Goal: Task Accomplishment & Management: Complete application form

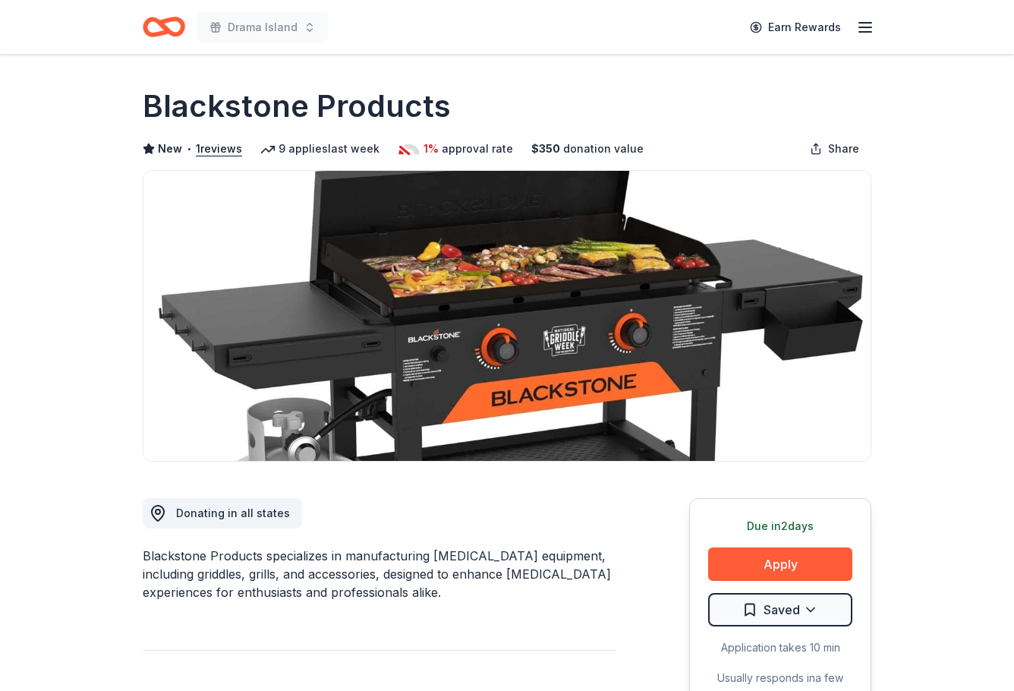
scroll to position [1291, 0]
click at [773, 549] on button "Apply" at bounding box center [780, 563] width 144 height 33
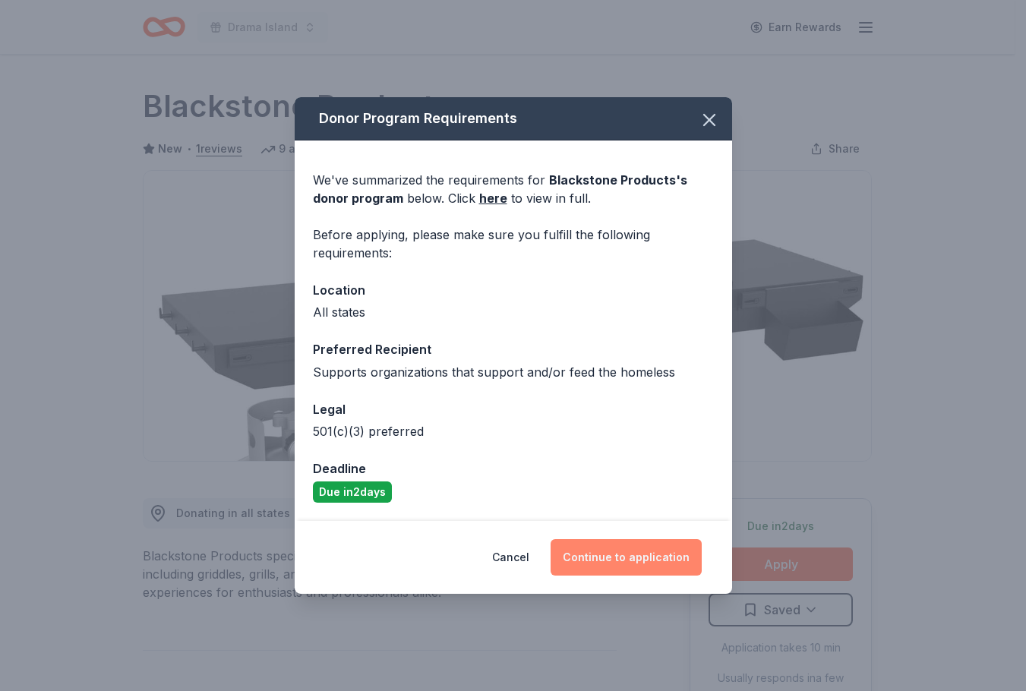
click at [630, 553] on button "Continue to application" at bounding box center [625, 557] width 151 height 36
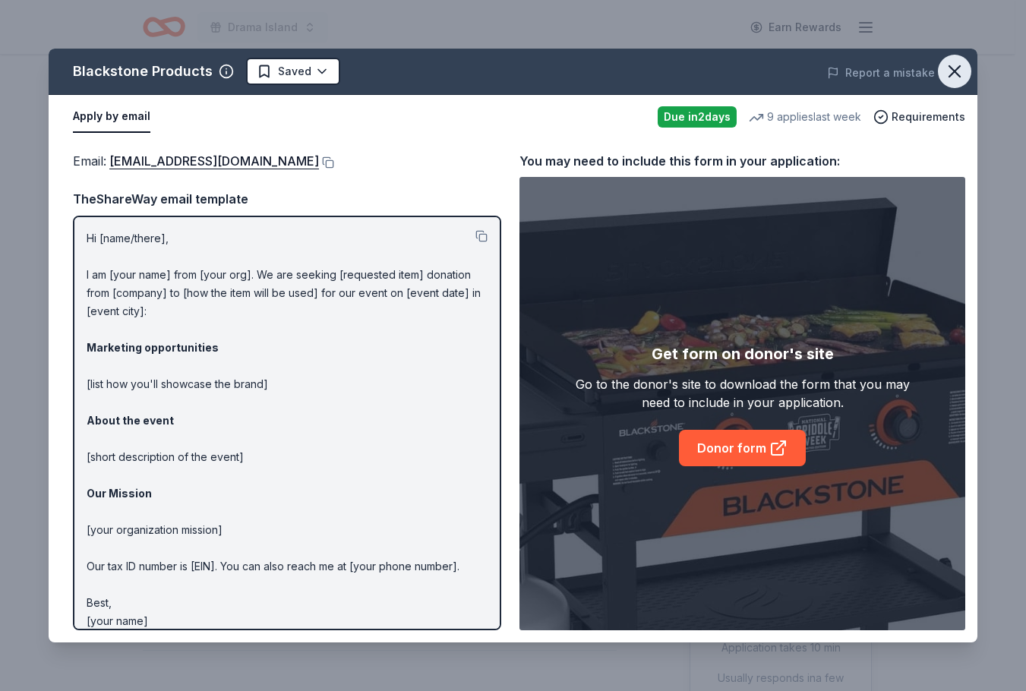
click at [957, 77] on icon "button" at bounding box center [954, 71] width 21 height 21
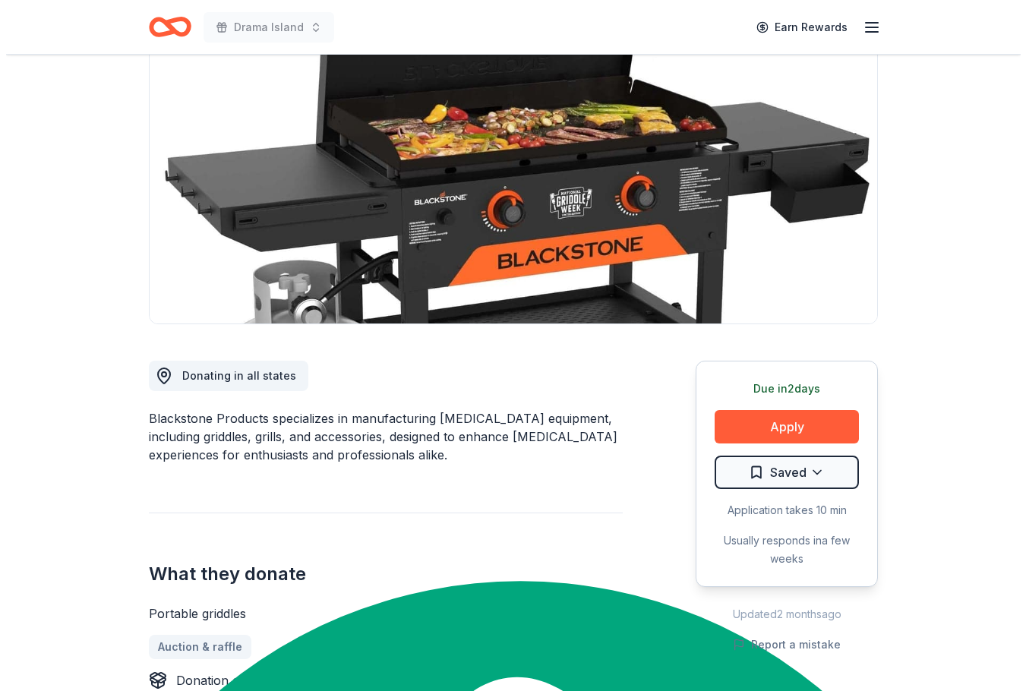
scroll to position [76, 0]
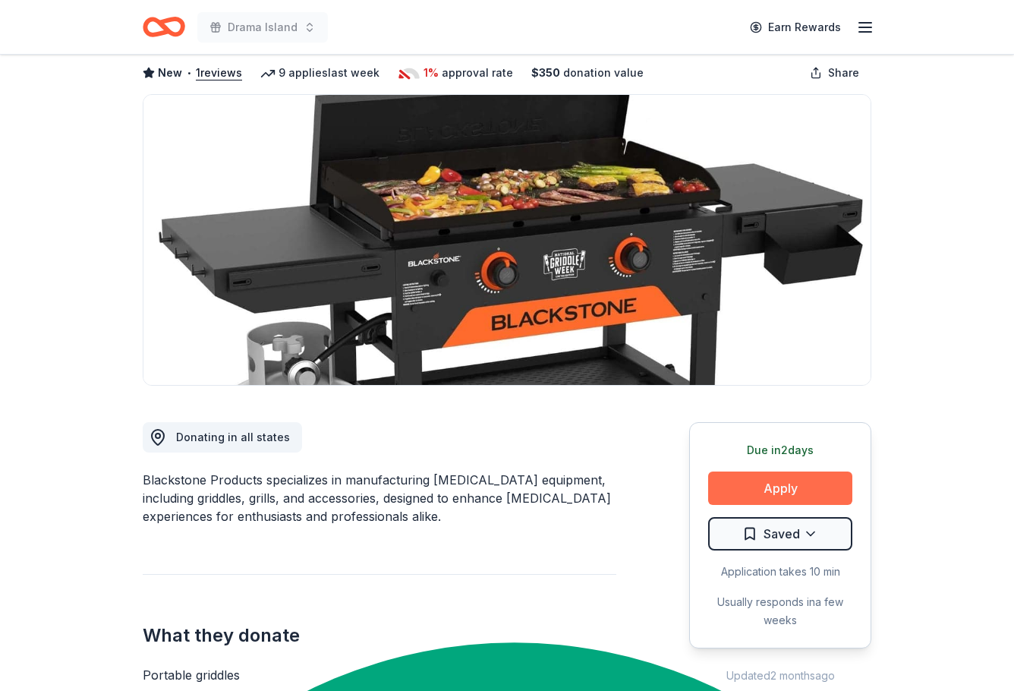
click at [773, 489] on button "Apply" at bounding box center [780, 487] width 144 height 33
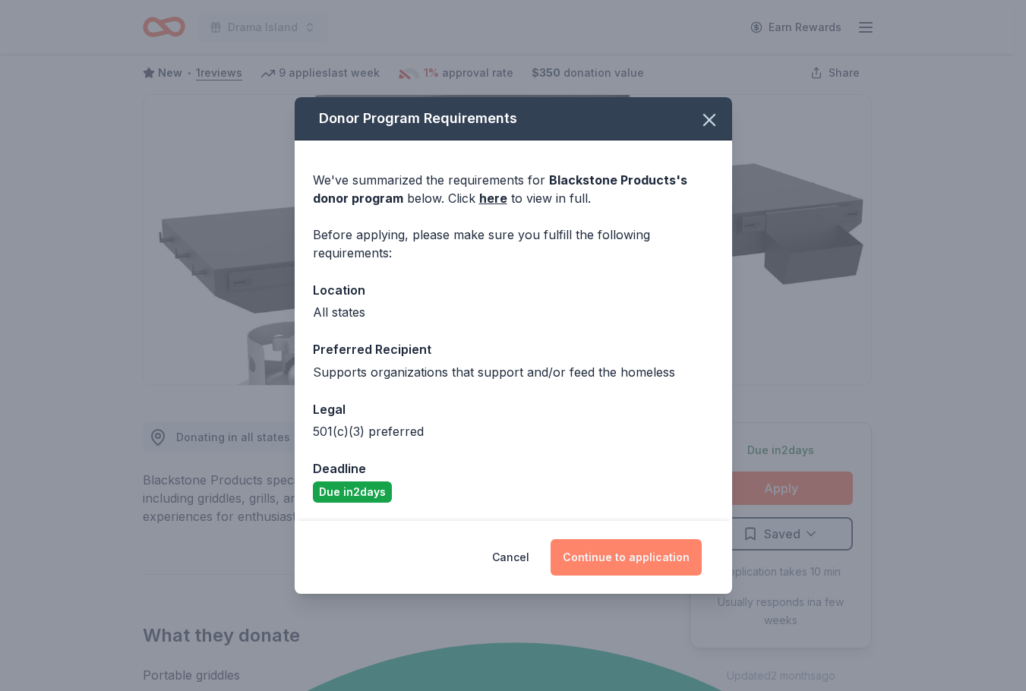
click at [608, 559] on button "Continue to application" at bounding box center [625, 557] width 151 height 36
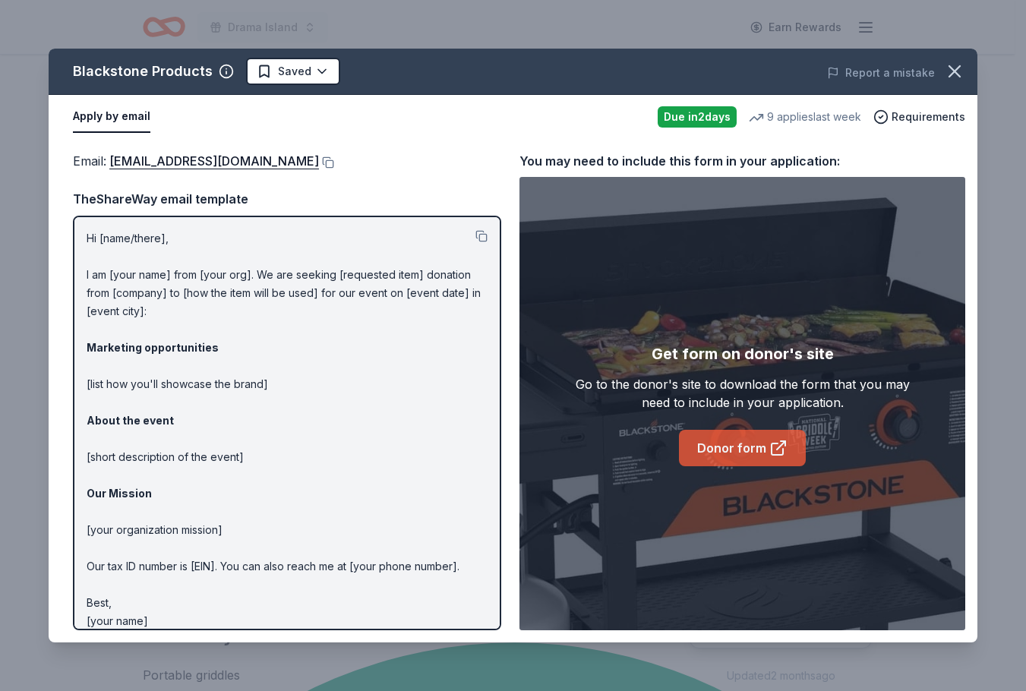
click at [752, 459] on link "Donor form" at bounding box center [742, 448] width 127 height 36
click at [86, 235] on div "Hi [name/there], I am [your name] from [your org]. We are seeking [requested it…" at bounding box center [287, 423] width 428 height 415
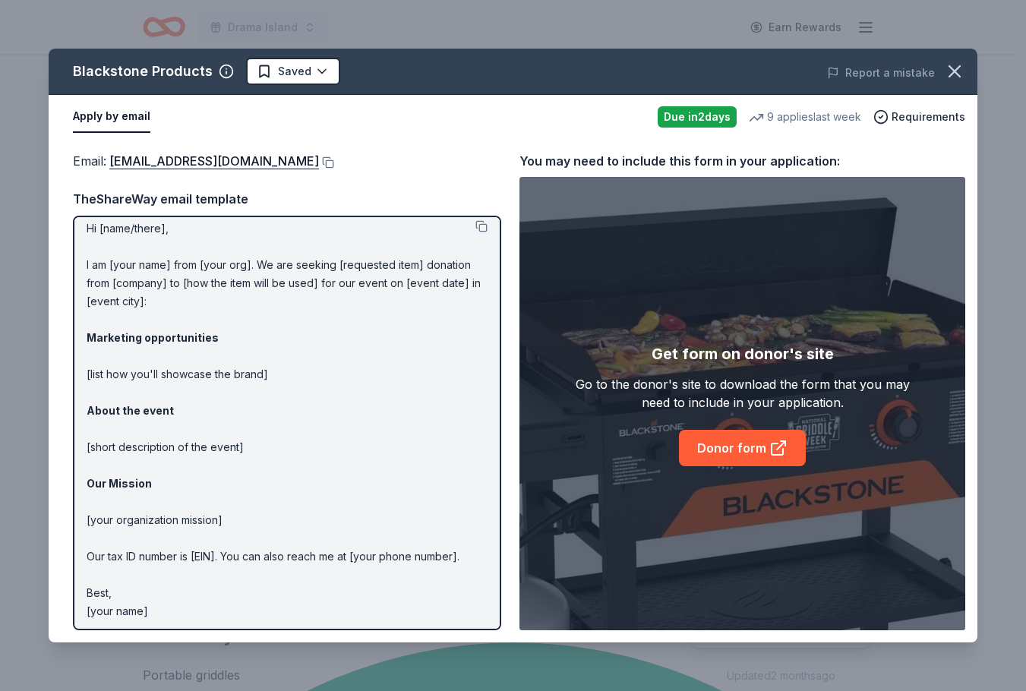
scroll to position [14, 0]
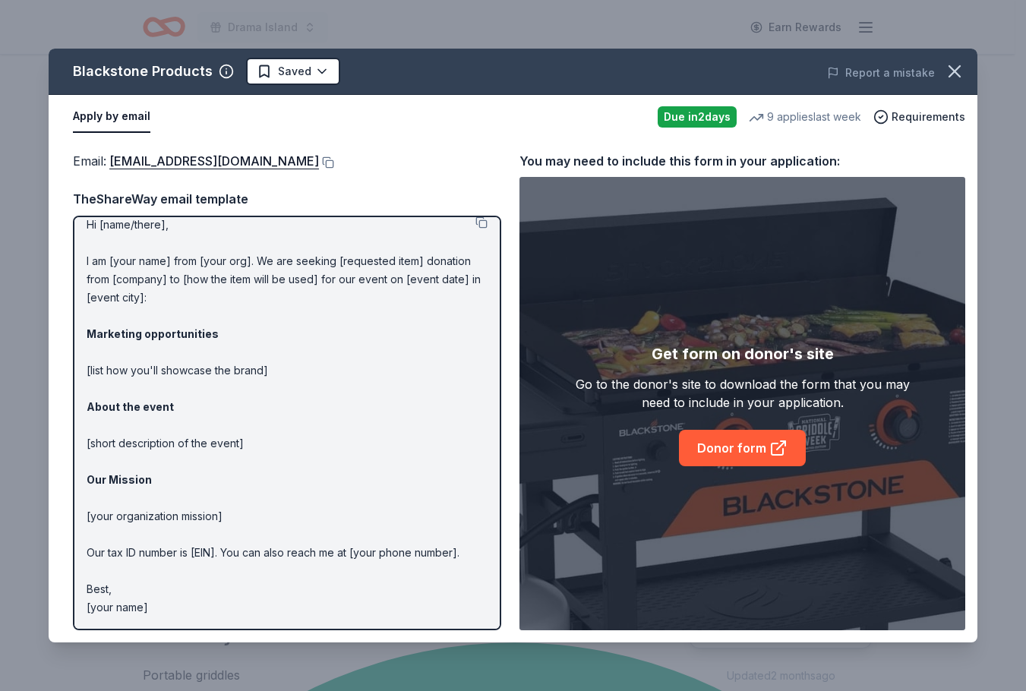
drag, startPoint x: 157, startPoint y: 606, endPoint x: 90, endPoint y: 515, distance: 112.4
click at [90, 515] on p "Hi [name/there], I am [your name] from [your org]. We are seeking [requested it…" at bounding box center [287, 416] width 401 height 401
click at [87, 228] on p "Hi [name/there], I am [your name] from [your org]. We are seeking [requested it…" at bounding box center [287, 416] width 401 height 401
click at [262, 186] on div "Email : donations@blackstoneproducts.com TheShareWay email template Hi [name/th…" at bounding box center [287, 390] width 428 height 479
drag, startPoint x: 82, startPoint y: 226, endPoint x: 208, endPoint y: 431, distance: 240.6
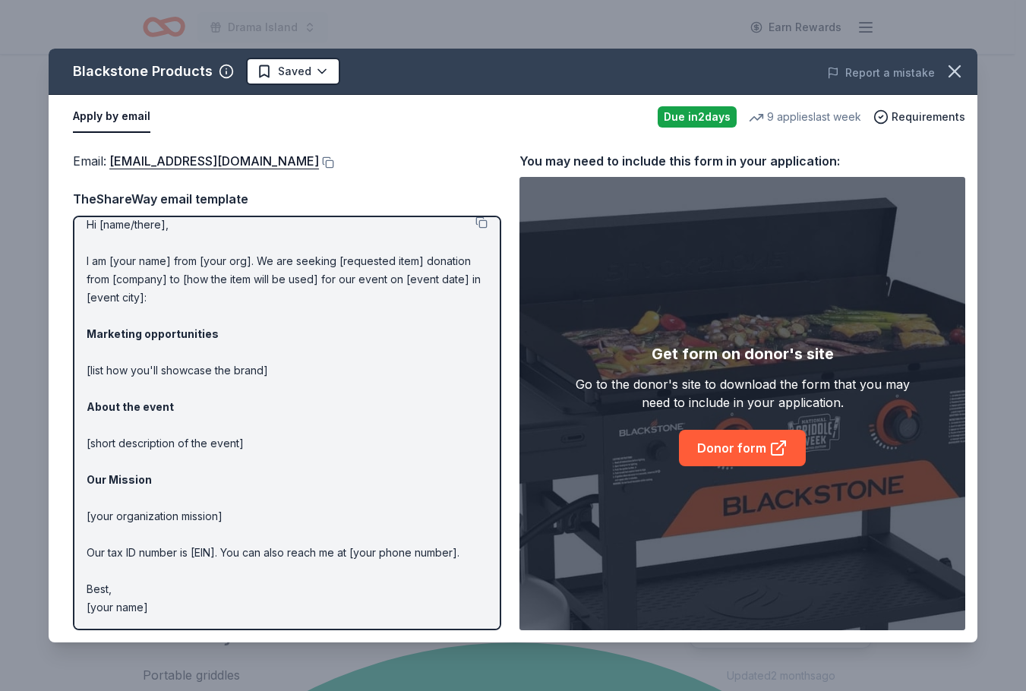
click at [206, 433] on div "Hi [name/there], I am [your name] from [your org]. We are seeking [requested it…" at bounding box center [287, 423] width 428 height 415
click at [475, 226] on button at bounding box center [481, 222] width 12 height 12
click at [115, 117] on button "Apply by email" at bounding box center [111, 117] width 77 height 32
click at [330, 162] on button at bounding box center [326, 162] width 15 height 12
click at [951, 68] on icon "button" at bounding box center [954, 71] width 11 height 11
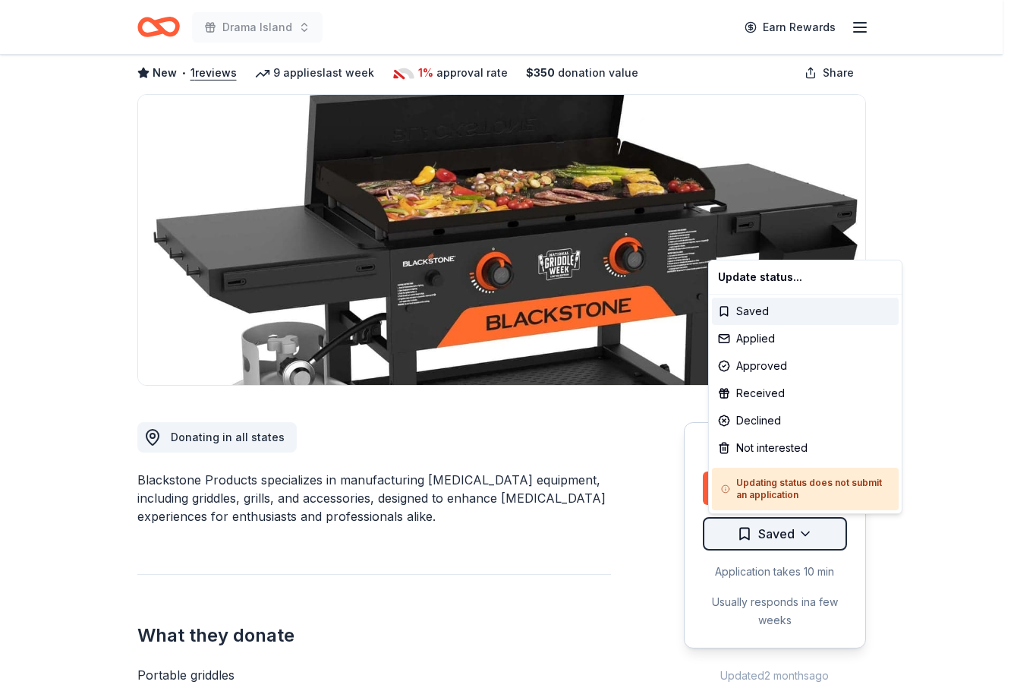
click at [800, 536] on html "Drama Island Earn Rewards Due in 2 days Share Blackstone Products New • 1 revie…" at bounding box center [507, 269] width 1014 height 691
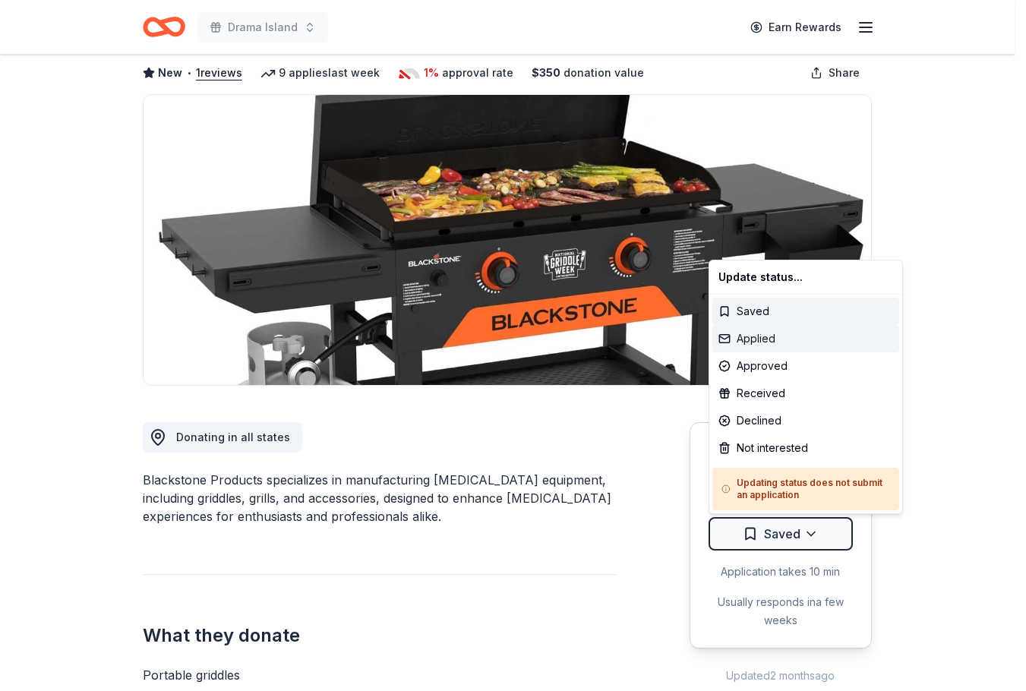
click at [766, 335] on div "Applied" at bounding box center [805, 338] width 187 height 27
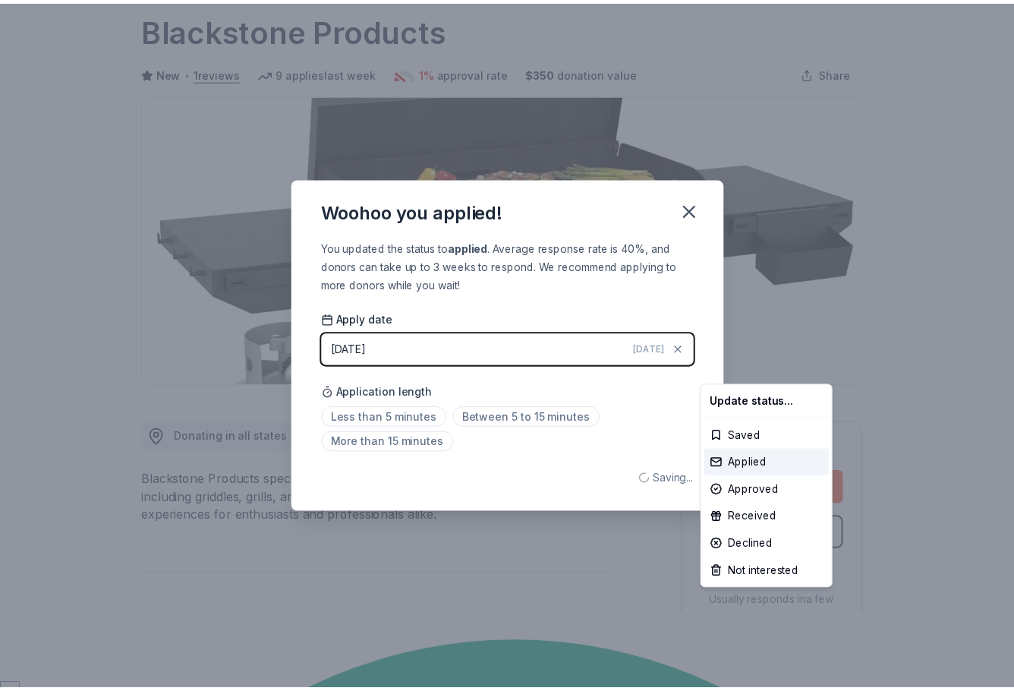
scroll to position [0, 0]
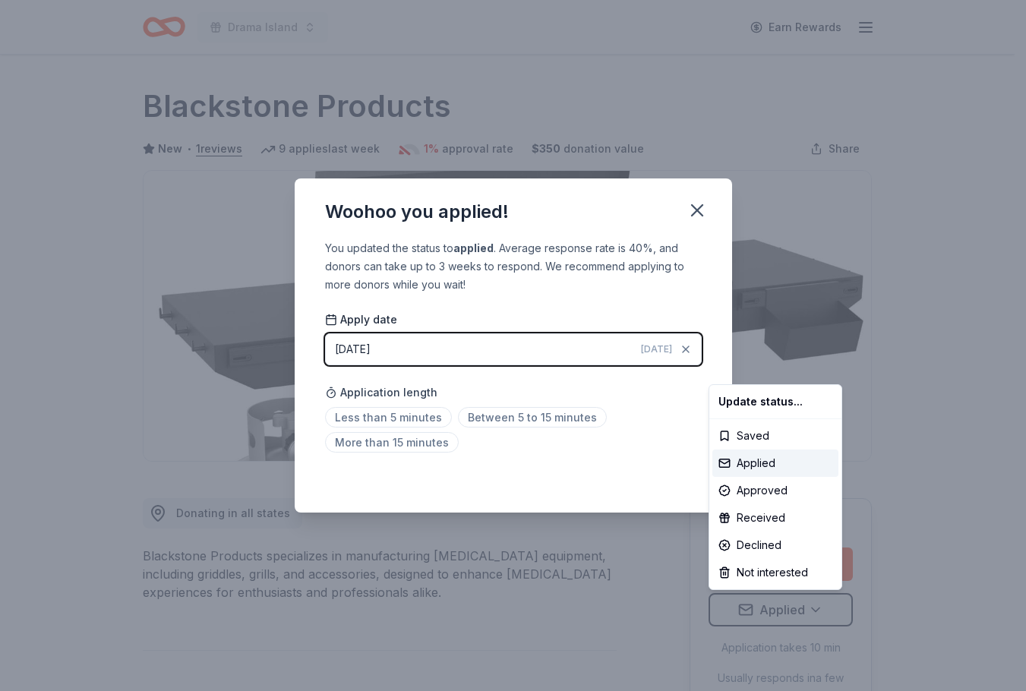
click at [481, 411] on html "Drama Island Earn Rewards Due in 2 days Share Blackstone Products New • 1 revie…" at bounding box center [513, 345] width 1026 height 691
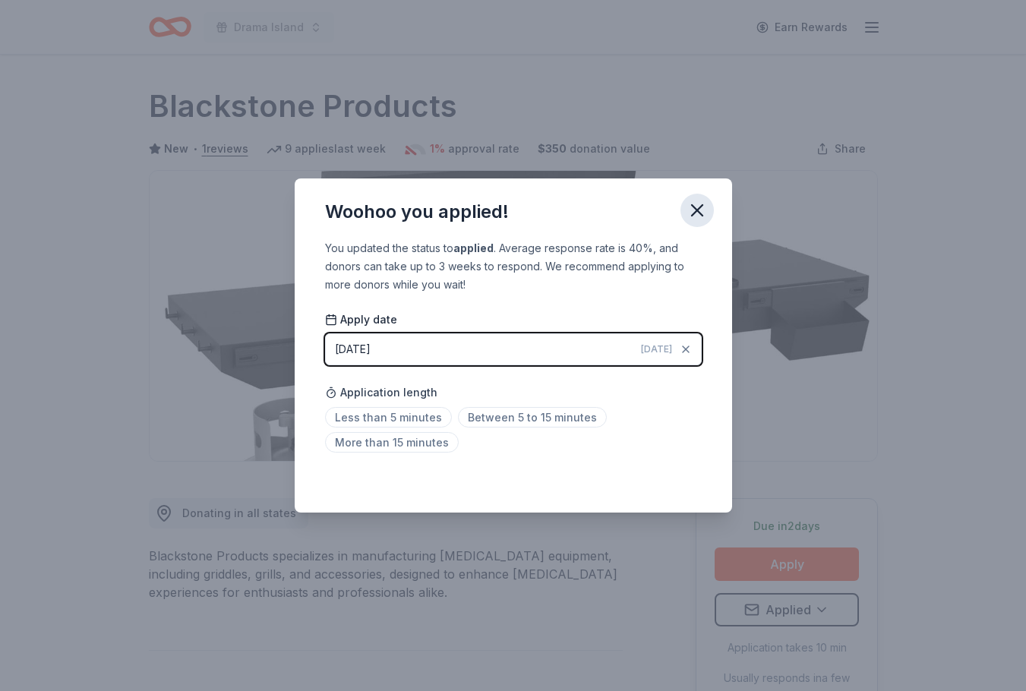
click at [696, 206] on icon "button" at bounding box center [696, 210] width 21 height 21
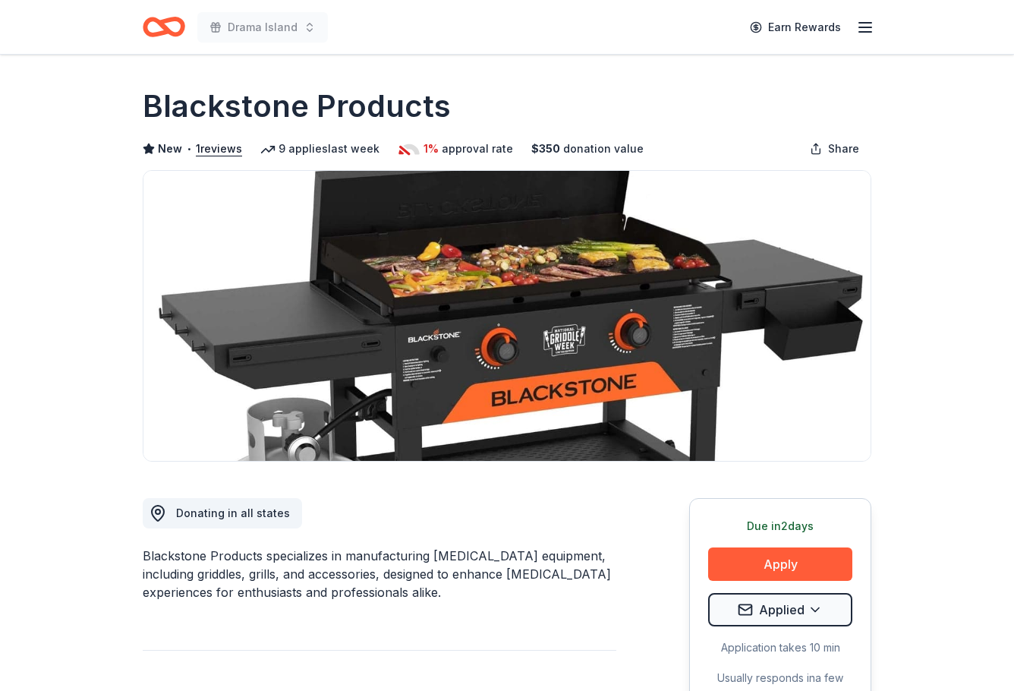
click at [166, 32] on icon "Home" at bounding box center [157, 26] width 24 height 15
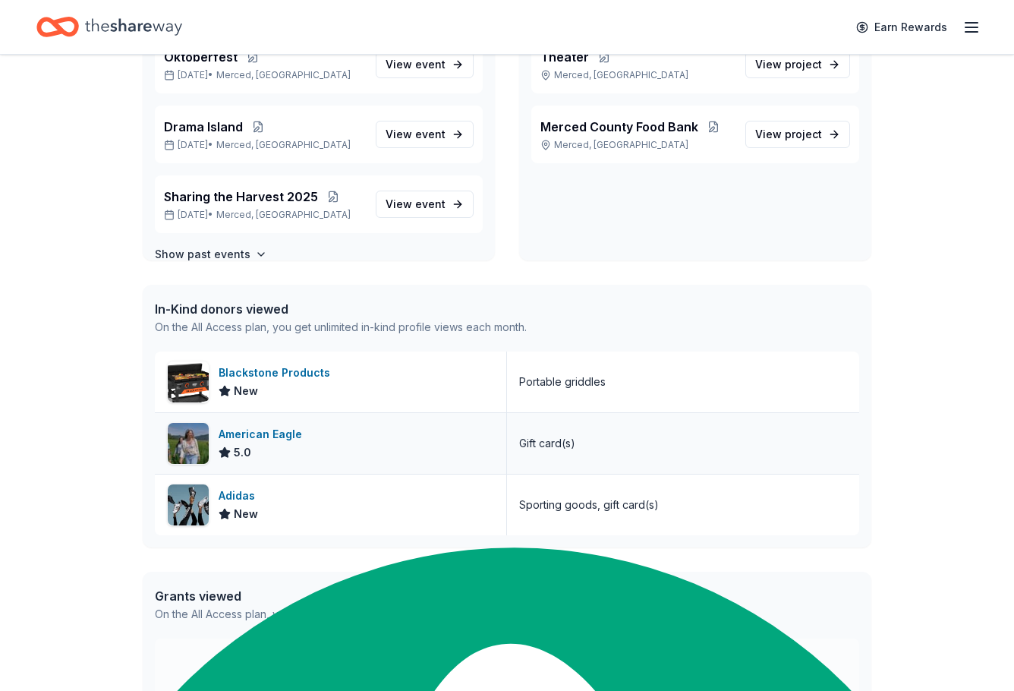
scroll to position [228, 0]
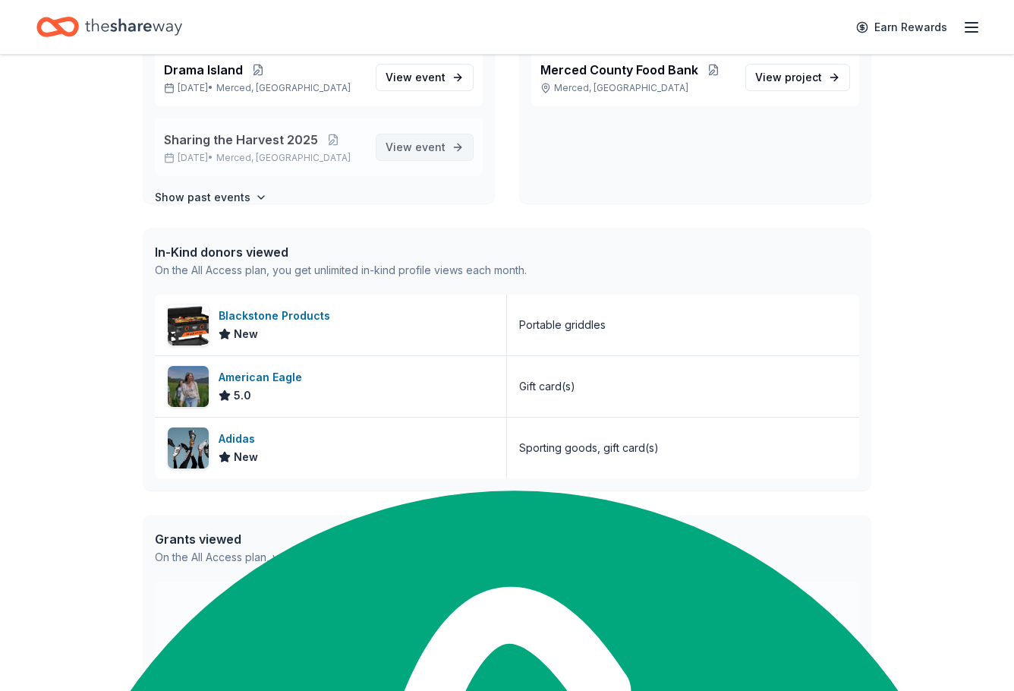
click at [386, 152] on span "View event" at bounding box center [416, 147] width 60 height 18
click at [251, 140] on span "Sharing the Harvest 2025" at bounding box center [241, 140] width 154 height 18
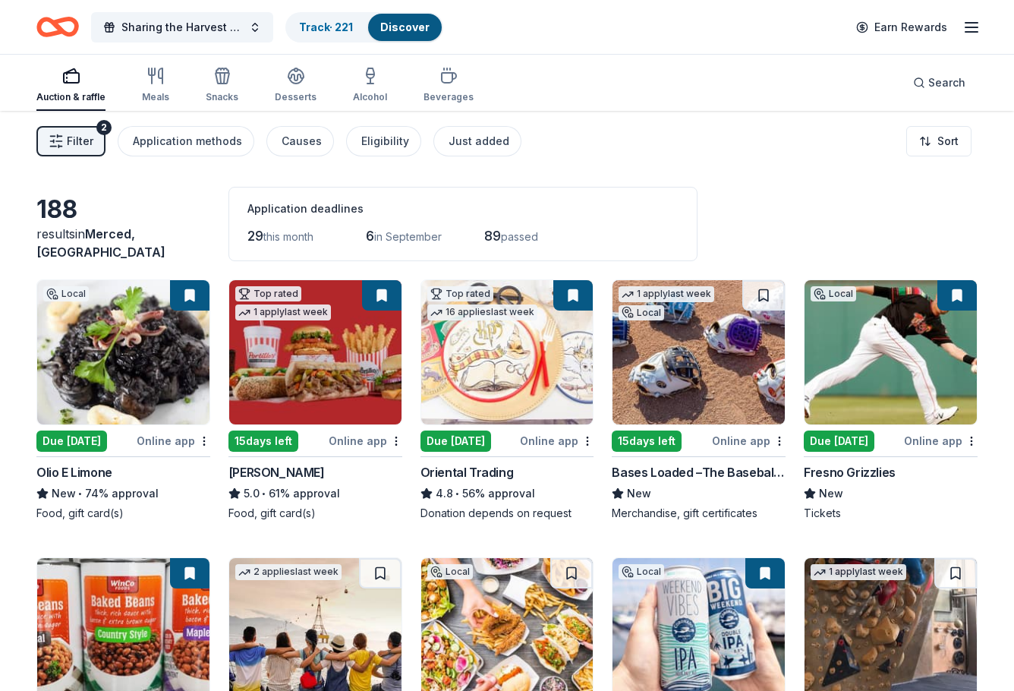
click at [835, 443] on div "Due [DATE]" at bounding box center [839, 440] width 71 height 21
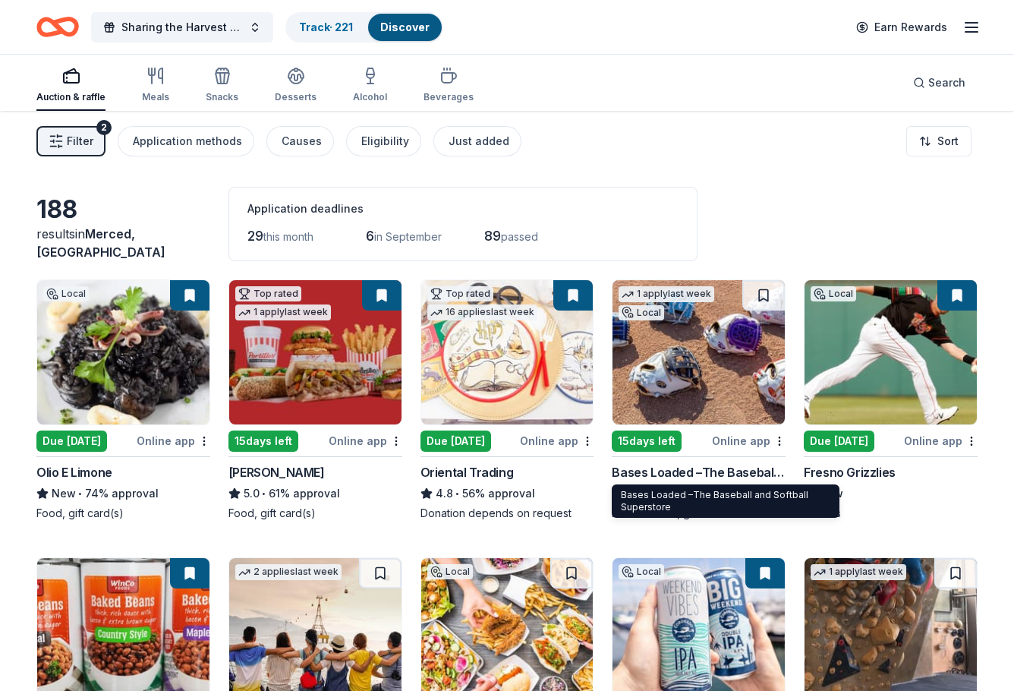
click at [106, 384] on img at bounding box center [123, 352] width 172 height 144
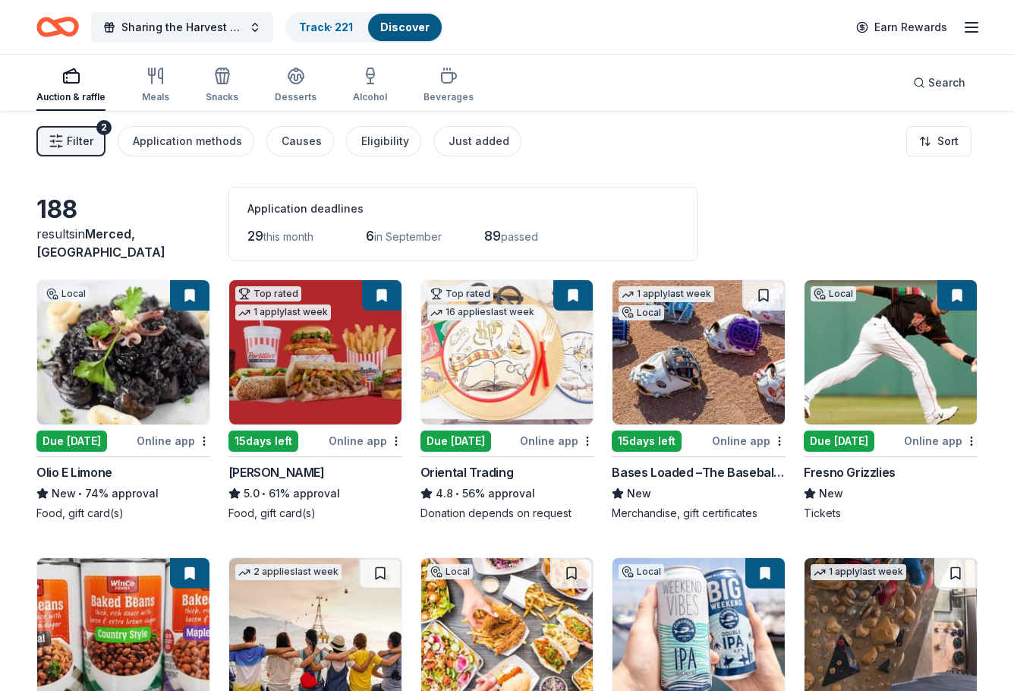
click at [474, 440] on div "Due [DATE]" at bounding box center [456, 440] width 71 height 21
click at [572, 291] on button at bounding box center [572, 295] width 39 height 30
click at [572, 294] on button at bounding box center [572, 295] width 39 height 30
click at [575, 305] on button at bounding box center [572, 295] width 39 height 30
click at [515, 346] on img at bounding box center [507, 352] width 172 height 144
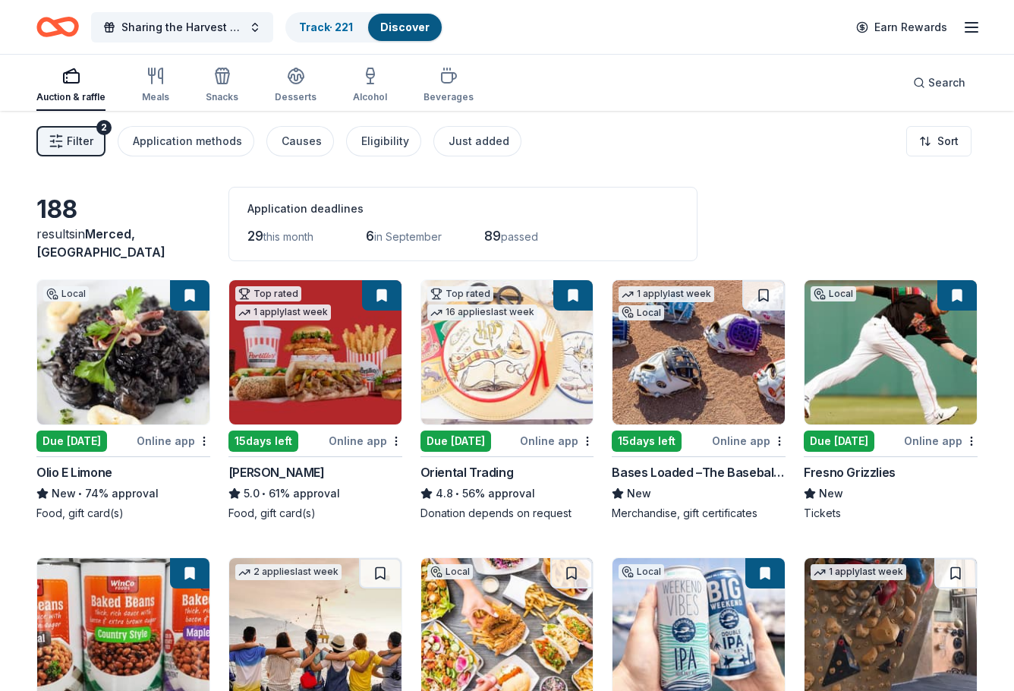
click at [575, 297] on button at bounding box center [572, 295] width 39 height 30
click at [955, 293] on button at bounding box center [957, 295] width 39 height 30
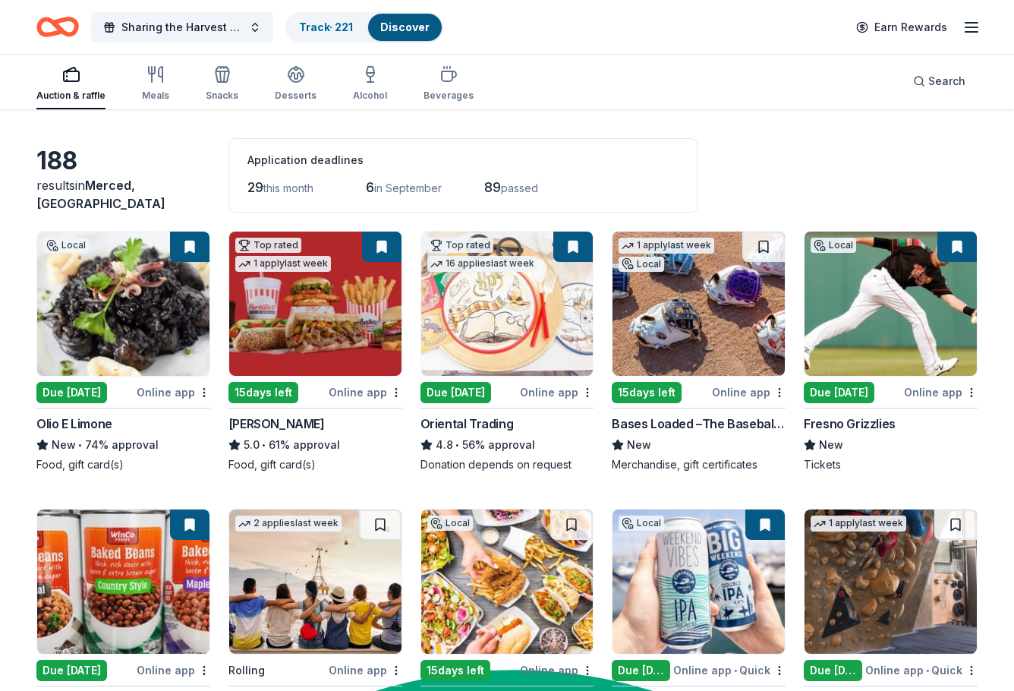
scroll to position [76, 0]
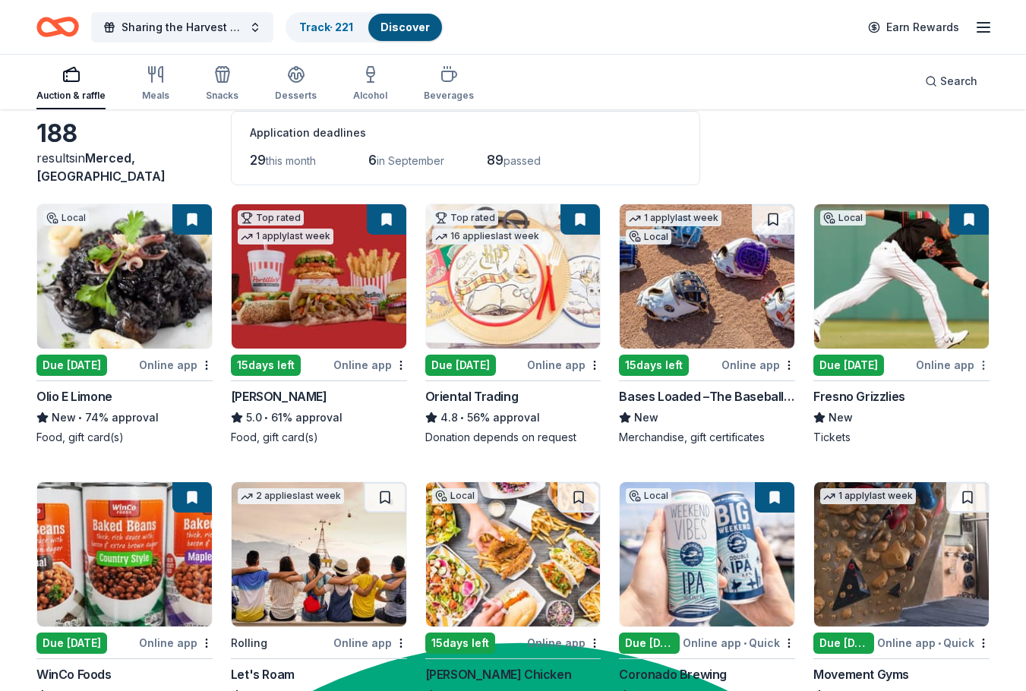
click at [968, 364] on html "67% Sharing the Harvest 2025 Track · 221 Discover Earn Rewards Auction & raffle…" at bounding box center [513, 269] width 1026 height 691
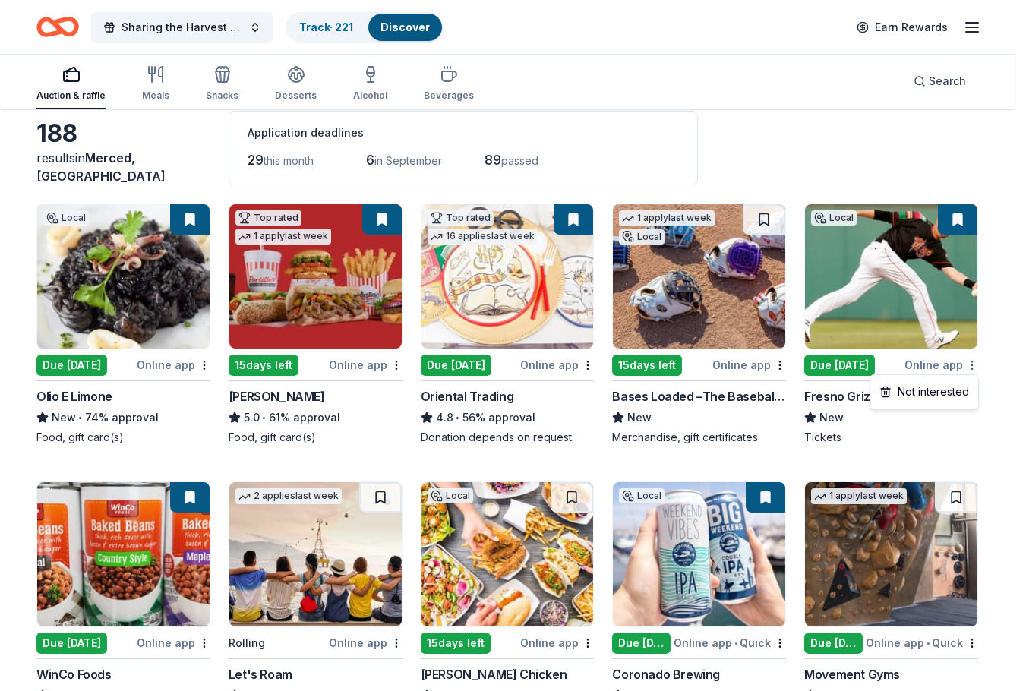
click at [968, 364] on html "67% Sharing the Harvest 2025 Track · 221 Discover Earn Rewards Auction & raffle…" at bounding box center [513, 269] width 1026 height 691
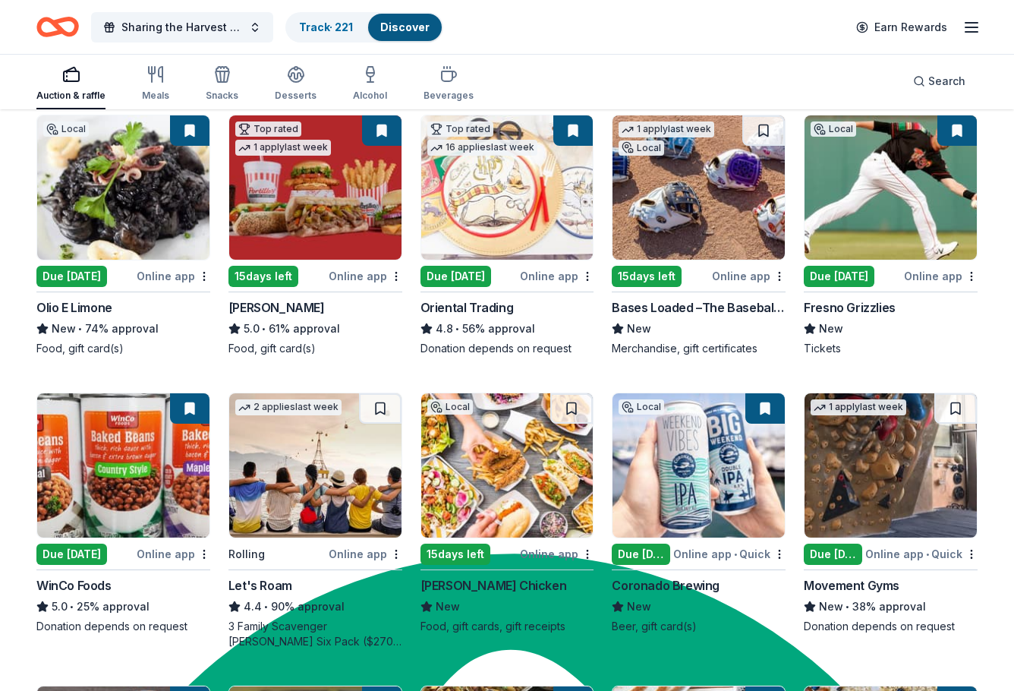
scroll to position [304, 0]
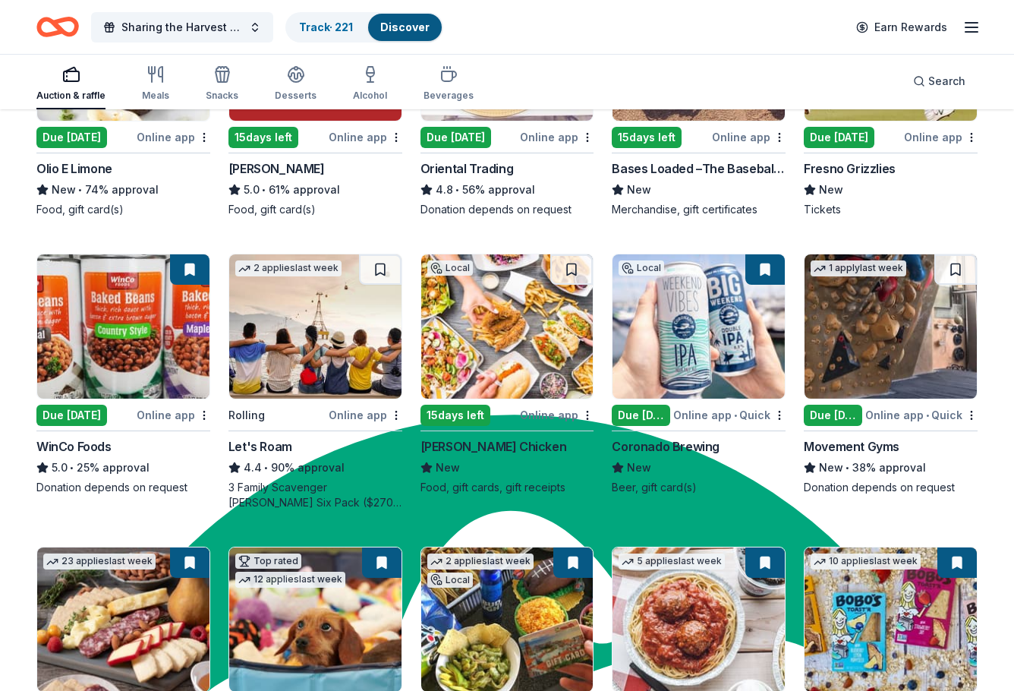
click at [182, 267] on button at bounding box center [189, 269] width 39 height 30
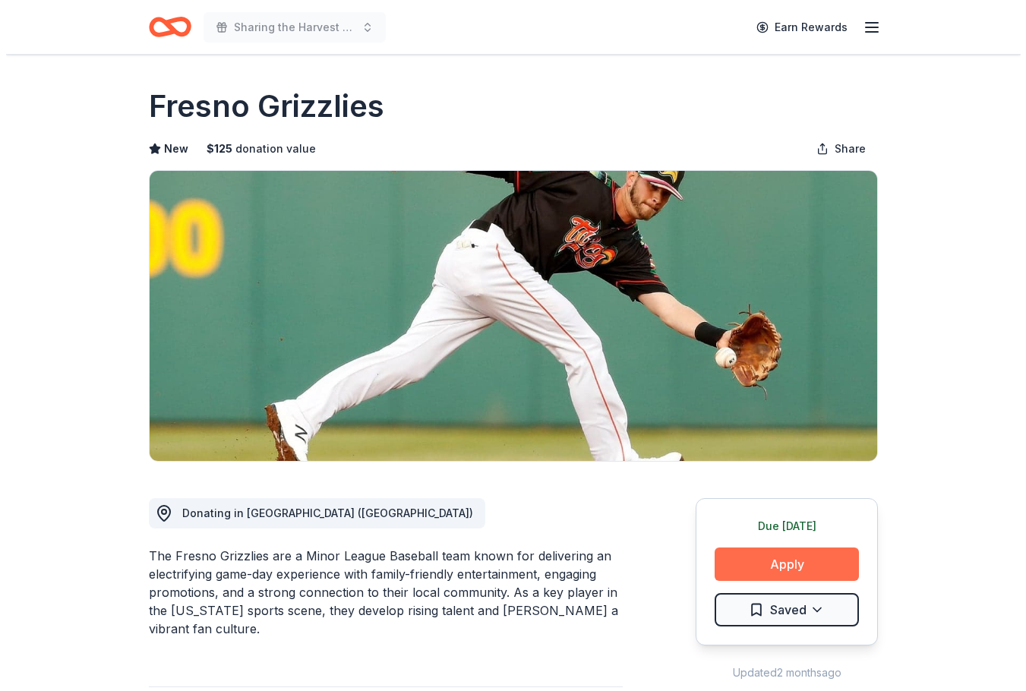
scroll to position [1291, 0]
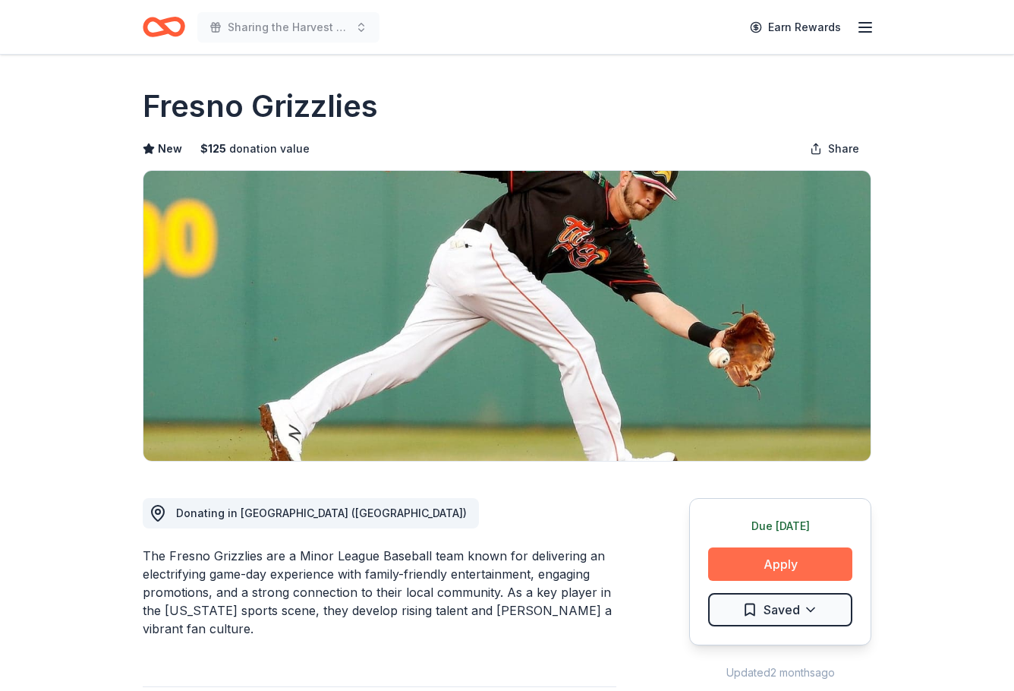
click at [764, 563] on button "Apply" at bounding box center [780, 563] width 144 height 33
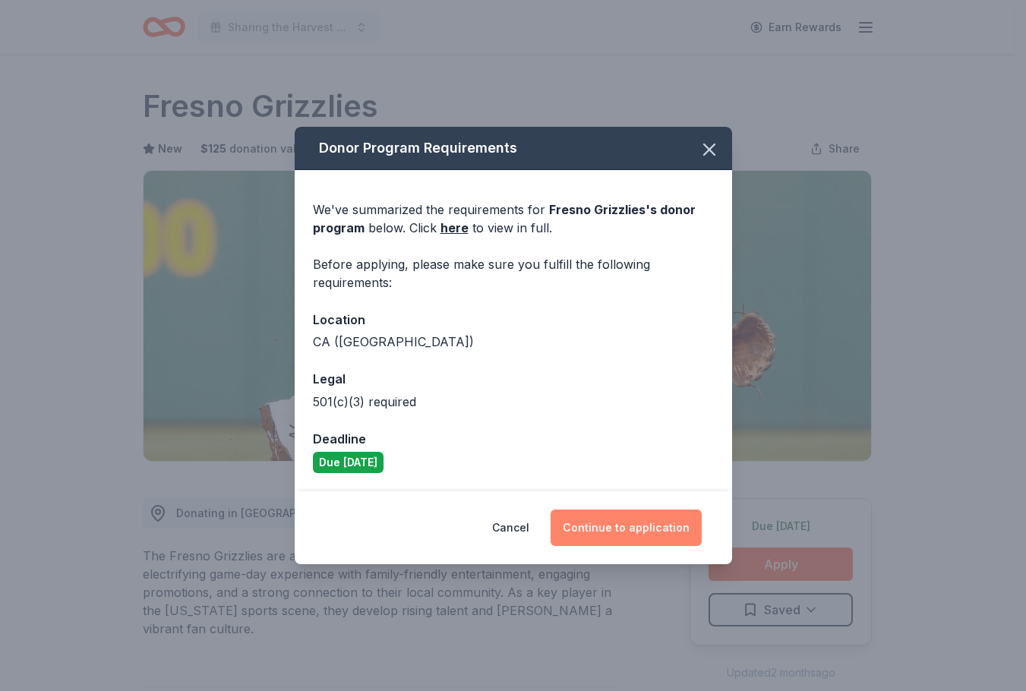
click at [649, 522] on button "Continue to application" at bounding box center [625, 527] width 151 height 36
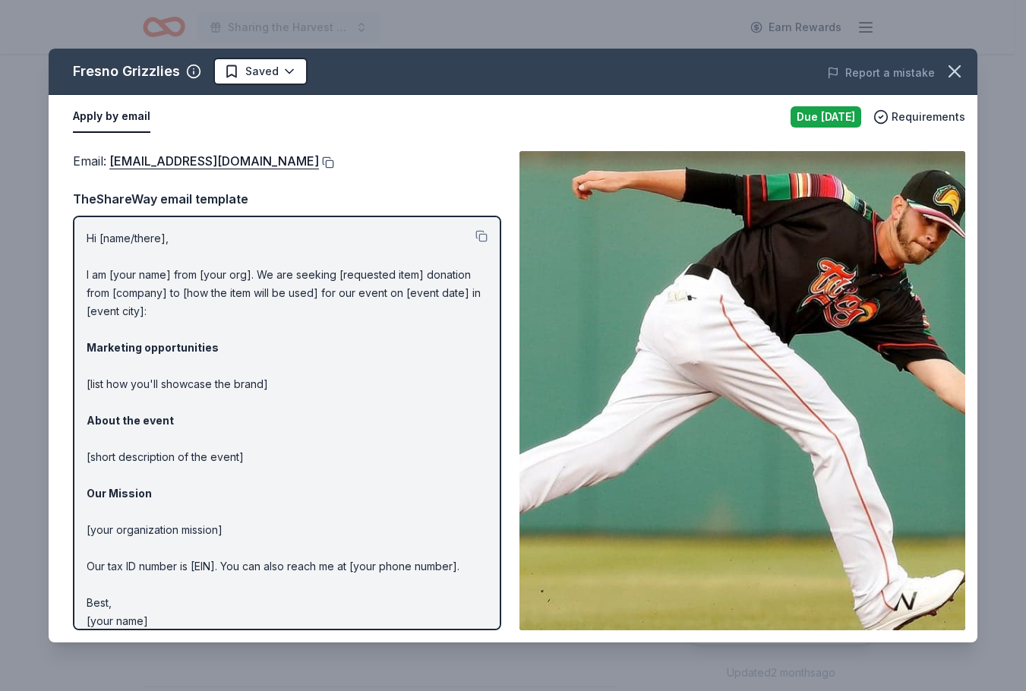
click at [319, 162] on button at bounding box center [326, 162] width 15 height 12
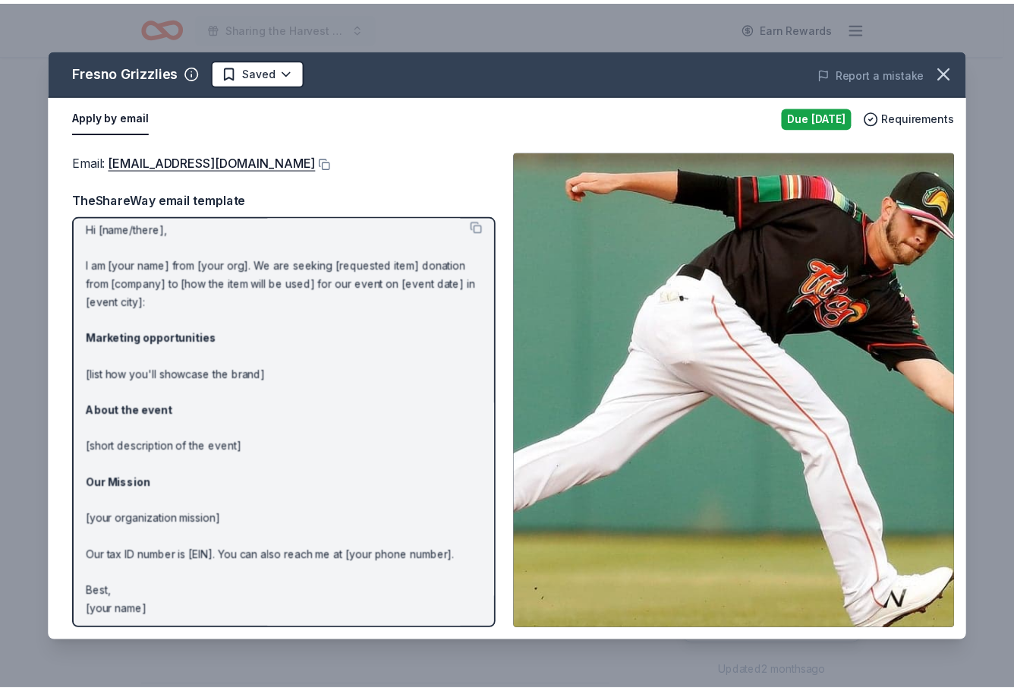
scroll to position [14, 0]
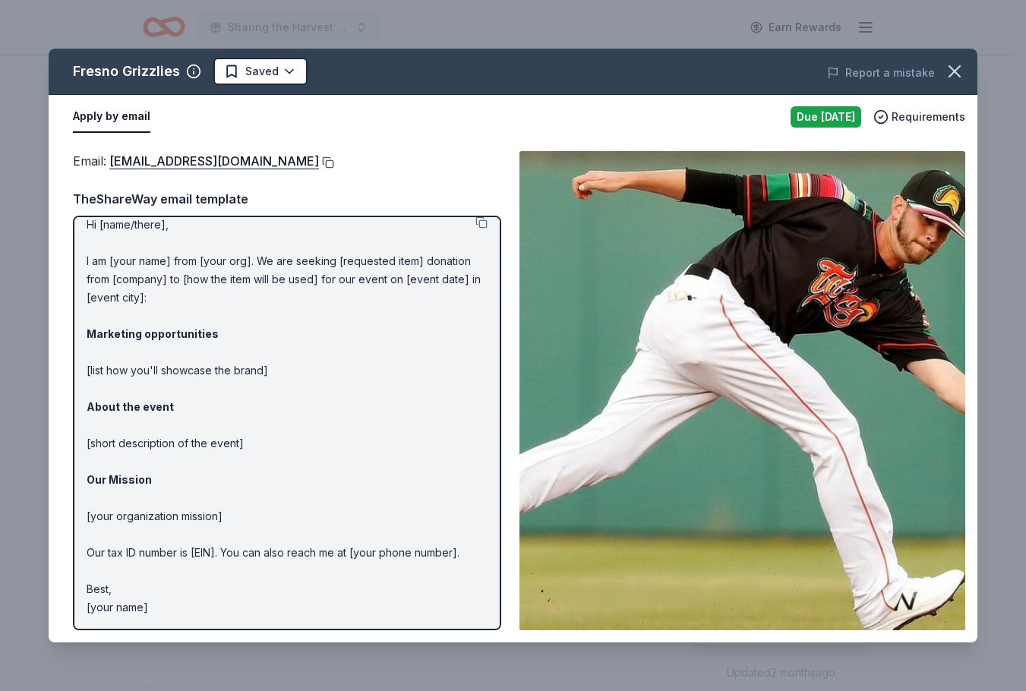
click at [319, 162] on button at bounding box center [326, 162] width 15 height 12
click at [287, 74] on html "Sharing the Harvest 2025 Earn Rewards Due tomorrow Share Fresno Grizzlies New $…" at bounding box center [513, 345] width 1026 height 691
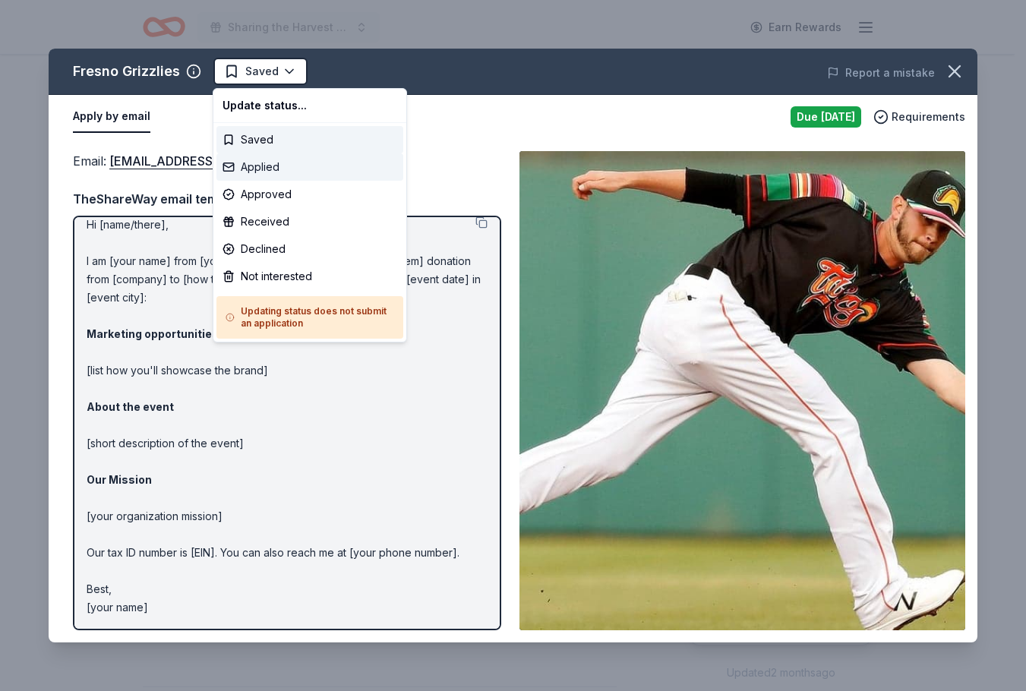
click at [264, 169] on div "Applied" at bounding box center [309, 166] width 187 height 27
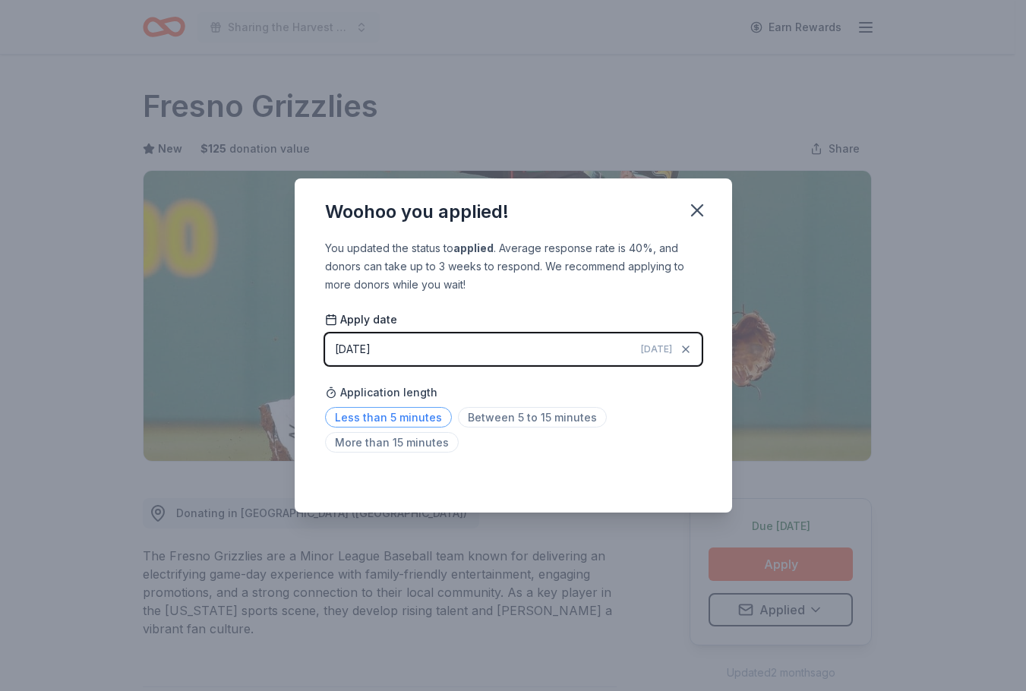
click at [361, 416] on span "Less than 5 minutes" at bounding box center [388, 417] width 127 height 20
click at [692, 210] on icon "button" at bounding box center [696, 210] width 21 height 21
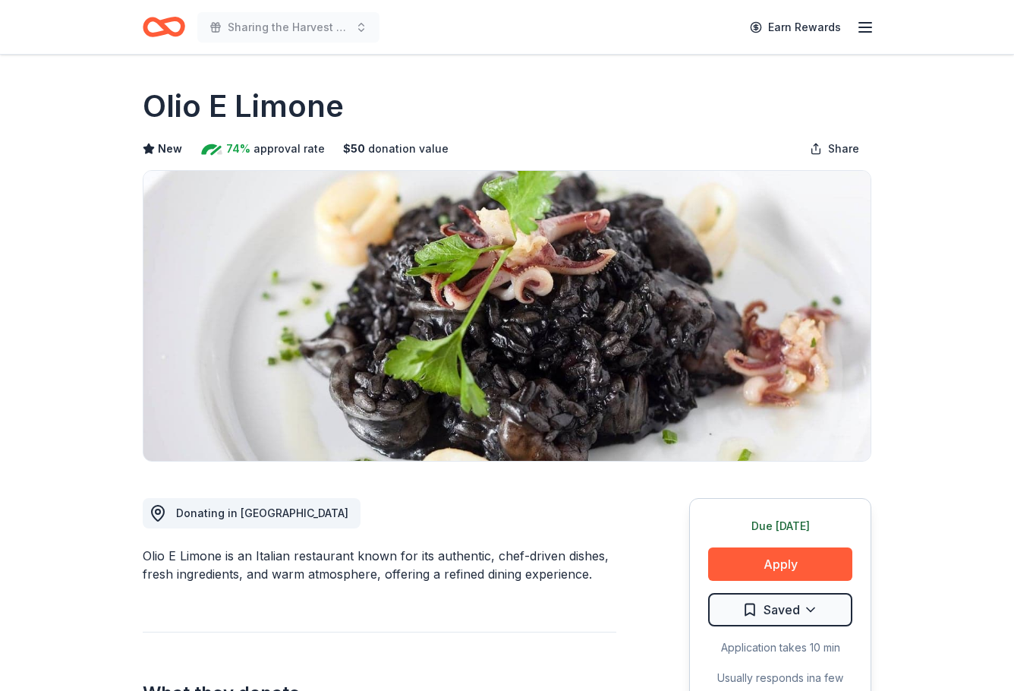
click at [215, 511] on span "Donating in [GEOGRAPHIC_DATA]" at bounding box center [262, 512] width 172 height 13
click at [222, 99] on h1 "Olio E Limone" at bounding box center [243, 106] width 201 height 43
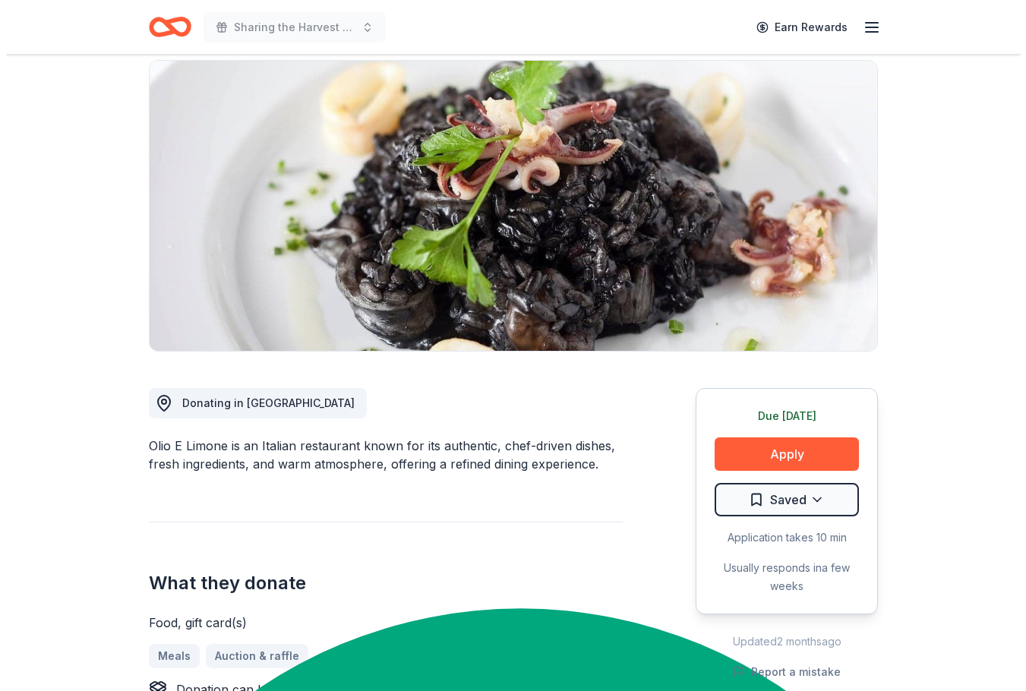
scroll to position [228, 0]
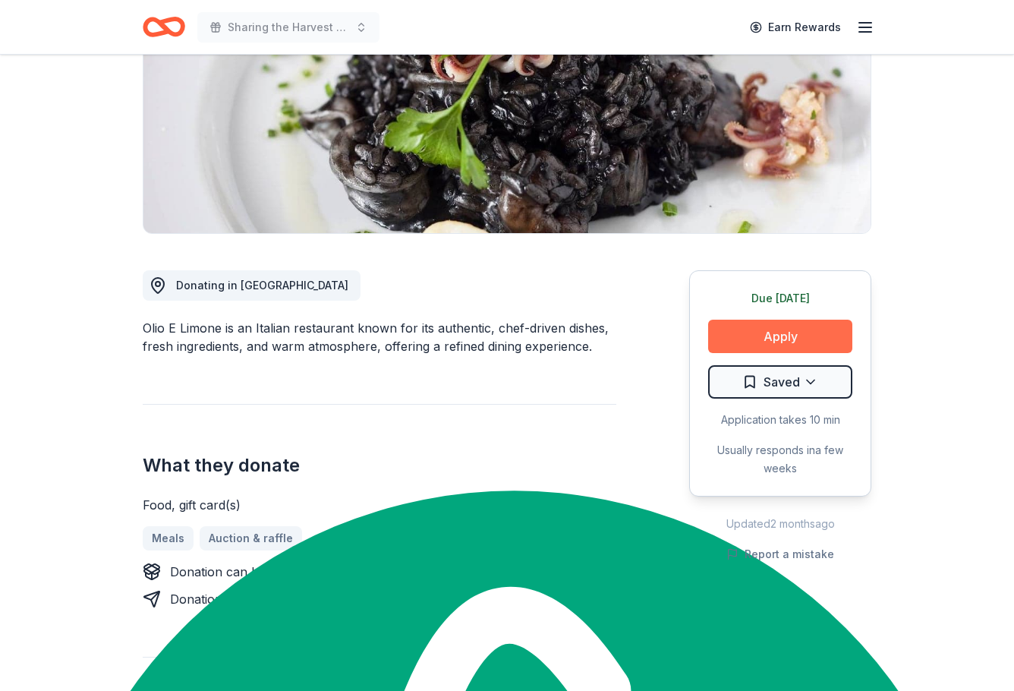
click at [799, 331] on button "Apply" at bounding box center [780, 336] width 144 height 33
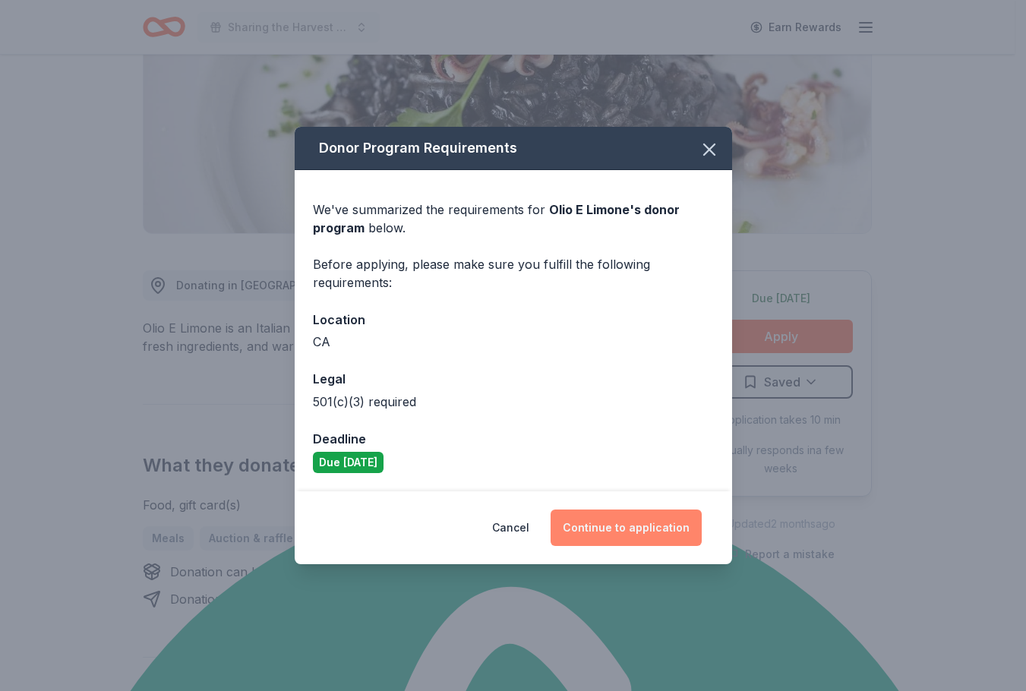
click at [634, 531] on button "Continue to application" at bounding box center [625, 527] width 151 height 36
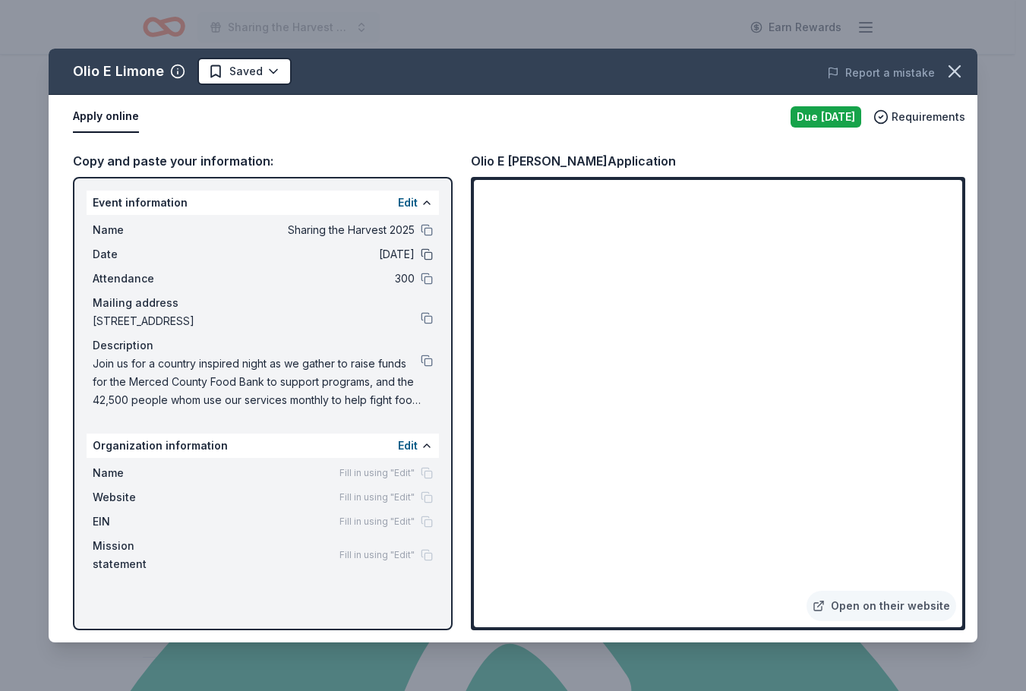
click at [427, 258] on button at bounding box center [427, 254] width 12 height 12
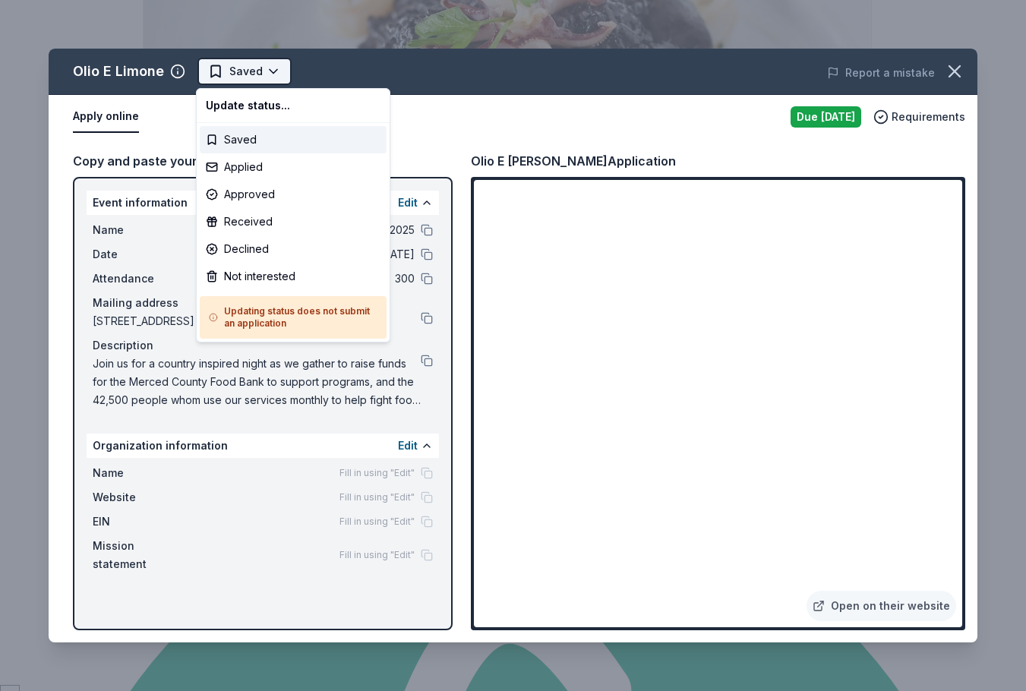
click at [261, 69] on html "Sharing the Harvest 2025 Earn Rewards Due tomorrow Share Olio E Limone New 74% …" at bounding box center [513, 117] width 1026 height 691
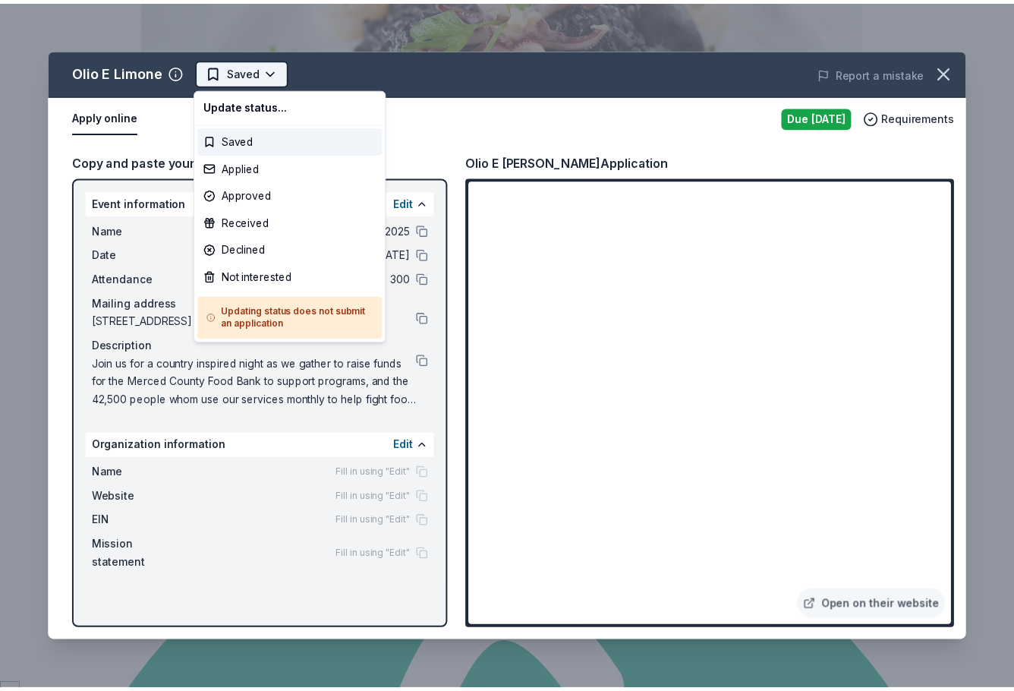
scroll to position [0, 0]
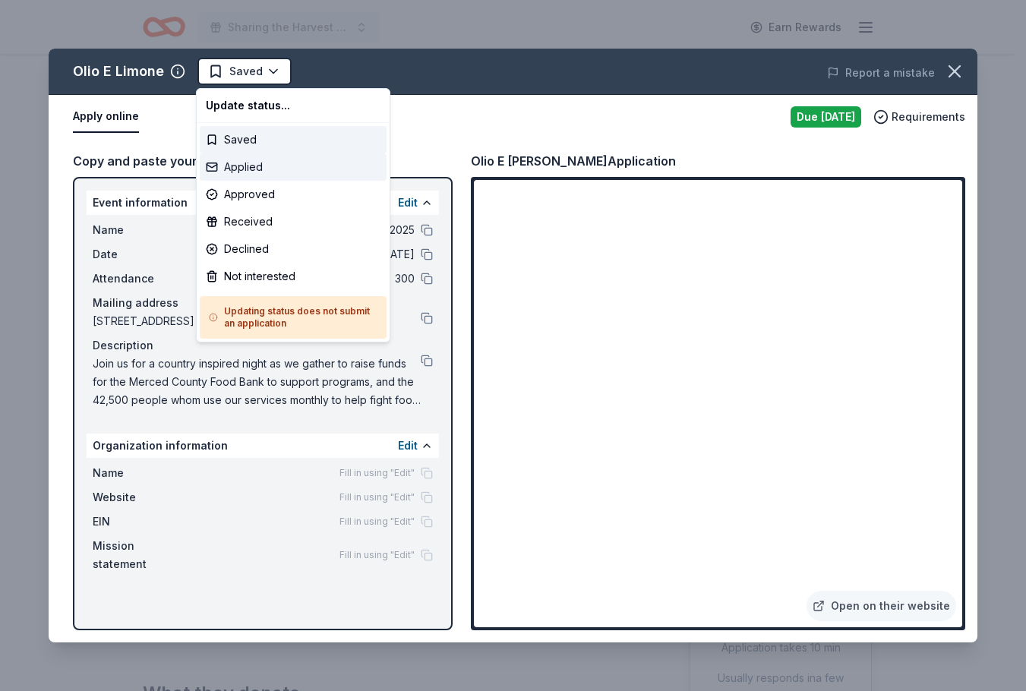
click at [241, 161] on div "Applied" at bounding box center [293, 166] width 187 height 27
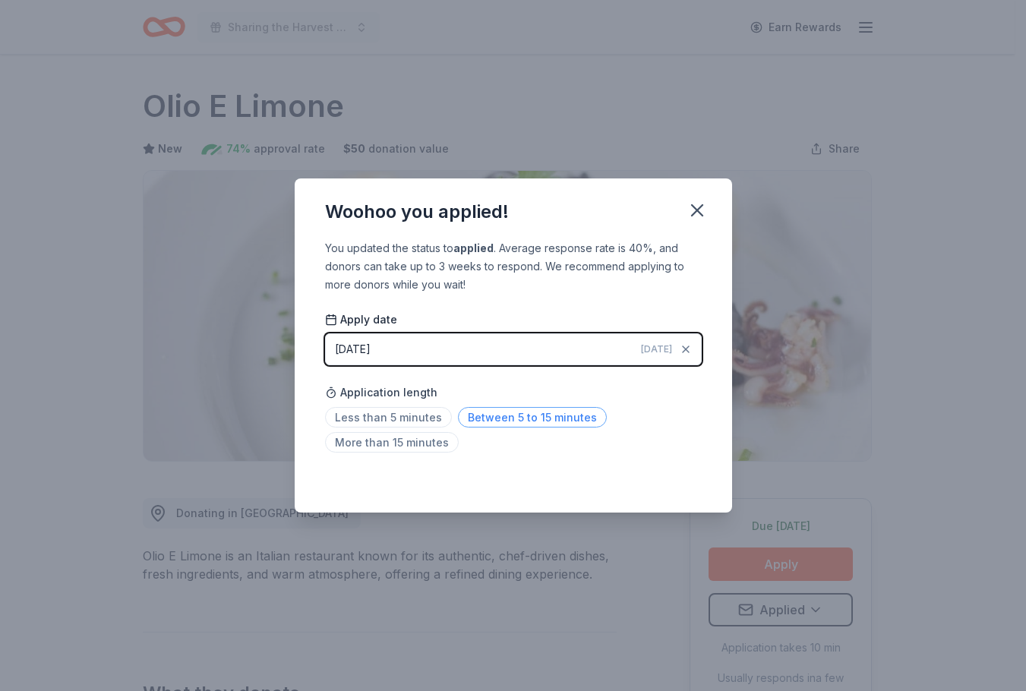
click at [501, 424] on span "Between 5 to 15 minutes" at bounding box center [532, 417] width 149 height 20
click at [698, 207] on icon "button" at bounding box center [696, 210] width 21 height 21
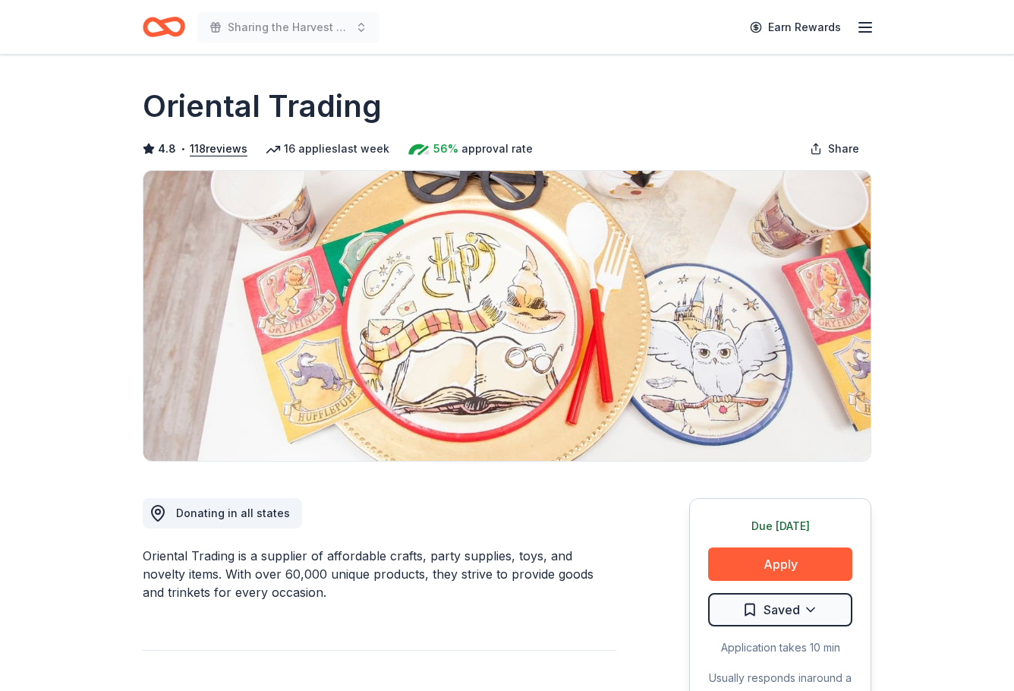
scroll to position [1291, 0]
click at [776, 565] on button "Apply" at bounding box center [780, 563] width 144 height 33
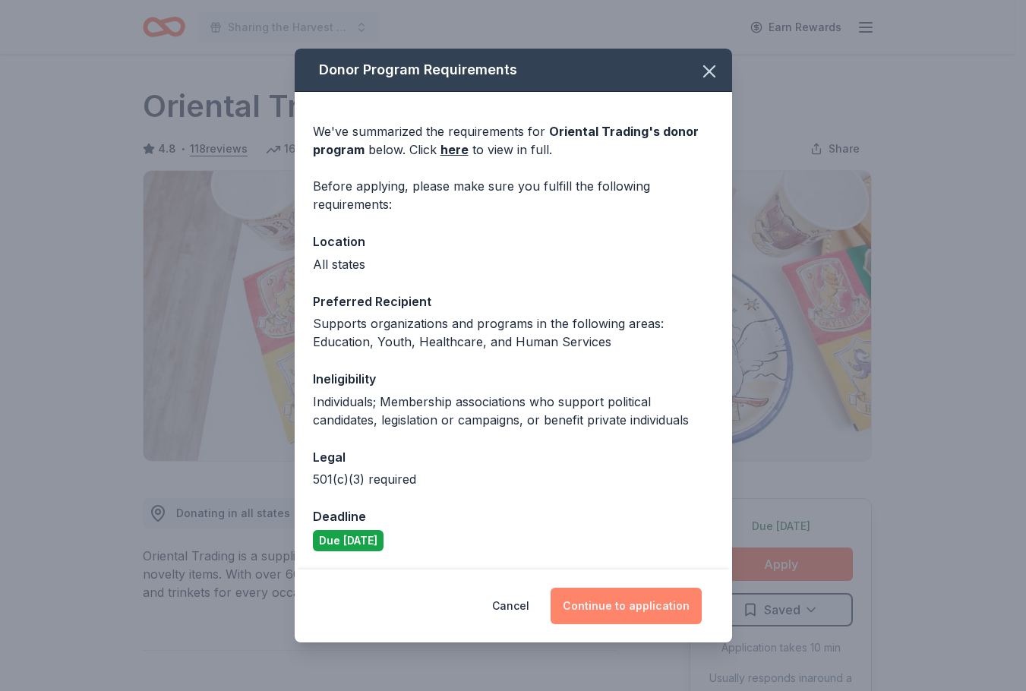
click at [664, 595] on button "Continue to application" at bounding box center [625, 606] width 151 height 36
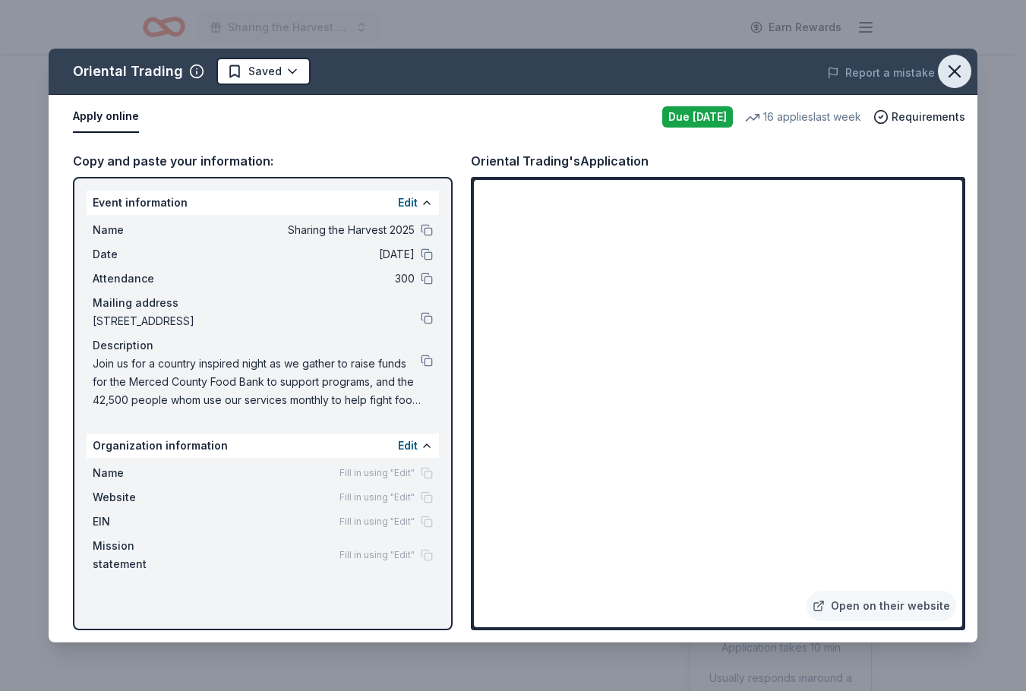
click at [960, 68] on icon "button" at bounding box center [954, 71] width 21 height 21
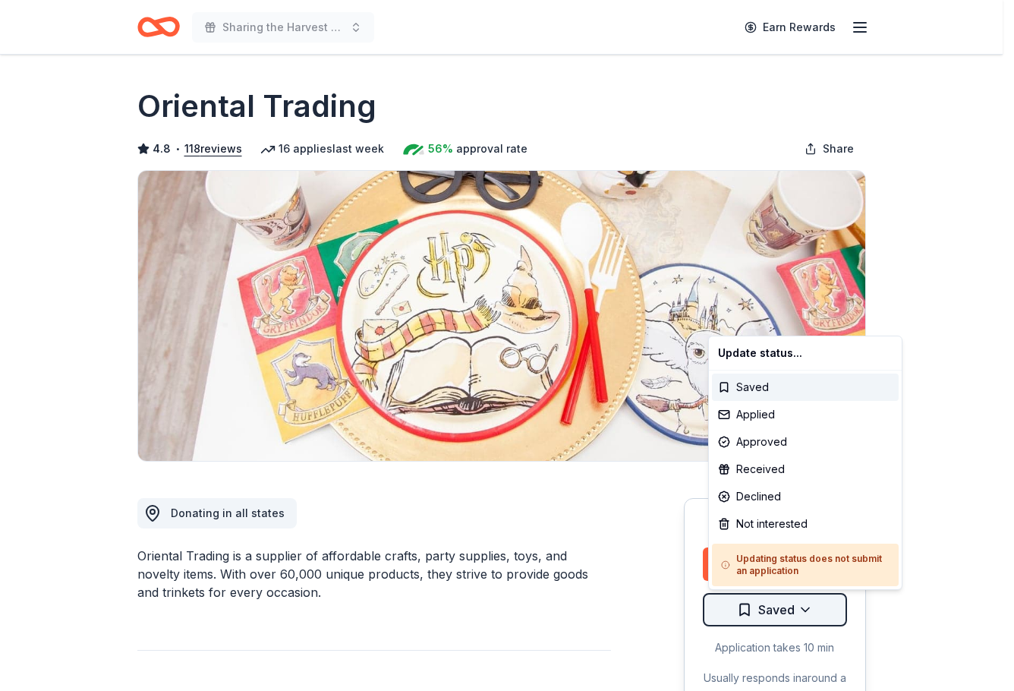
click at [798, 601] on html "Sharing the Harvest 2025 Earn Rewards Due tomorrow Share Oriental Trading 4.8 •…" at bounding box center [507, 345] width 1014 height 691
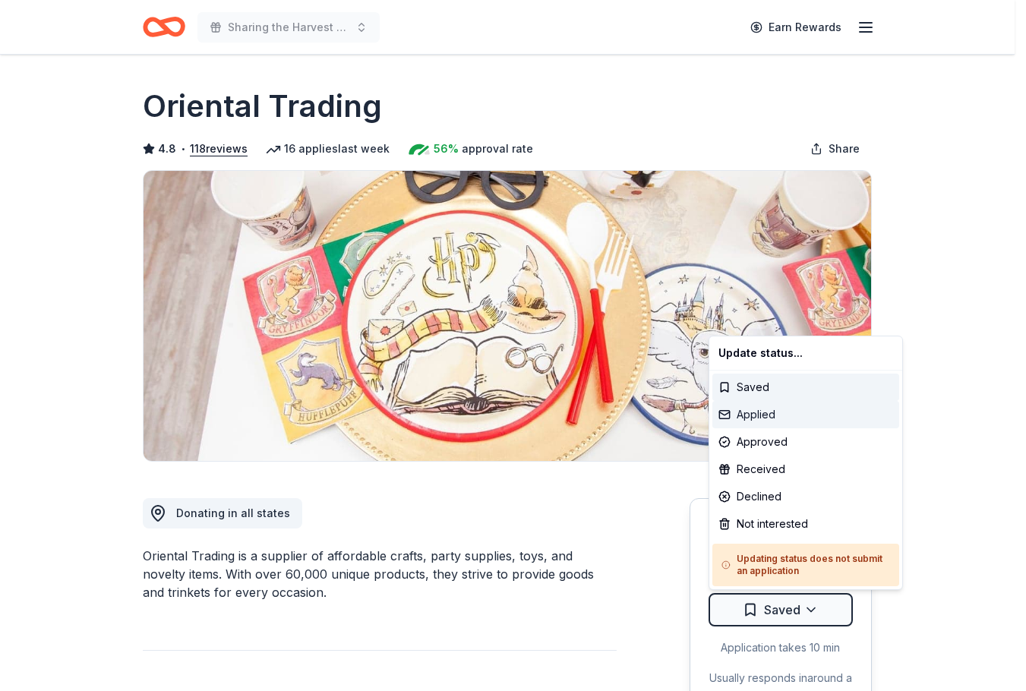
click at [765, 407] on div "Applied" at bounding box center [805, 414] width 187 height 27
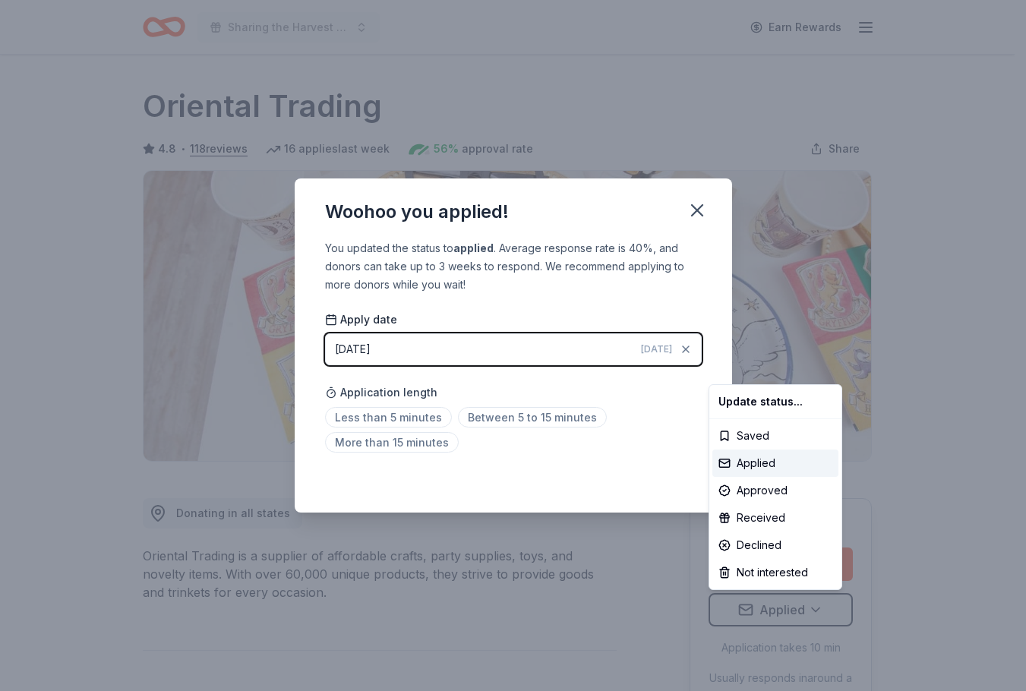
click at [405, 418] on html "Sharing the Harvest 2025 Earn Rewards Due tomorrow Share Oriental Trading 4.8 •…" at bounding box center [513, 345] width 1026 height 691
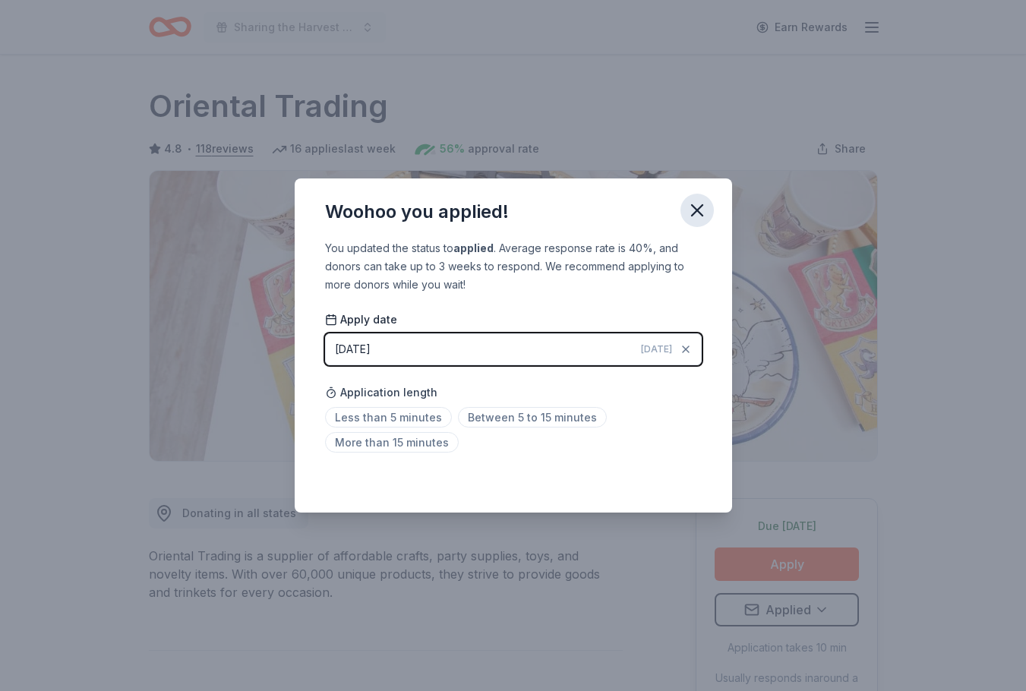
click at [688, 214] on icon "button" at bounding box center [696, 210] width 21 height 21
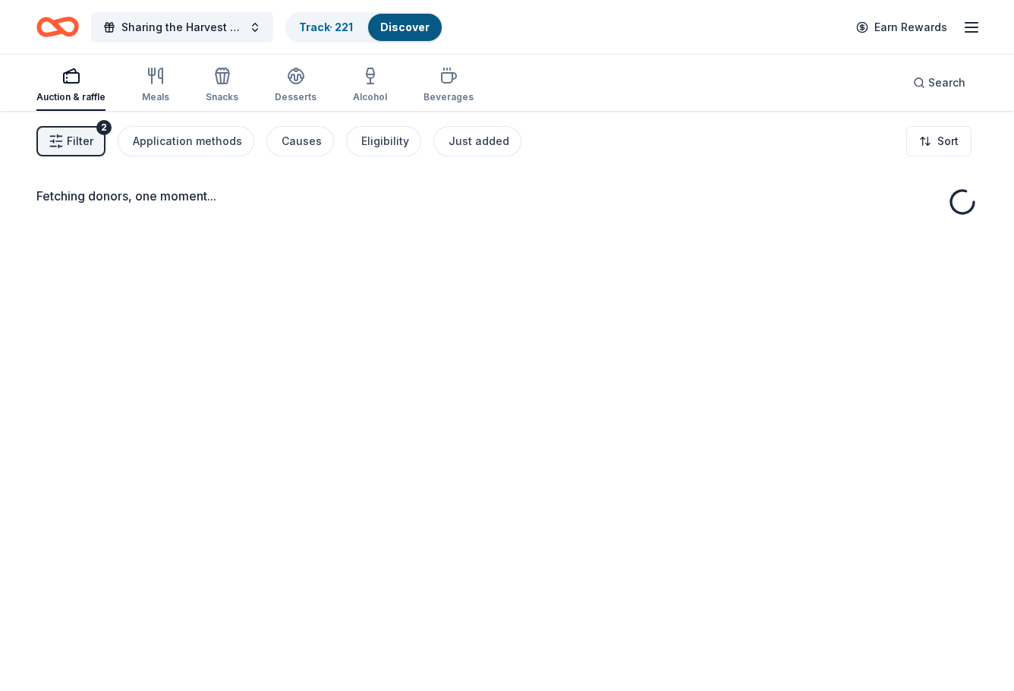
scroll to position [1291, 0]
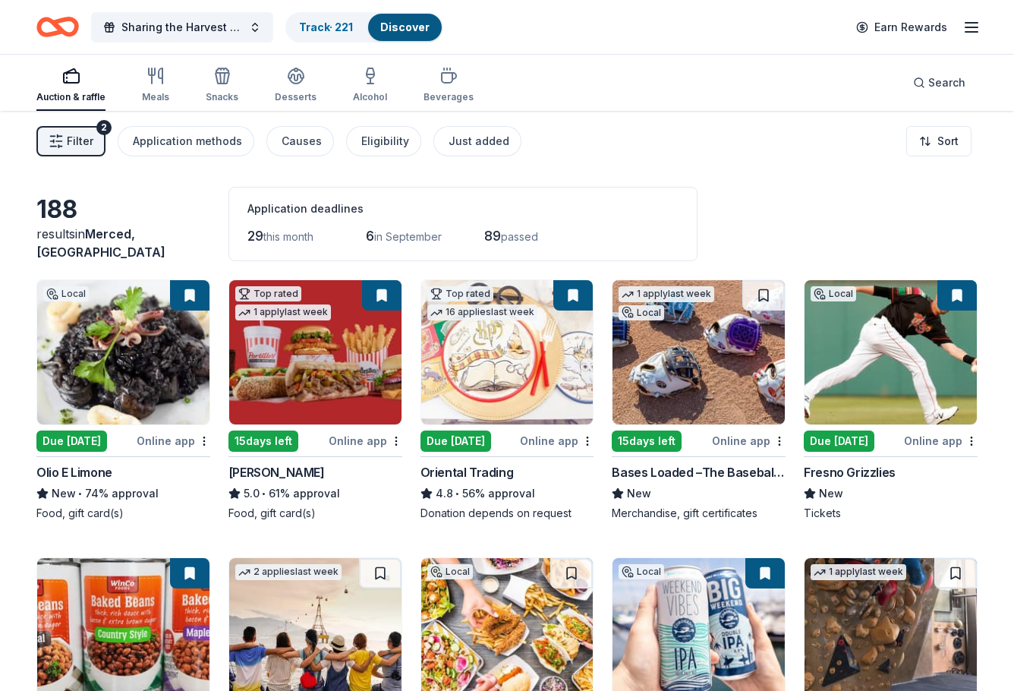
click at [570, 287] on button at bounding box center [572, 295] width 39 height 30
click at [571, 303] on button at bounding box center [572, 295] width 39 height 30
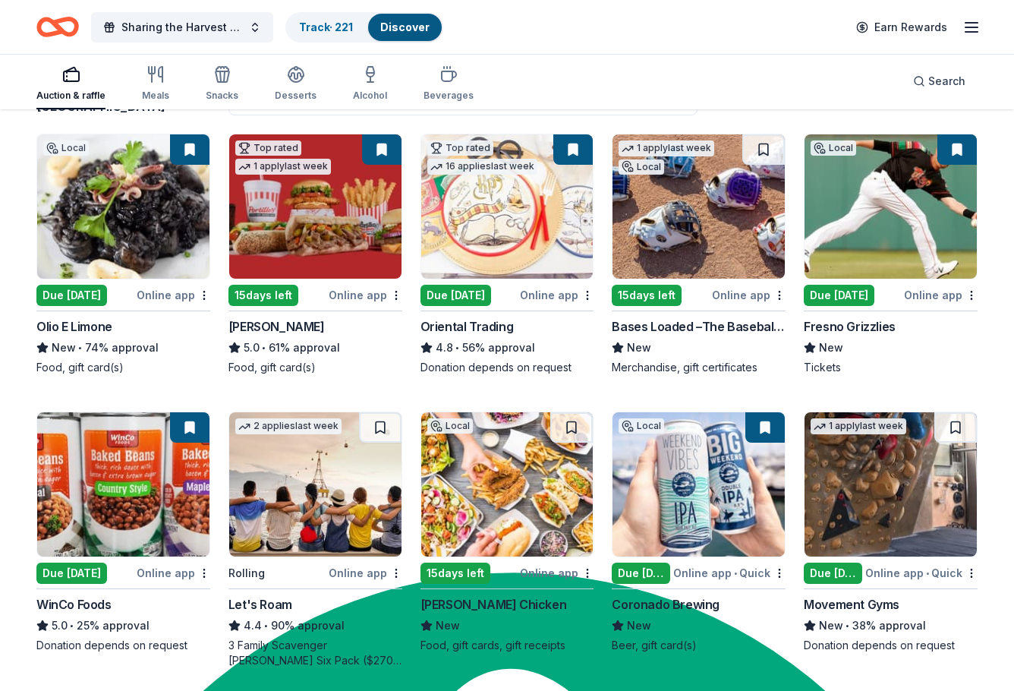
scroll to position [152, 0]
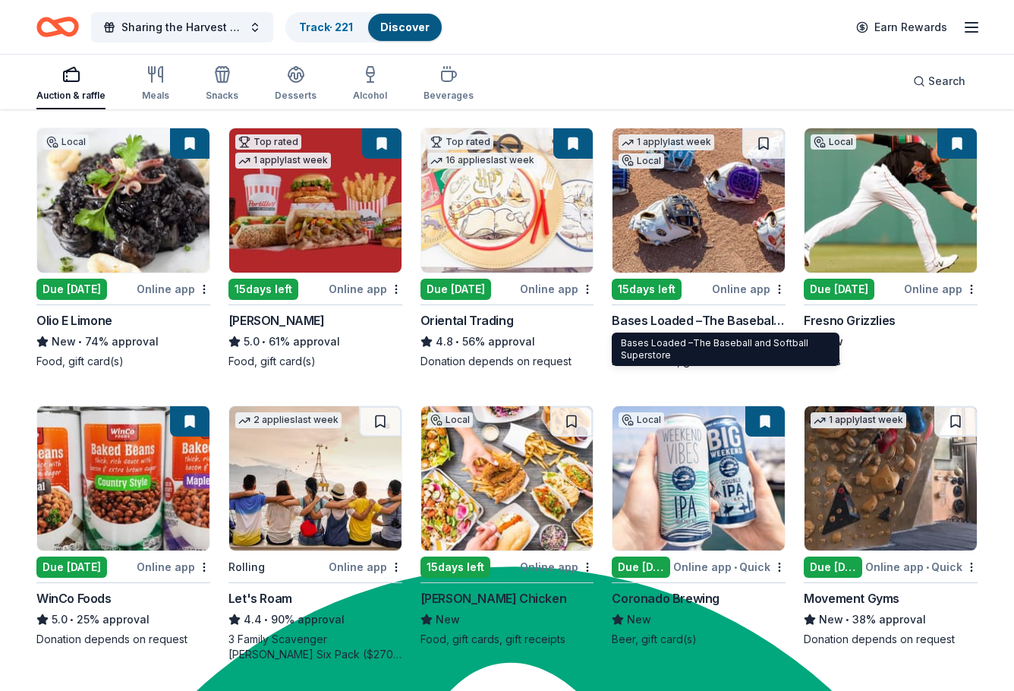
click at [736, 325] on div "Bases Loaded –The Baseball and Softball Superstore" at bounding box center [699, 320] width 174 height 18
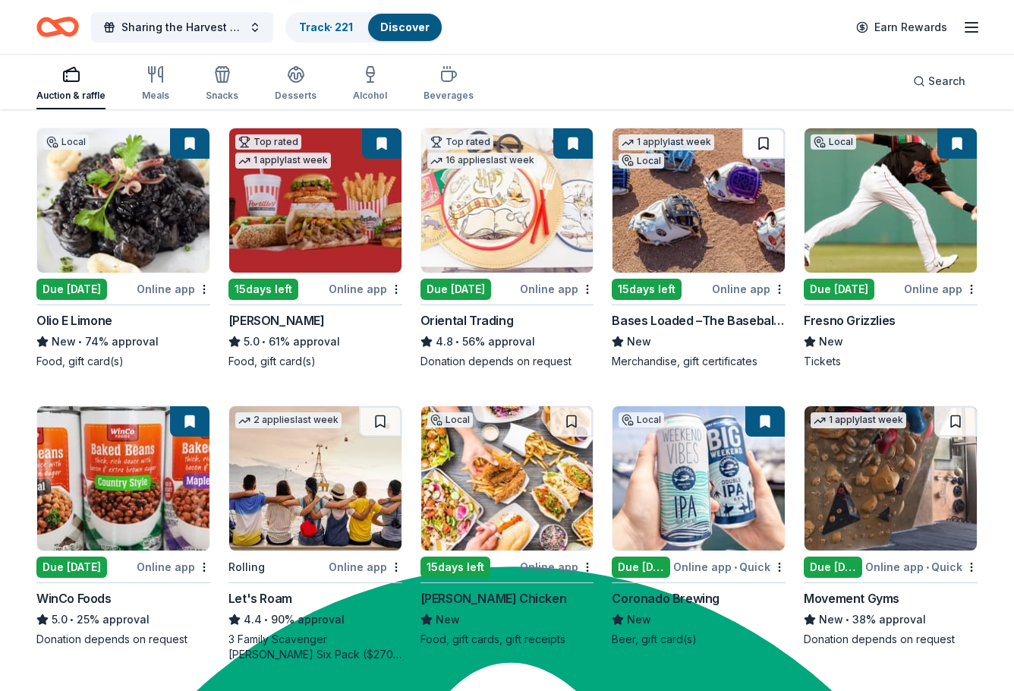
click at [768, 139] on button at bounding box center [763, 143] width 43 height 30
click at [765, 140] on button at bounding box center [765, 143] width 39 height 30
click at [191, 142] on button at bounding box center [189, 143] width 39 height 30
drag, startPoint x: 156, startPoint y: 205, endPoint x: 166, endPoint y: 171, distance: 35.8
click at [166, 171] on img at bounding box center [123, 200] width 172 height 144
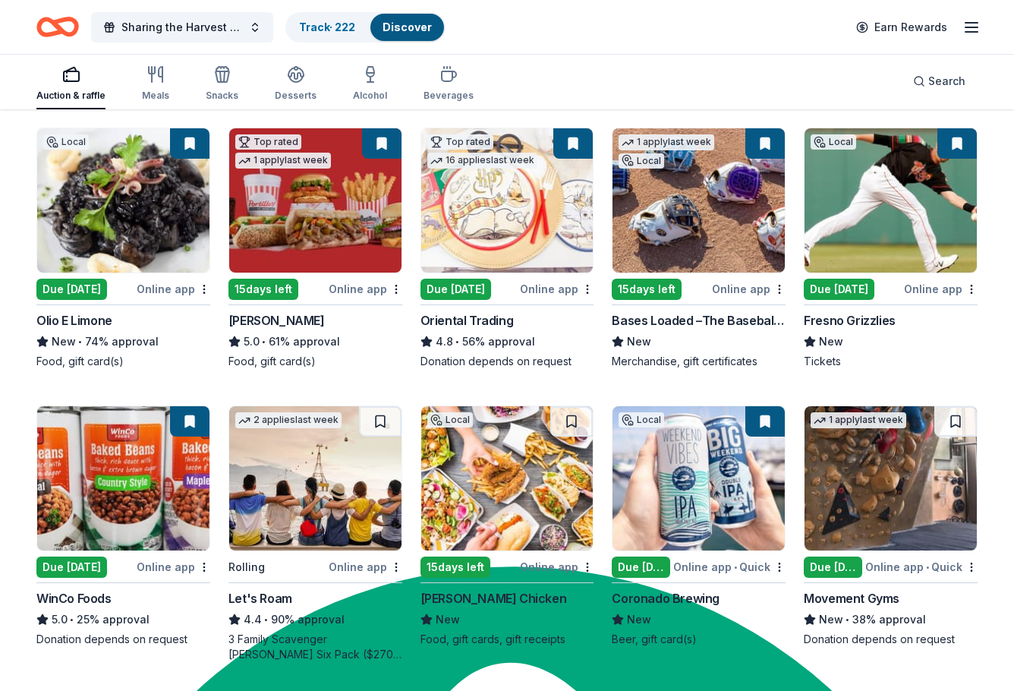
click at [752, 159] on img at bounding box center [699, 200] width 172 height 144
click at [563, 189] on img at bounding box center [507, 200] width 172 height 144
click at [935, 187] on img at bounding box center [891, 200] width 172 height 144
click at [195, 487] on img at bounding box center [123, 478] width 172 height 144
click at [199, 418] on button at bounding box center [189, 421] width 39 height 30
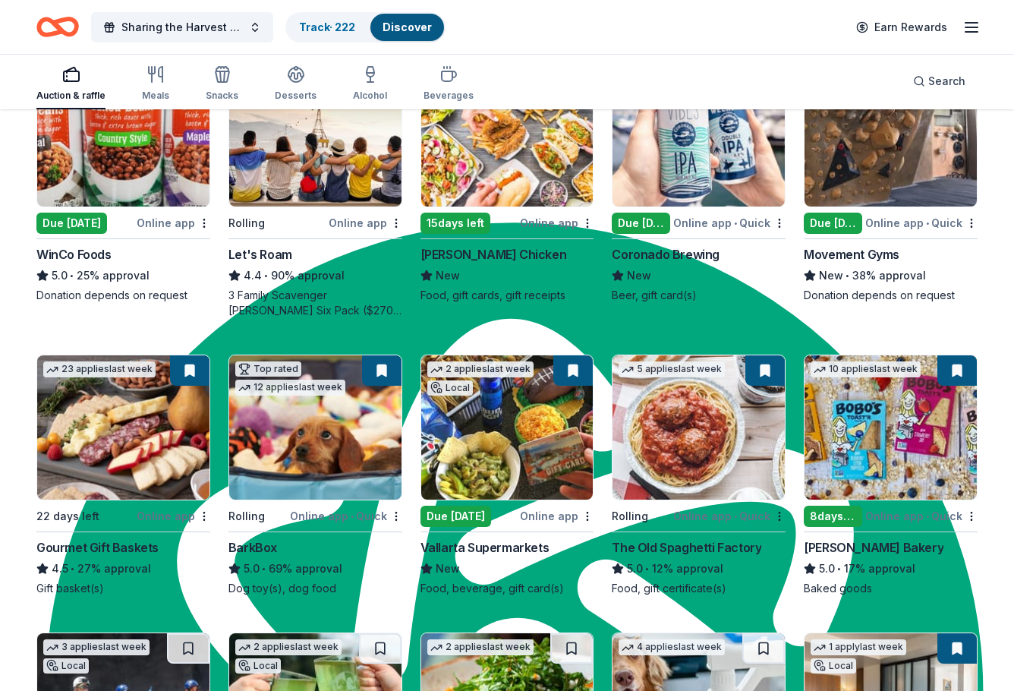
scroll to position [531, 0]
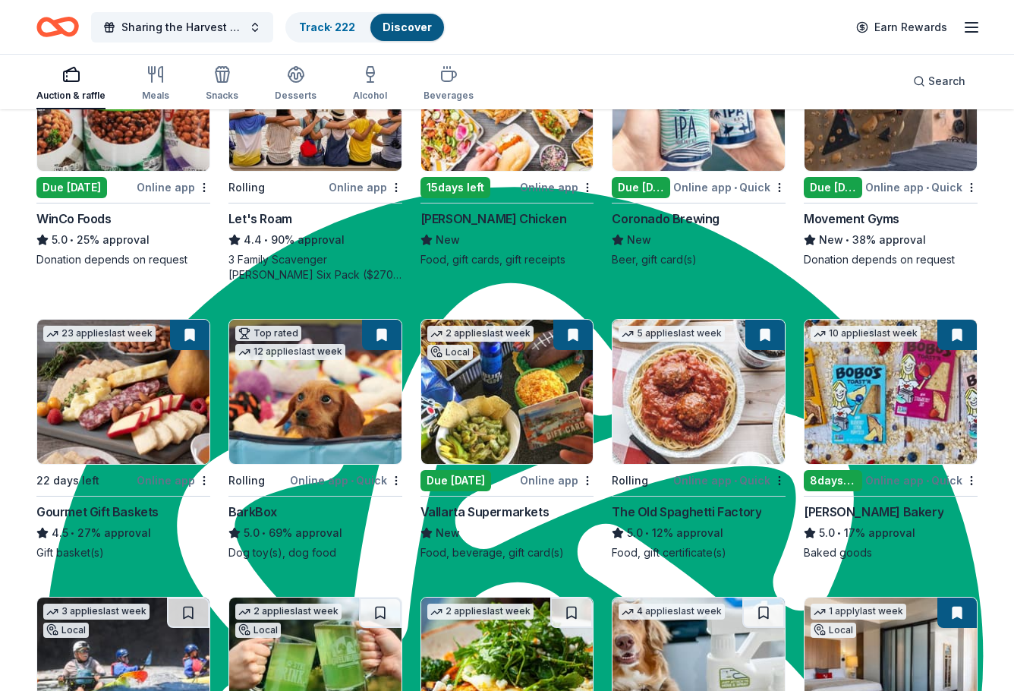
click at [515, 430] on img at bounding box center [507, 392] width 172 height 144
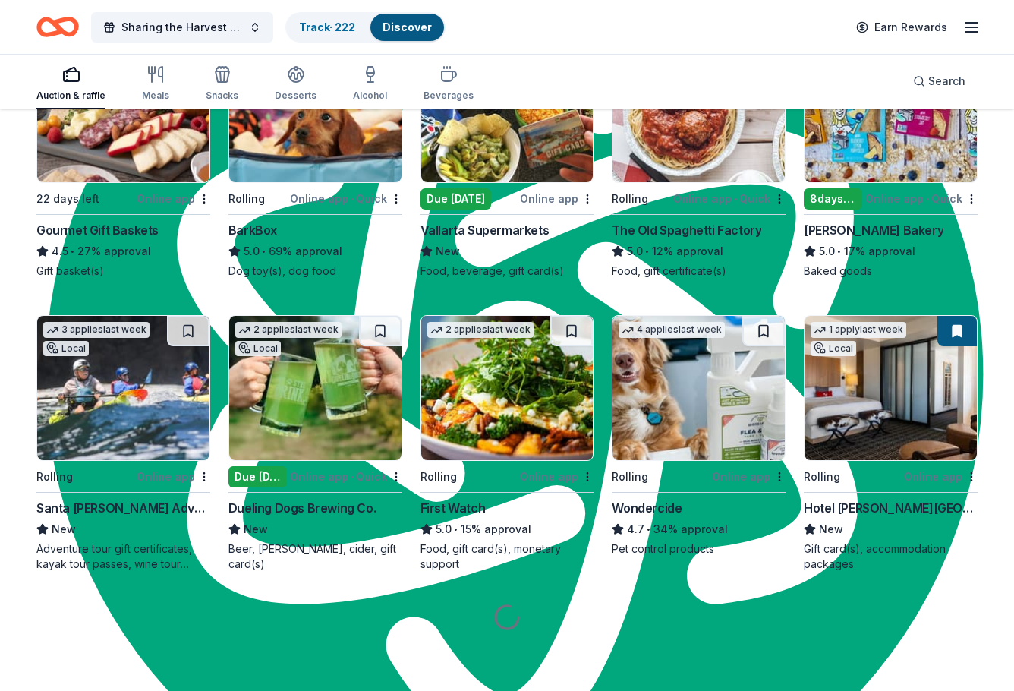
scroll to position [815, 0]
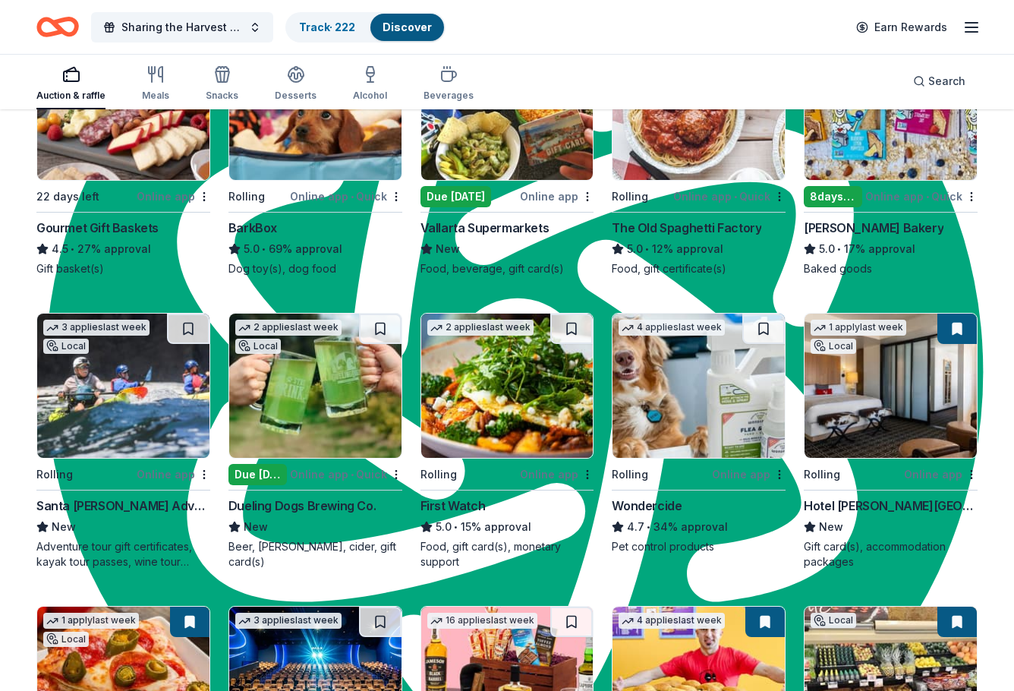
click at [137, 413] on img at bounding box center [123, 386] width 172 height 144
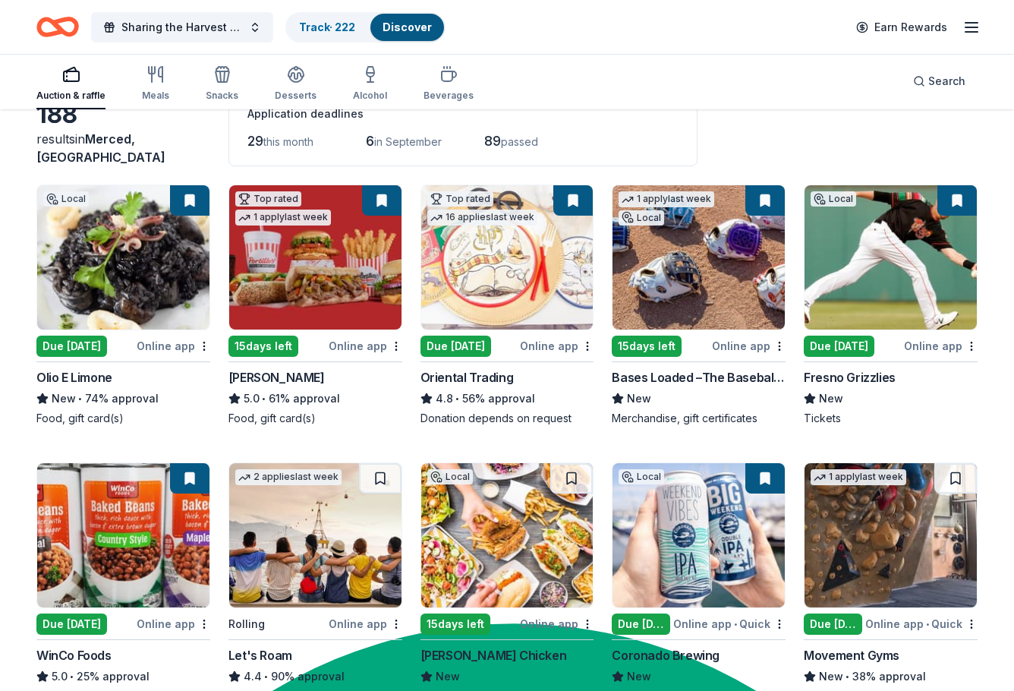
scroll to position [0, 0]
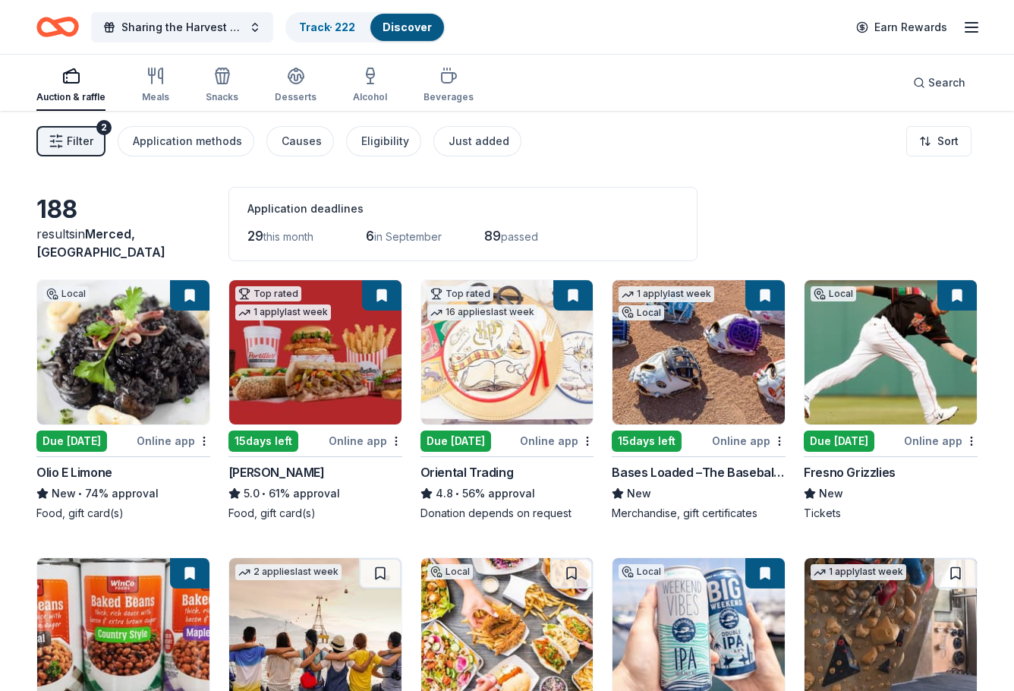
click at [68, 151] on button "Filter 2" at bounding box center [70, 141] width 69 height 30
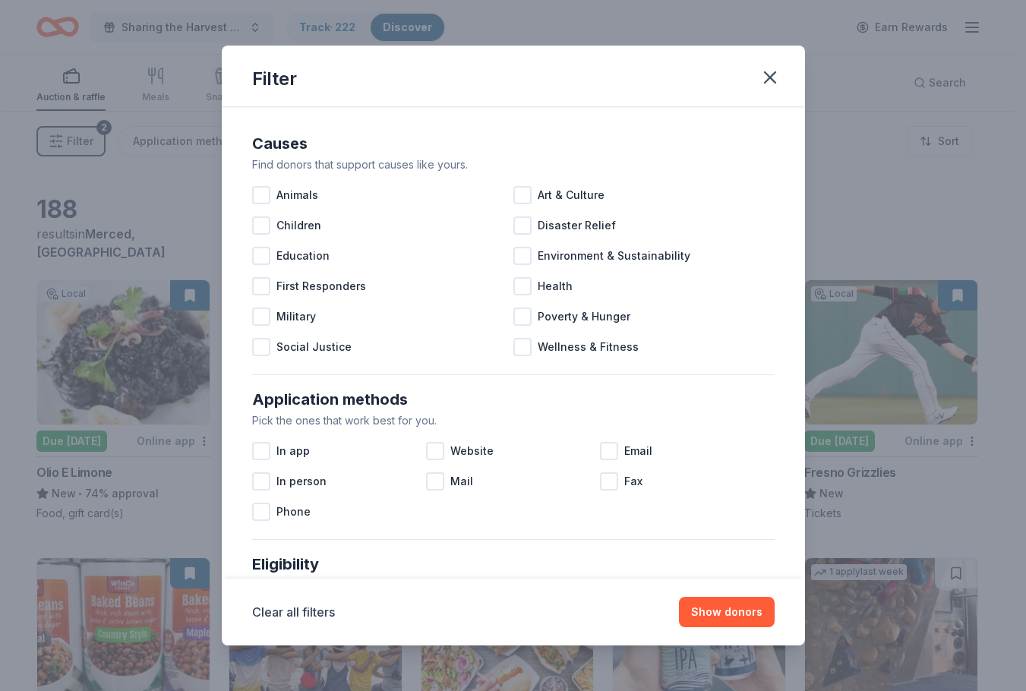
click at [68, 151] on div "Filter Causes Find donors that support causes like yours. Animals Art & Culture…" at bounding box center [513, 345] width 1026 height 691
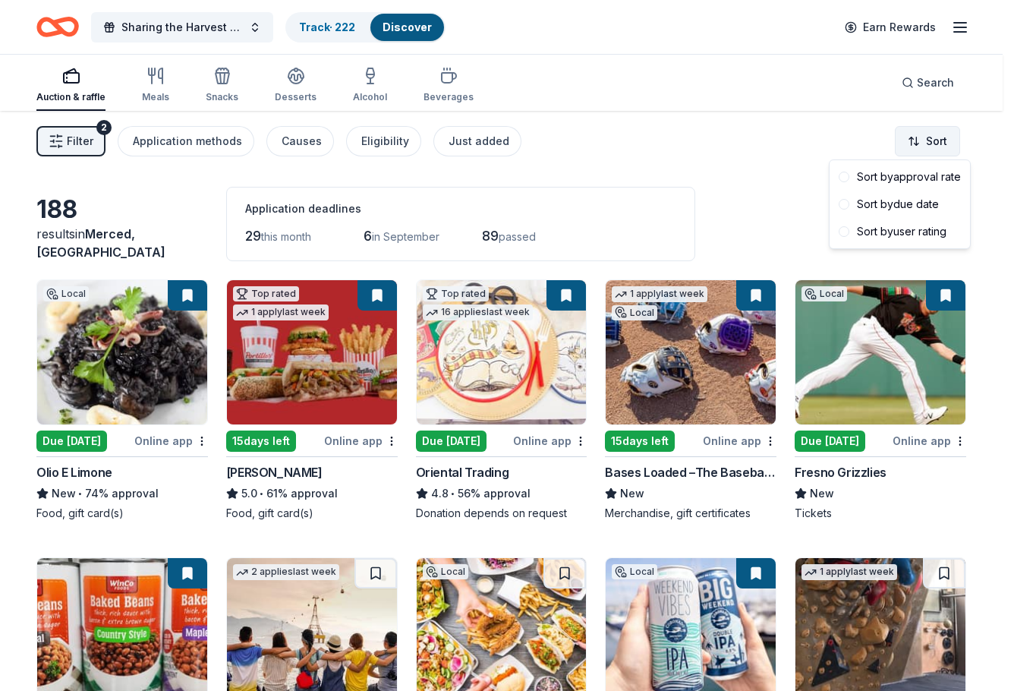
click at [933, 137] on html "Sharing the Harvest 2025 Track · 222 Discover Earn Rewards Auction & raffle Mea…" at bounding box center [507, 345] width 1014 height 691
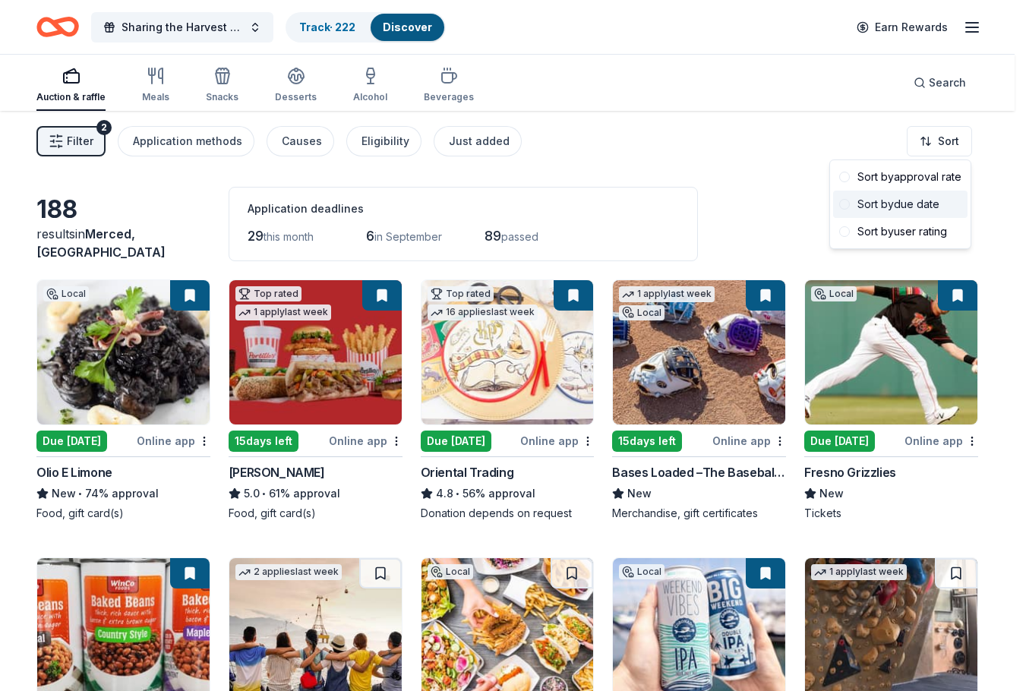
click at [882, 199] on div "Sort by due date" at bounding box center [900, 204] width 134 height 27
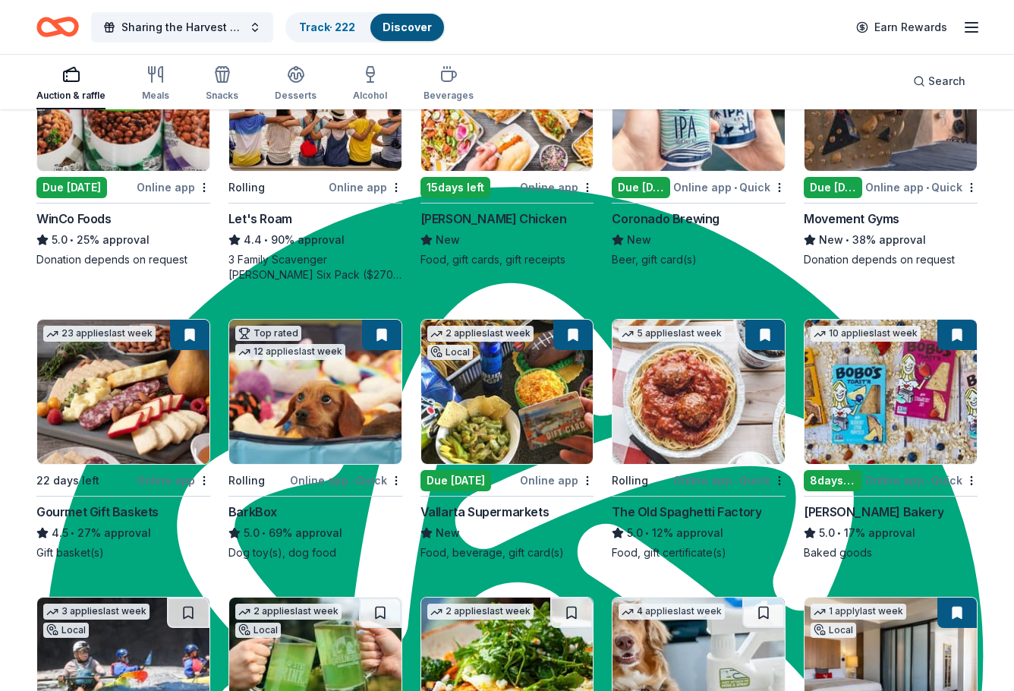
scroll to position [759, 0]
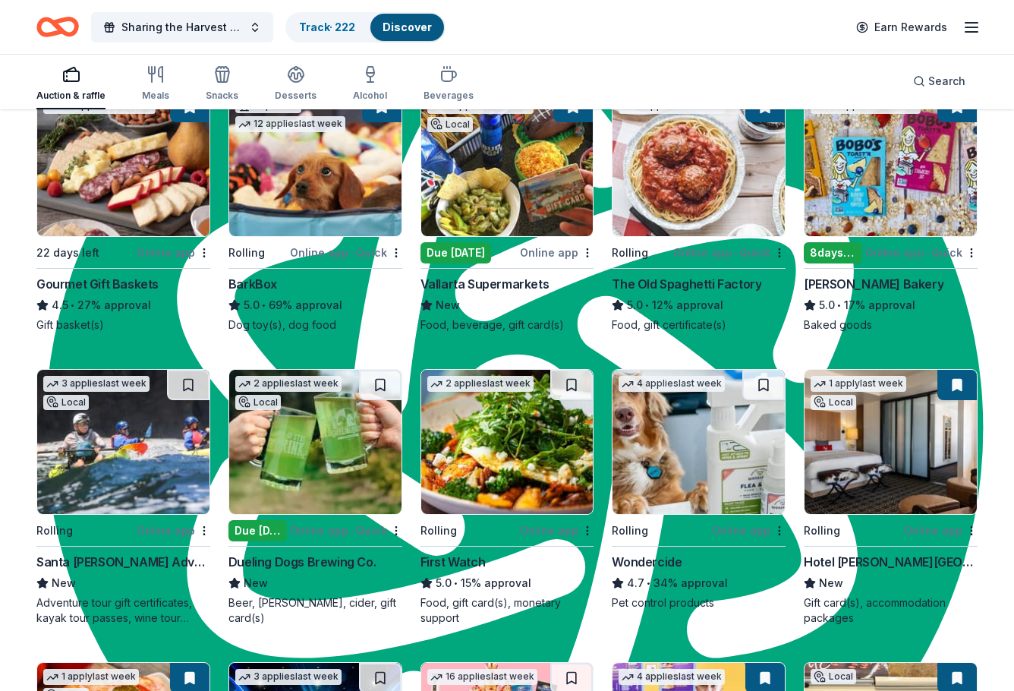
click at [915, 503] on img at bounding box center [891, 442] width 172 height 144
click at [919, 461] on img at bounding box center [891, 442] width 172 height 144
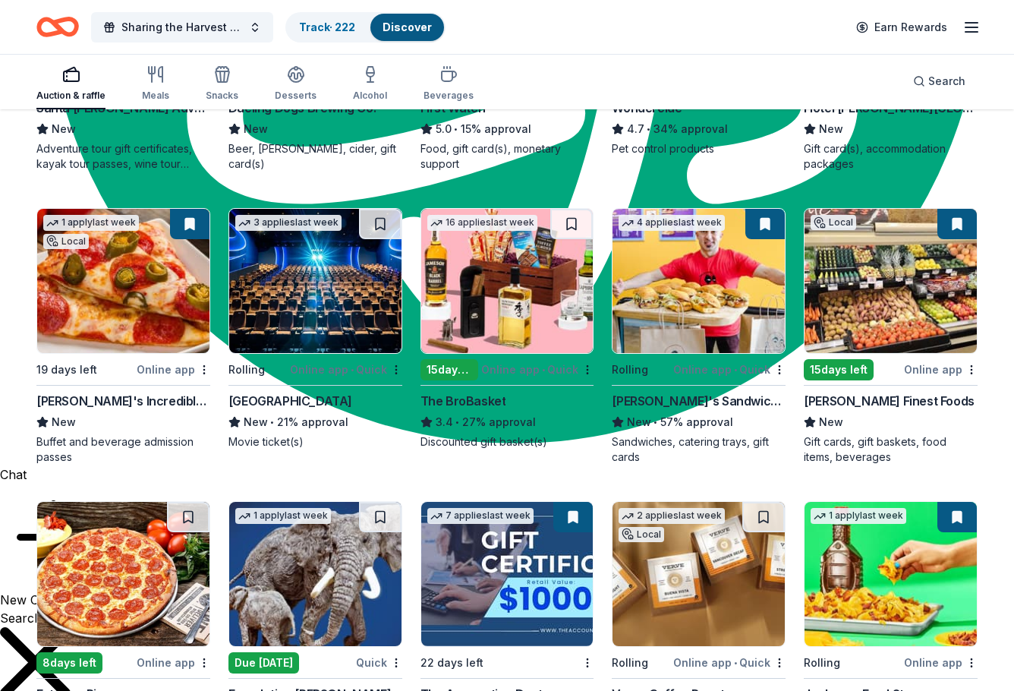
scroll to position [1215, 0]
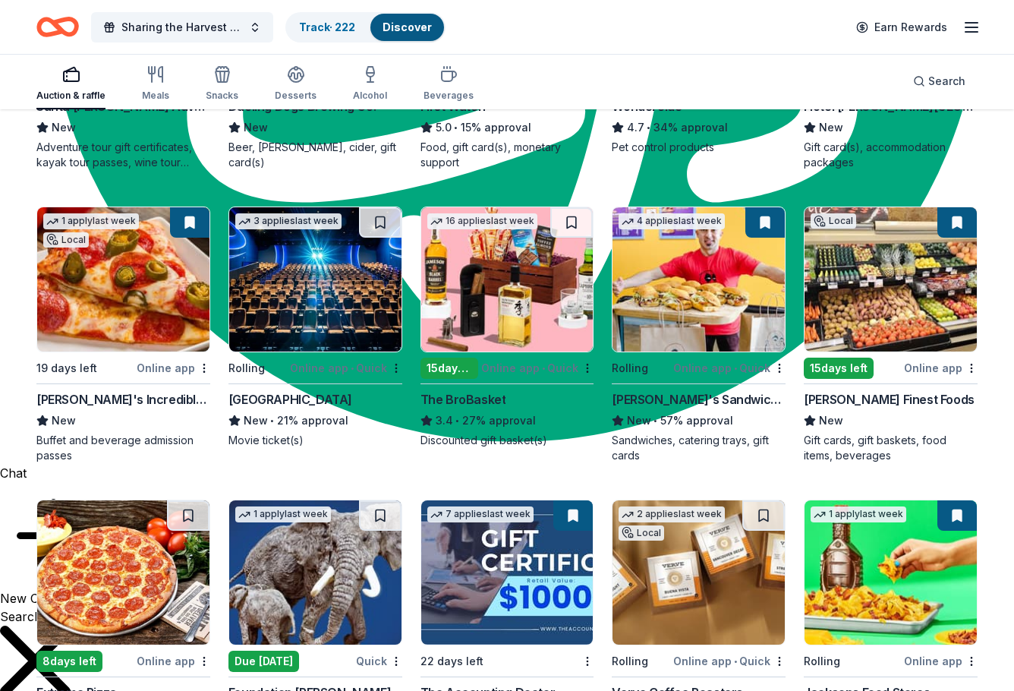
click at [531, 321] on img at bounding box center [507, 279] width 172 height 144
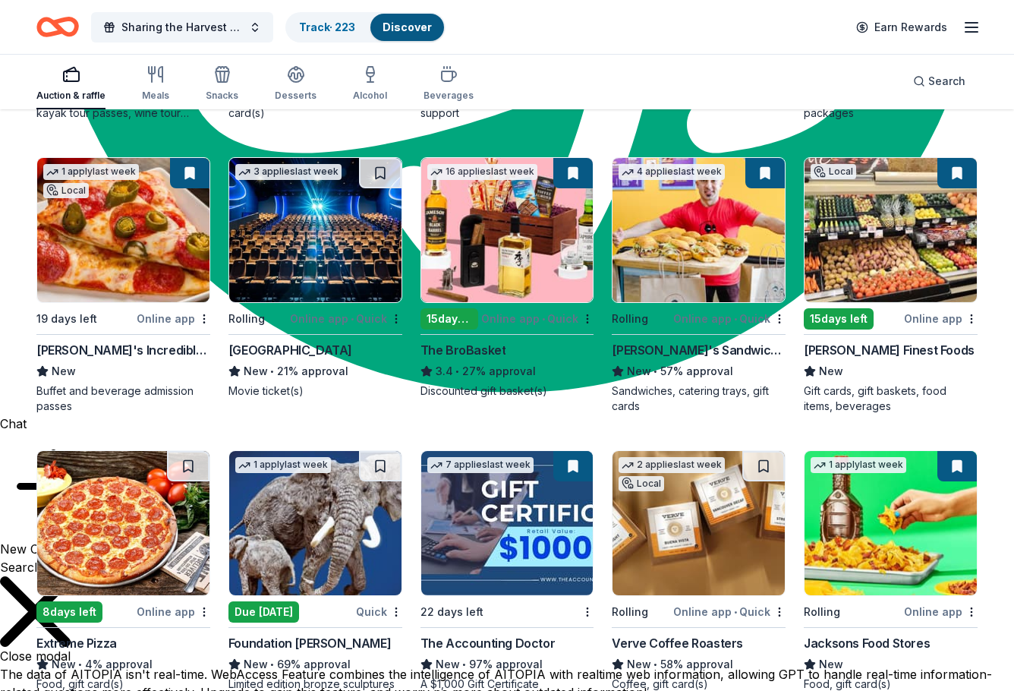
scroll to position [1291, 0]
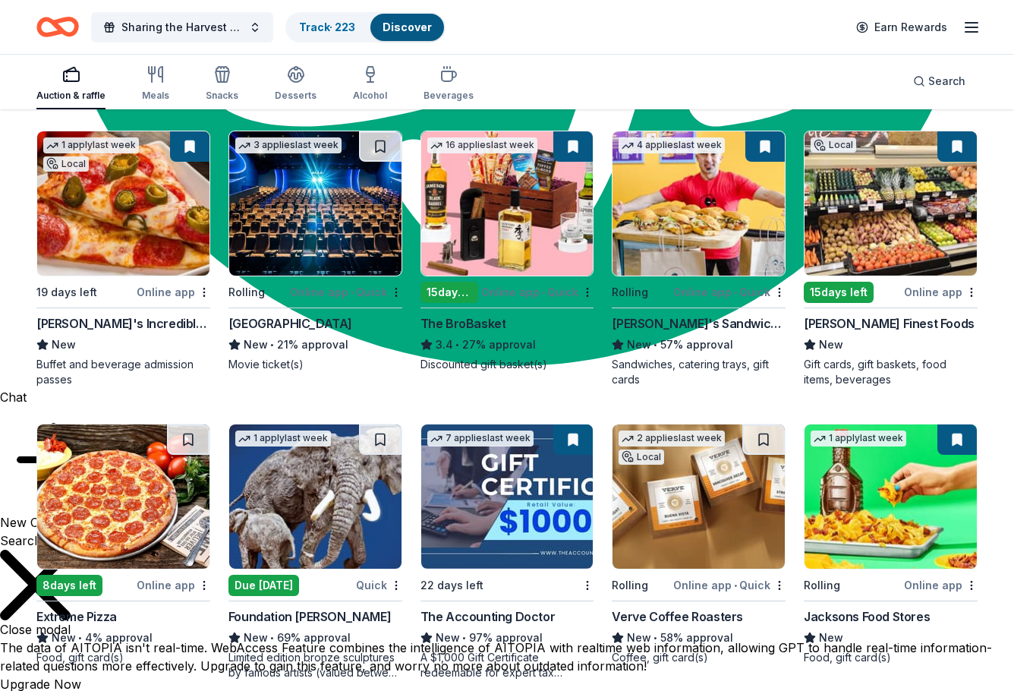
click at [529, 530] on img at bounding box center [507, 496] width 172 height 144
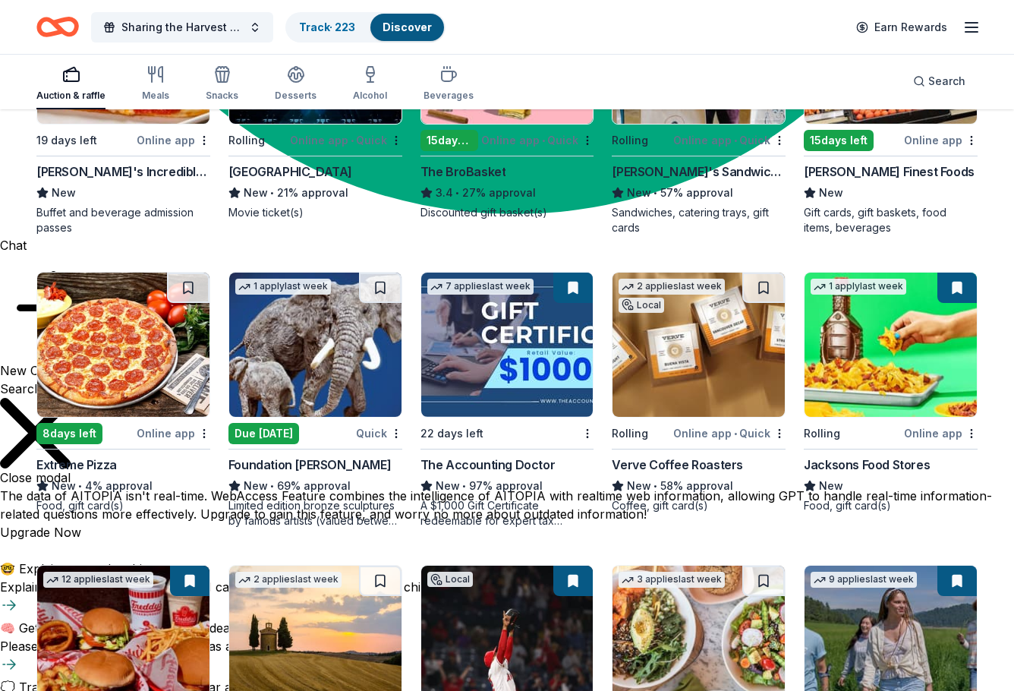
scroll to position [1215, 0]
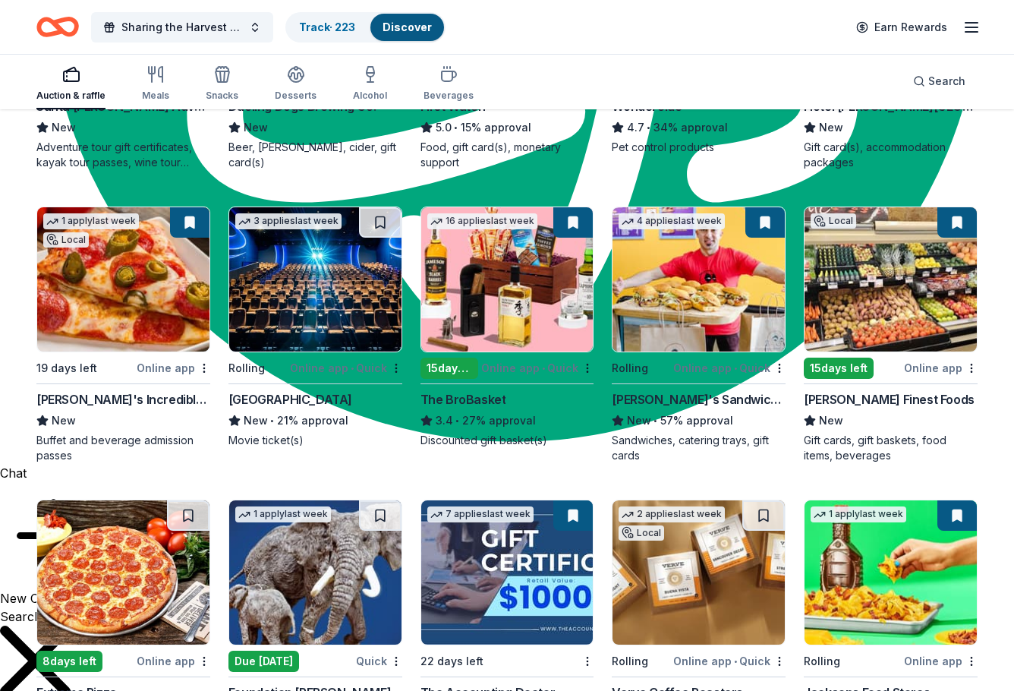
click at [892, 317] on img at bounding box center [891, 279] width 172 height 144
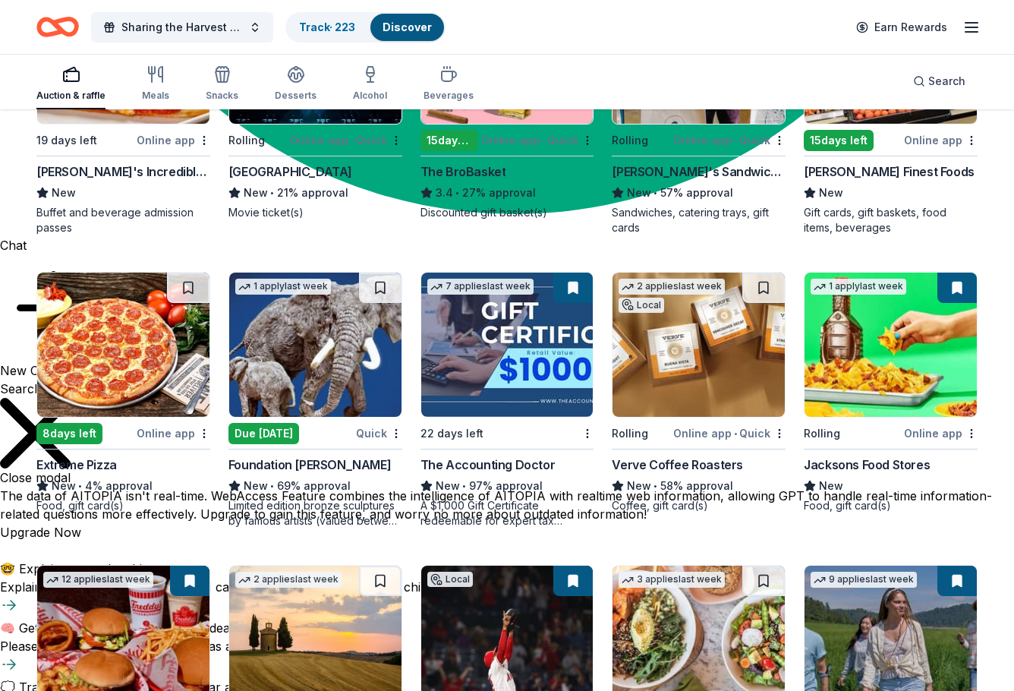
scroll to position [1670, 0]
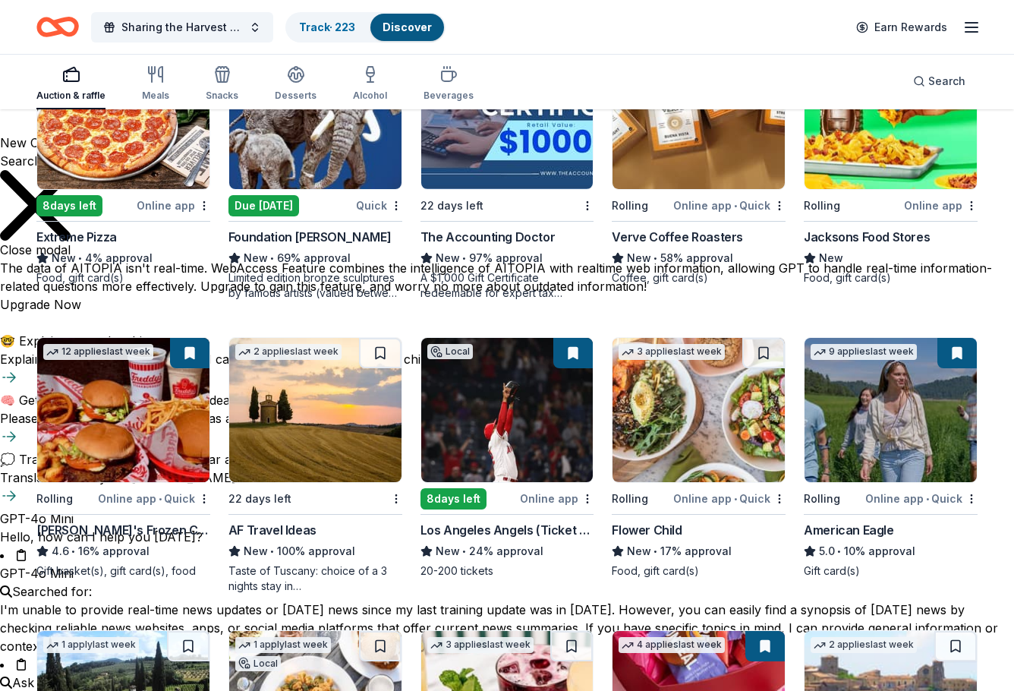
click at [329, 429] on img at bounding box center [315, 410] width 172 height 144
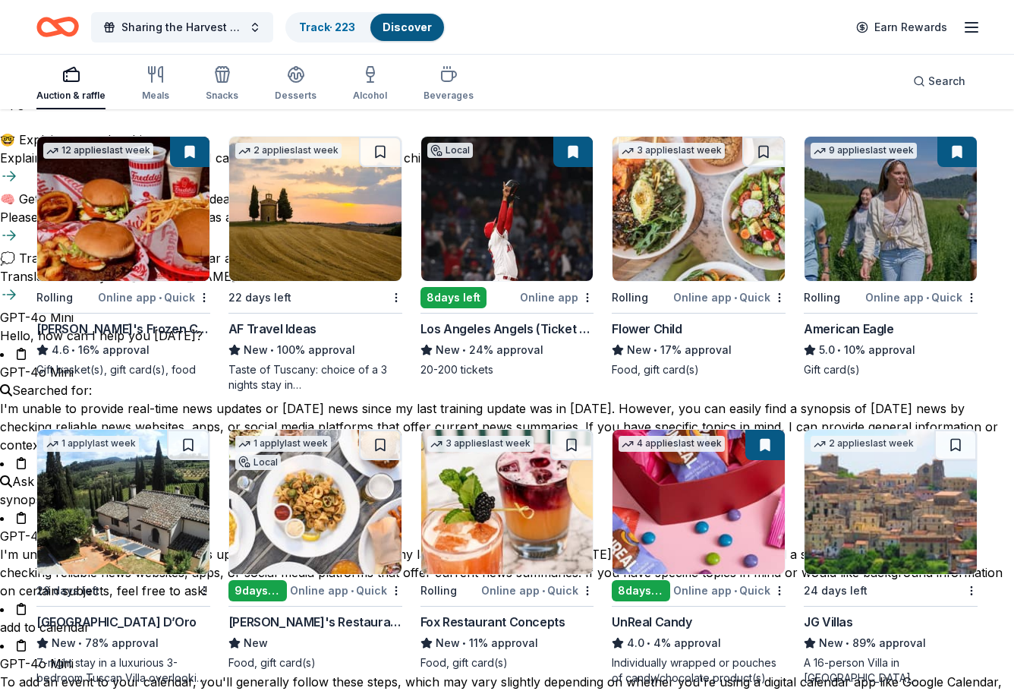
scroll to position [1974, 0]
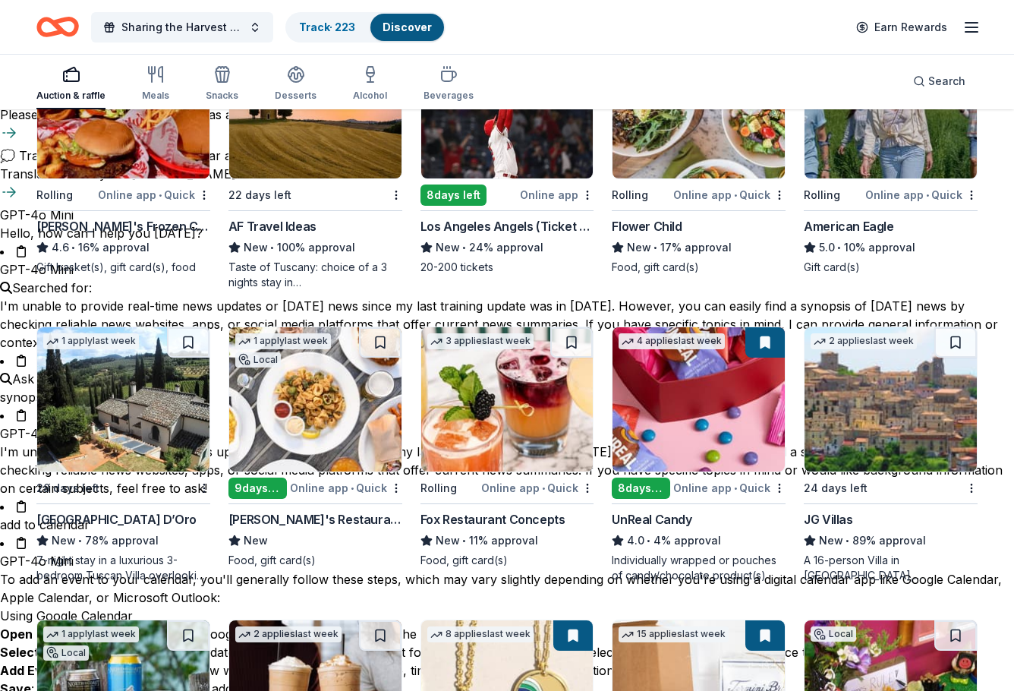
click at [131, 405] on img at bounding box center [123, 399] width 172 height 144
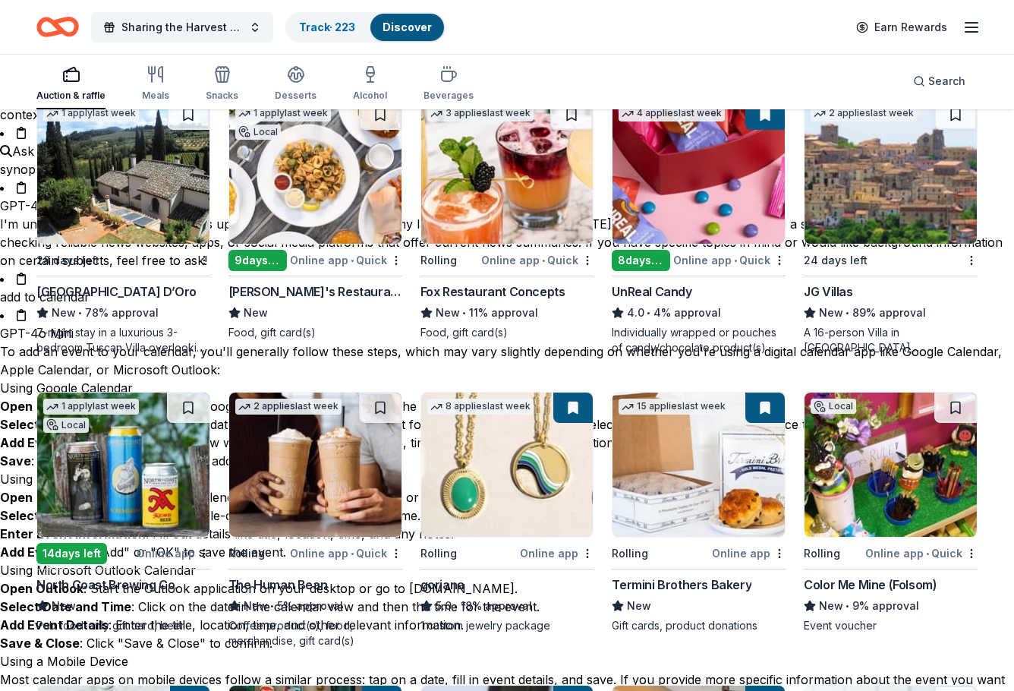
click at [561, 445] on img at bounding box center [507, 464] width 172 height 144
click at [720, 492] on img at bounding box center [699, 464] width 172 height 144
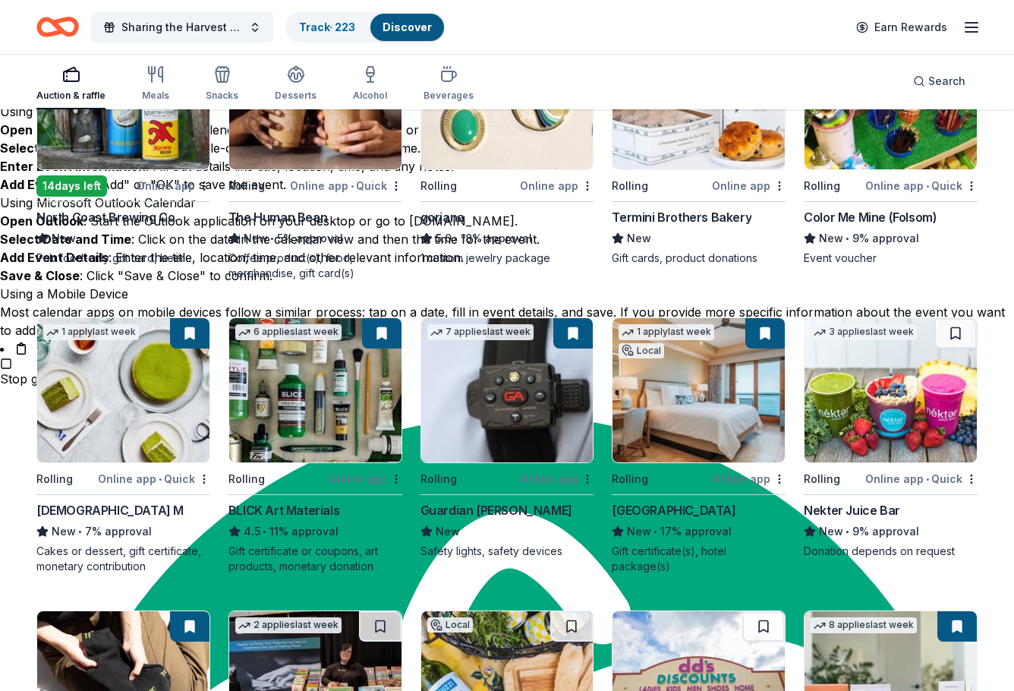
scroll to position [2657, 0]
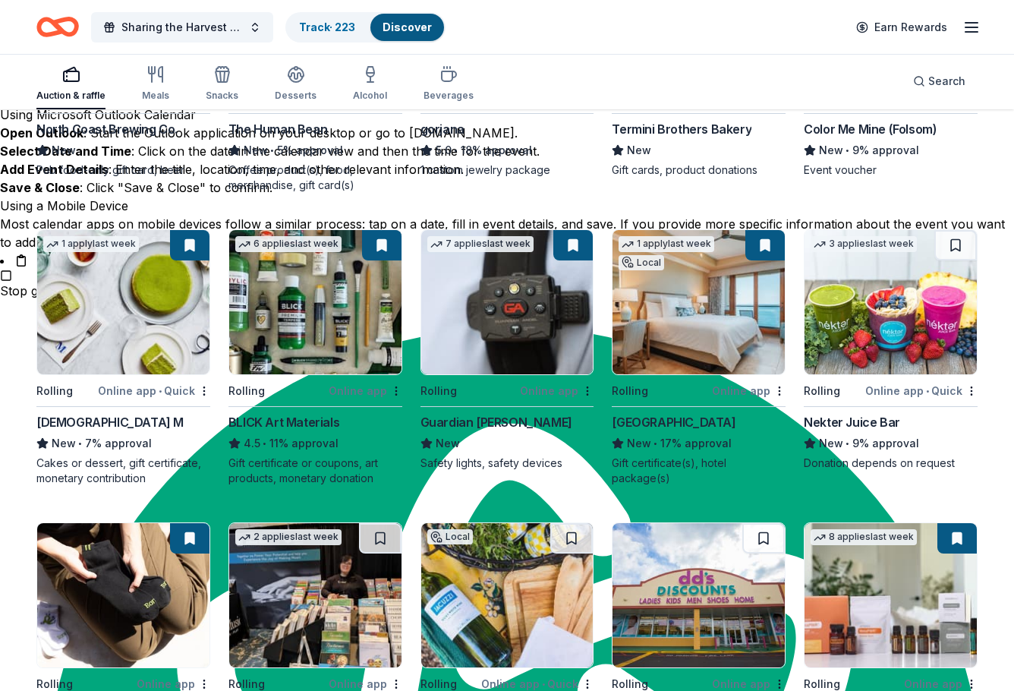
click at [514, 321] on img at bounding box center [507, 302] width 172 height 144
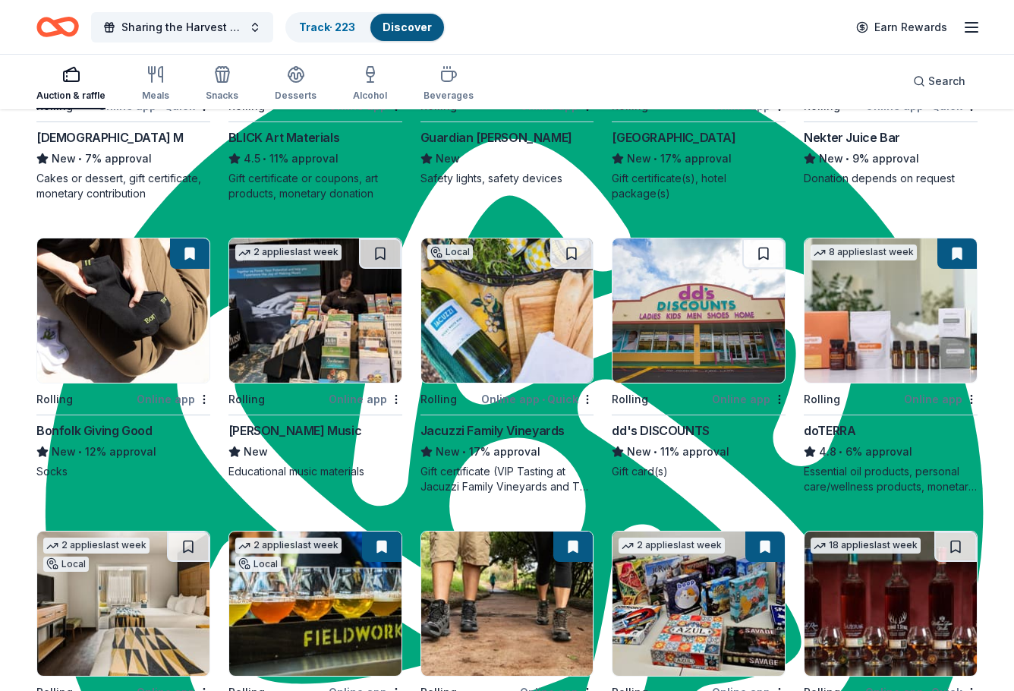
scroll to position [2961, 0]
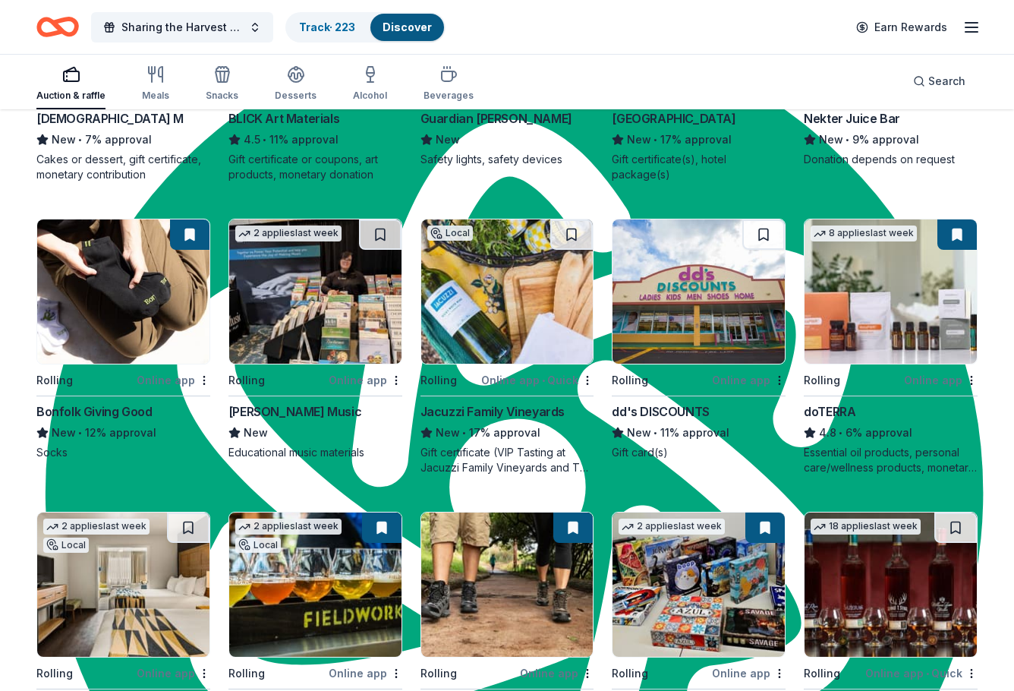
click at [89, 292] on img at bounding box center [123, 291] width 172 height 144
click at [903, 276] on img at bounding box center [891, 291] width 172 height 144
click at [878, 306] on img at bounding box center [891, 291] width 172 height 144
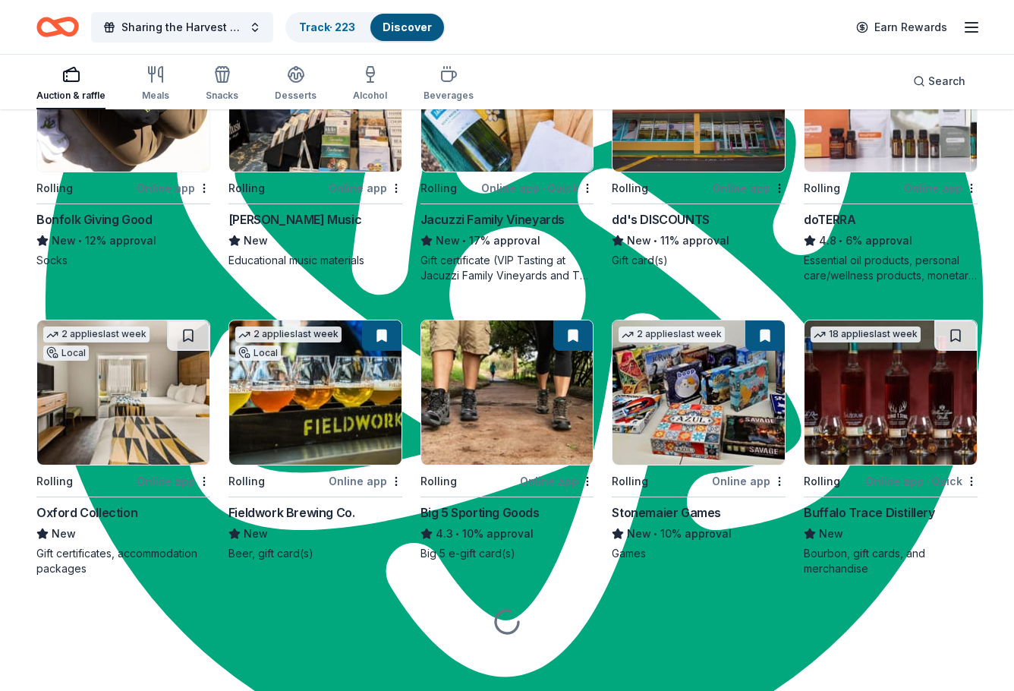
scroll to position [3160, 0]
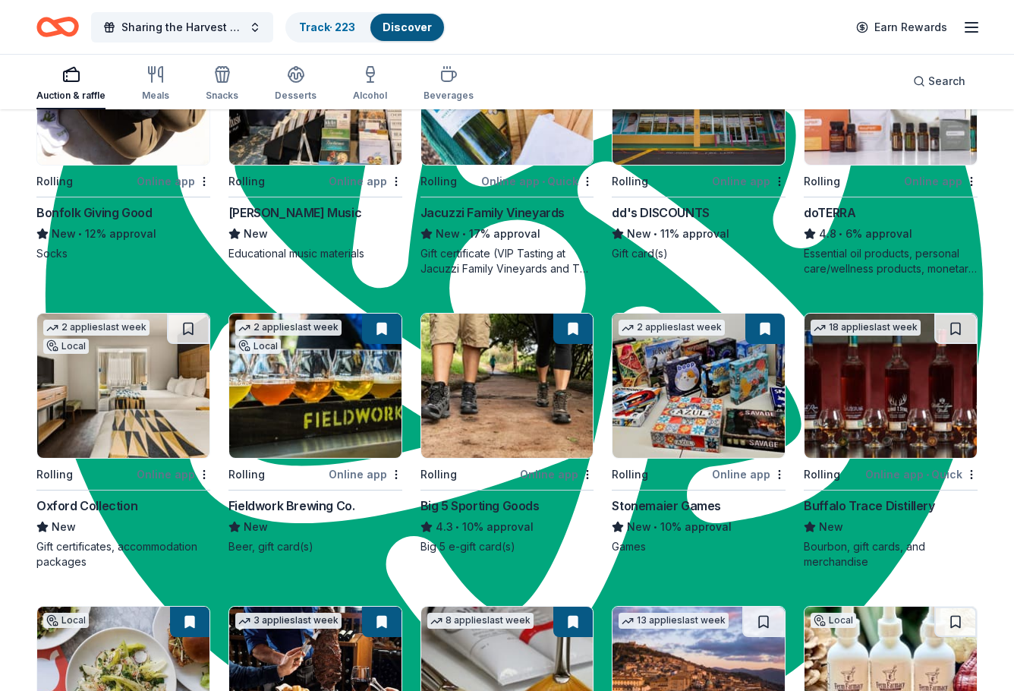
click at [493, 404] on img at bounding box center [507, 386] width 172 height 144
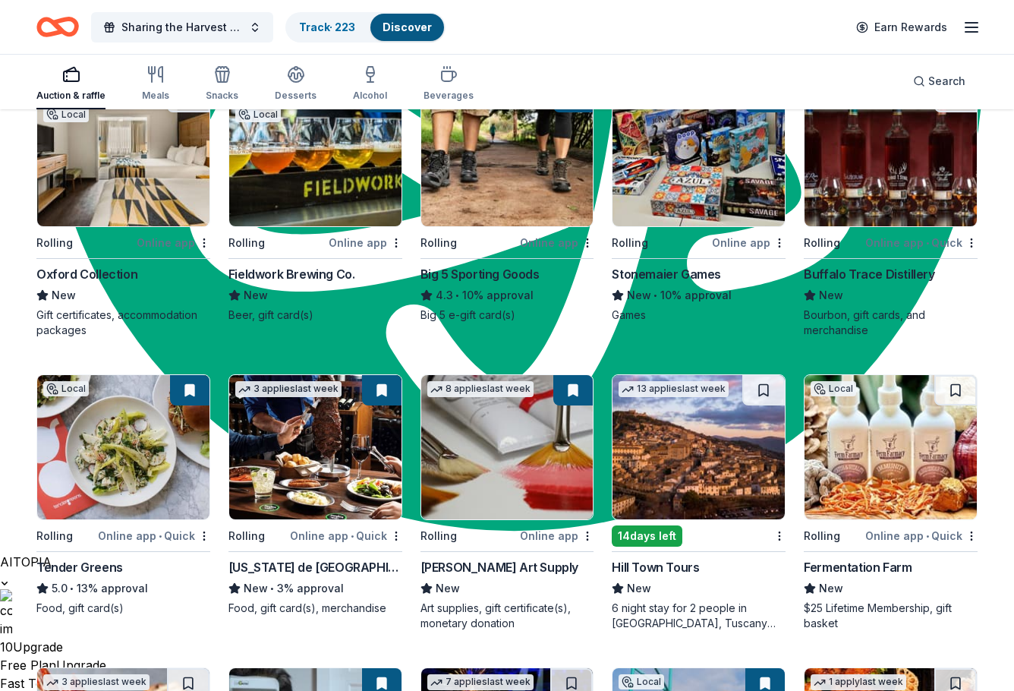
scroll to position [3236, 0]
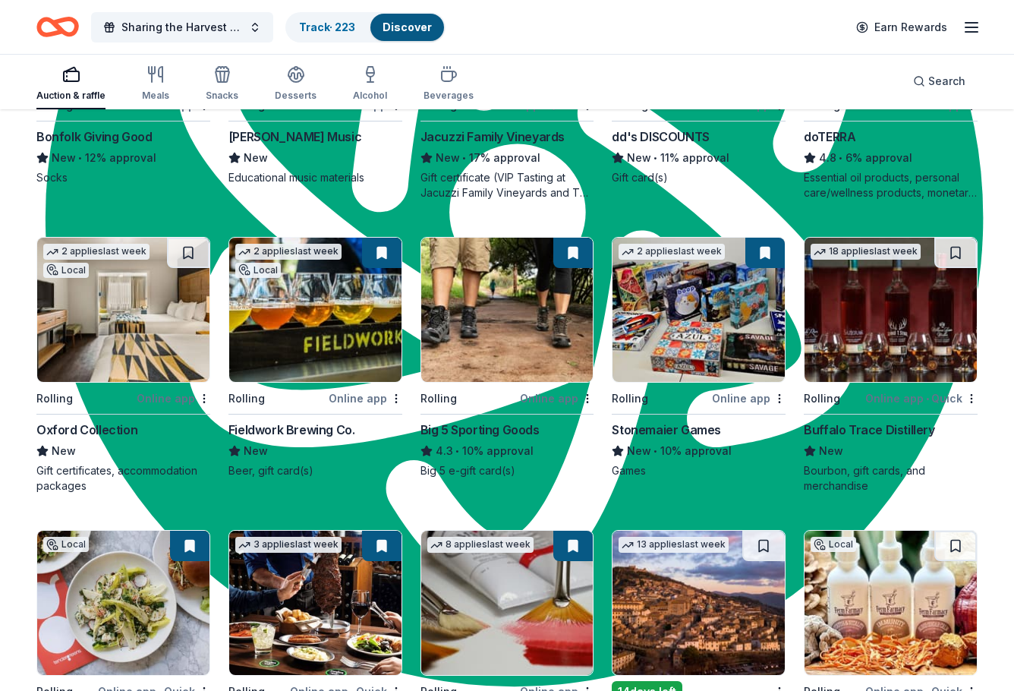
click at [695, 329] on img at bounding box center [699, 310] width 172 height 144
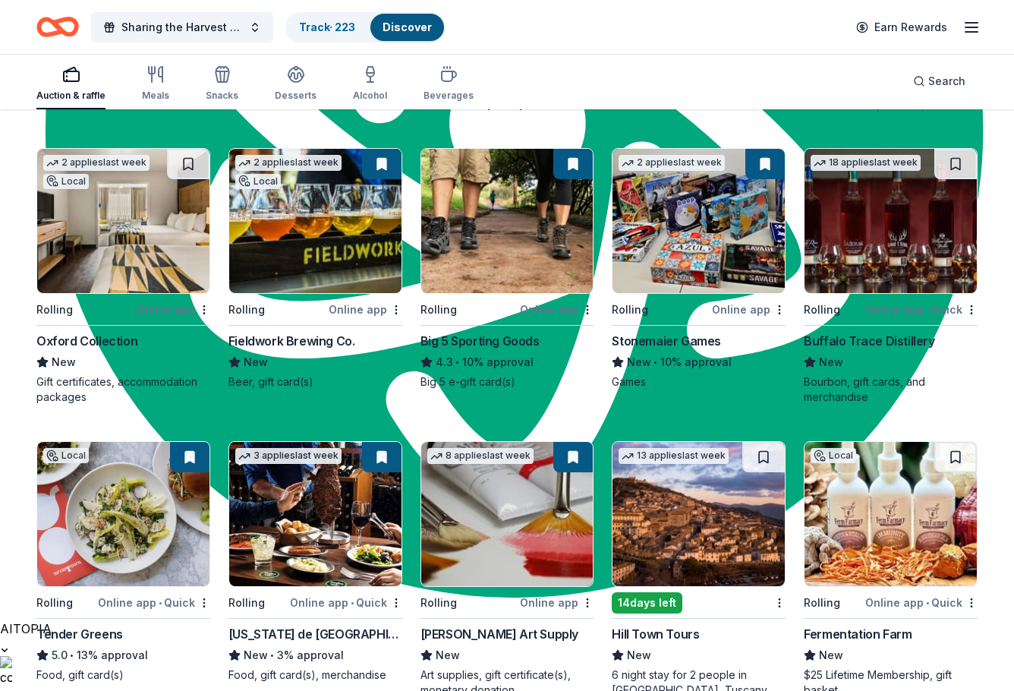
scroll to position [3463, 0]
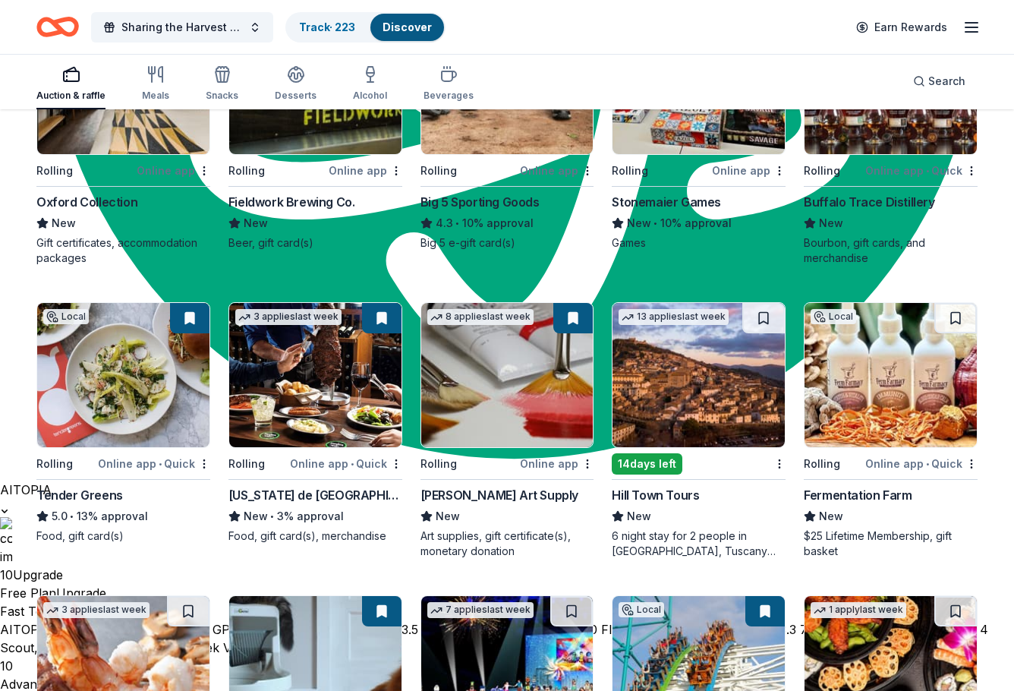
click at [110, 386] on img at bounding box center [123, 375] width 172 height 144
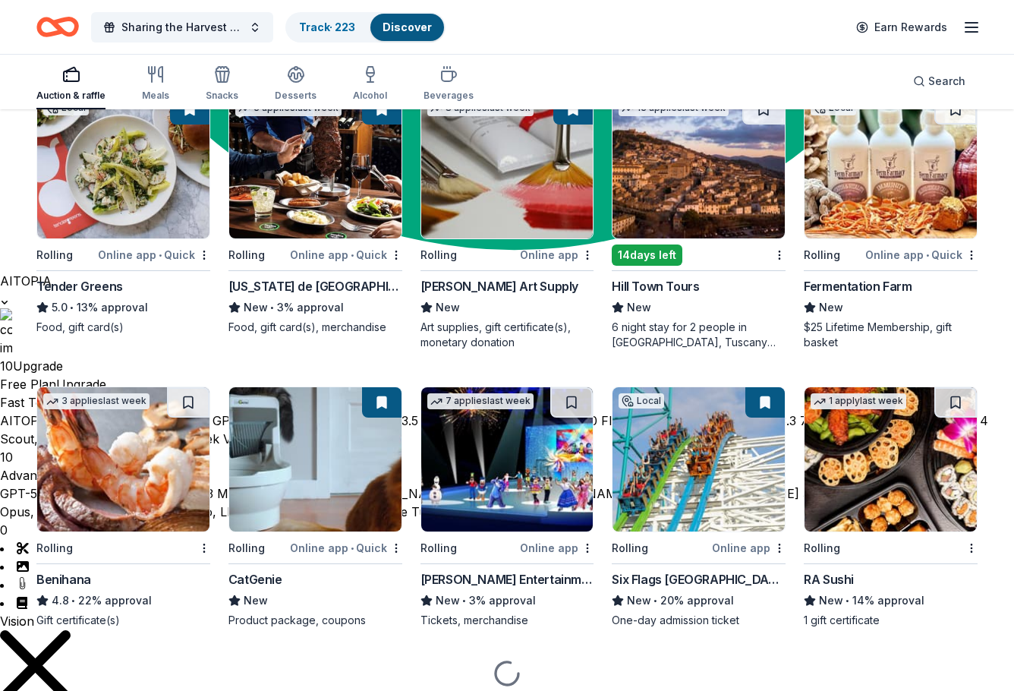
scroll to position [3731, 0]
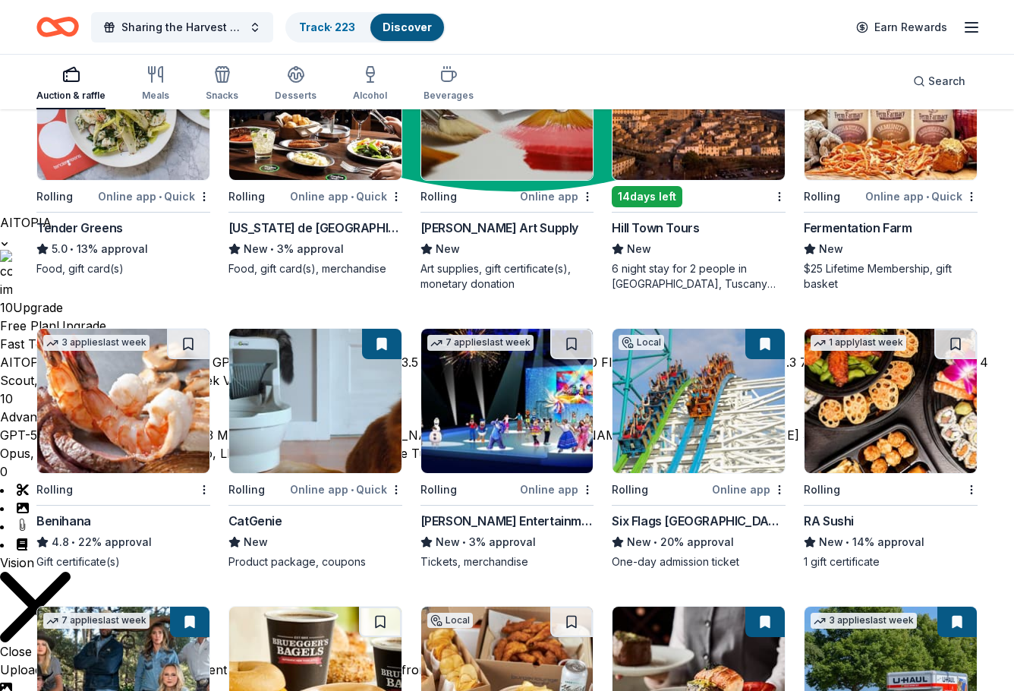
click at [339, 397] on img at bounding box center [315, 401] width 172 height 144
click at [733, 394] on img at bounding box center [699, 401] width 172 height 144
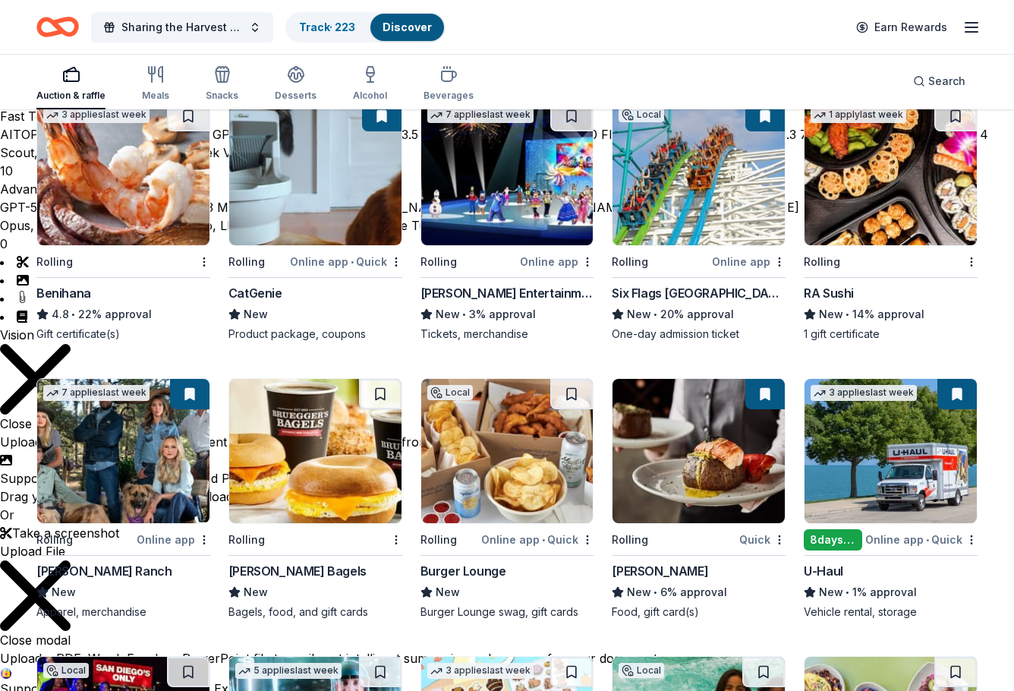
click at [928, 497] on img at bounding box center [891, 451] width 172 height 144
click at [734, 453] on img at bounding box center [699, 451] width 172 height 144
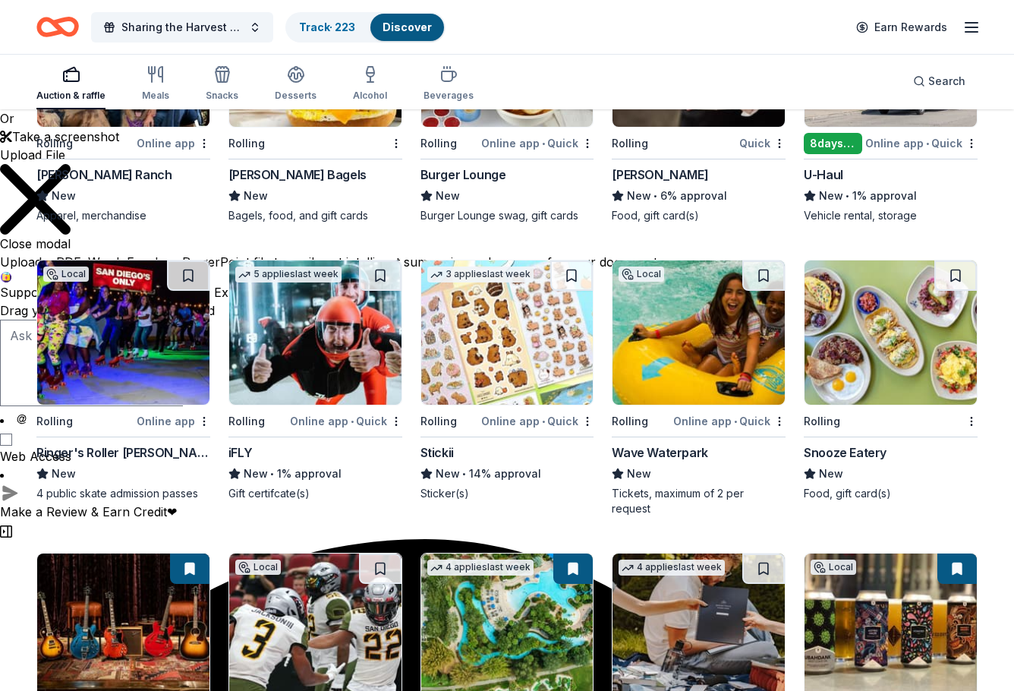
scroll to position [4566, 0]
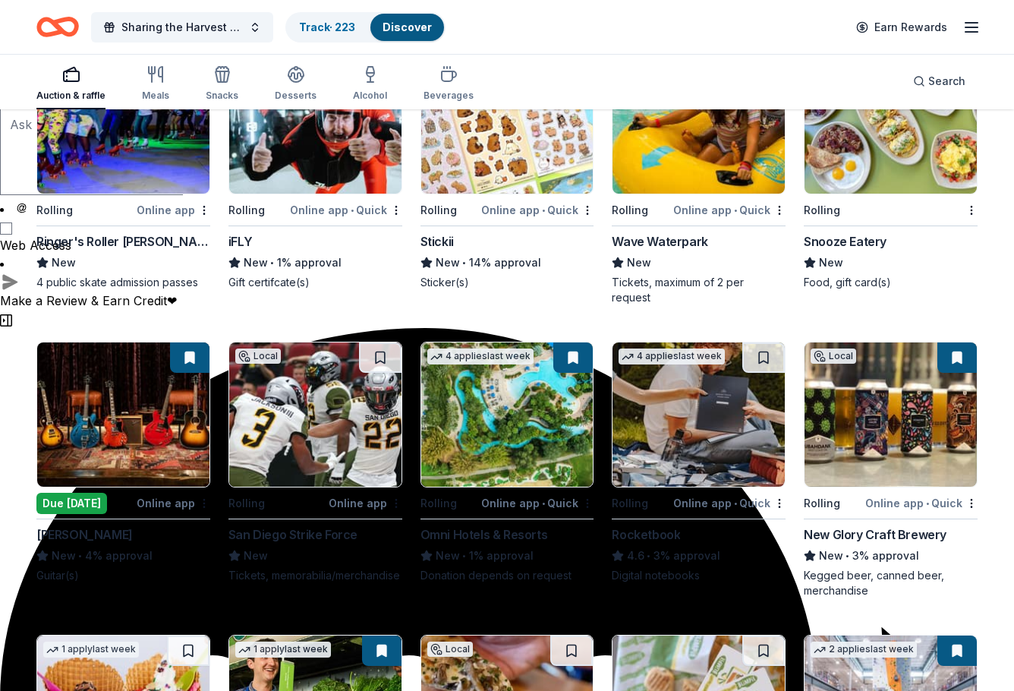
click at [713, 463] on img at bounding box center [699, 414] width 172 height 144
click at [517, 408] on img at bounding box center [507, 414] width 172 height 144
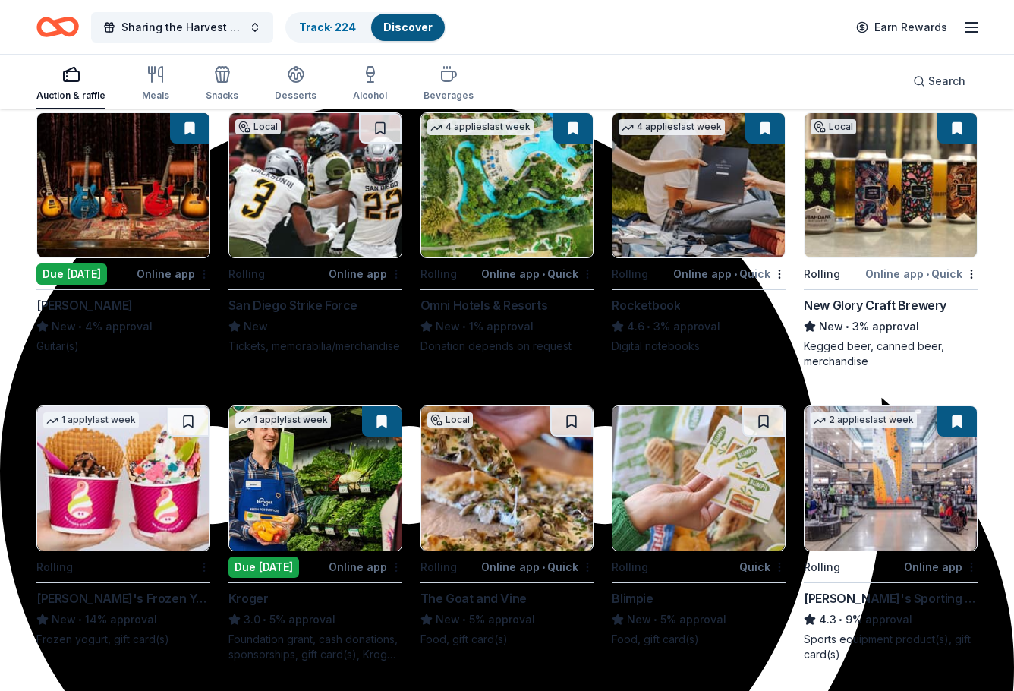
scroll to position [4869, 0]
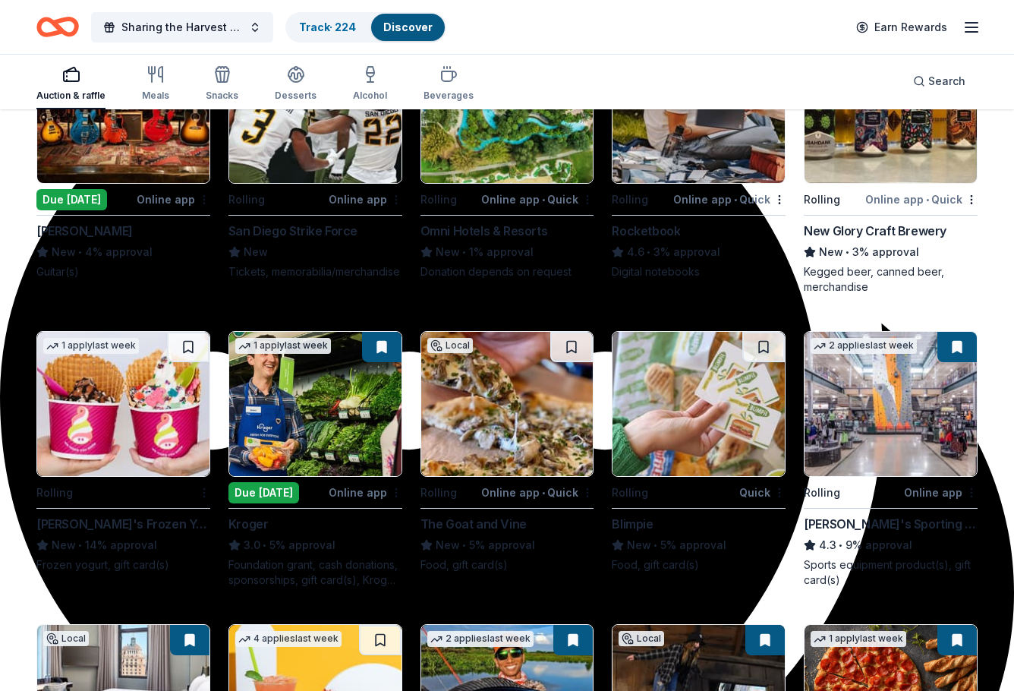
click at [328, 433] on img at bounding box center [315, 404] width 172 height 144
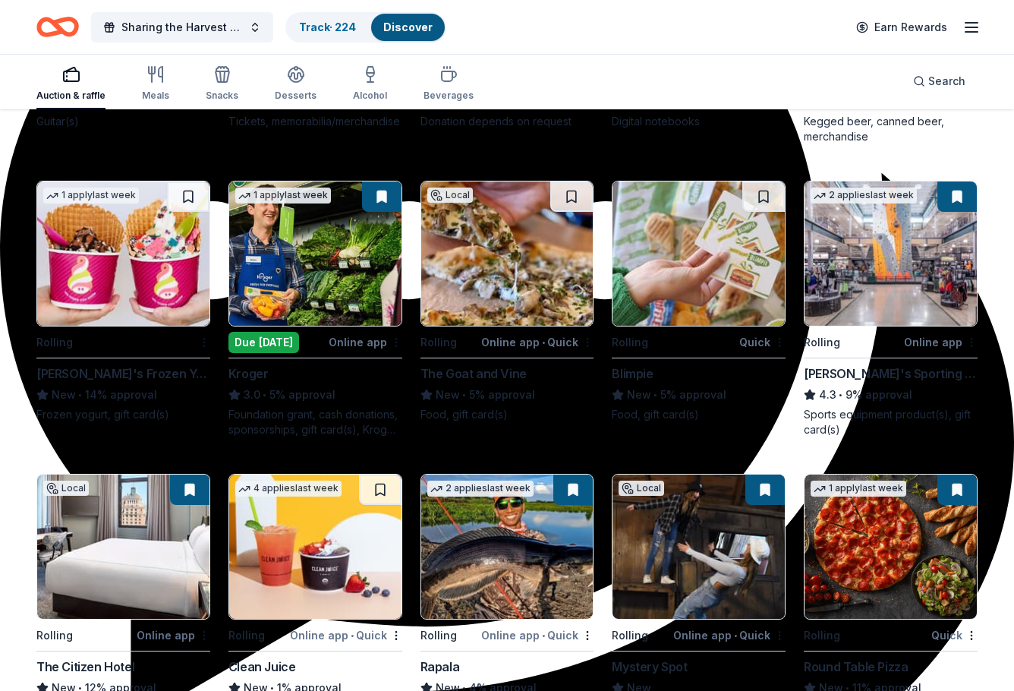
scroll to position [5021, 0]
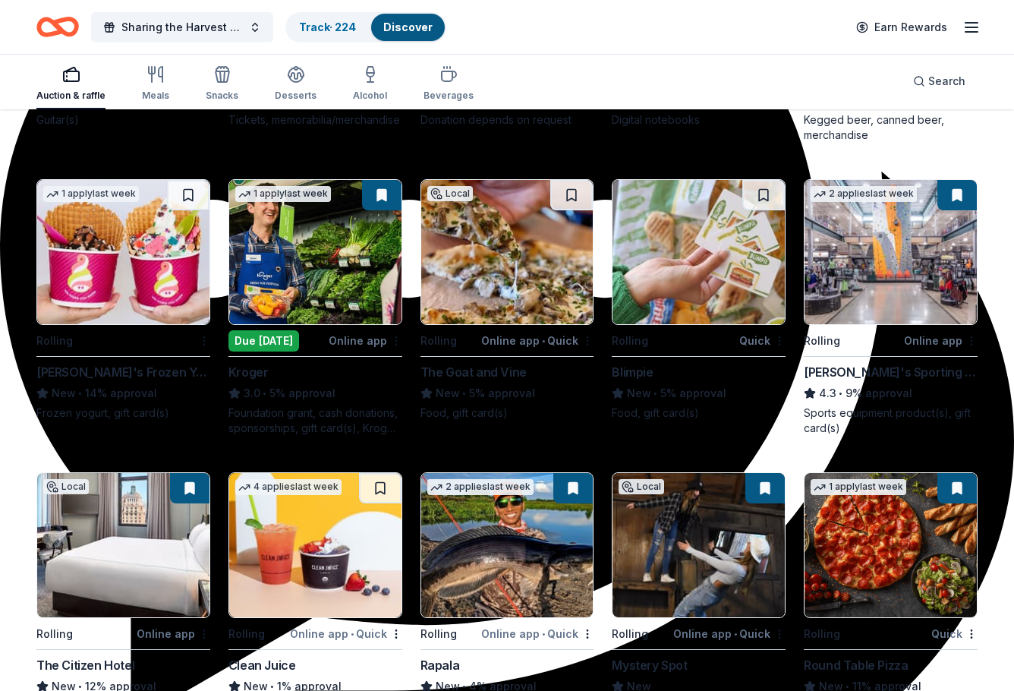
click at [880, 264] on img at bounding box center [891, 252] width 172 height 144
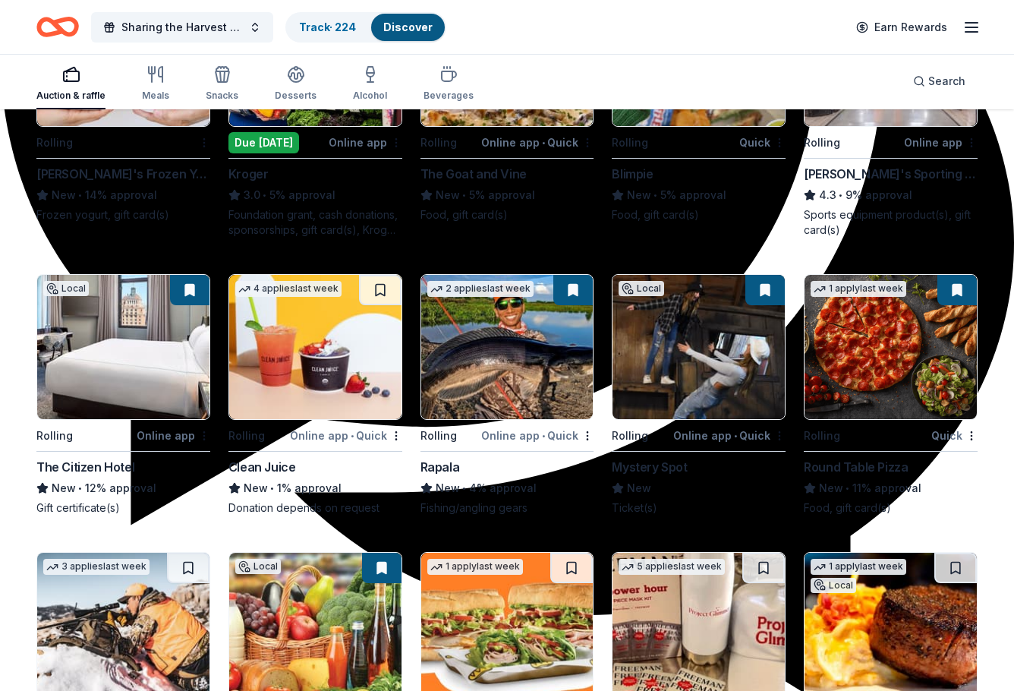
scroll to position [5249, 0]
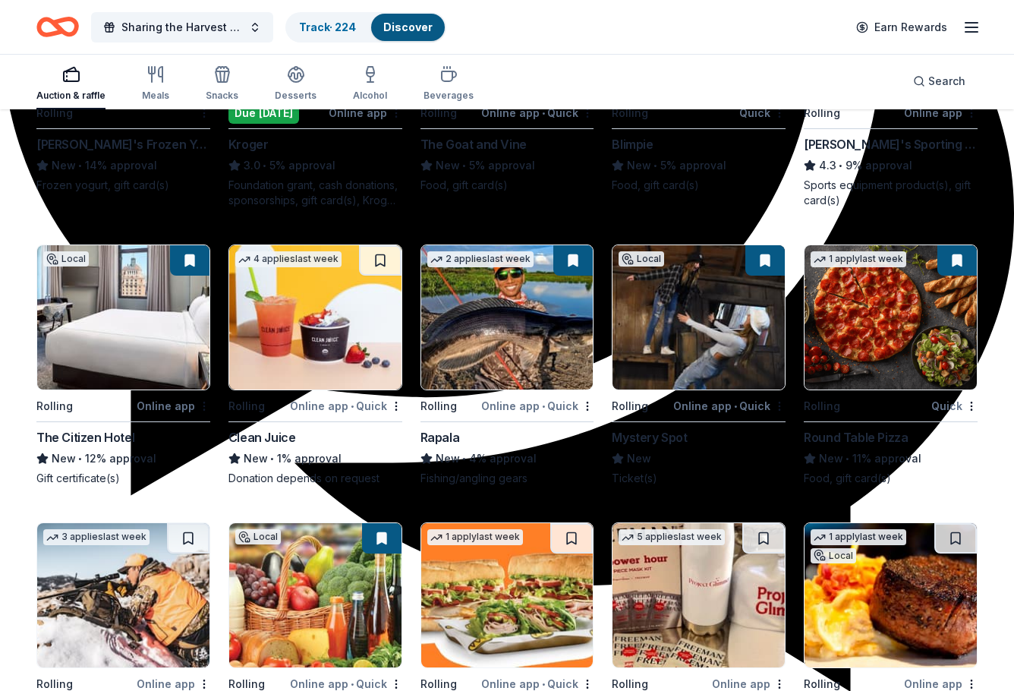
click at [115, 319] on img at bounding box center [123, 317] width 172 height 144
click at [96, 332] on img at bounding box center [123, 317] width 172 height 144
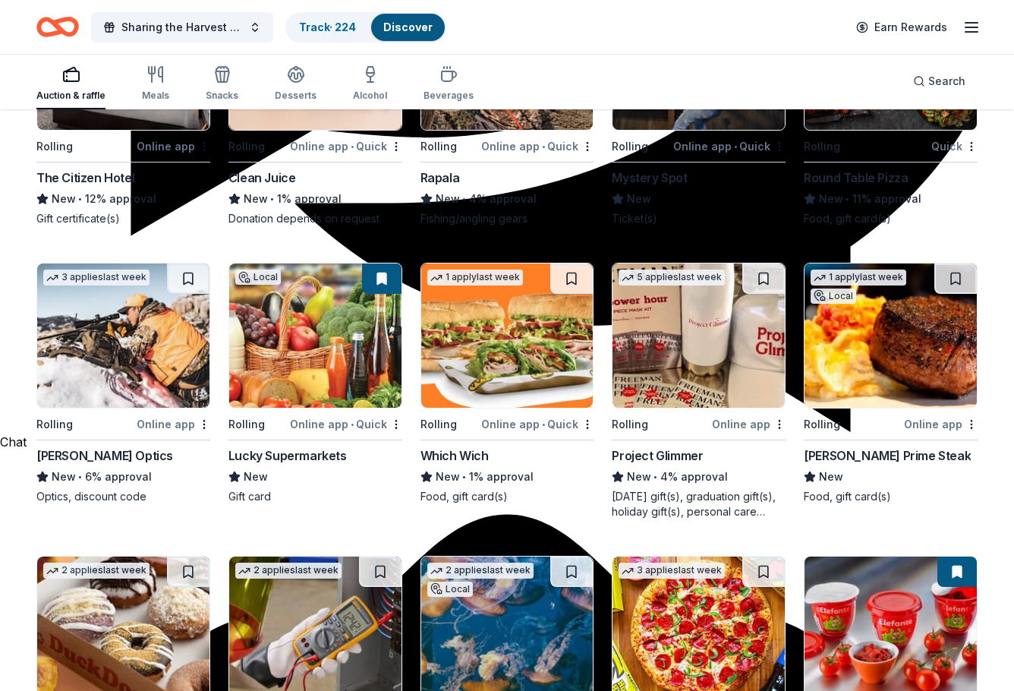
scroll to position [5325, 0]
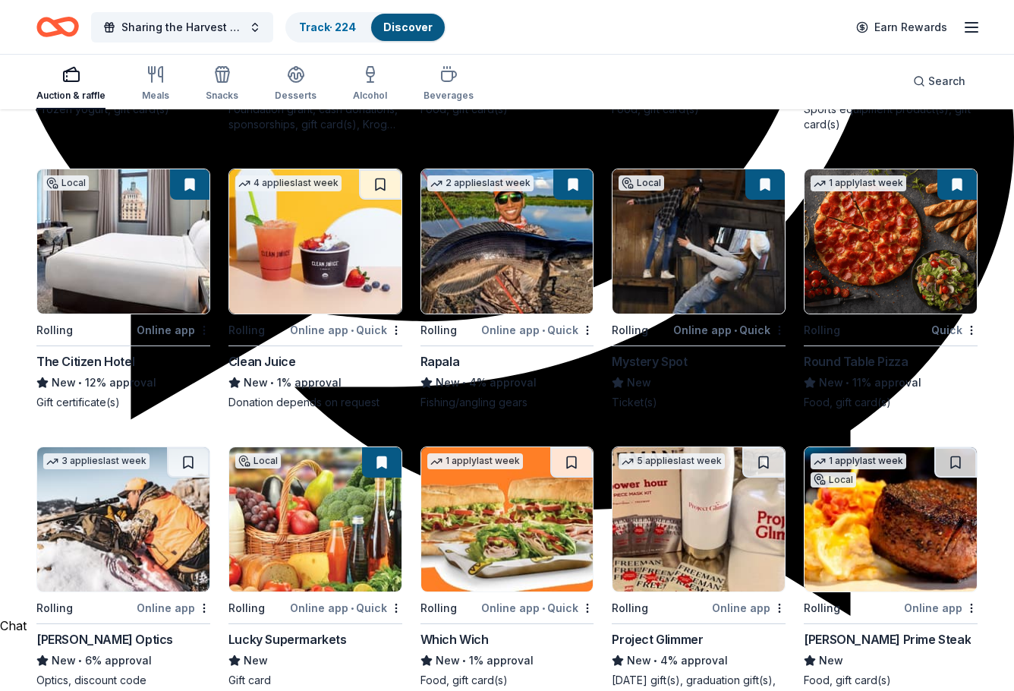
click at [887, 229] on img at bounding box center [891, 241] width 172 height 144
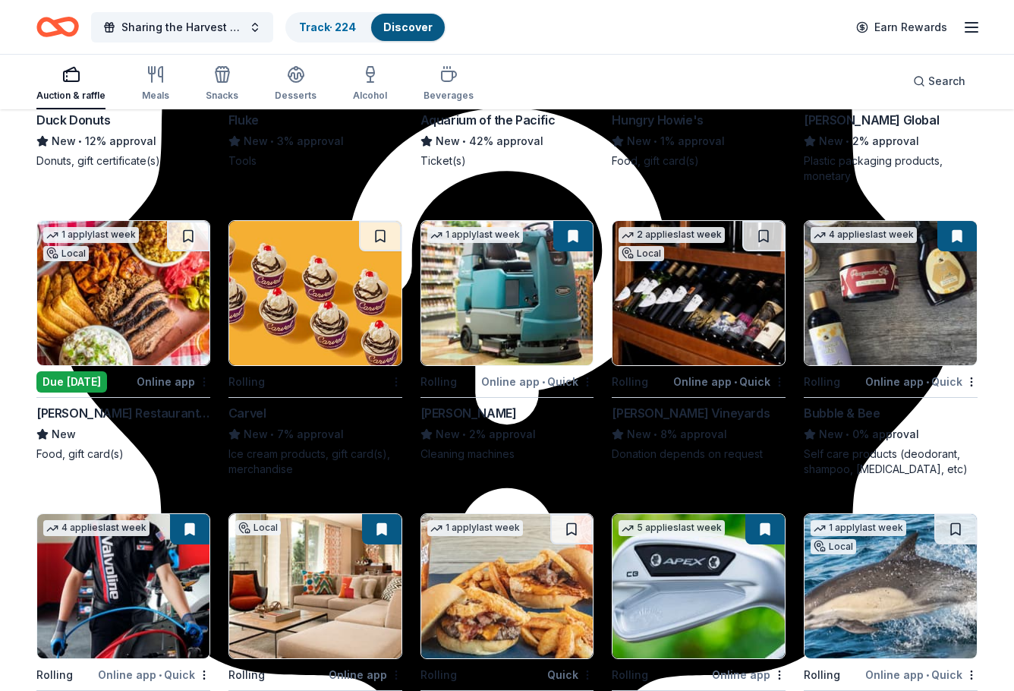
scroll to position [6160, 0]
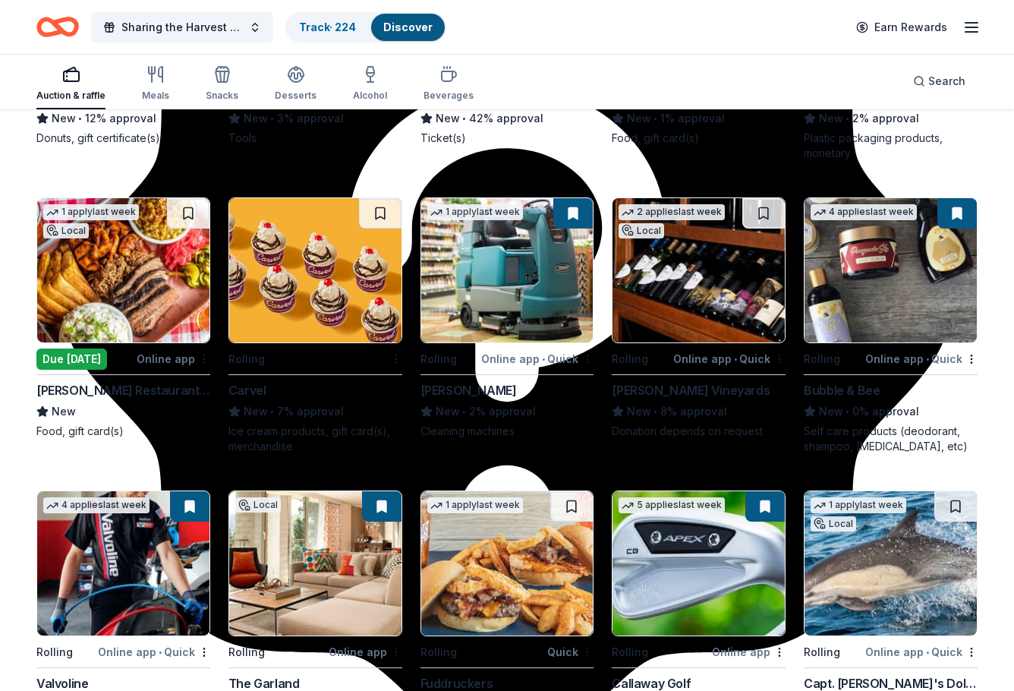
click at [926, 313] on img at bounding box center [891, 270] width 172 height 144
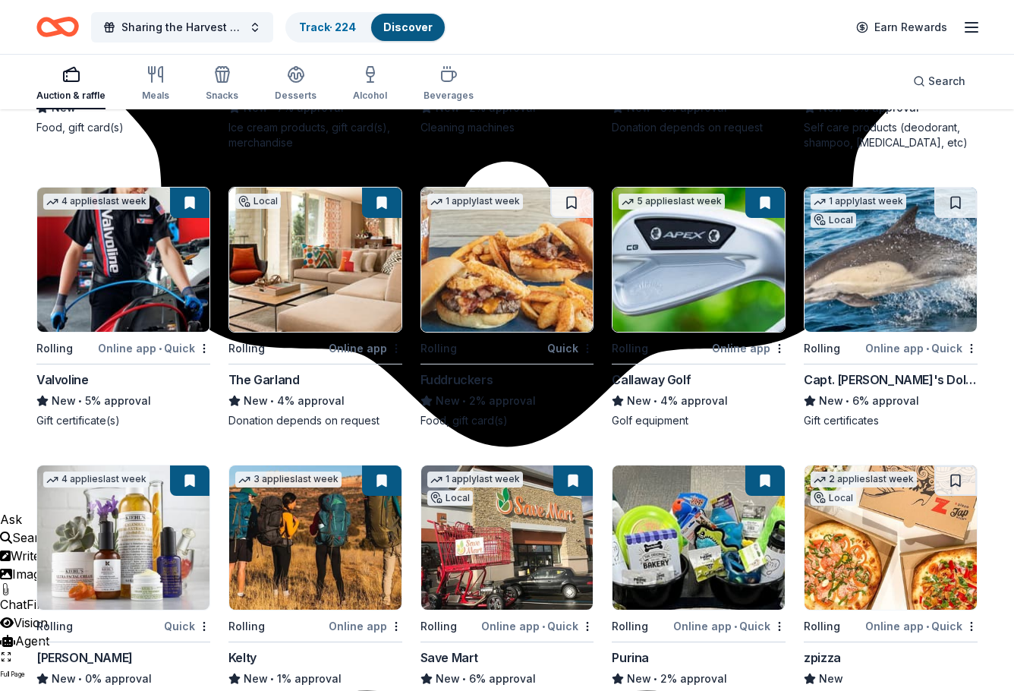
scroll to position [6616, 0]
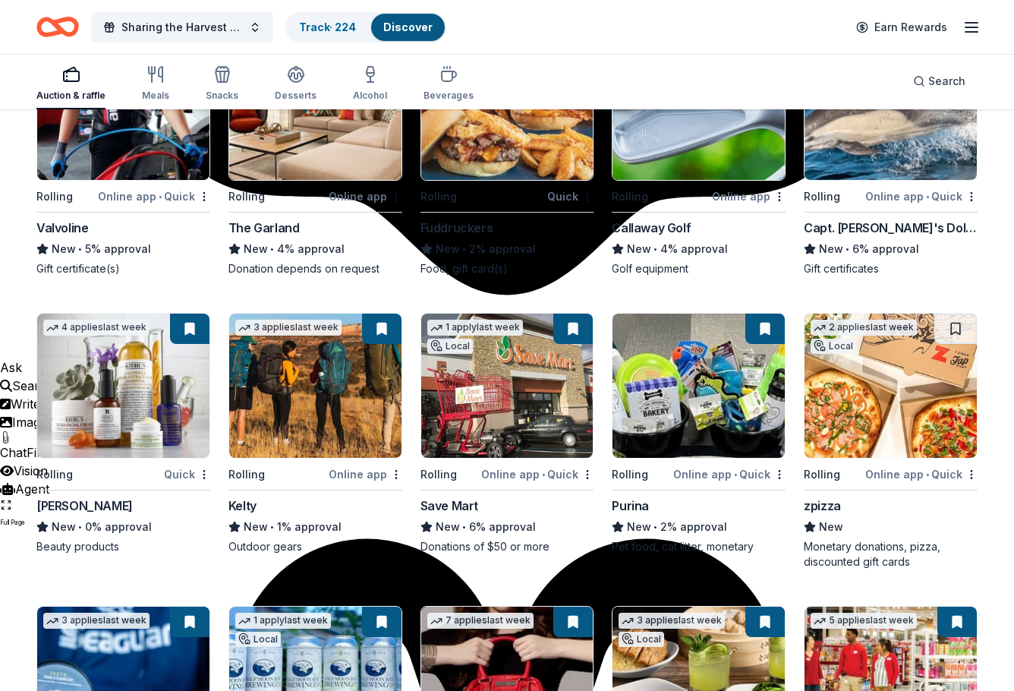
click at [534, 418] on img at bounding box center [507, 386] width 172 height 144
click at [147, 410] on img at bounding box center [123, 386] width 172 height 144
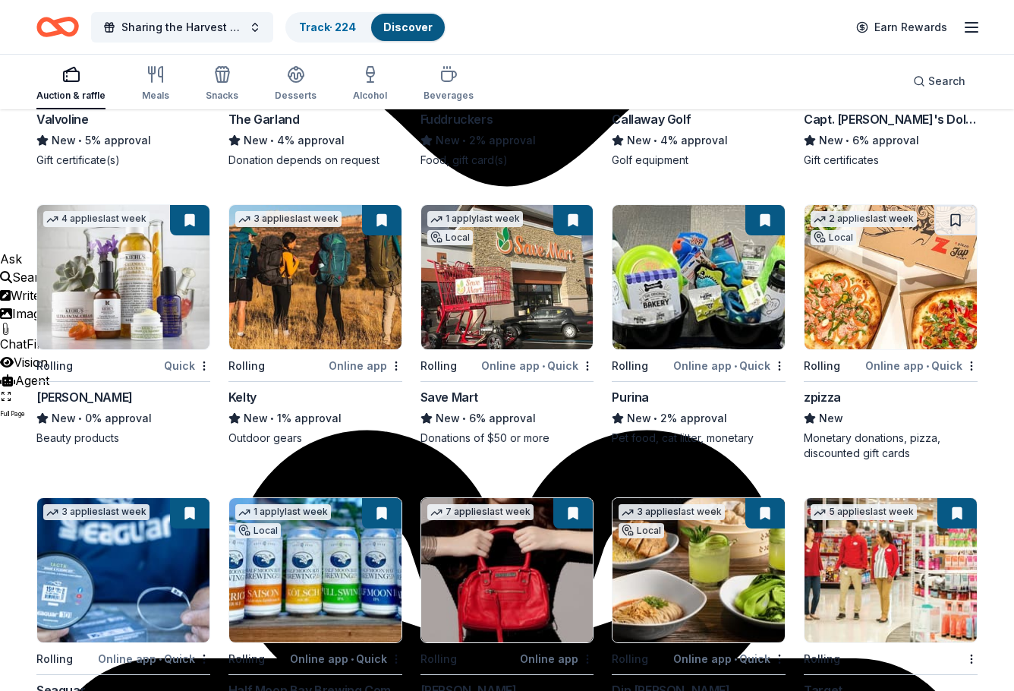
scroll to position [6843, 0]
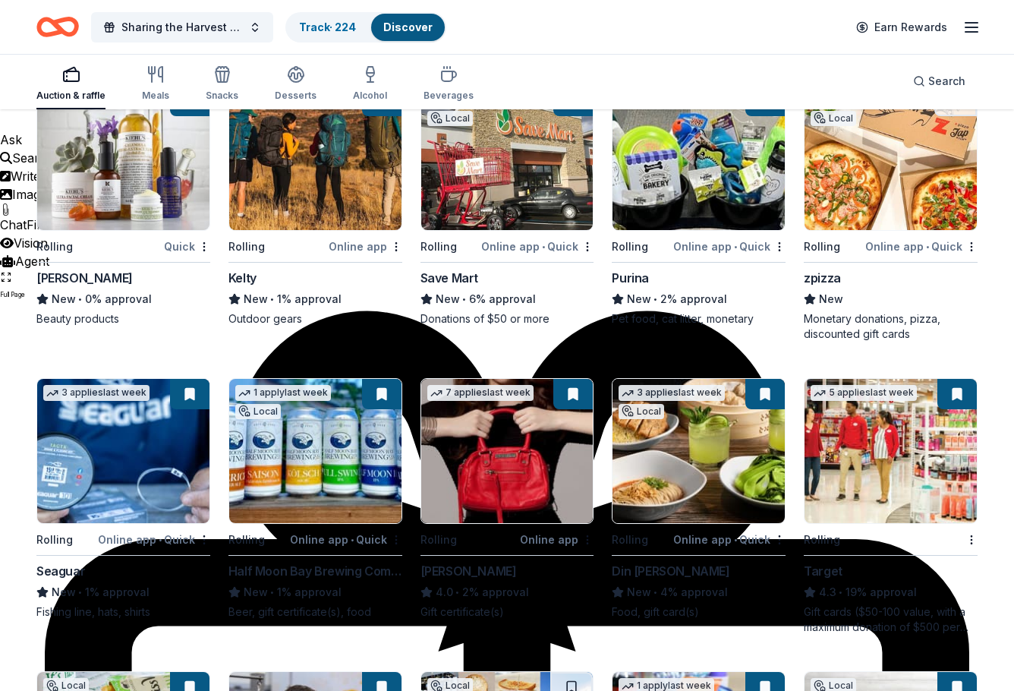
click at [891, 460] on img at bounding box center [891, 451] width 172 height 144
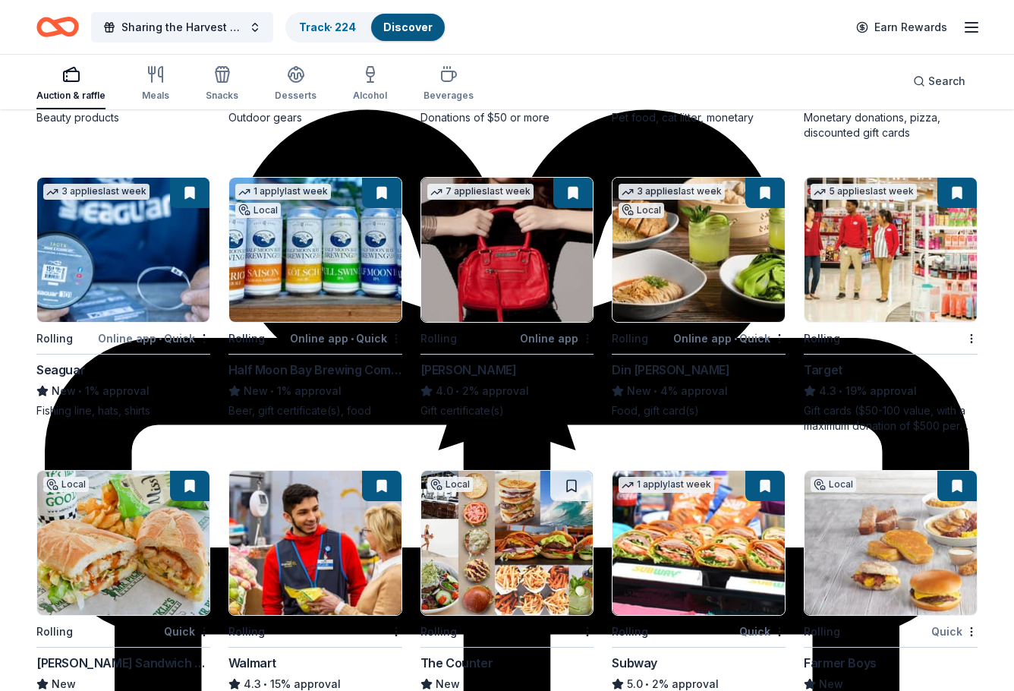
scroll to position [7071, 0]
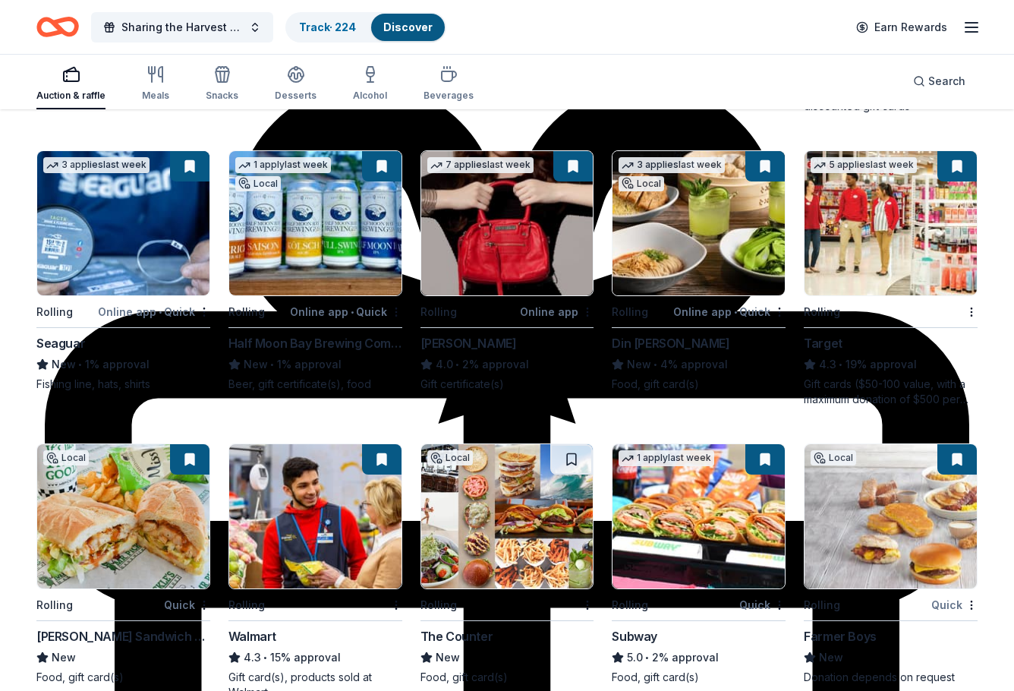
click at [712, 211] on img at bounding box center [699, 223] width 172 height 144
click at [340, 541] on img at bounding box center [315, 516] width 172 height 144
click at [508, 219] on img at bounding box center [507, 223] width 172 height 144
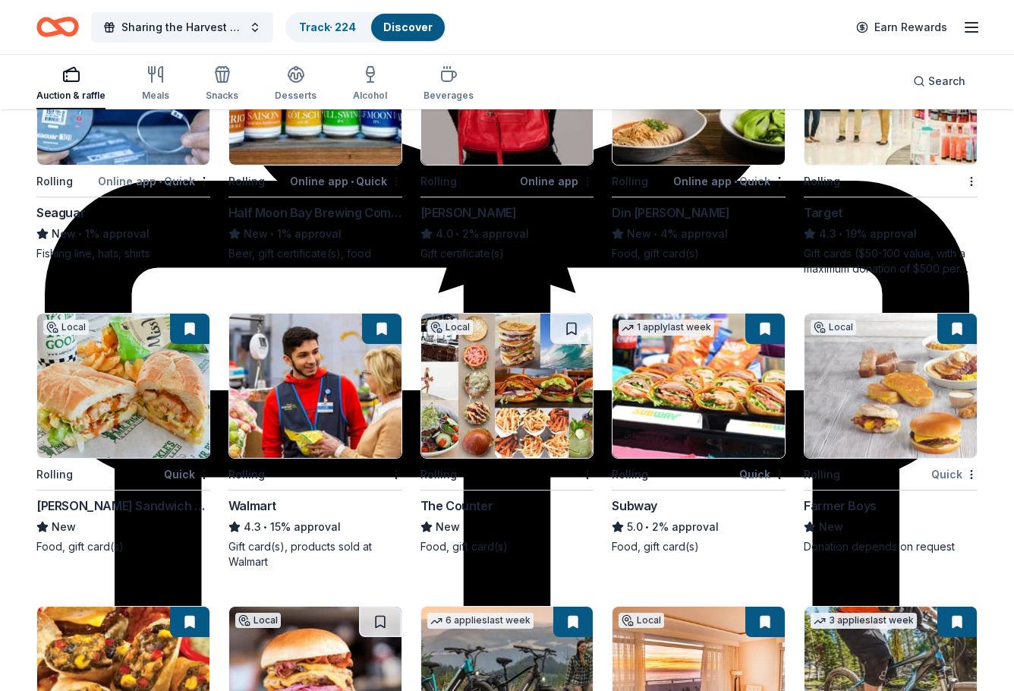
click at [654, 408] on img at bounding box center [699, 386] width 172 height 144
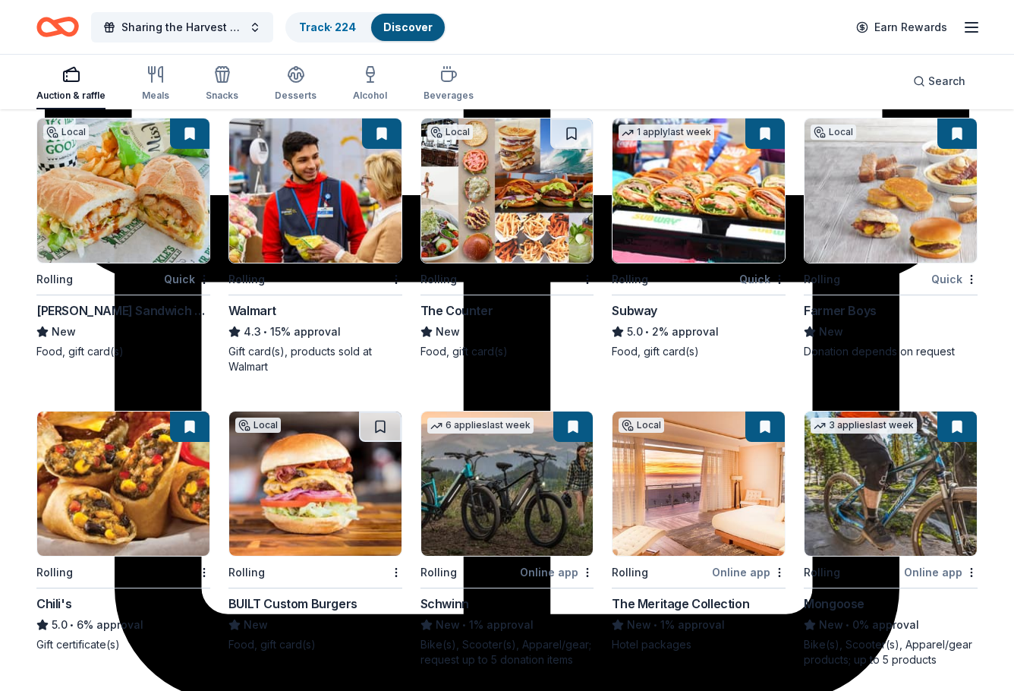
scroll to position [7505, 0]
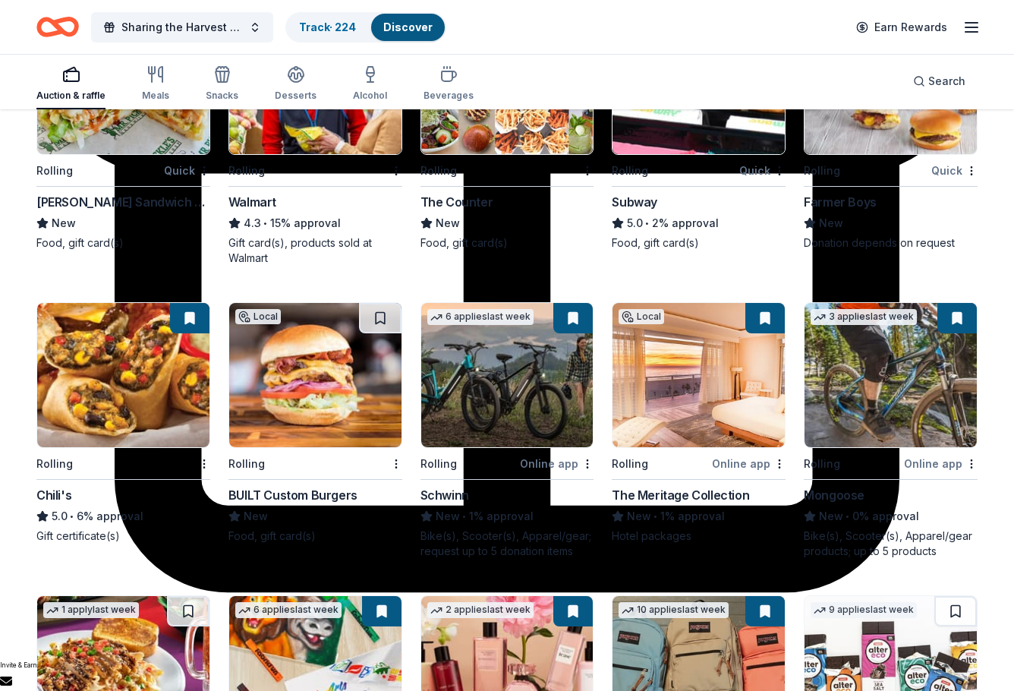
click at [175, 388] on img at bounding box center [123, 375] width 172 height 144
click at [519, 402] on img at bounding box center [507, 375] width 172 height 144
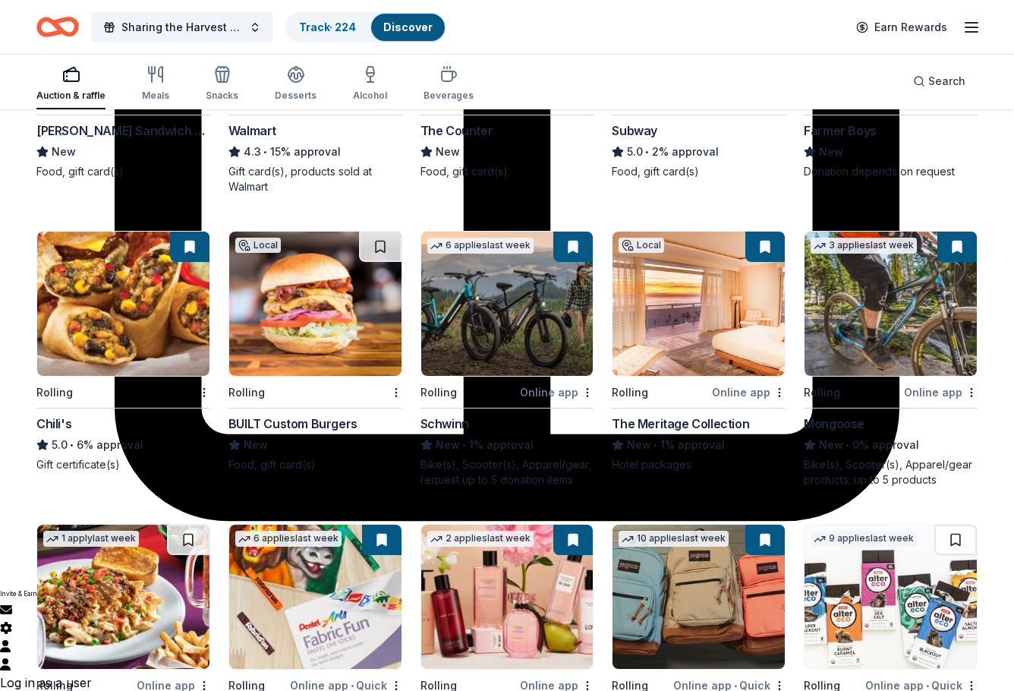
scroll to position [7733, 0]
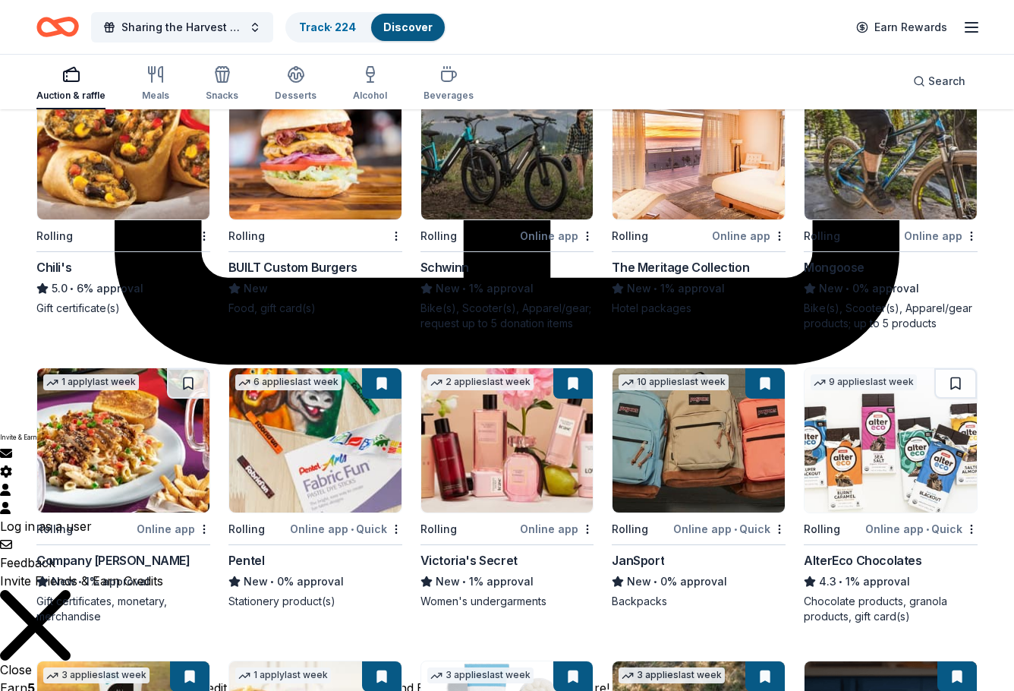
click at [543, 424] on img at bounding box center [507, 440] width 172 height 144
click at [695, 478] on img at bounding box center [699, 440] width 172 height 144
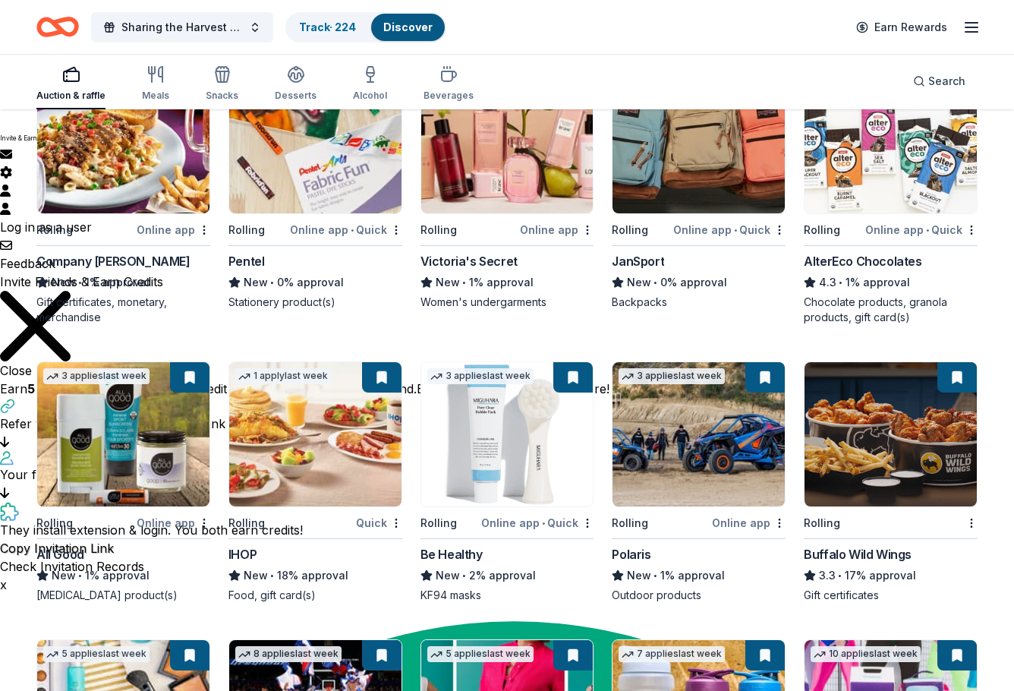
scroll to position [8037, 0]
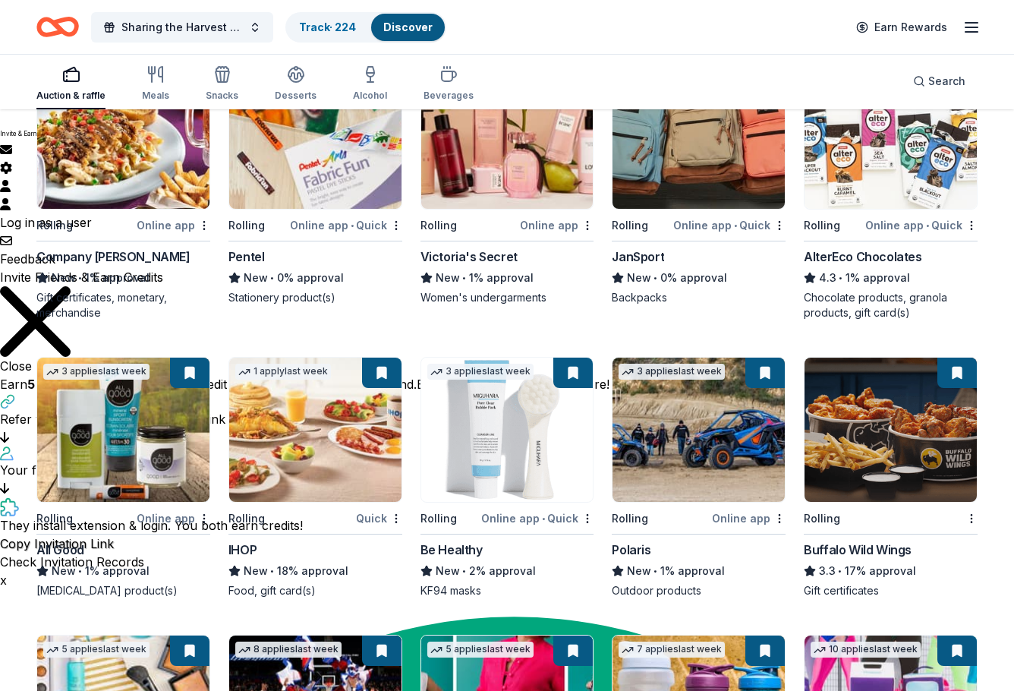
click at [499, 437] on img at bounding box center [507, 430] width 172 height 144
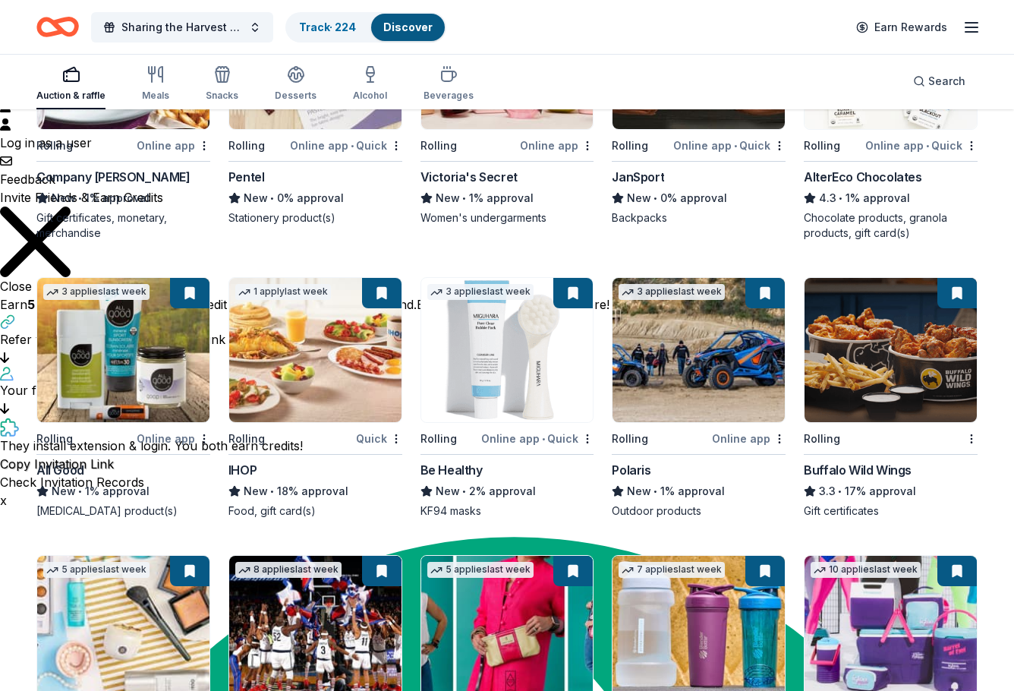
scroll to position [8265, 0]
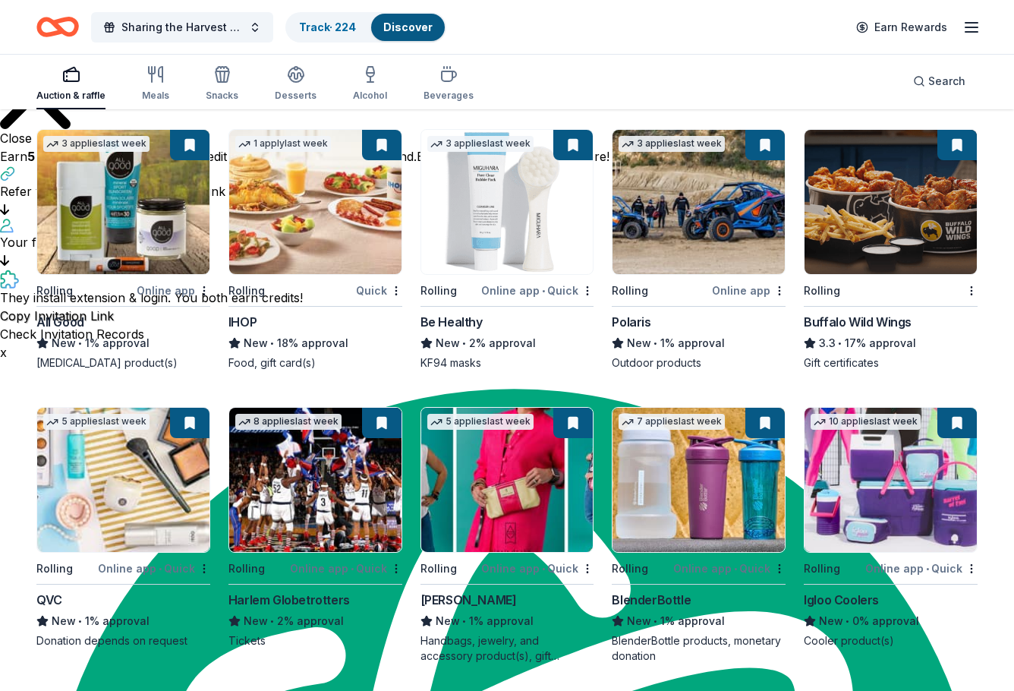
click at [938, 461] on img at bounding box center [891, 480] width 172 height 144
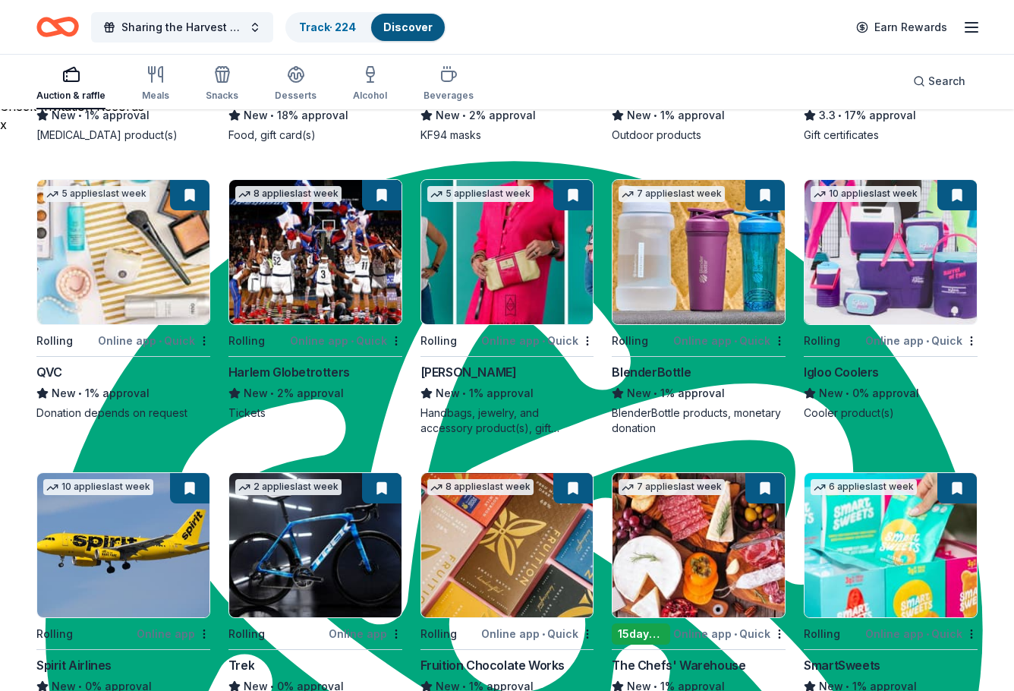
scroll to position [8720, 0]
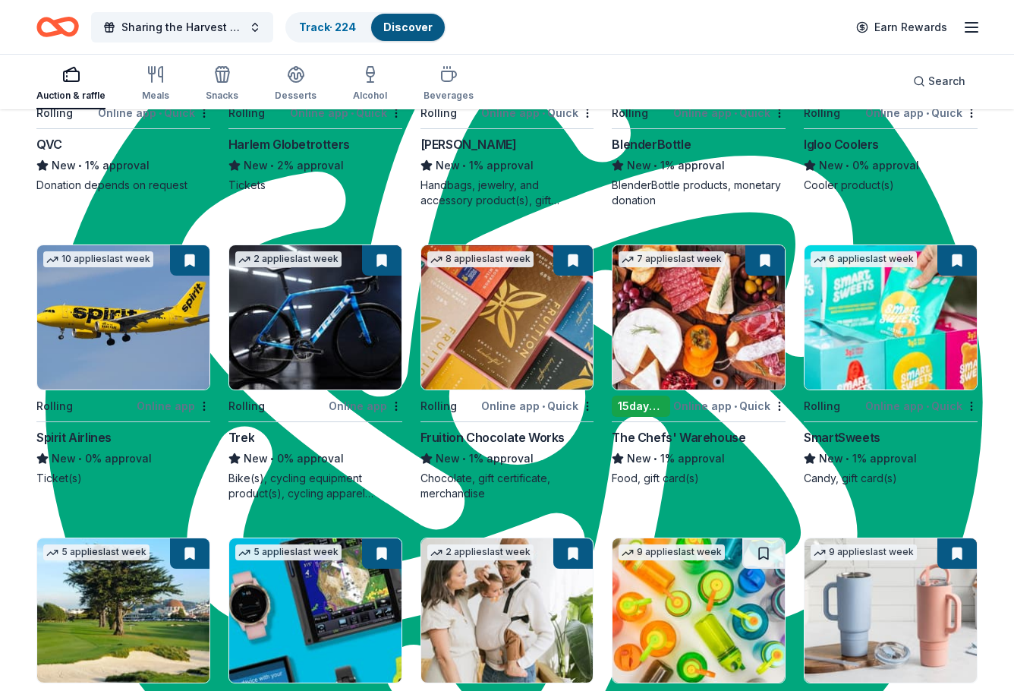
click at [90, 329] on img at bounding box center [123, 317] width 172 height 144
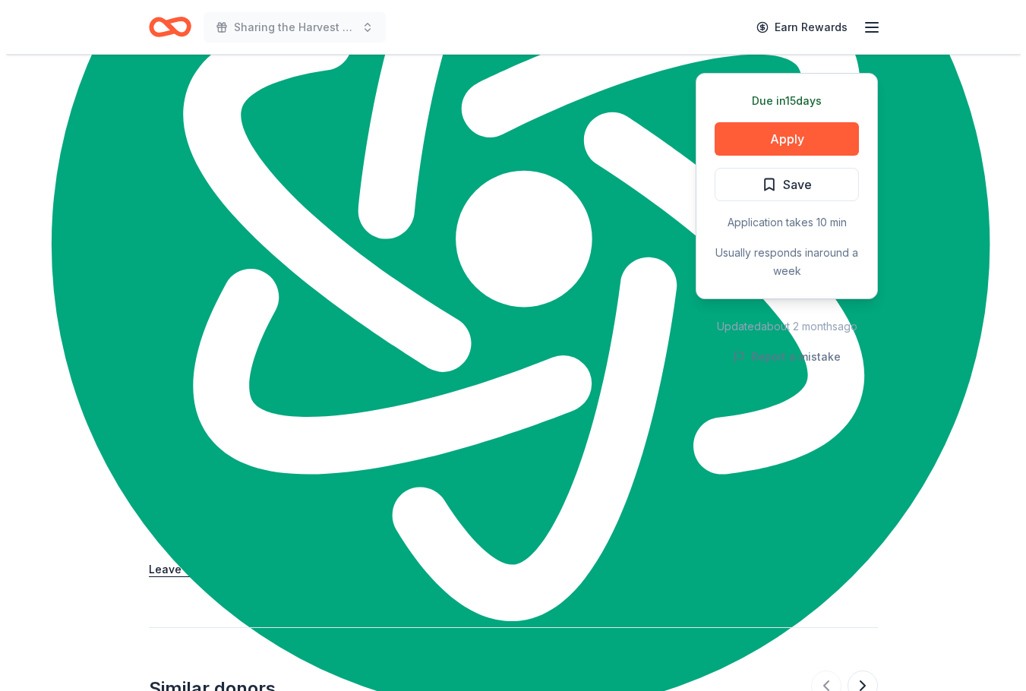
scroll to position [683, 0]
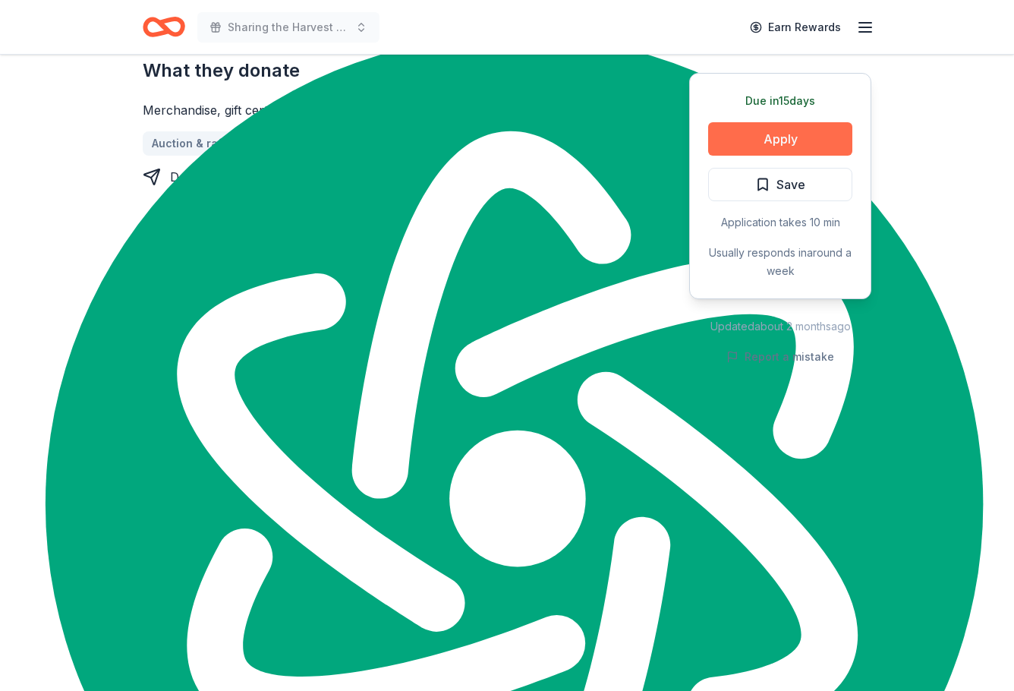
click at [778, 146] on button "Apply" at bounding box center [780, 138] width 144 height 33
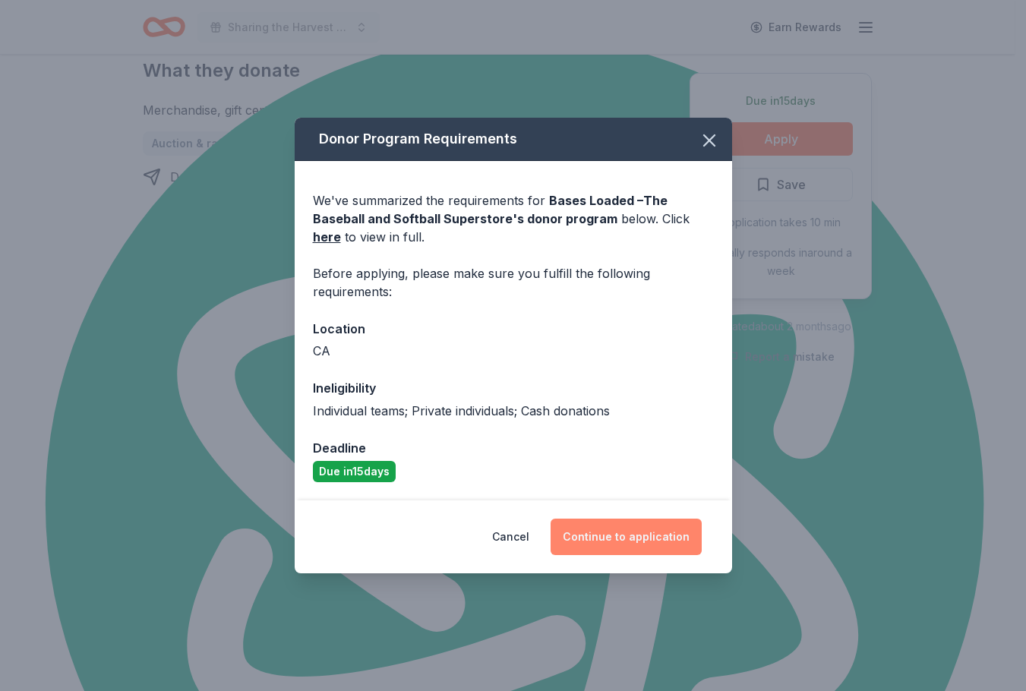
click at [618, 534] on button "Continue to application" at bounding box center [625, 537] width 151 height 36
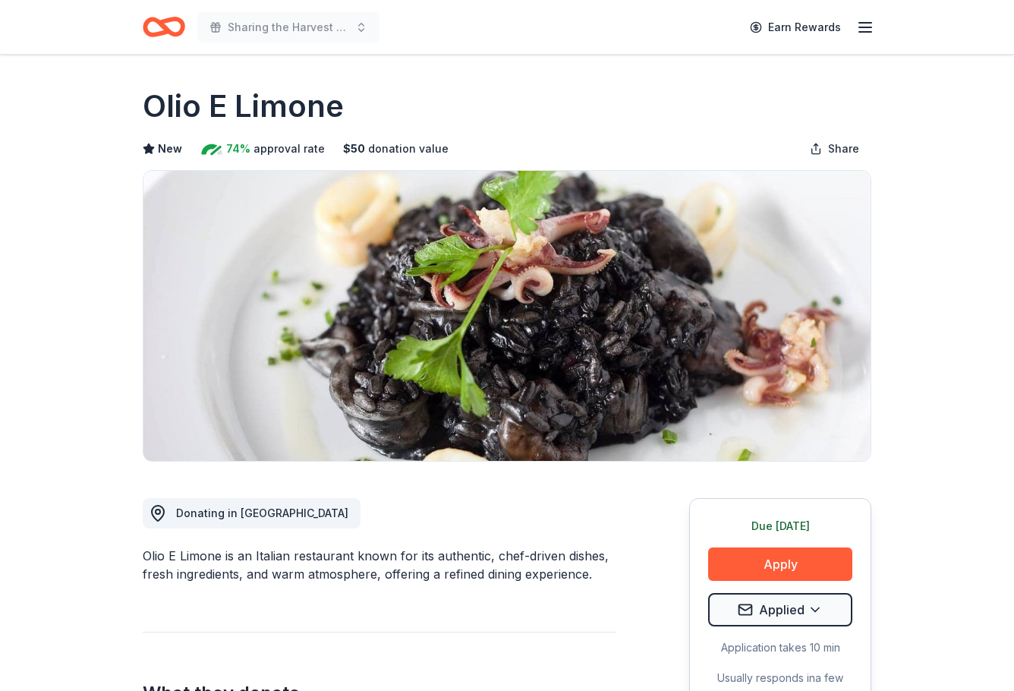
scroll to position [1291, 0]
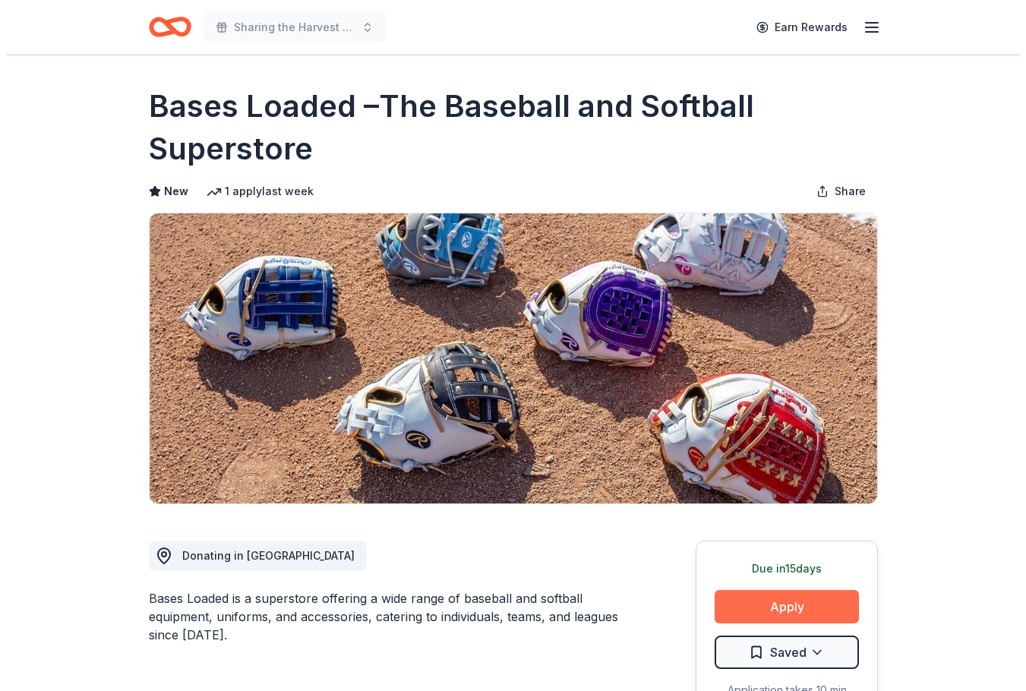
scroll to position [1291, 0]
click at [806, 645] on html "Sharing the Harvest 2025 Earn Rewards Due [DATE] Share Bases Loaded –The Baseba…" at bounding box center [513, 345] width 1026 height 691
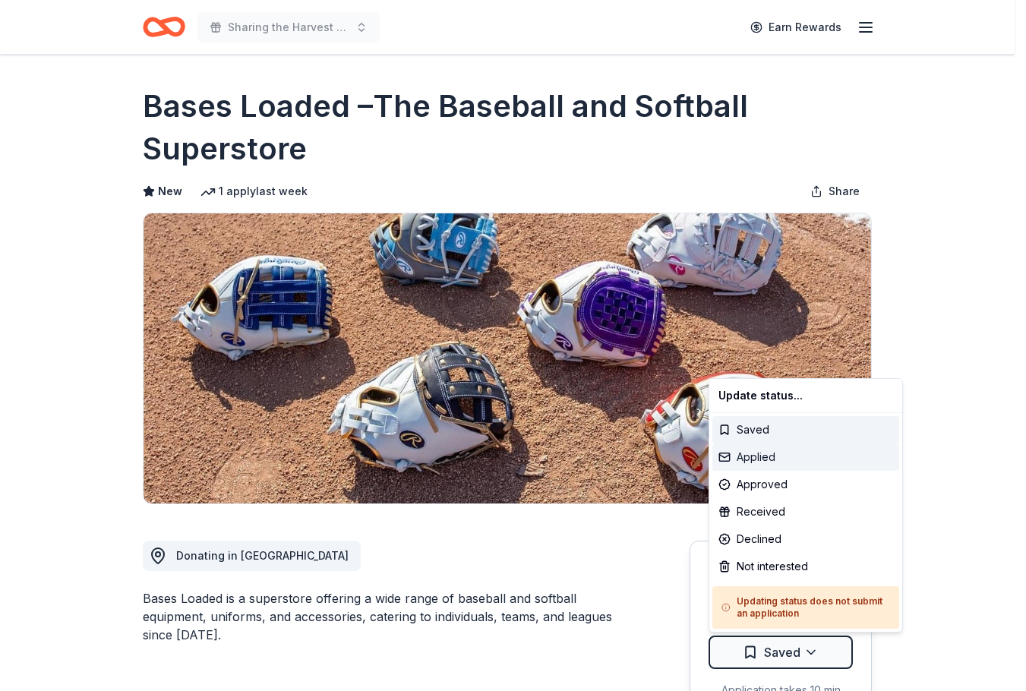
click at [765, 459] on div "Applied" at bounding box center [805, 456] width 187 height 27
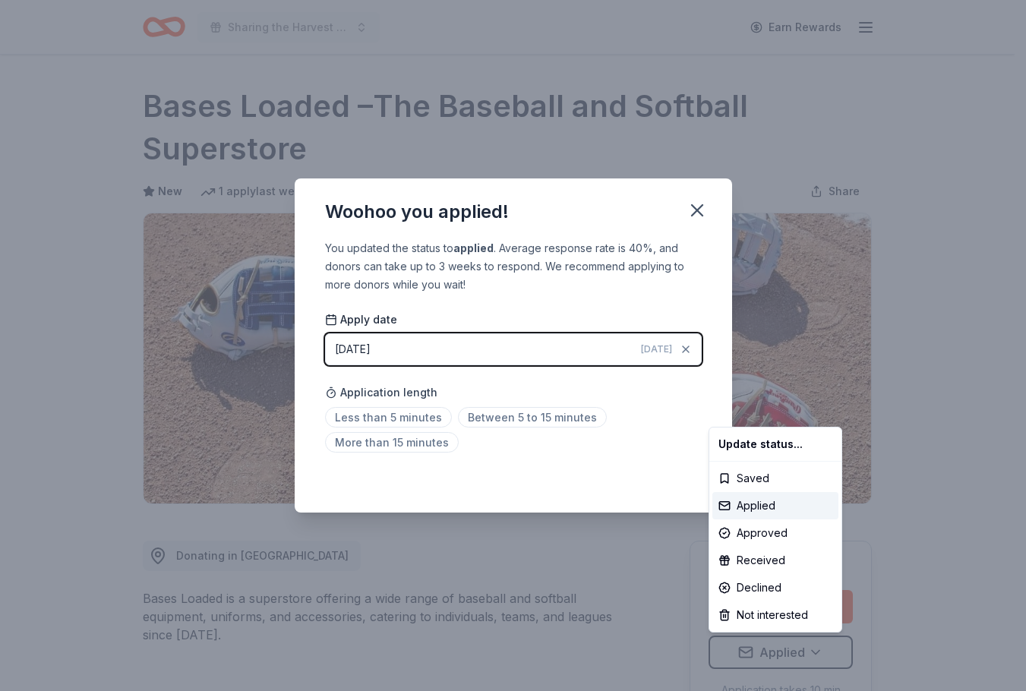
click at [696, 206] on html "Sharing the Harvest 2025 Earn Rewards Due [DATE] Share Bases Loaded –The Baseba…" at bounding box center [513, 345] width 1026 height 691
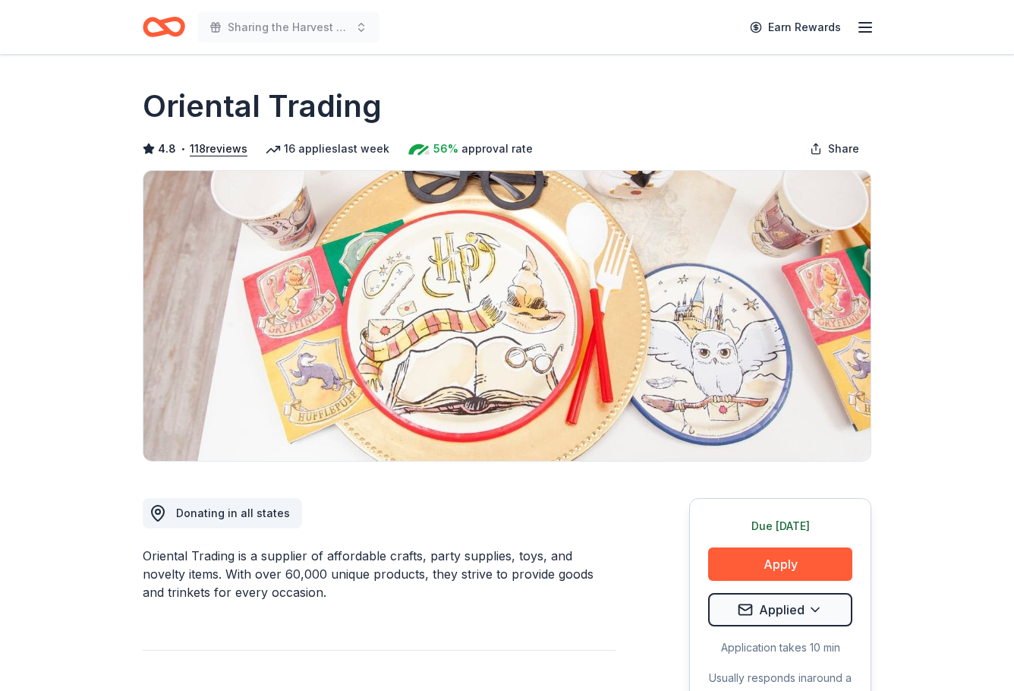
scroll to position [1291, 0]
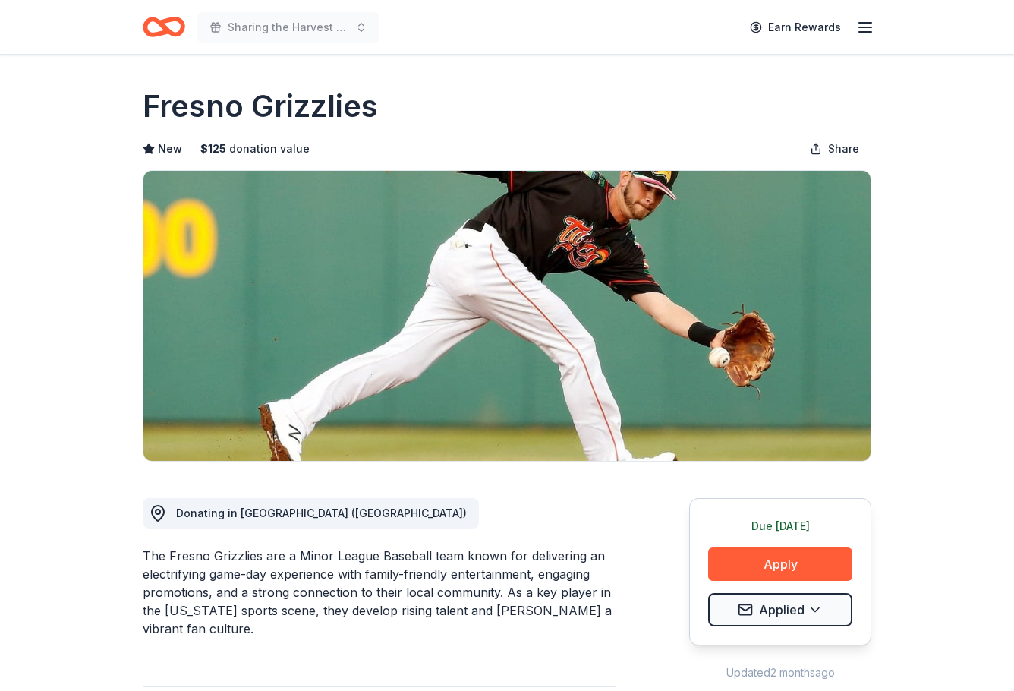
scroll to position [1291, 0]
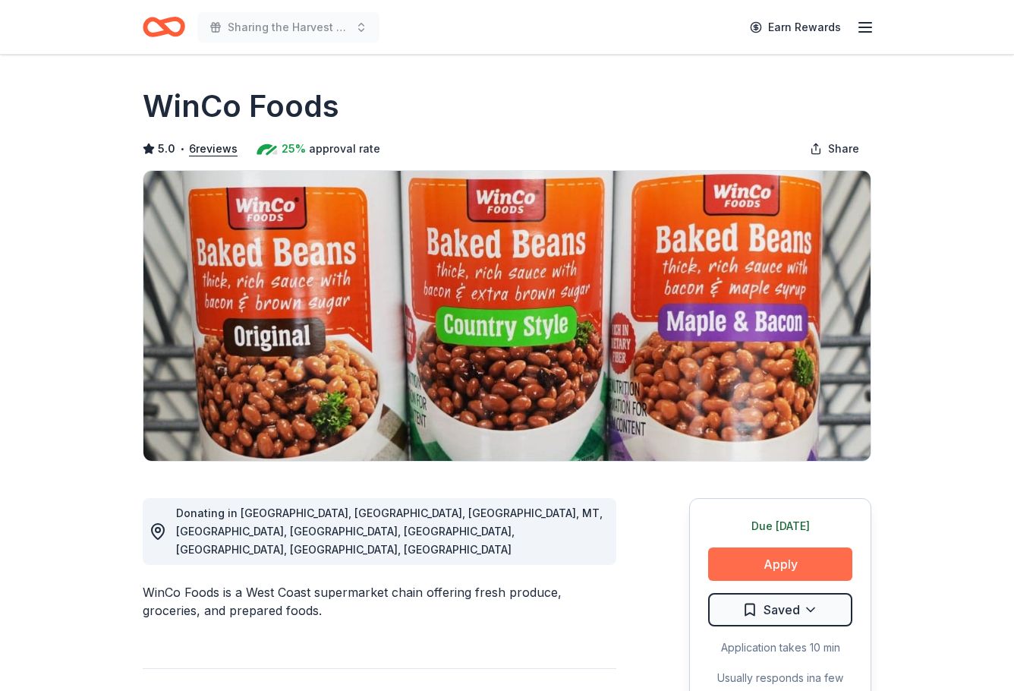
scroll to position [1291, 0]
click at [782, 569] on button "Apply" at bounding box center [780, 563] width 144 height 33
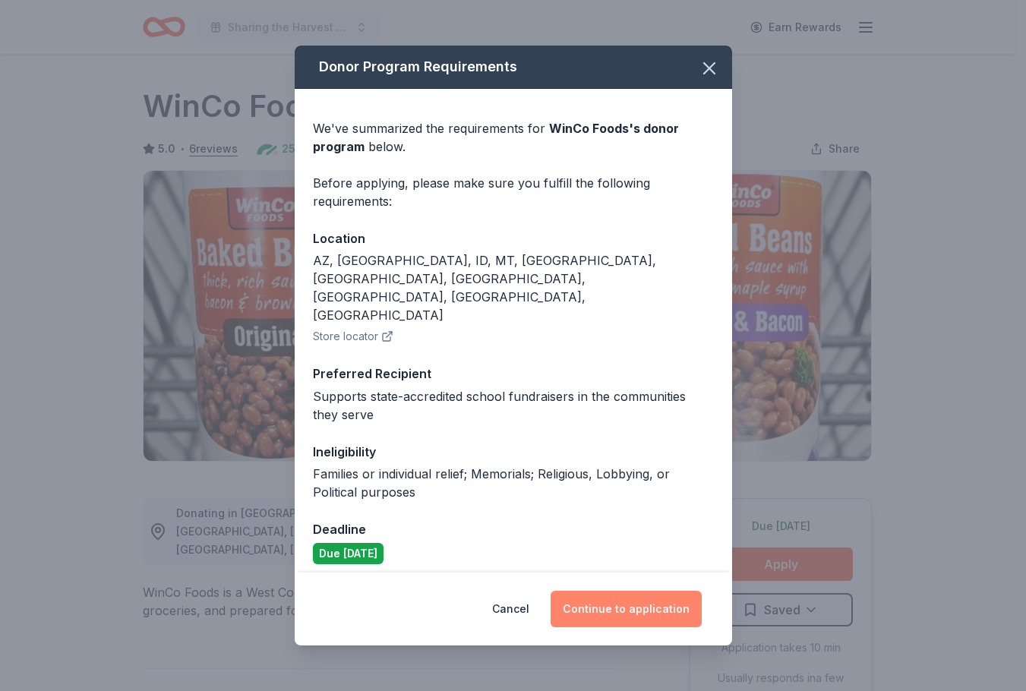
click at [615, 591] on button "Continue to application" at bounding box center [625, 609] width 151 height 36
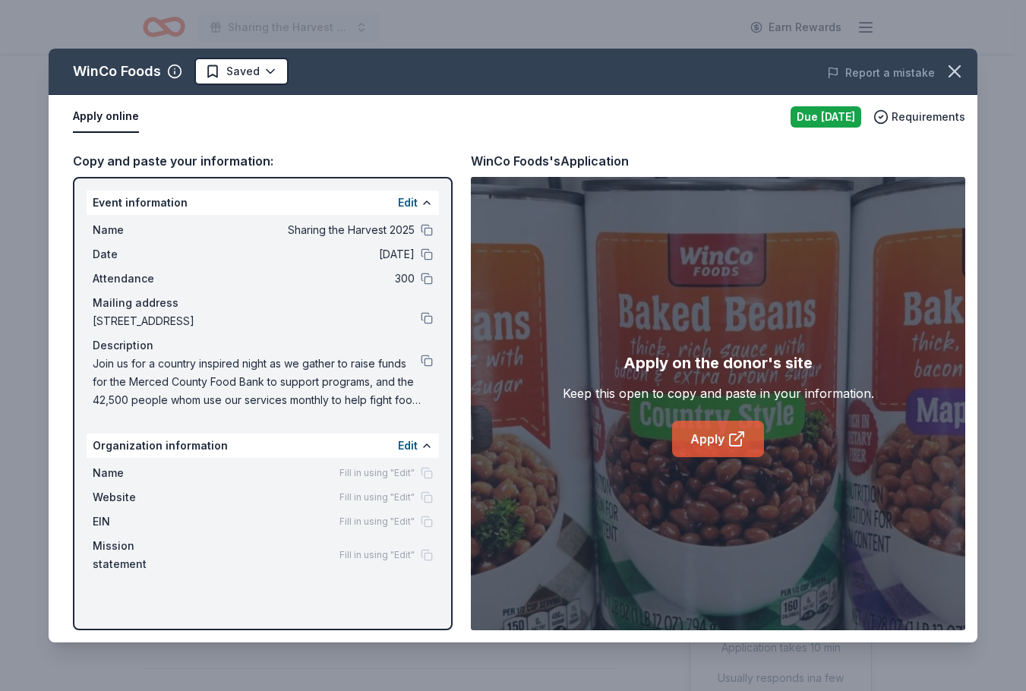
click at [688, 436] on link "Apply" at bounding box center [718, 439] width 92 height 36
click at [944, 68] on icon "button" at bounding box center [954, 71] width 21 height 21
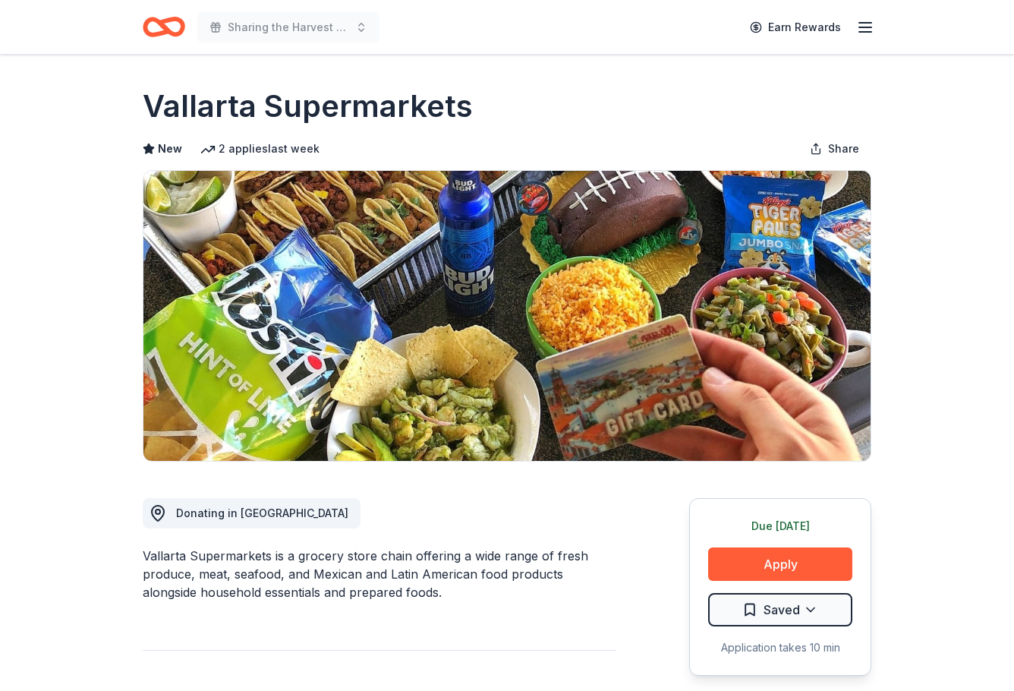
scroll to position [1291, 0]
click at [788, 556] on button "Apply" at bounding box center [780, 563] width 144 height 33
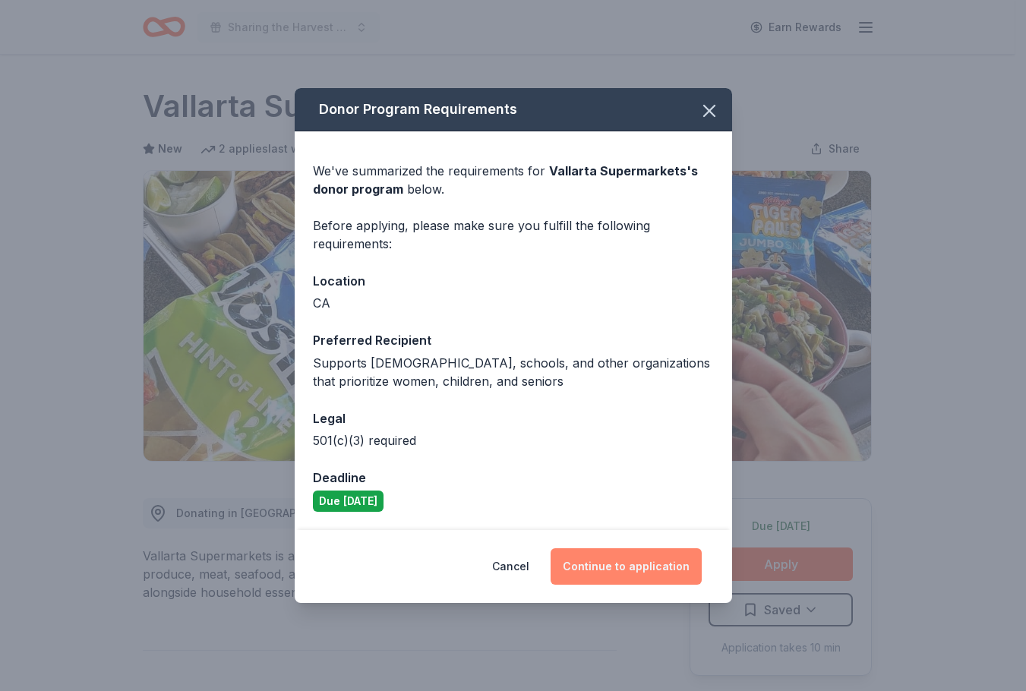
click at [619, 566] on button "Continue to application" at bounding box center [625, 566] width 151 height 36
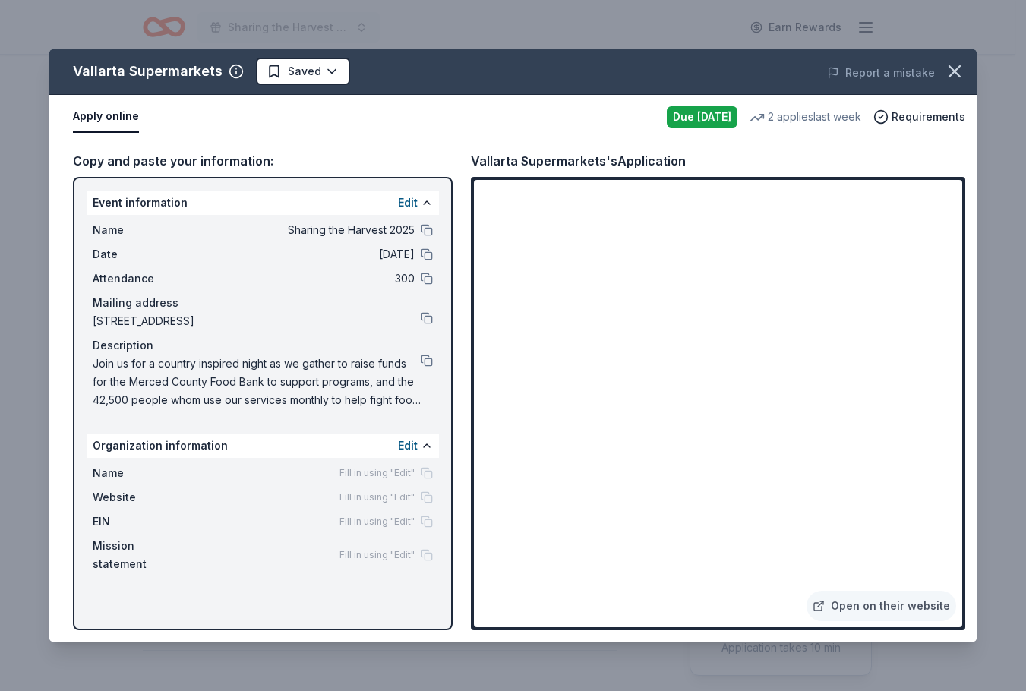
click at [962, 76] on icon "button" at bounding box center [954, 71] width 21 height 21
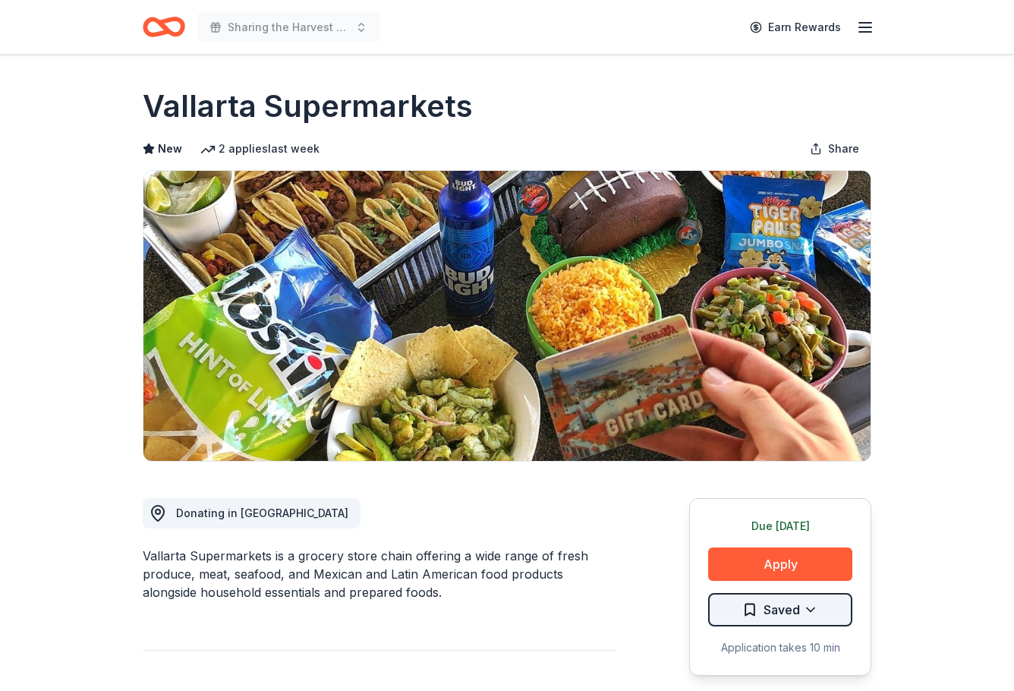
click at [806, 606] on html "Sharing the Harvest 2025 Earn Rewards Due tomorrow Share Vallarta Supermarkets …" at bounding box center [507, 345] width 1014 height 691
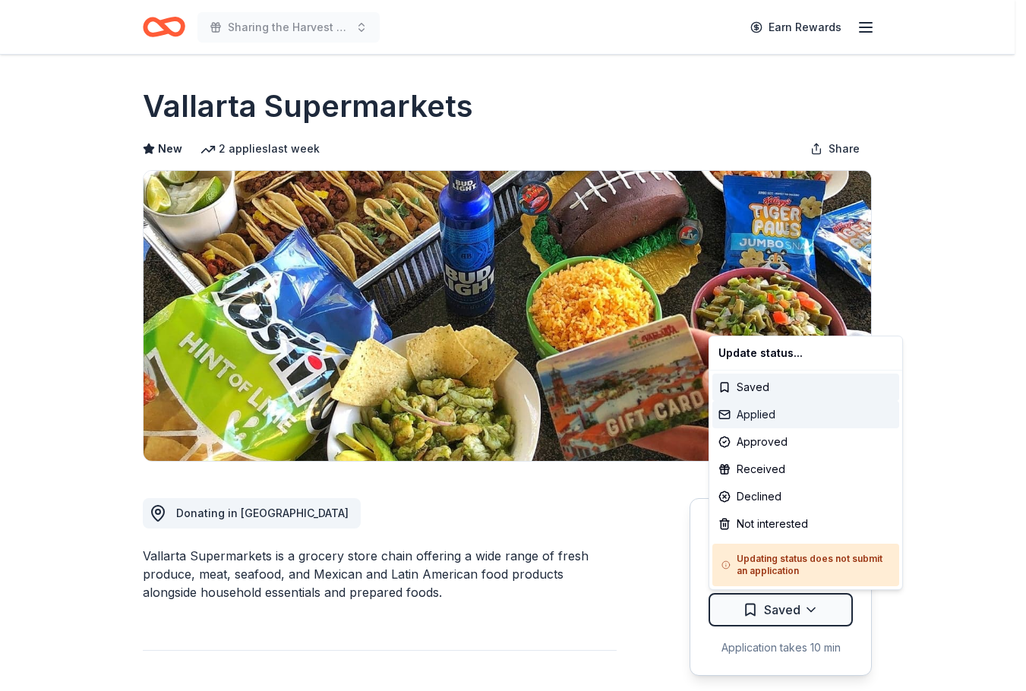
click at [777, 419] on div "Applied" at bounding box center [805, 414] width 187 height 27
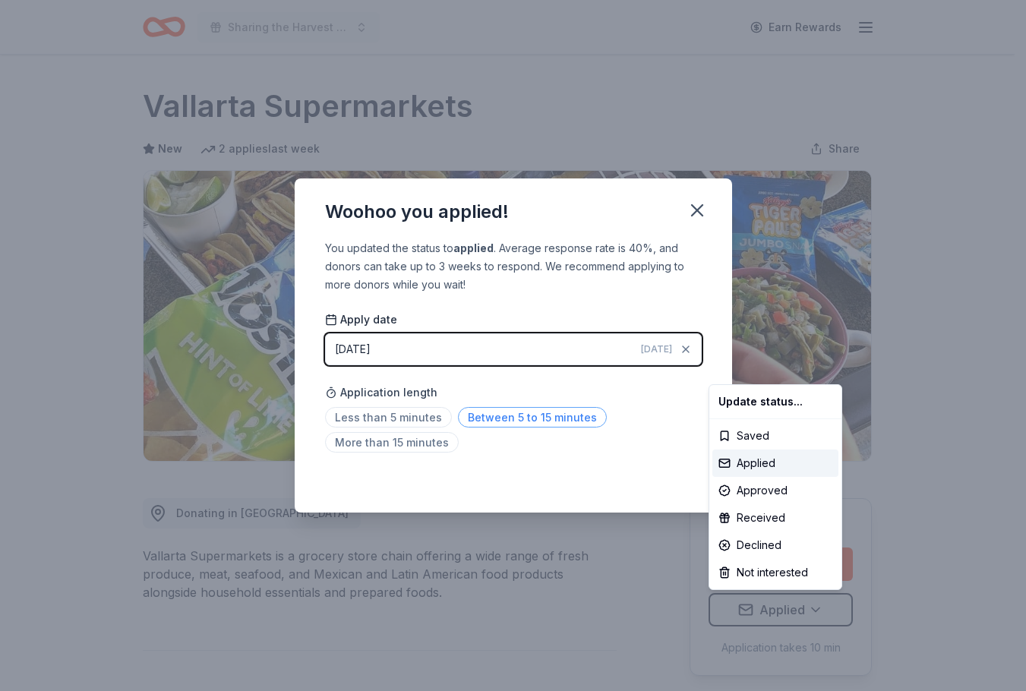
click at [490, 421] on html "Sharing the Harvest 2025 Earn Rewards Due tomorrow Share Vallarta Supermarkets …" at bounding box center [513, 345] width 1026 height 691
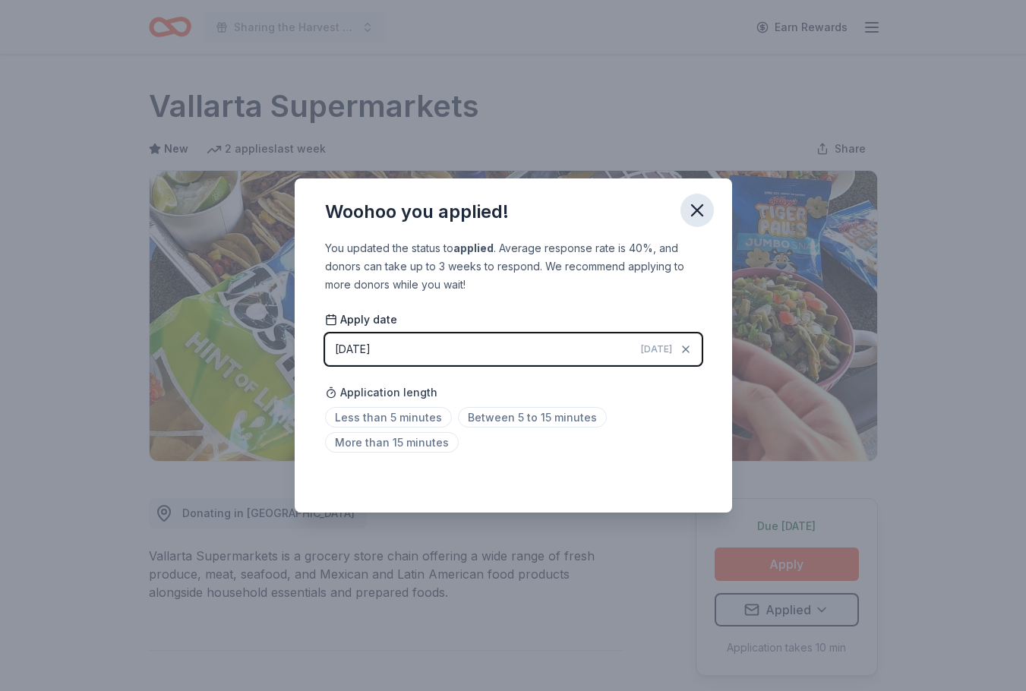
click at [696, 209] on icon "button" at bounding box center [697, 210] width 11 height 11
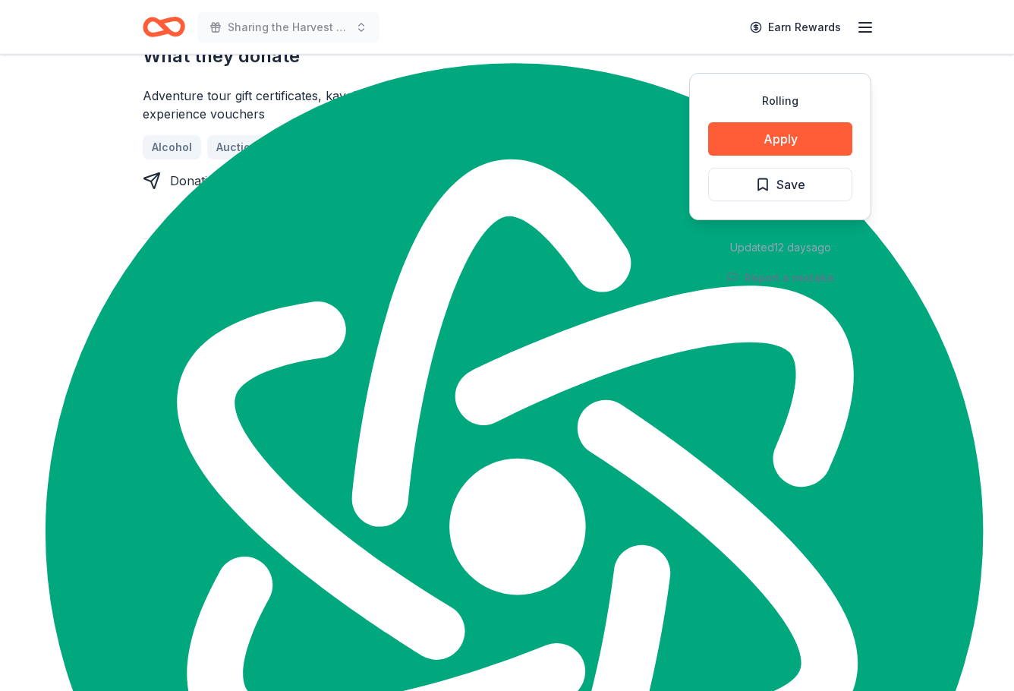
scroll to position [759, 0]
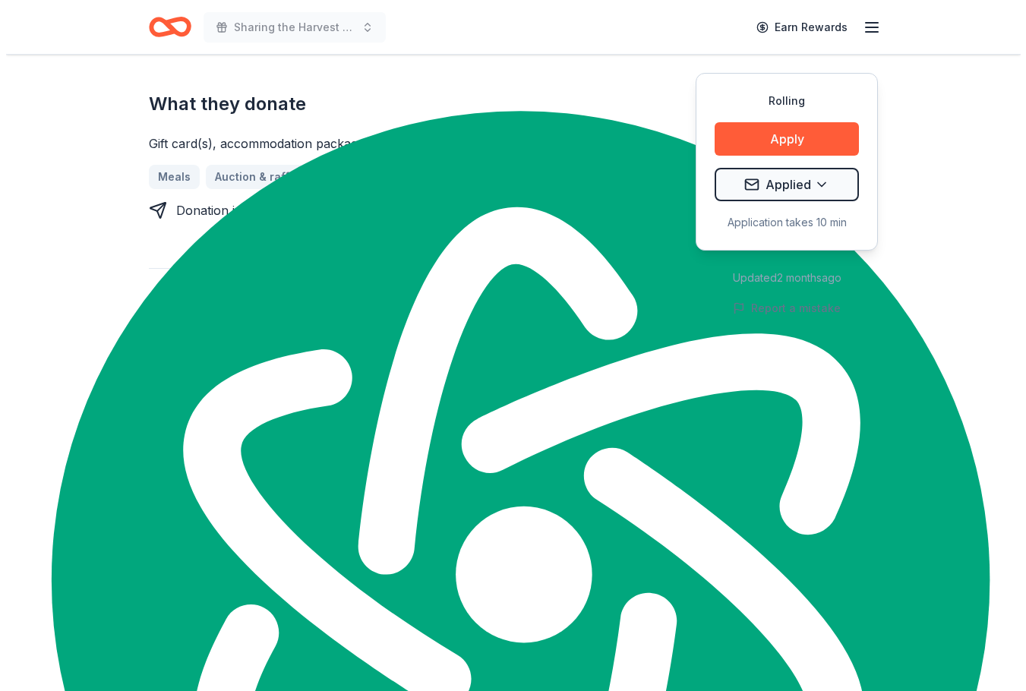
scroll to position [228, 0]
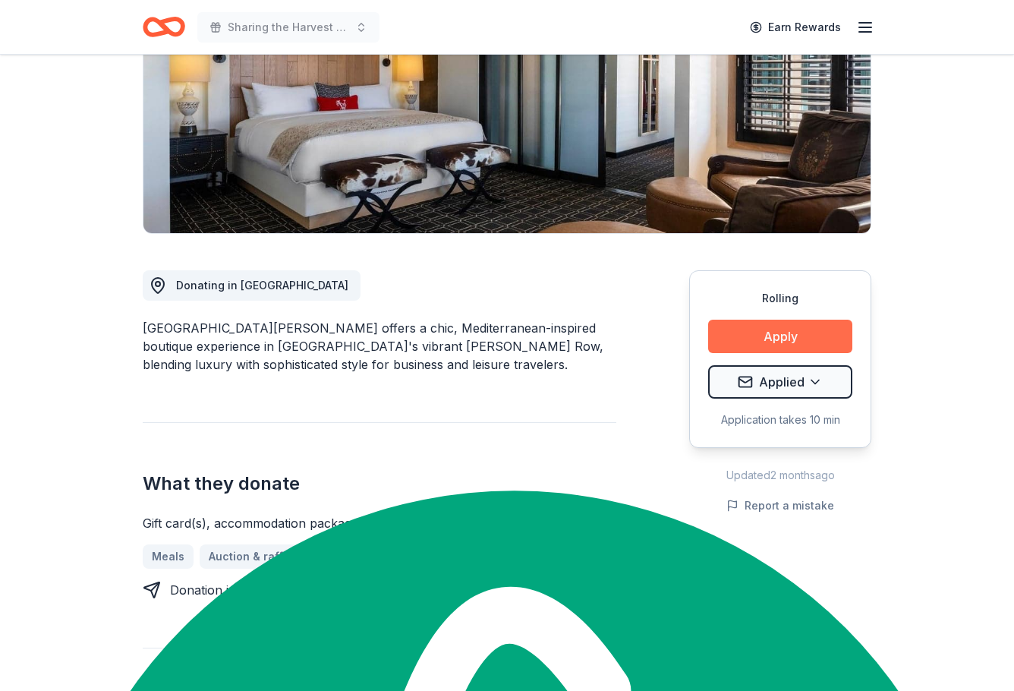
click at [777, 327] on button "Apply" at bounding box center [780, 336] width 144 height 33
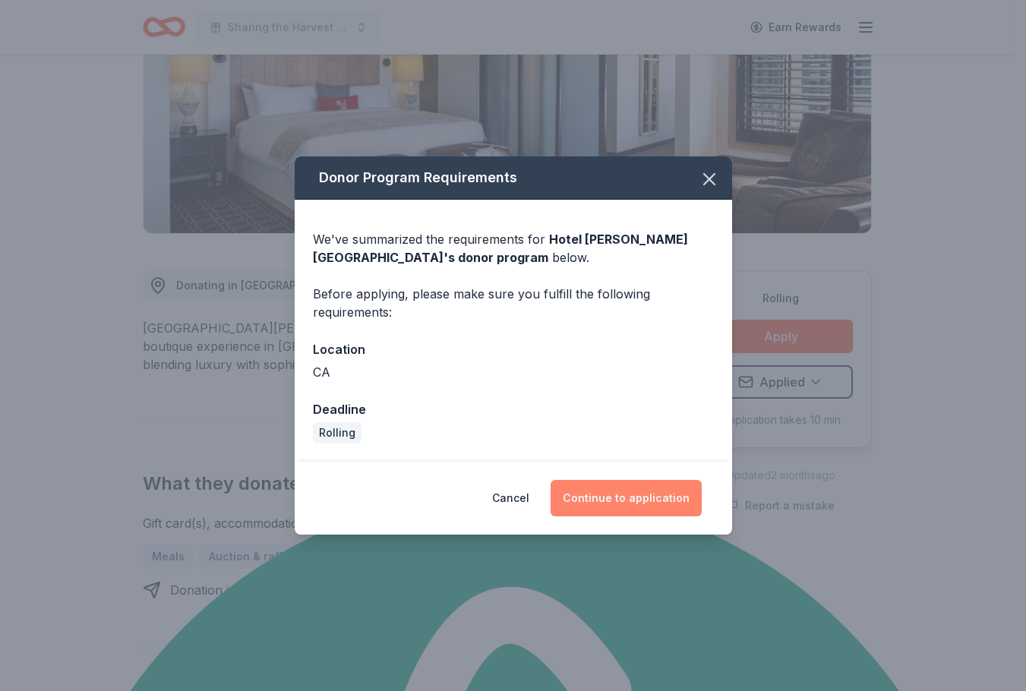
click at [642, 506] on button "Continue to application" at bounding box center [625, 498] width 151 height 36
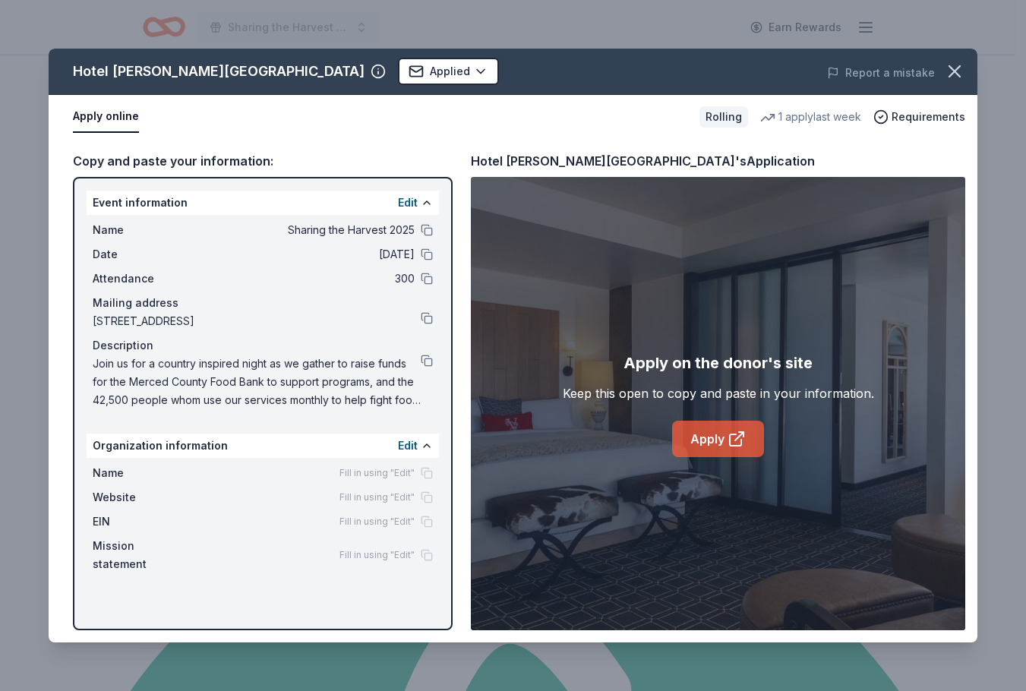
click at [696, 452] on link "Apply" at bounding box center [718, 439] width 92 height 36
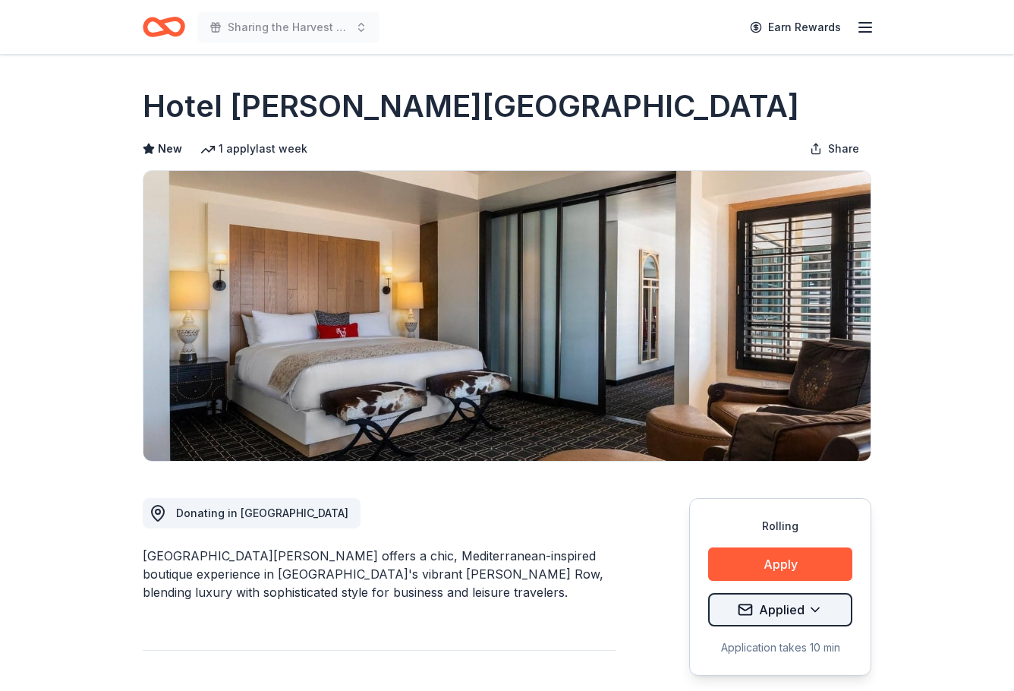
scroll to position [1291, 0]
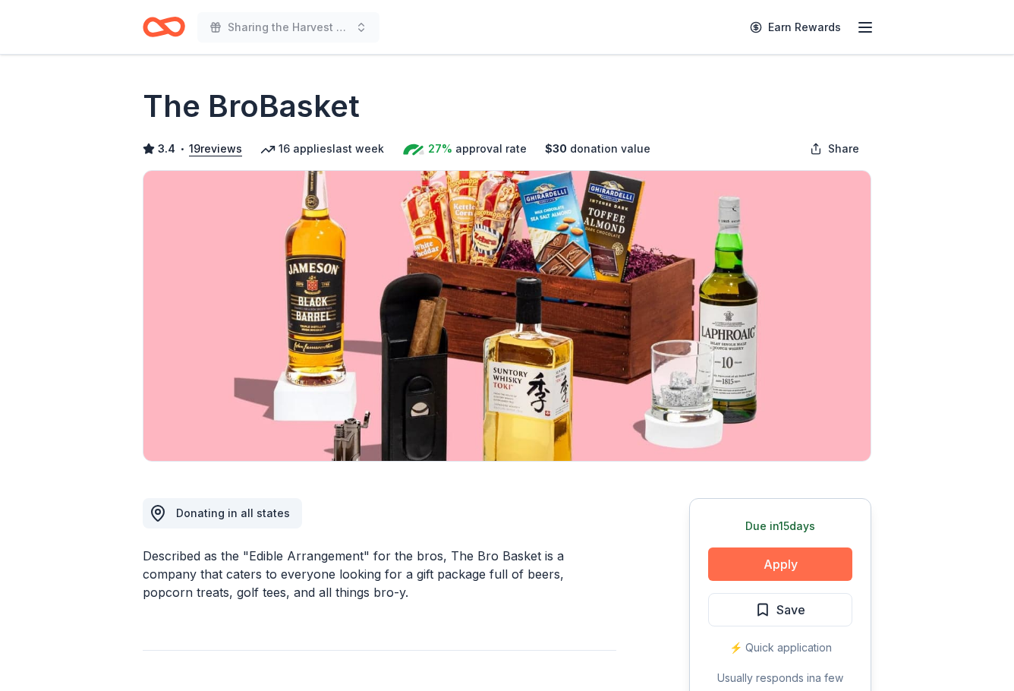
scroll to position [1291, 0]
click at [777, 557] on button "Apply" at bounding box center [780, 563] width 144 height 33
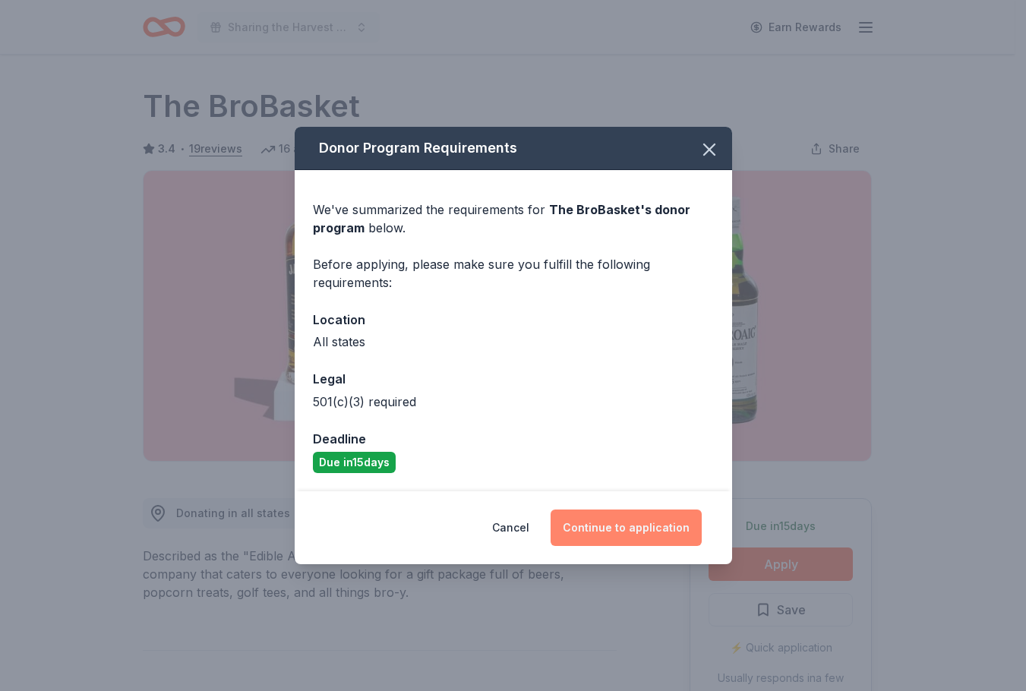
click at [623, 531] on button "Continue to application" at bounding box center [625, 527] width 151 height 36
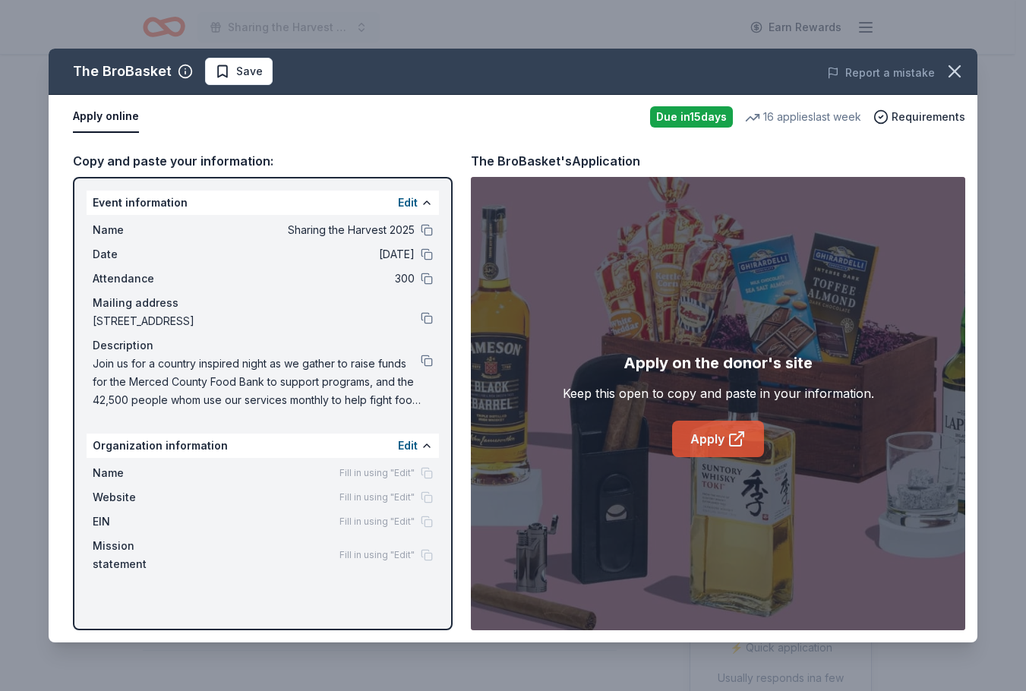
click at [723, 436] on link "Apply" at bounding box center [718, 439] width 92 height 36
click at [102, 117] on button "Apply online" at bounding box center [106, 117] width 66 height 32
click at [714, 443] on link "Apply" at bounding box center [718, 439] width 92 height 36
click at [219, 72] on span "Save" at bounding box center [239, 71] width 48 height 18
click at [273, 67] on html "Sharing the Harvest 2025 Earn Rewards Due in 15 days Share The BroBasket 3.4 • …" at bounding box center [513, 345] width 1026 height 691
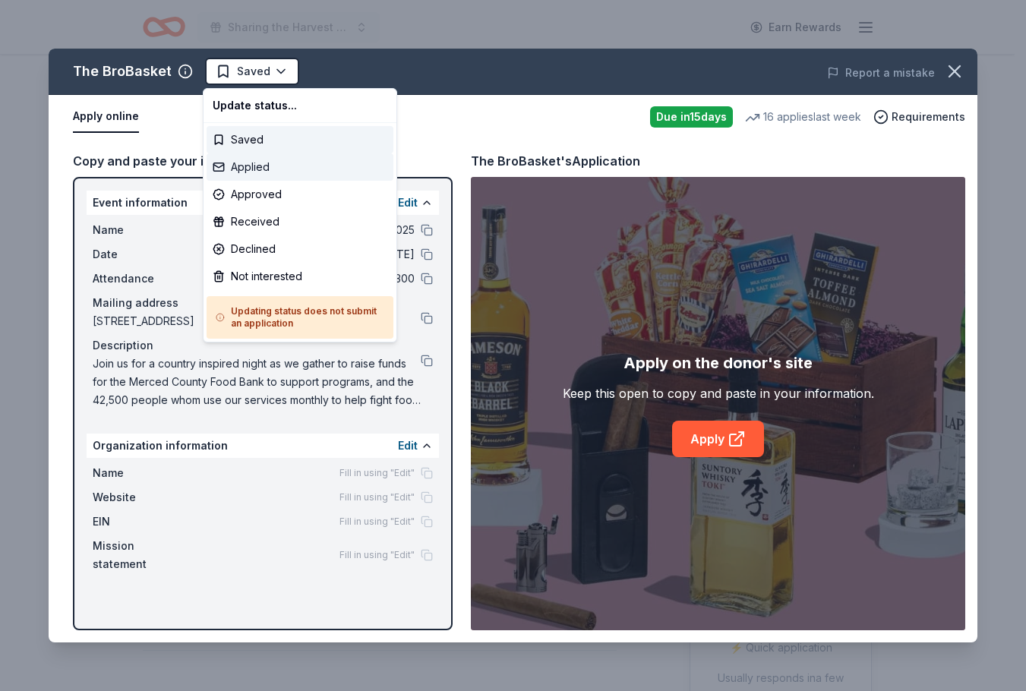
click at [256, 162] on div "Applied" at bounding box center [299, 166] width 187 height 27
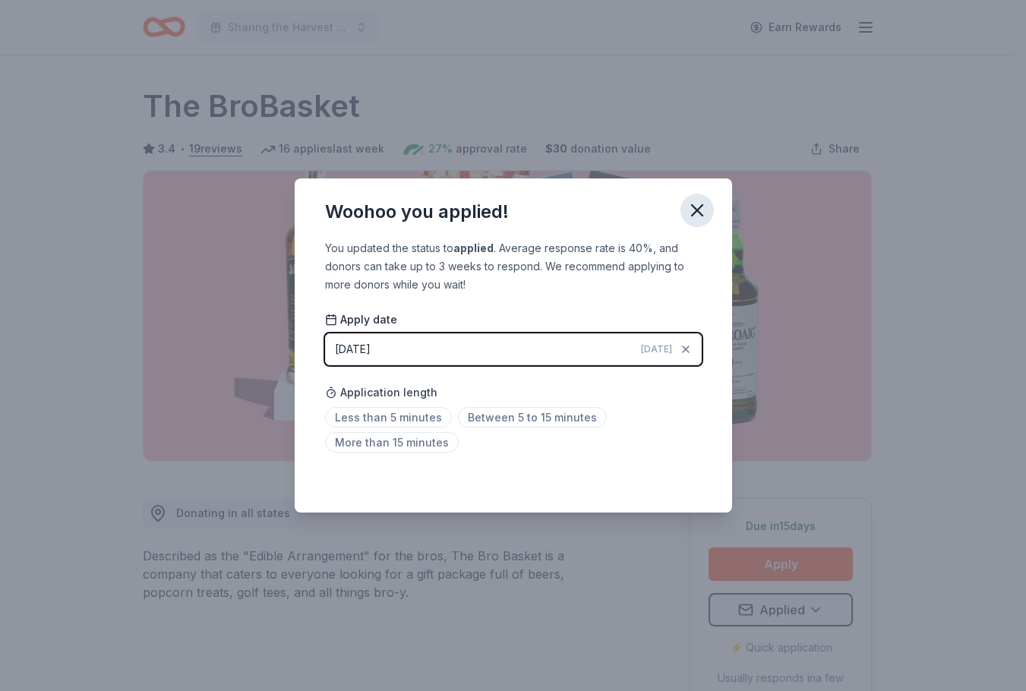
click at [698, 211] on icon "button" at bounding box center [697, 210] width 11 height 11
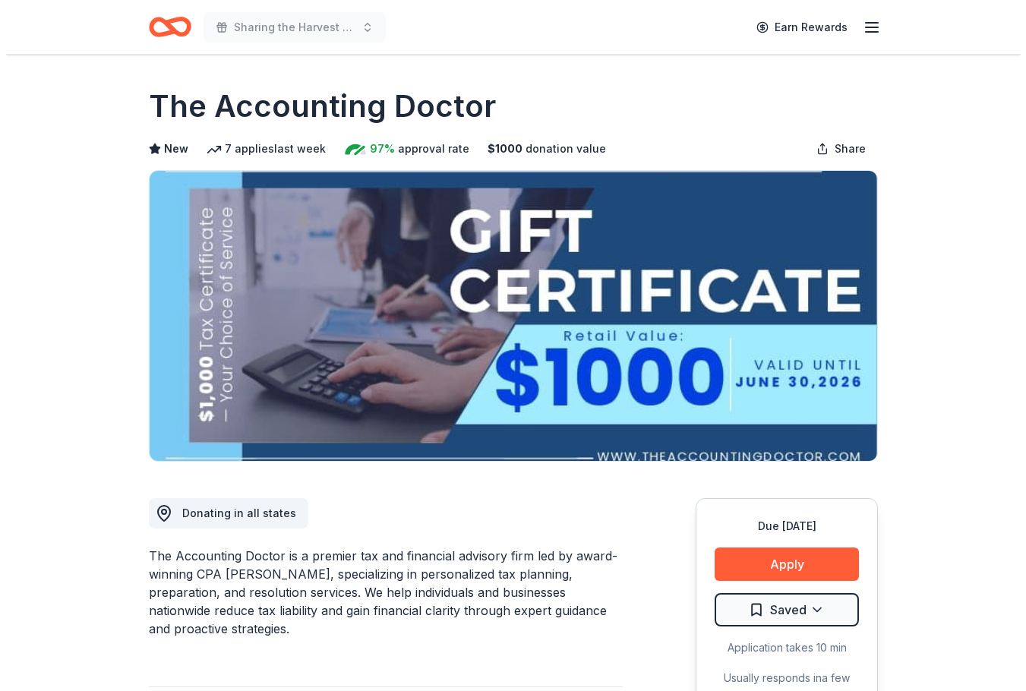
scroll to position [1291, 0]
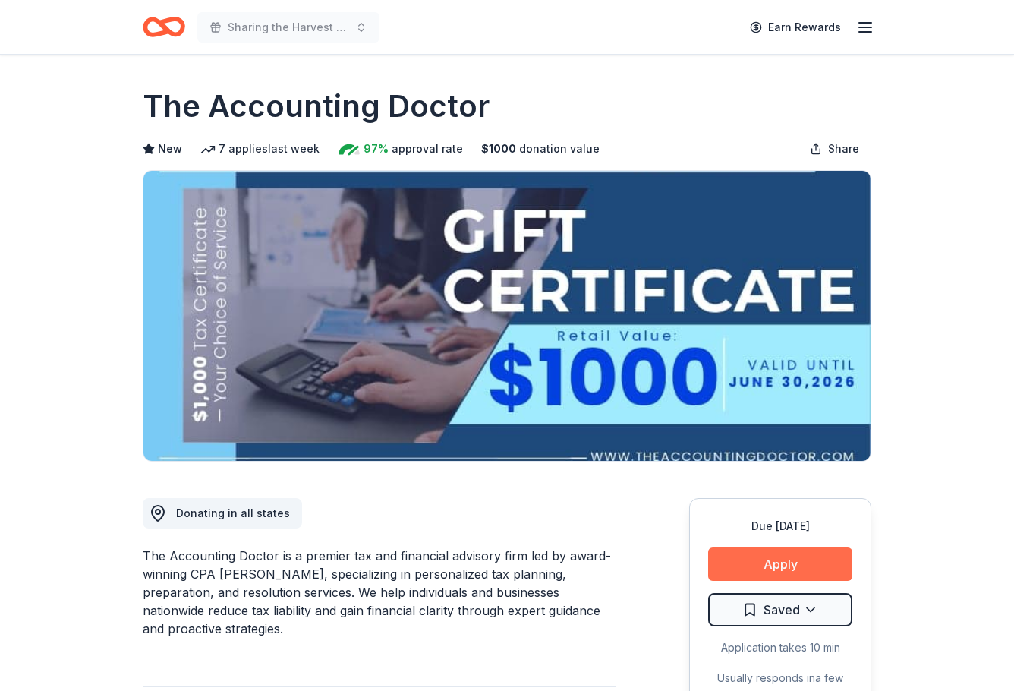
click at [812, 566] on button "Apply" at bounding box center [780, 563] width 144 height 33
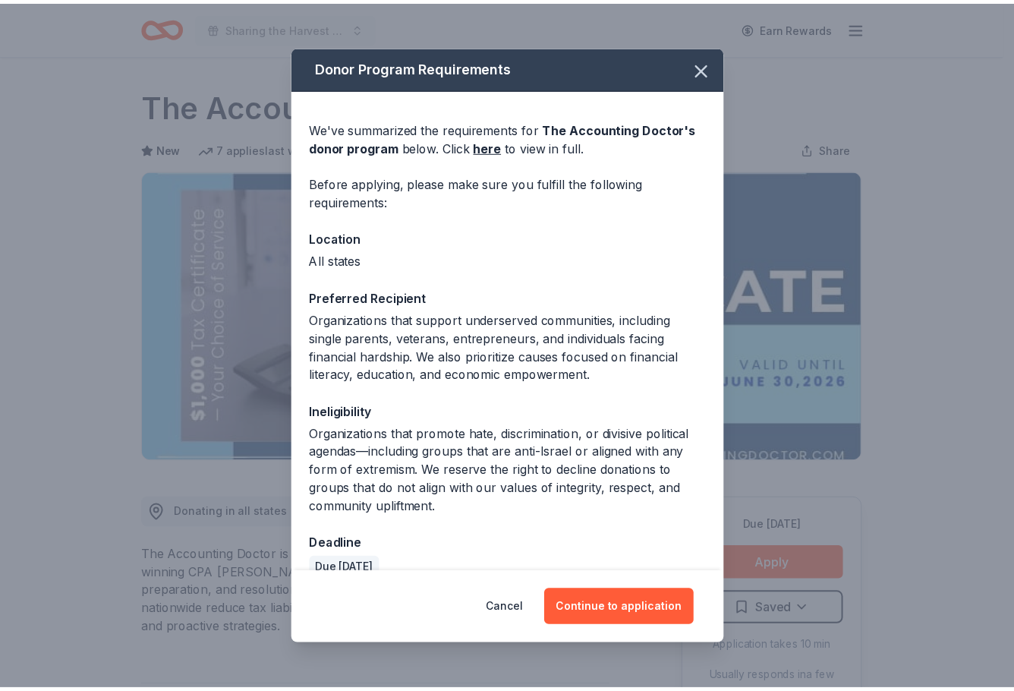
scroll to position [25, 0]
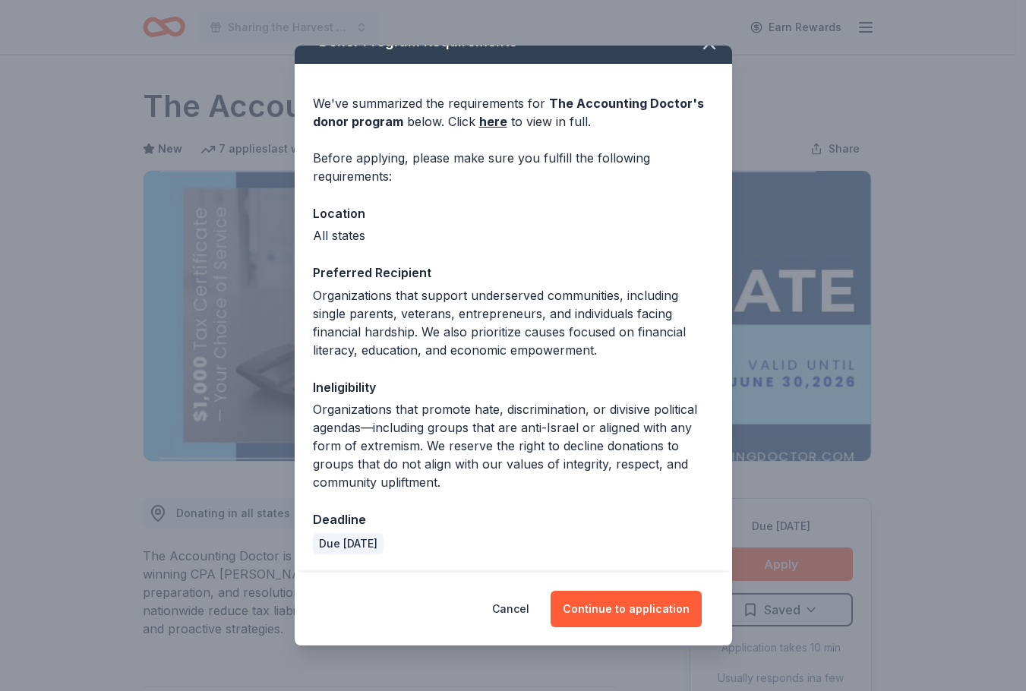
drag, startPoint x: 966, startPoint y: 141, endPoint x: 972, endPoint y: 104, distance: 37.6
click at [967, 140] on div "Donor Program Requirements We've summarized the requirements for The Accounting…" at bounding box center [513, 345] width 1026 height 691
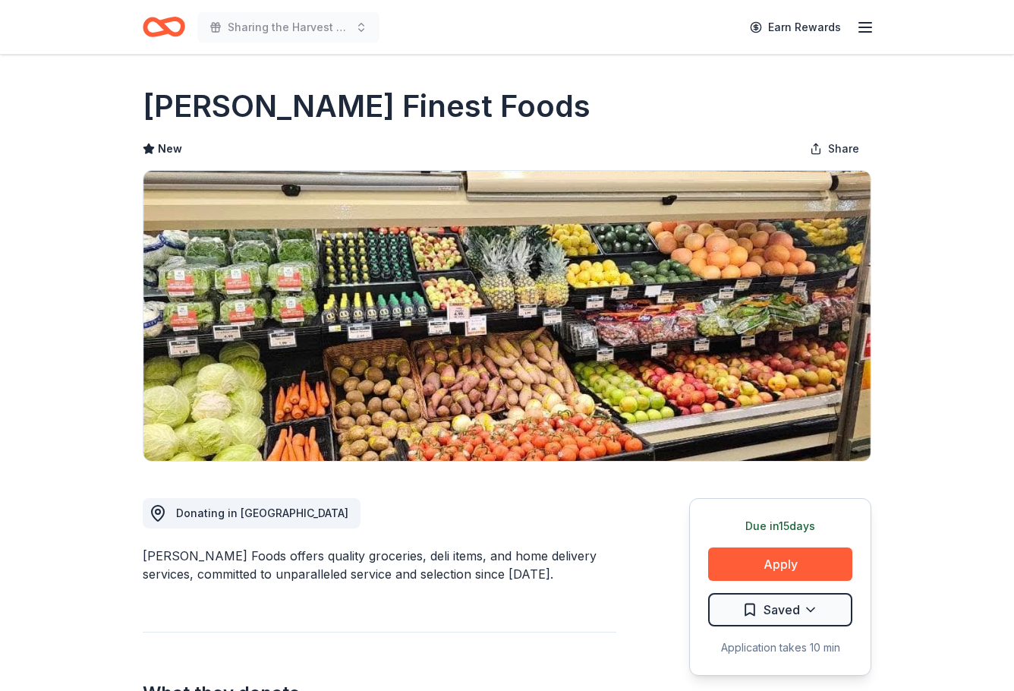
scroll to position [228, 0]
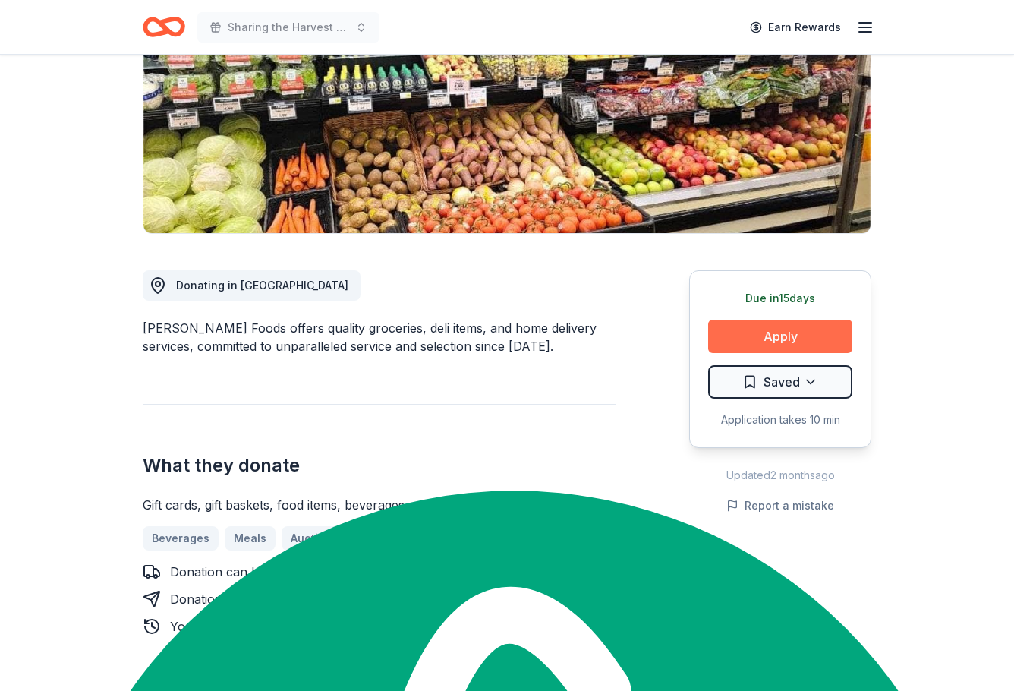
click at [786, 333] on button "Apply" at bounding box center [780, 336] width 144 height 33
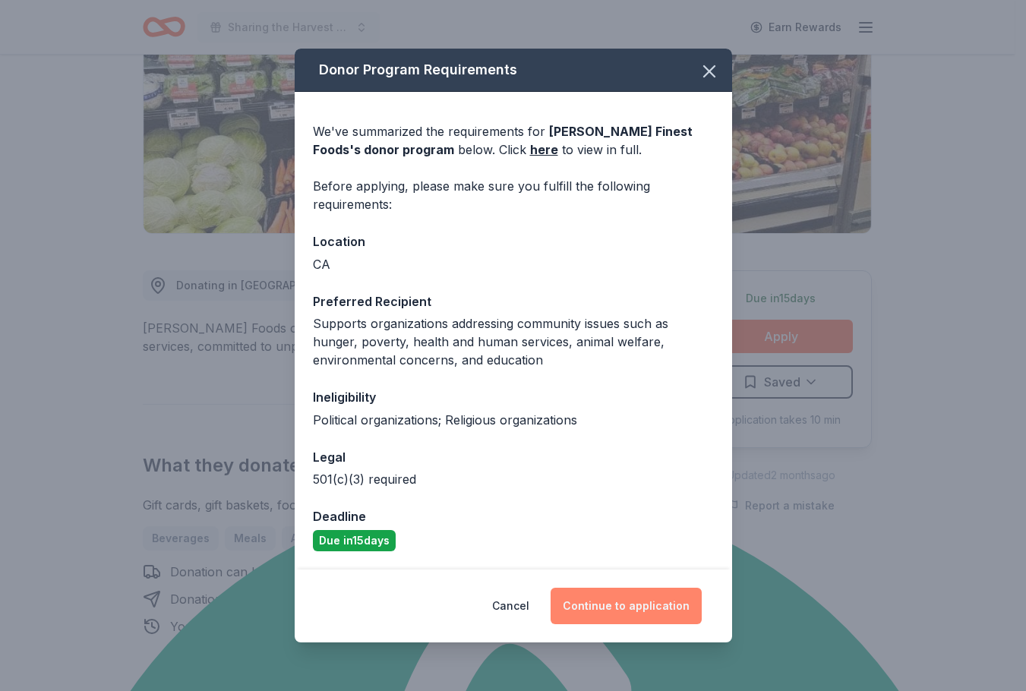
click at [629, 597] on button "Continue to application" at bounding box center [625, 606] width 151 height 36
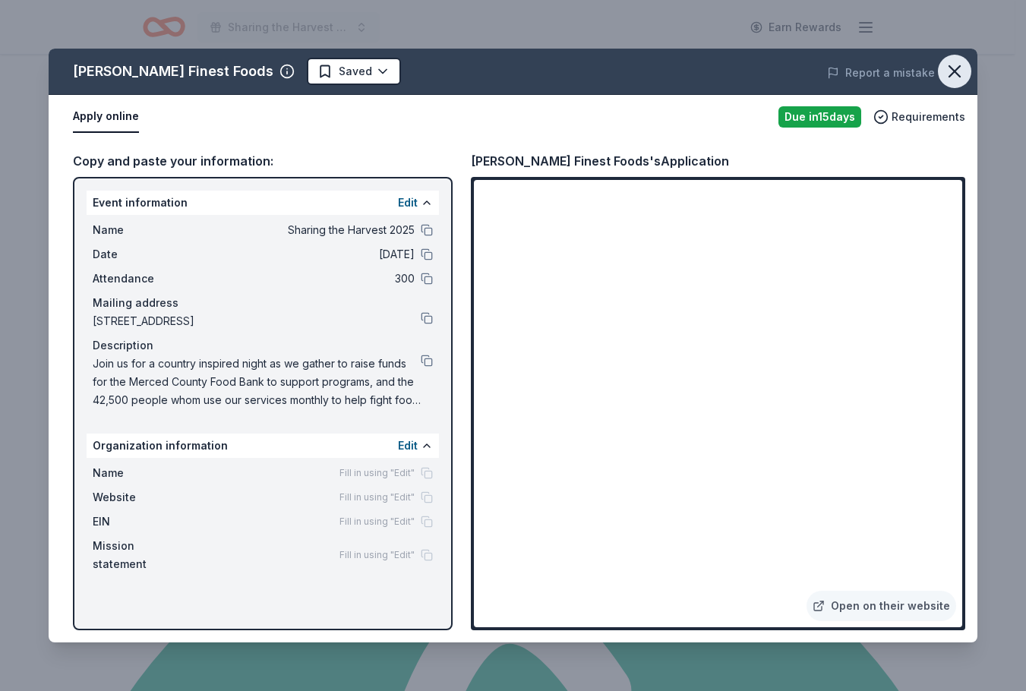
click at [953, 65] on icon "button" at bounding box center [954, 71] width 21 height 21
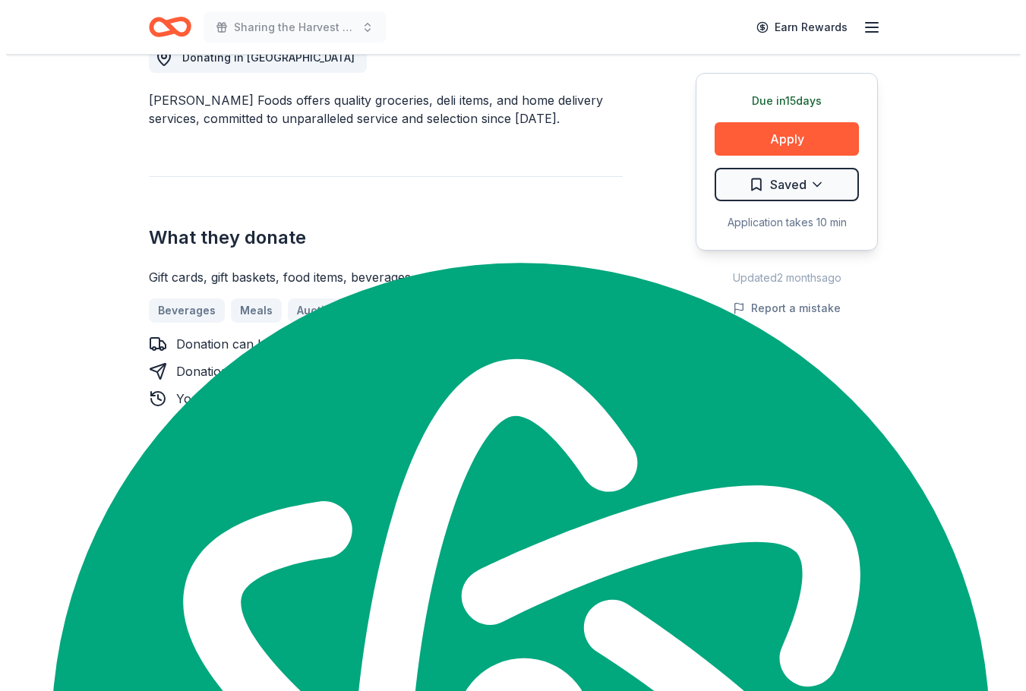
scroll to position [152, 0]
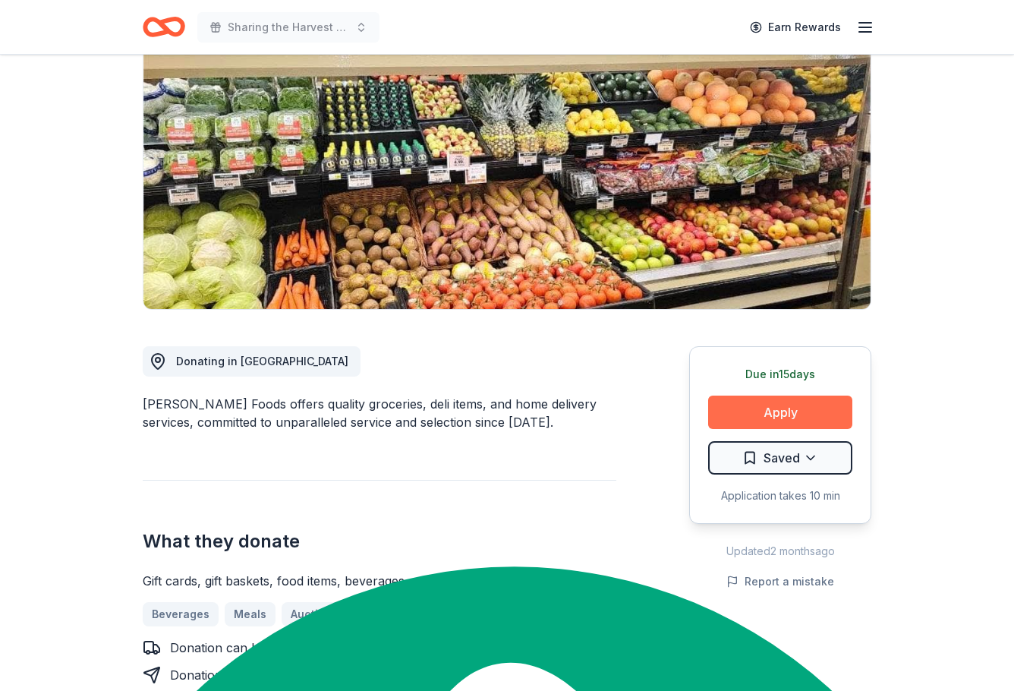
click at [727, 411] on button "Apply" at bounding box center [780, 412] width 144 height 33
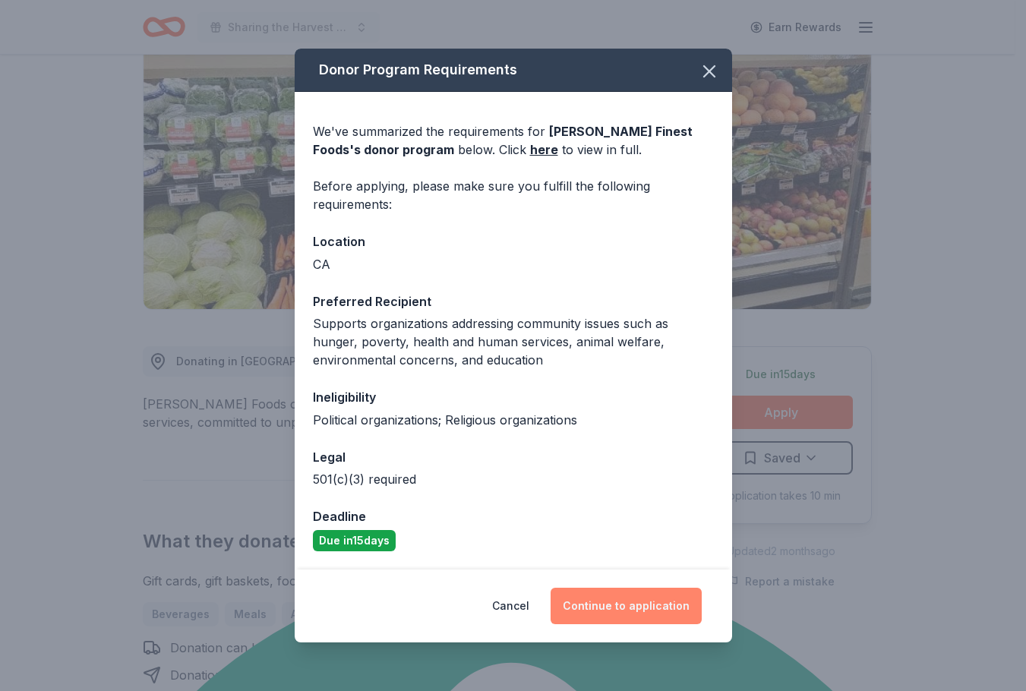
click at [615, 605] on button "Continue to application" at bounding box center [625, 606] width 151 height 36
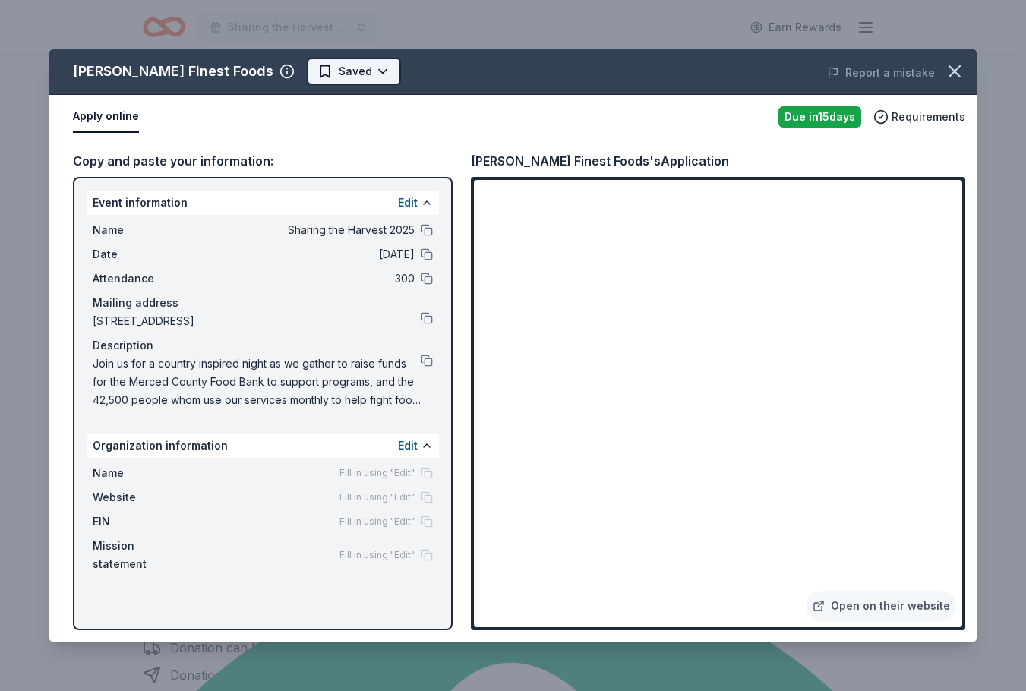
click at [324, 65] on html "Sharing the Harvest 2025 Earn Rewards Due [DATE] [PERSON_NAME] Finest Foods New…" at bounding box center [513, 193] width 1026 height 691
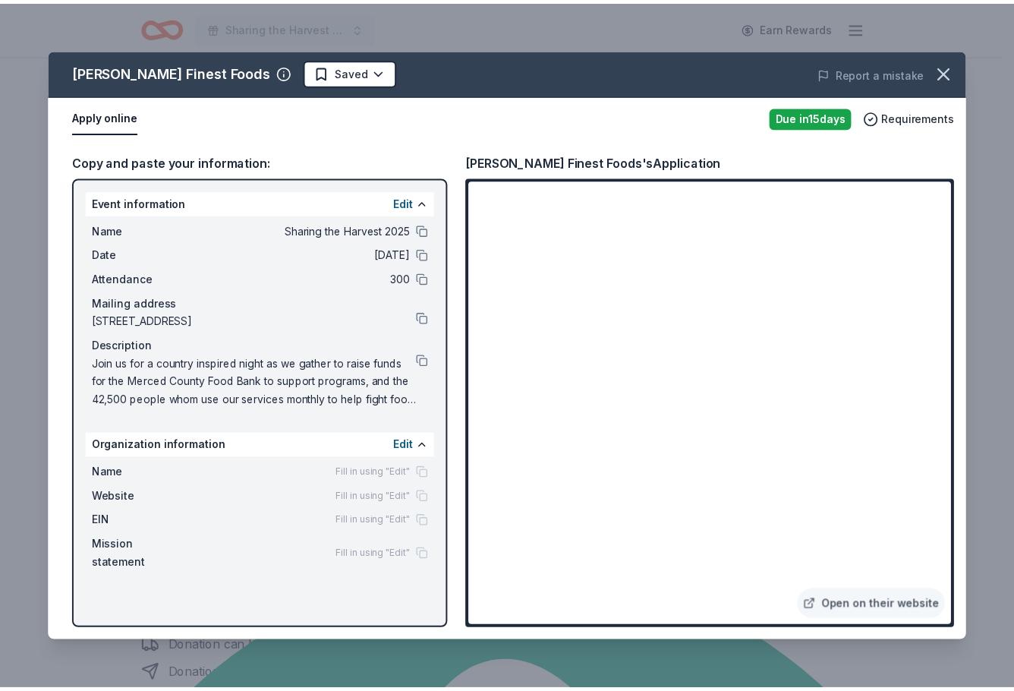
scroll to position [0, 0]
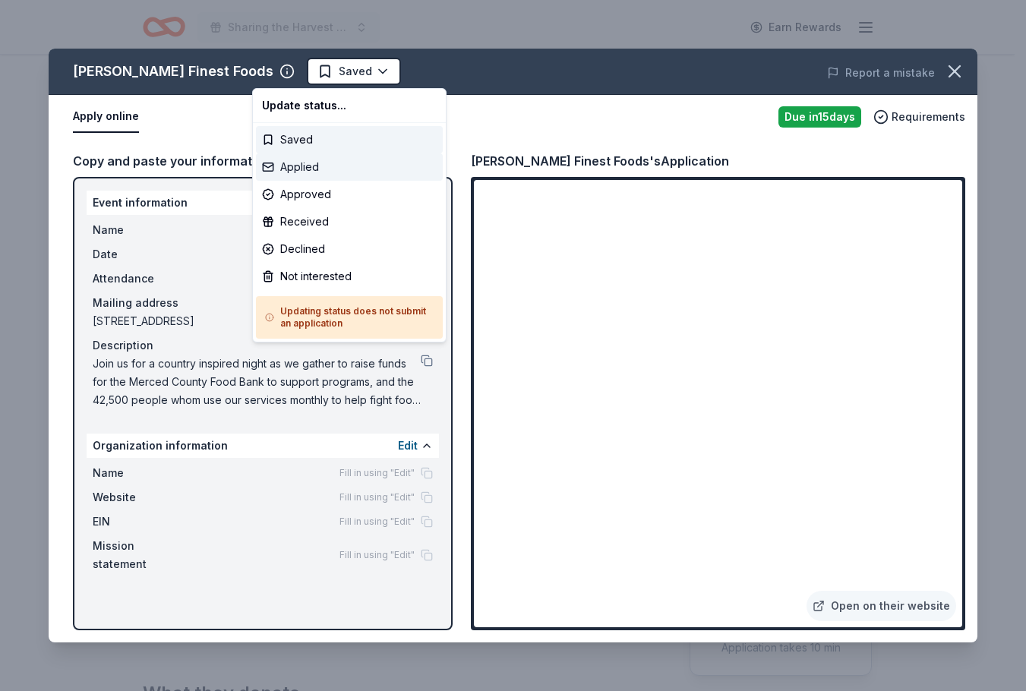
click at [317, 161] on div "Applied" at bounding box center [349, 166] width 187 height 27
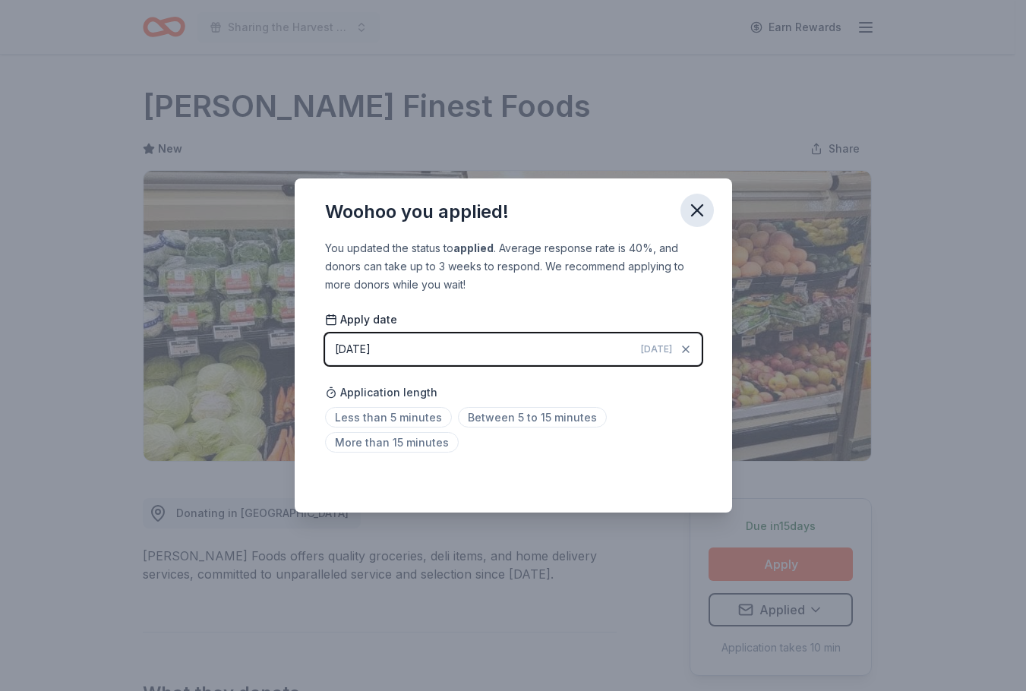
drag, startPoint x: 703, startPoint y: 212, endPoint x: 789, endPoint y: 95, distance: 145.0
click at [703, 211] on icon "button" at bounding box center [696, 210] width 21 height 21
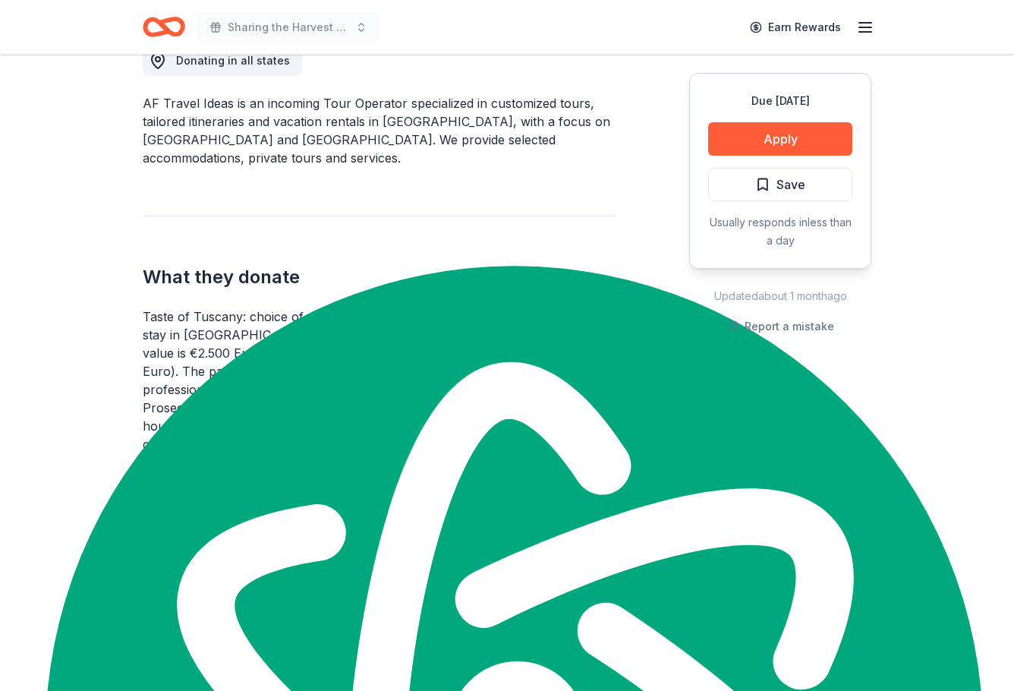
scroll to position [380, 0]
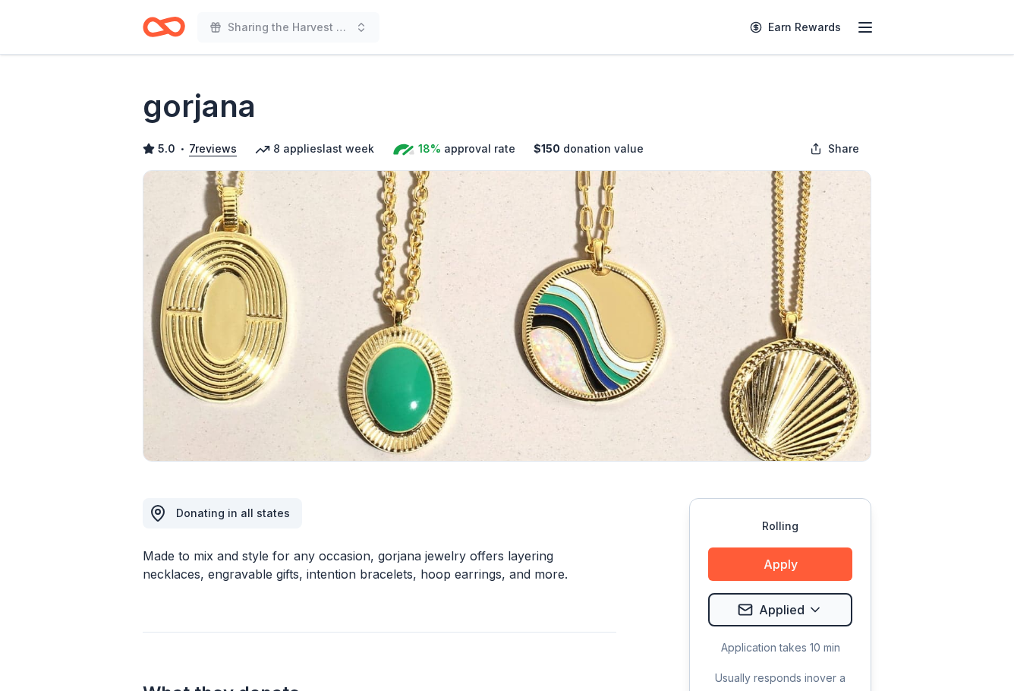
scroll to position [1291, 0]
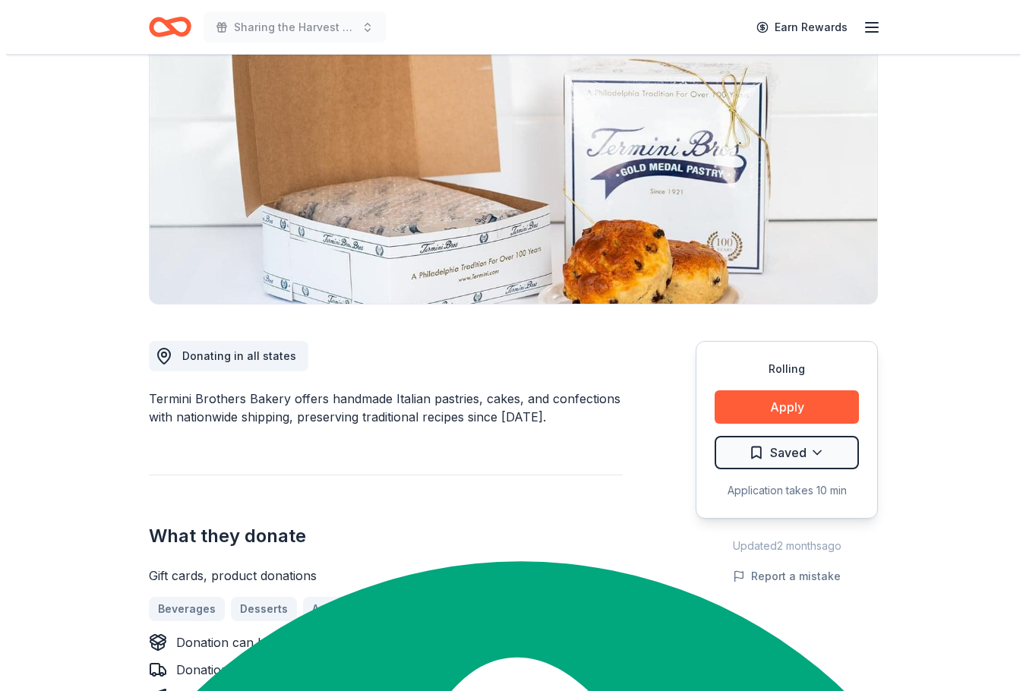
scroll to position [152, 0]
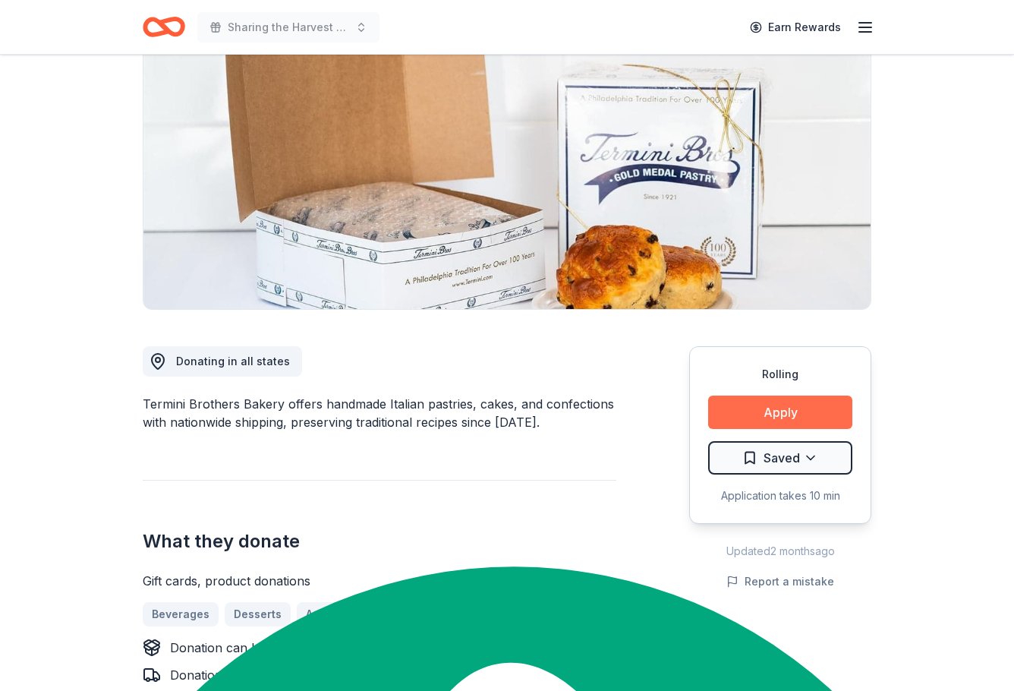
click at [780, 415] on button "Apply" at bounding box center [780, 412] width 144 height 33
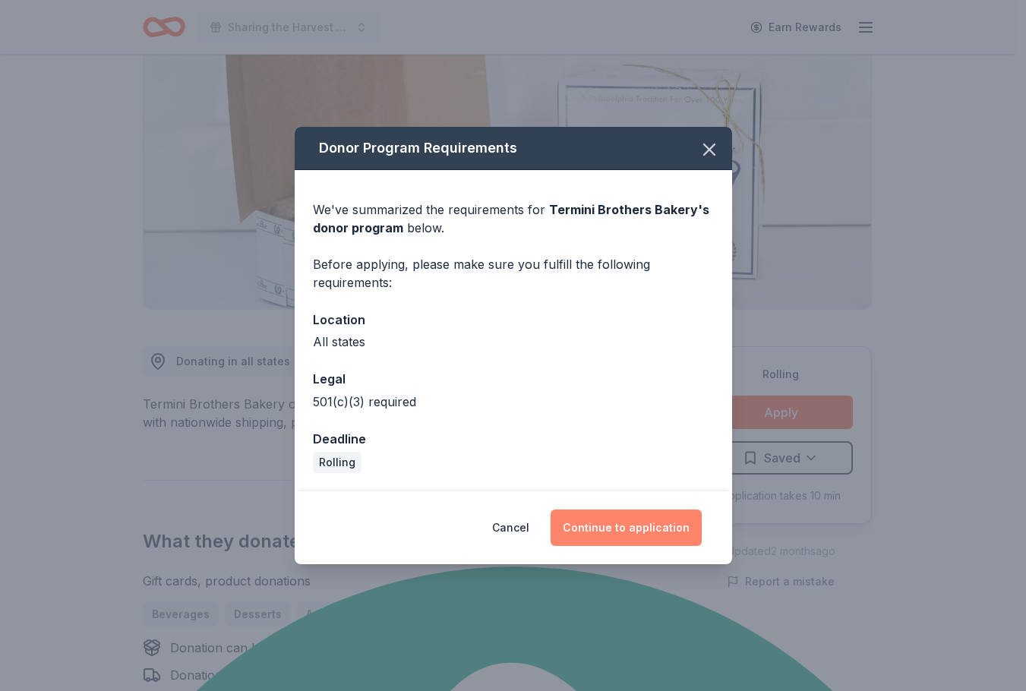
click at [632, 534] on button "Continue to application" at bounding box center [625, 527] width 151 height 36
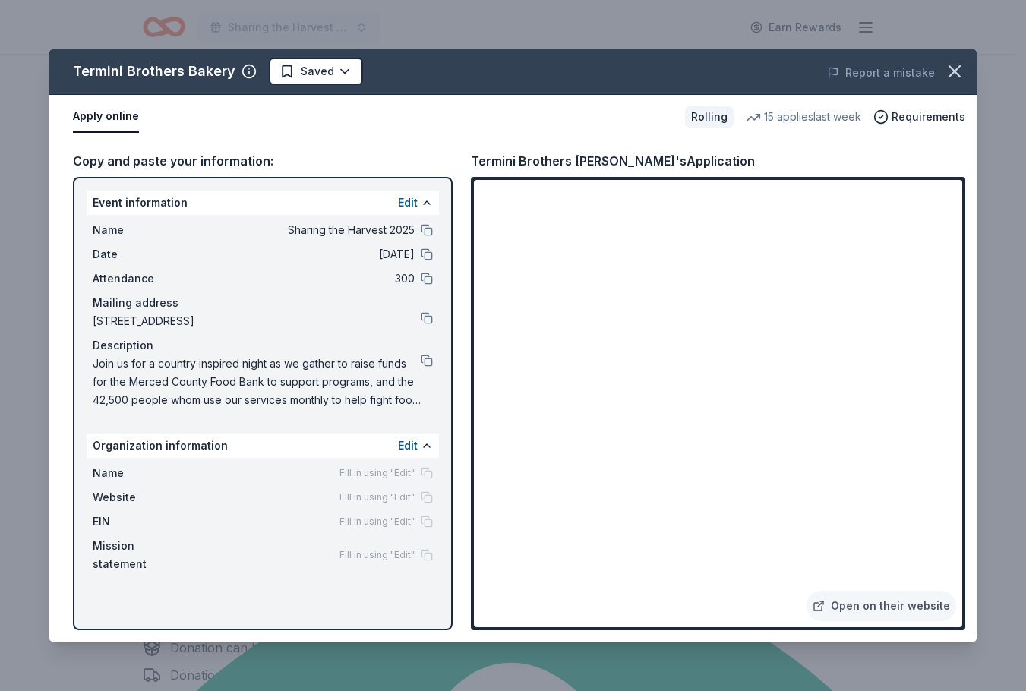
click at [928, 166] on div "Termini Brothers [PERSON_NAME]'s Application" at bounding box center [718, 161] width 494 height 20
click at [437, 134] on div "Apply online Rolling 15 applies last week Requirements" at bounding box center [513, 117] width 928 height 44
click at [345, 71] on html "Sharing the Harvest 2025 Earn Rewards Rolling Share Termini Brothers Bakery New…" at bounding box center [513, 193] width 1026 height 691
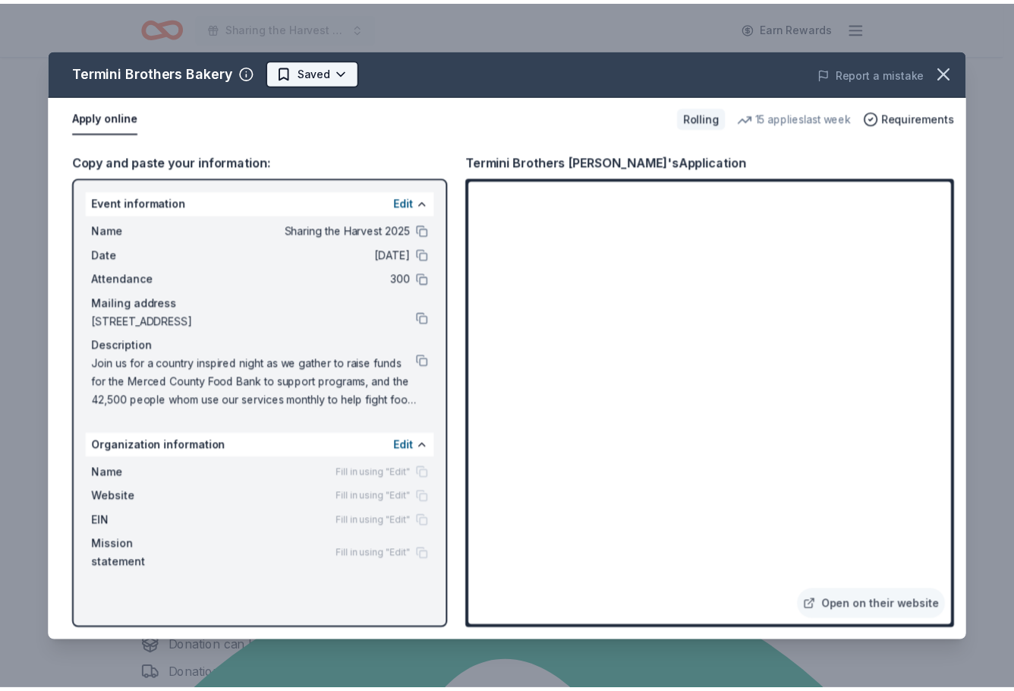
scroll to position [0, 0]
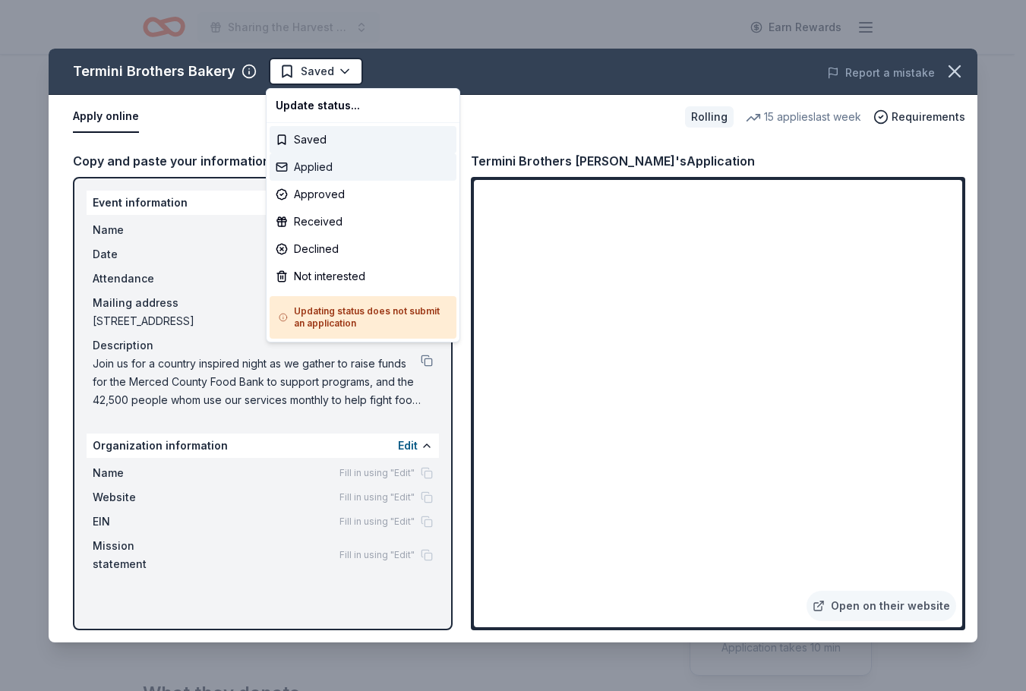
click at [325, 167] on div "Applied" at bounding box center [363, 166] width 187 height 27
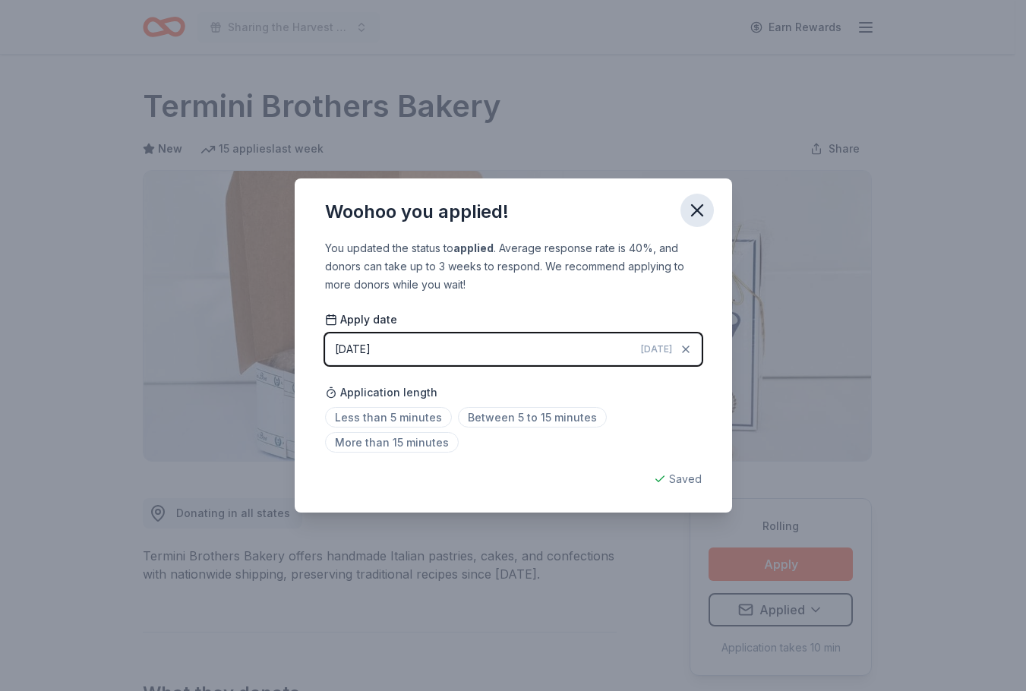
click at [698, 209] on icon "button" at bounding box center [697, 210] width 11 height 11
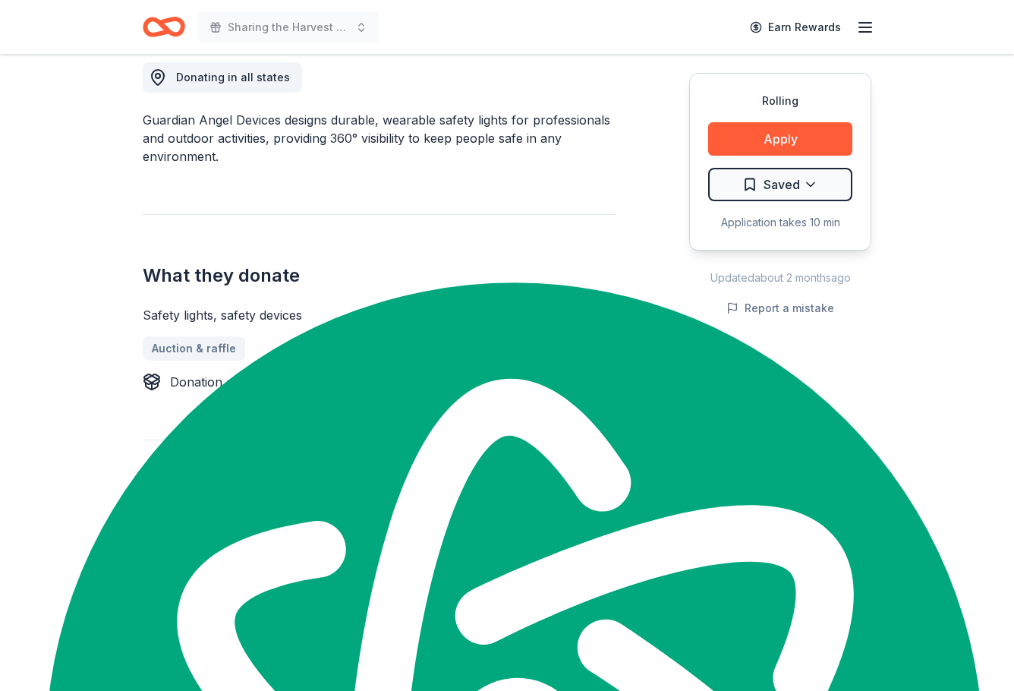
scroll to position [456, 0]
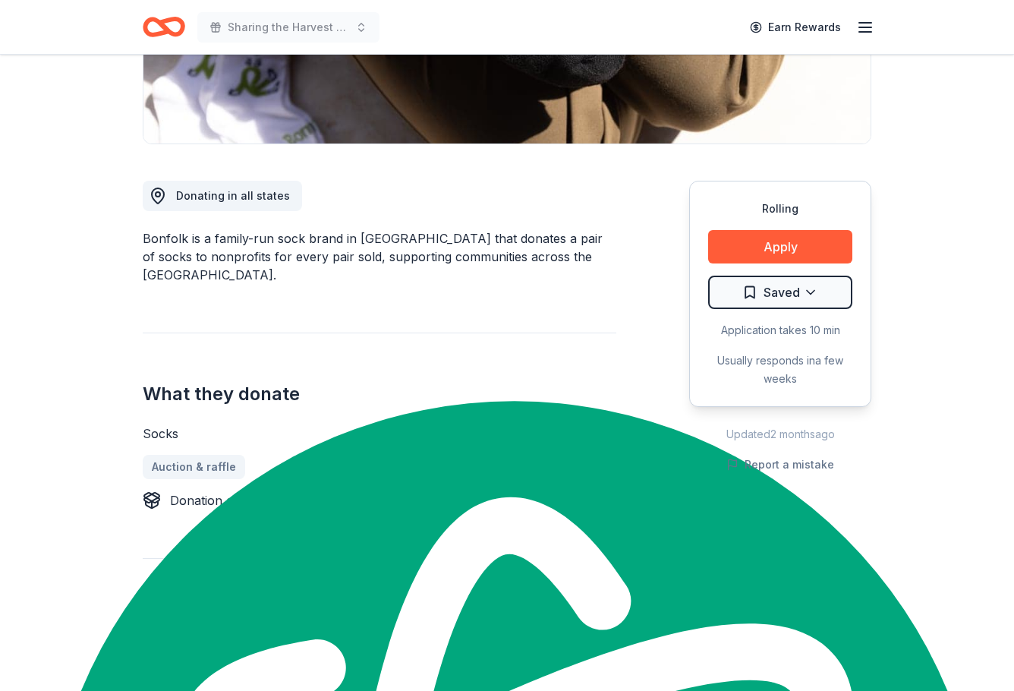
scroll to position [304, 0]
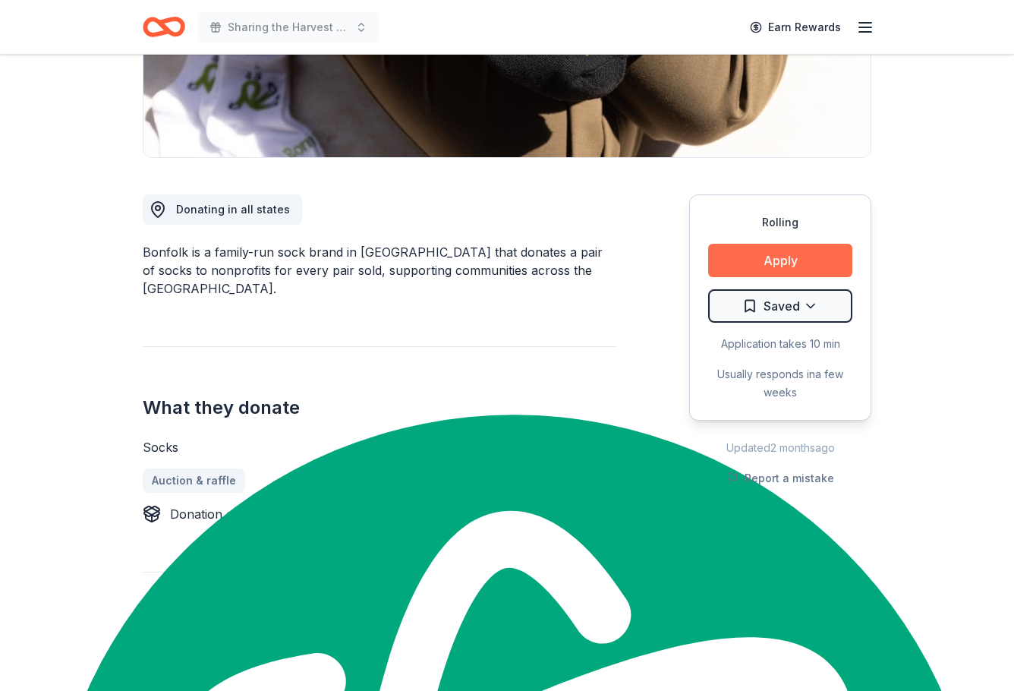
click at [808, 256] on button "Apply" at bounding box center [780, 260] width 144 height 33
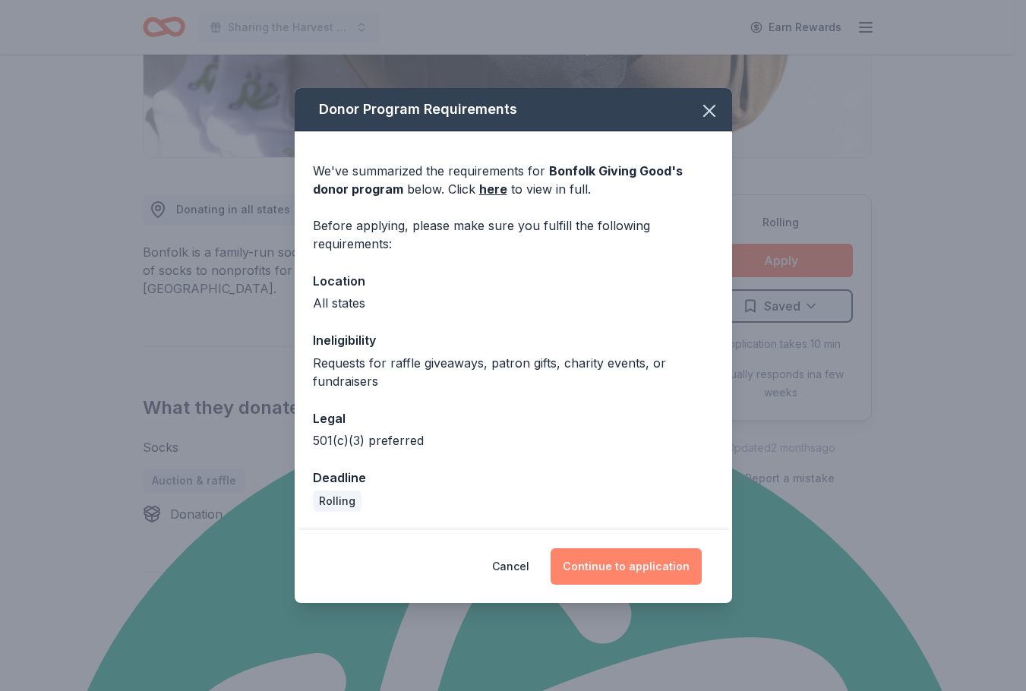
click at [637, 561] on button "Continue to application" at bounding box center [625, 566] width 151 height 36
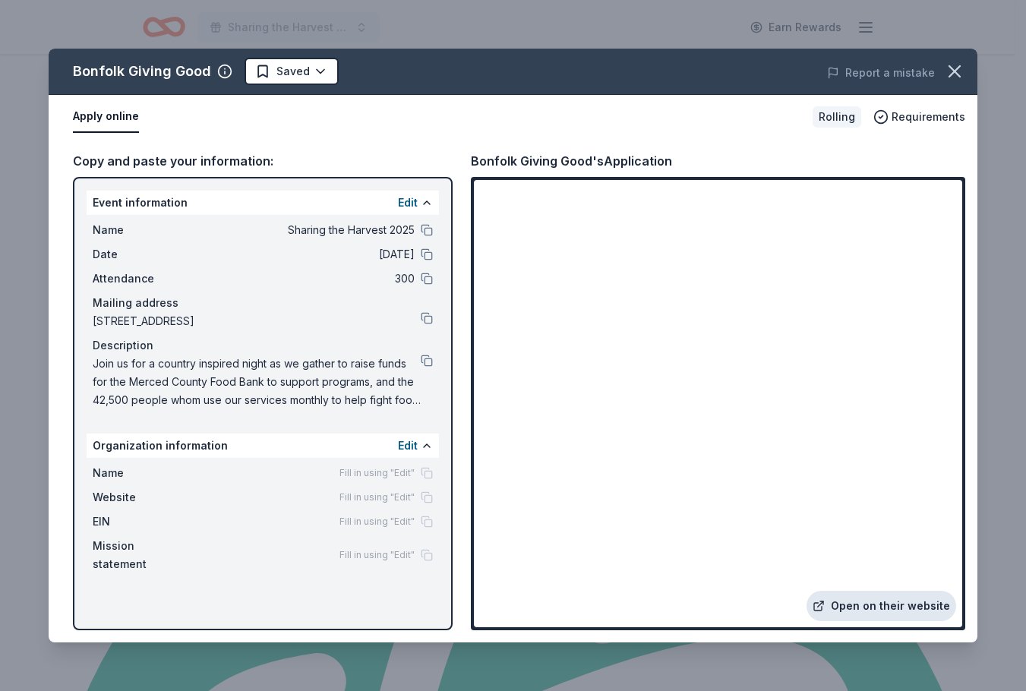
click at [900, 603] on link "Open on their website" at bounding box center [881, 606] width 150 height 30
click at [951, 77] on icon "button" at bounding box center [954, 71] width 21 height 21
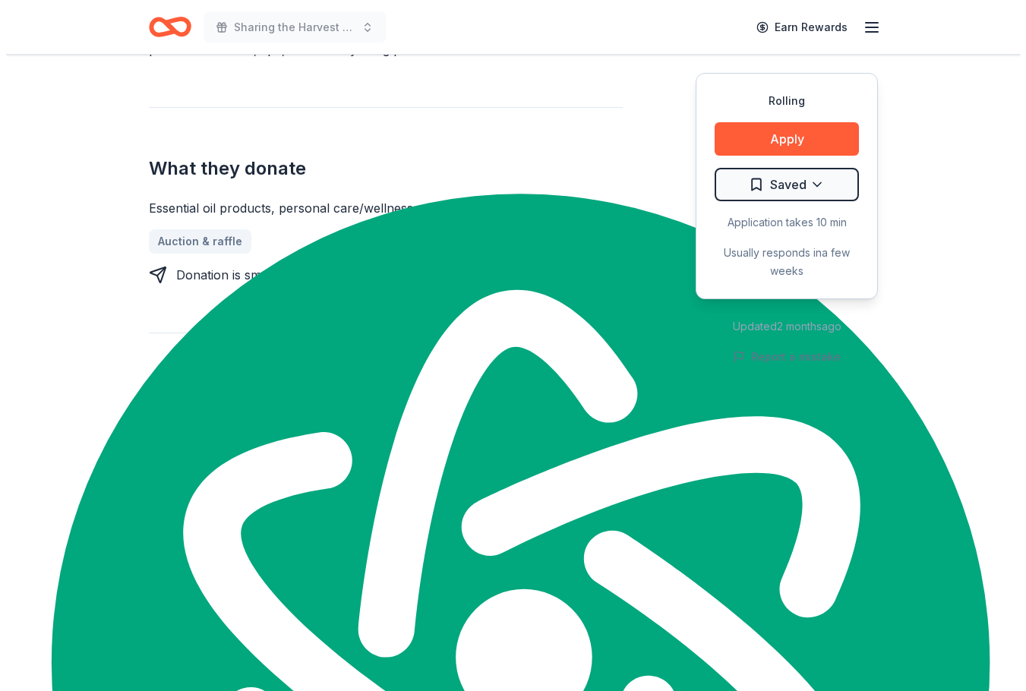
scroll to position [531, 0]
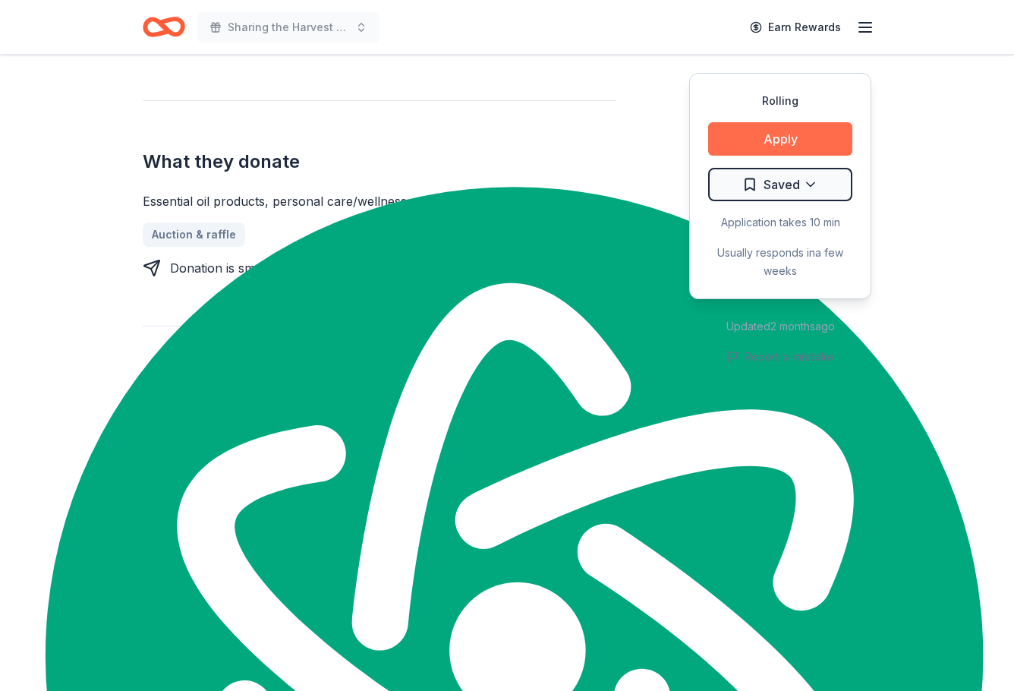
click at [771, 137] on button "Apply" at bounding box center [780, 138] width 144 height 33
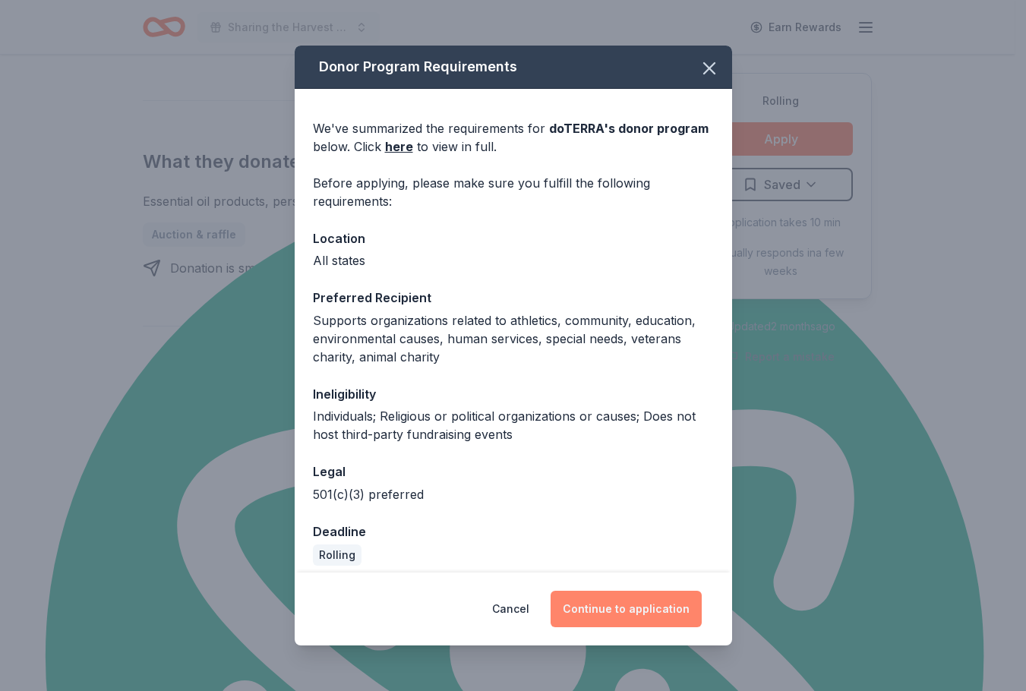
click at [623, 602] on button "Continue to application" at bounding box center [625, 609] width 151 height 36
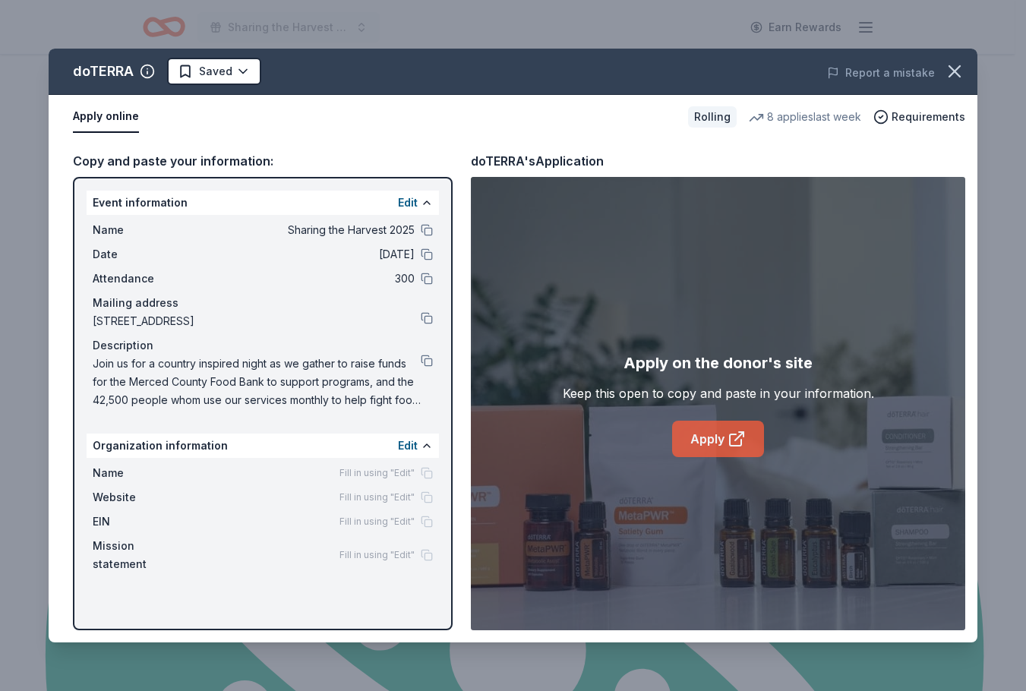
click at [691, 436] on link "Apply" at bounding box center [718, 439] width 92 height 36
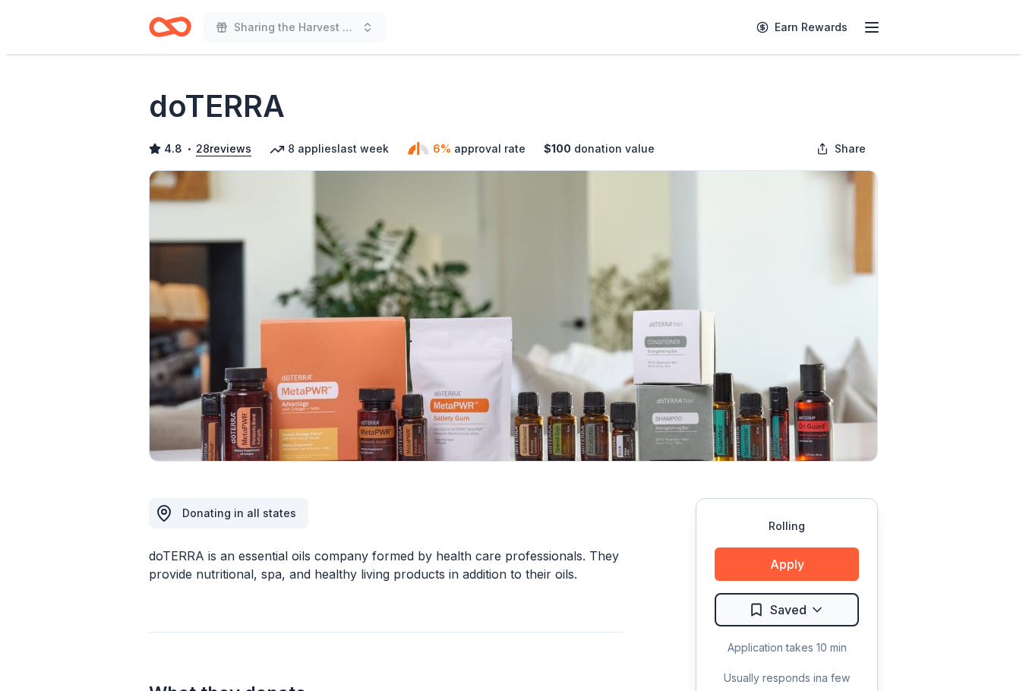
scroll to position [1291, 0]
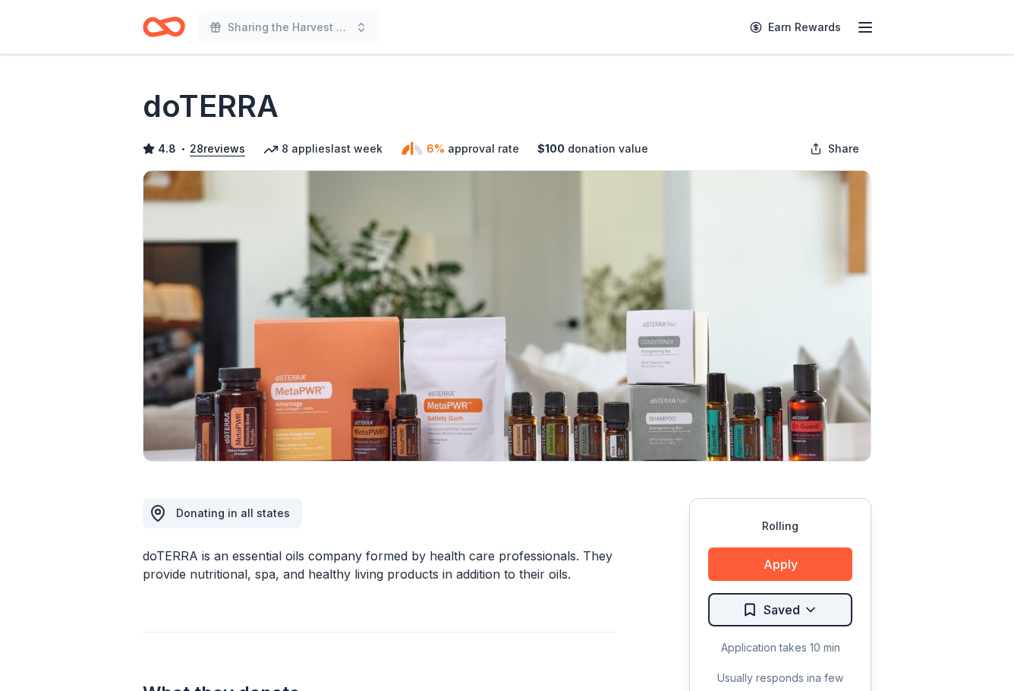
click at [814, 607] on html "Sharing the Harvest 2025 Earn Rewards Rolling Share doTERRA 4.8 • 28 reviews 8 …" at bounding box center [507, 345] width 1014 height 691
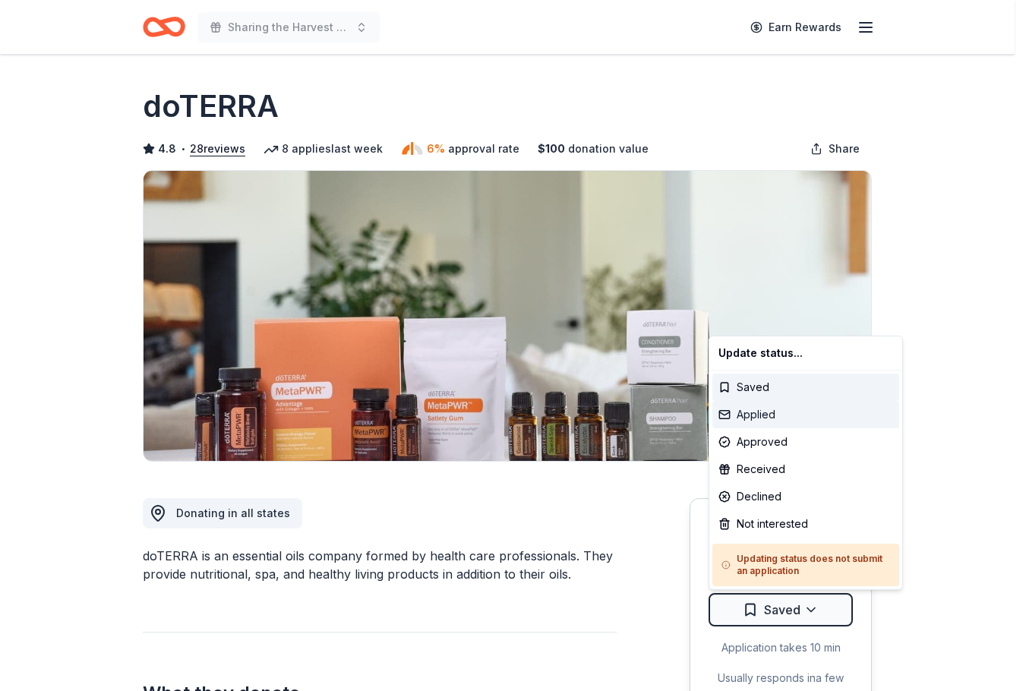
click at [766, 414] on div "Applied" at bounding box center [805, 414] width 187 height 27
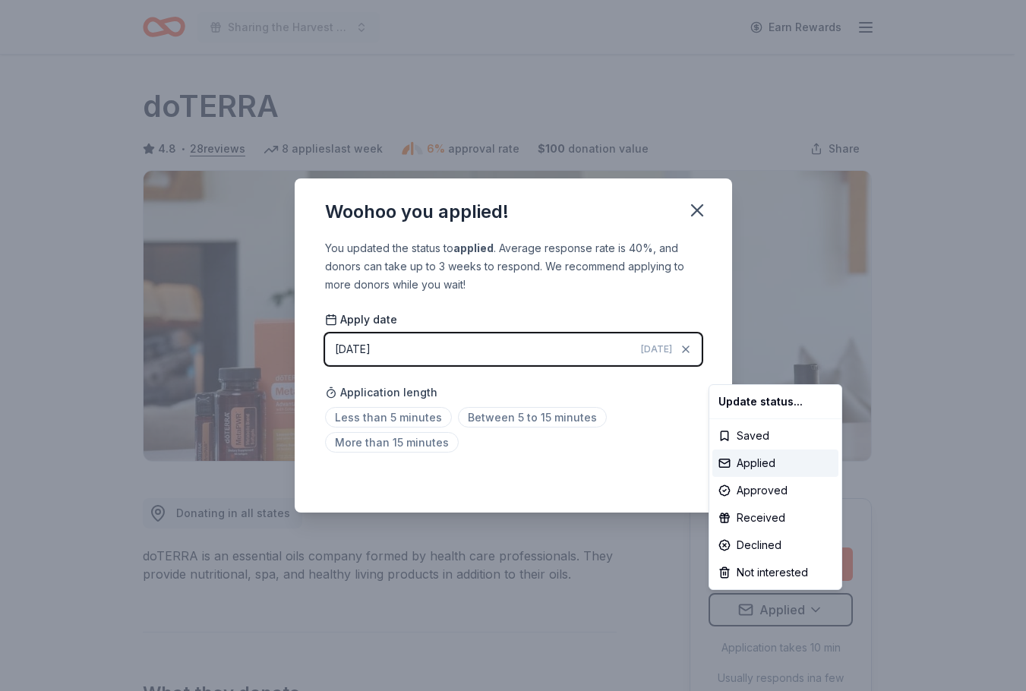
click at [692, 208] on html "Sharing the Harvest 2025 Earn Rewards Rolling Share doTERRA 4.8 • 28 reviews 8 …" at bounding box center [513, 345] width 1026 height 691
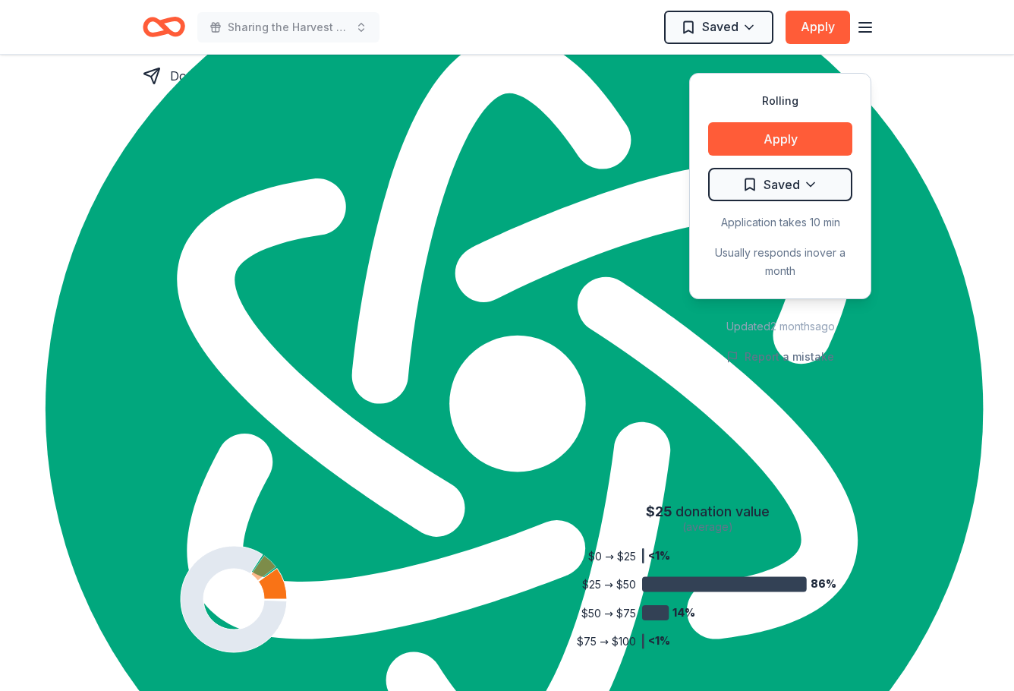
scroll to position [531, 0]
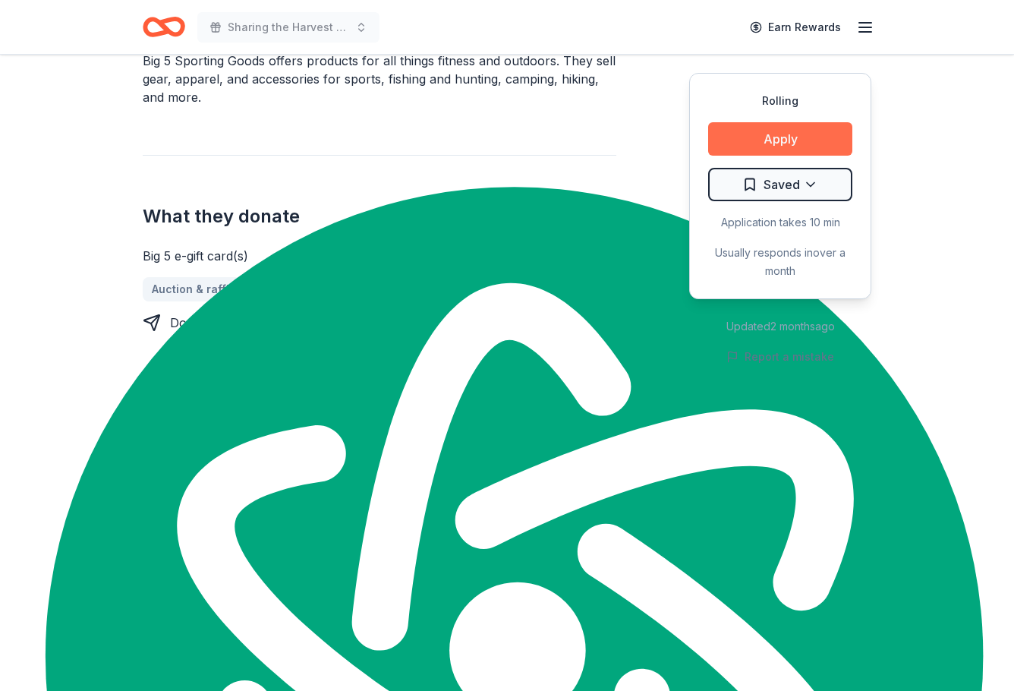
click at [772, 133] on button "Apply" at bounding box center [780, 138] width 144 height 33
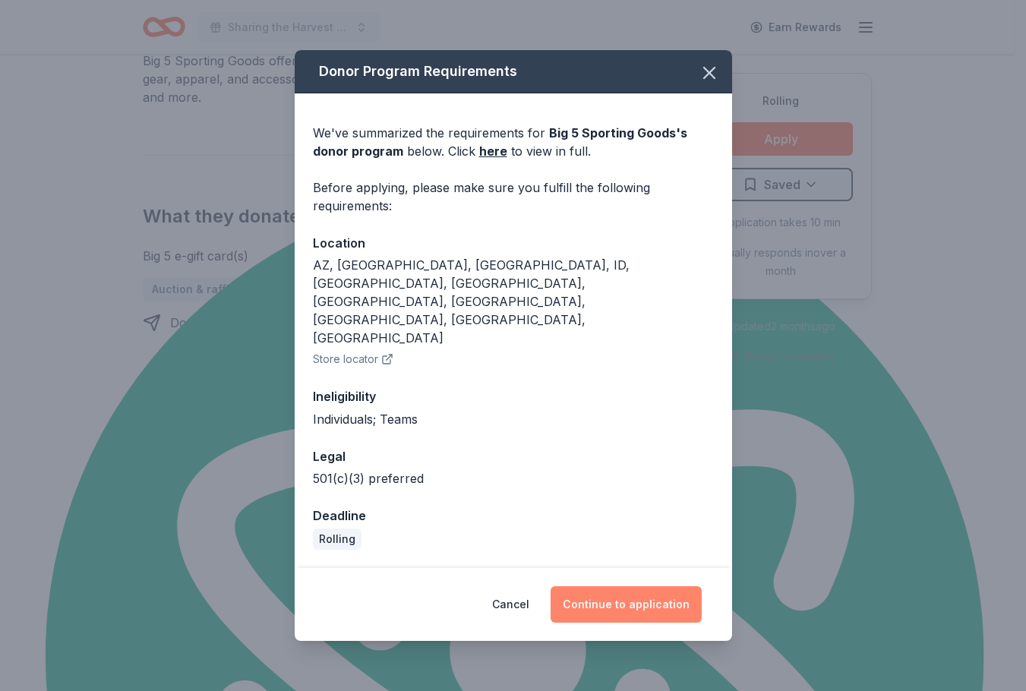
click at [655, 586] on button "Continue to application" at bounding box center [625, 604] width 151 height 36
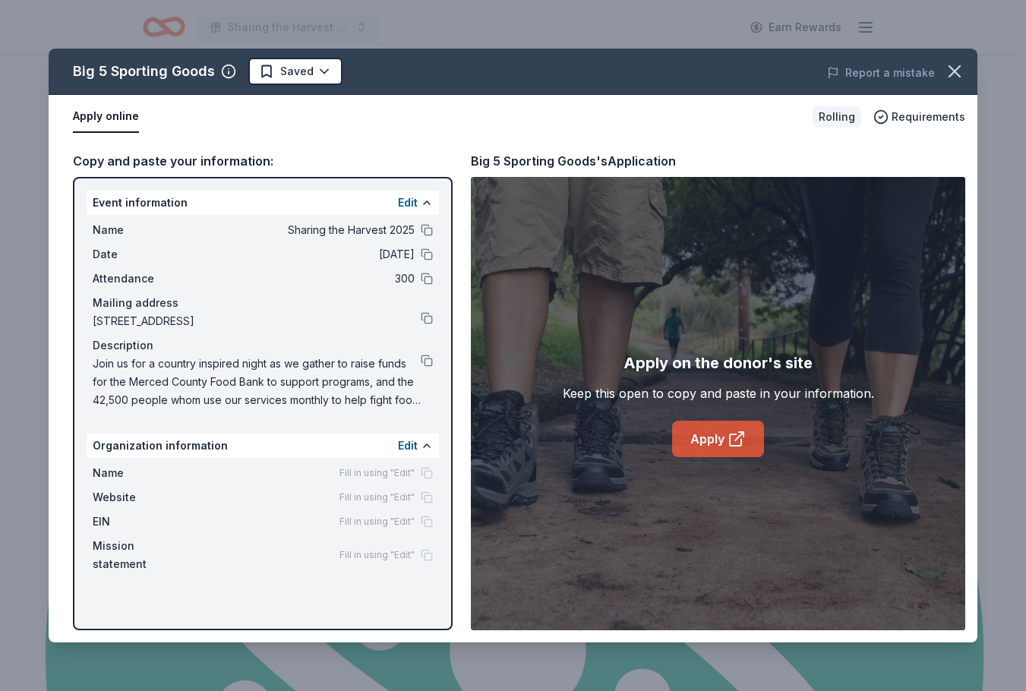
click at [704, 439] on link "Apply" at bounding box center [718, 439] width 92 height 36
click at [955, 72] on icon "button" at bounding box center [954, 71] width 11 height 11
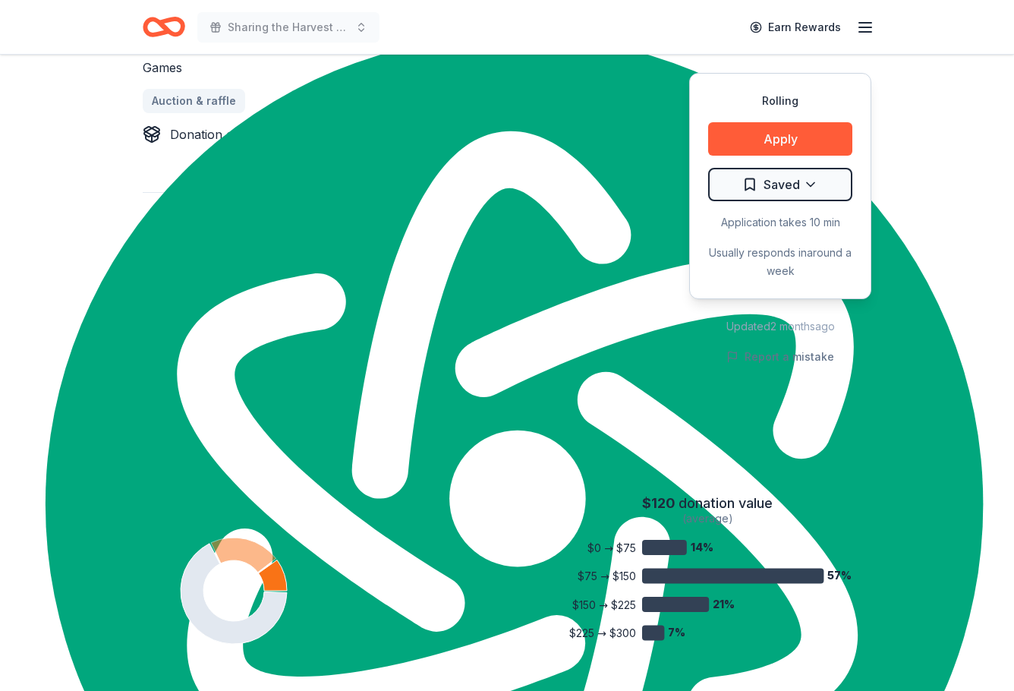
scroll to position [835, 0]
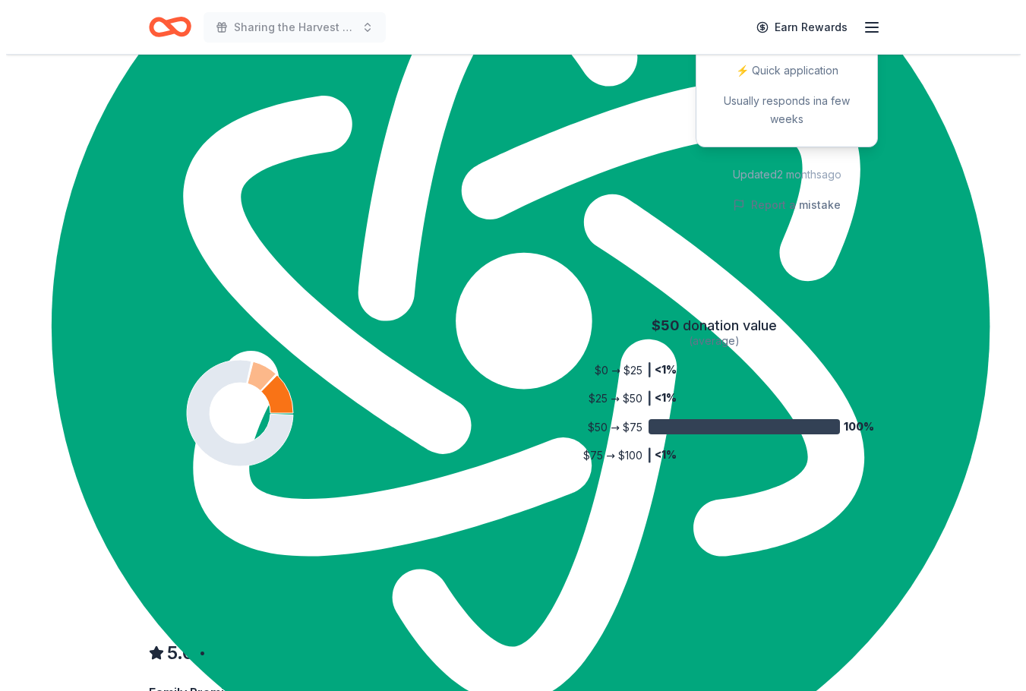
scroll to position [683, 0]
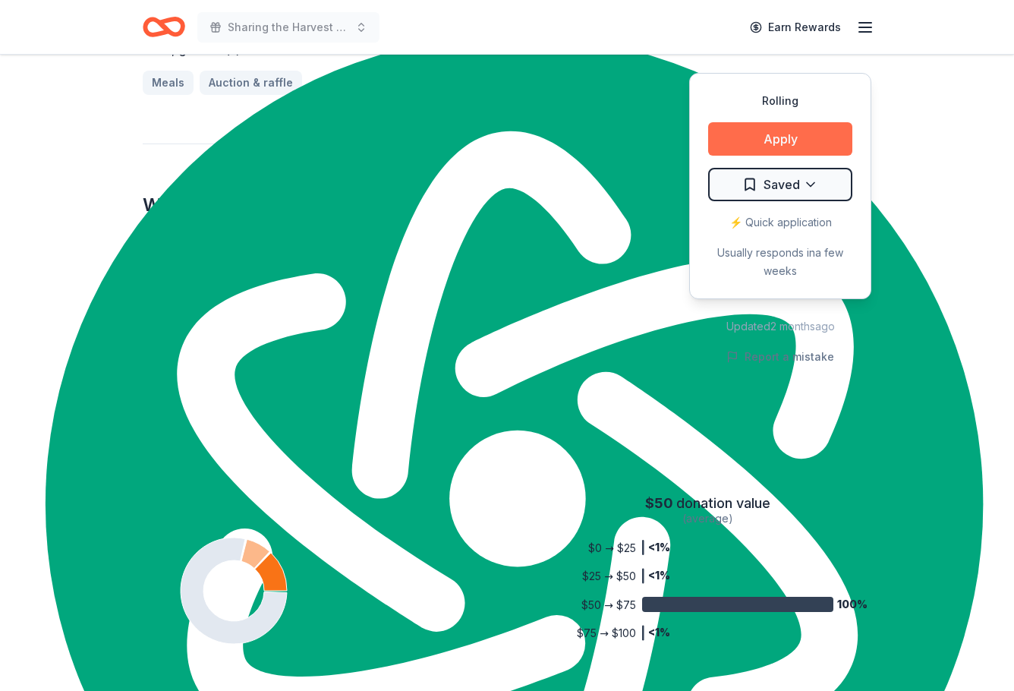
click at [778, 136] on button "Apply" at bounding box center [780, 138] width 144 height 33
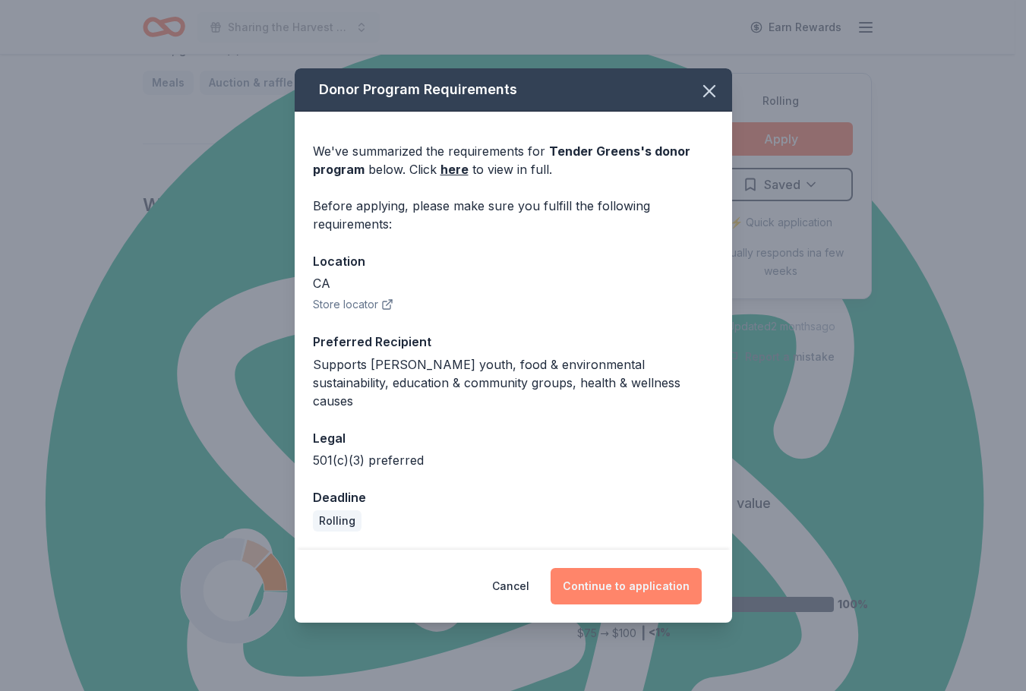
click at [645, 572] on button "Continue to application" at bounding box center [625, 586] width 151 height 36
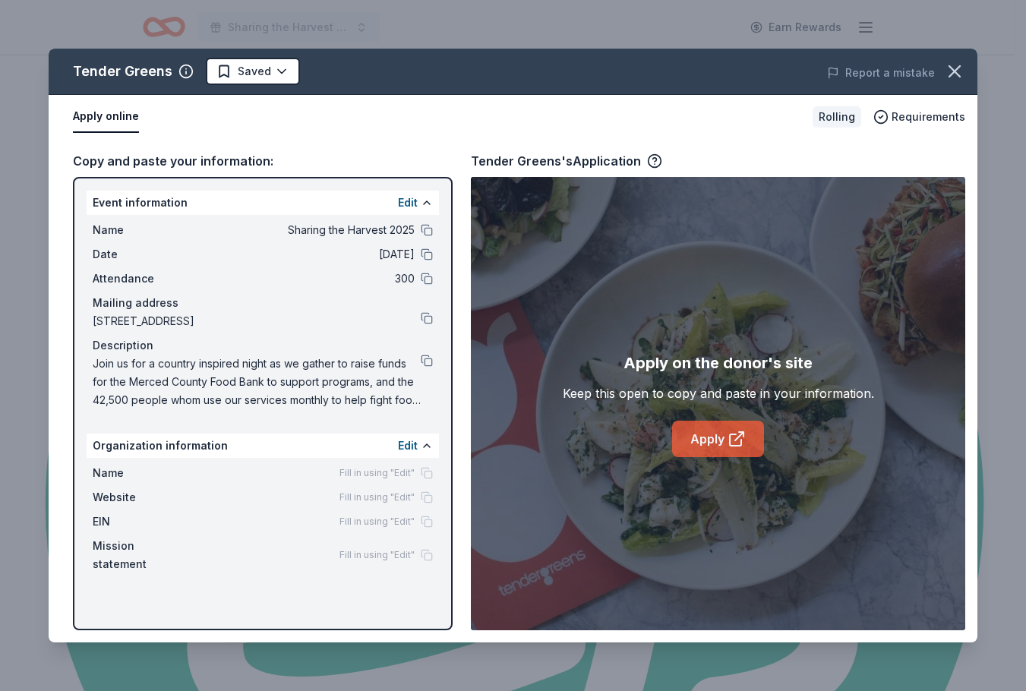
click at [717, 448] on link "Apply" at bounding box center [718, 439] width 92 height 36
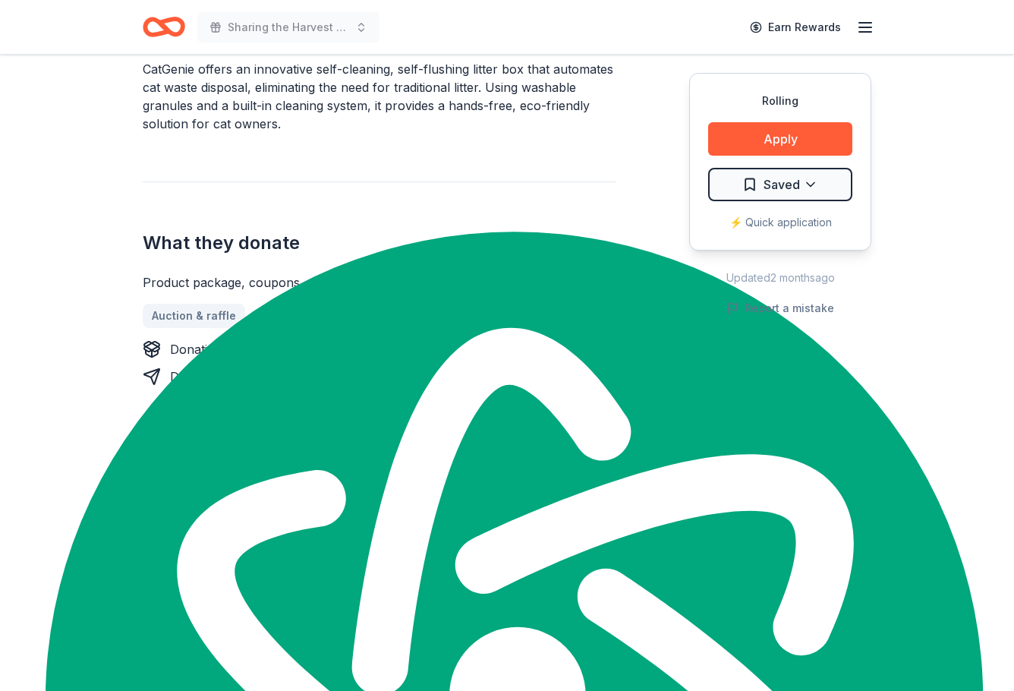
scroll to position [531, 0]
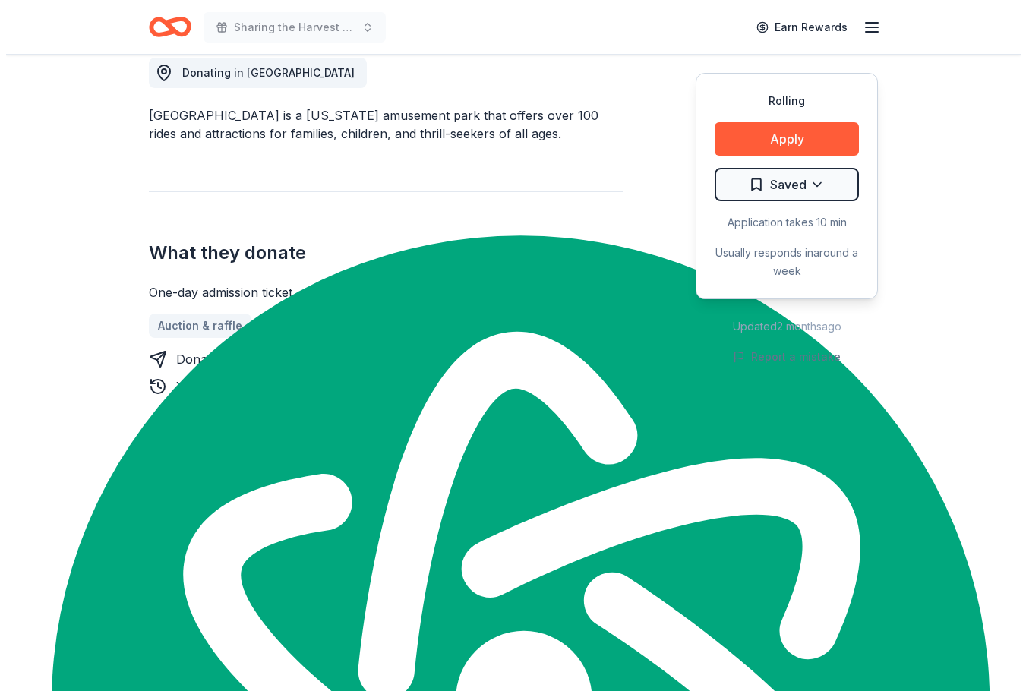
scroll to position [456, 0]
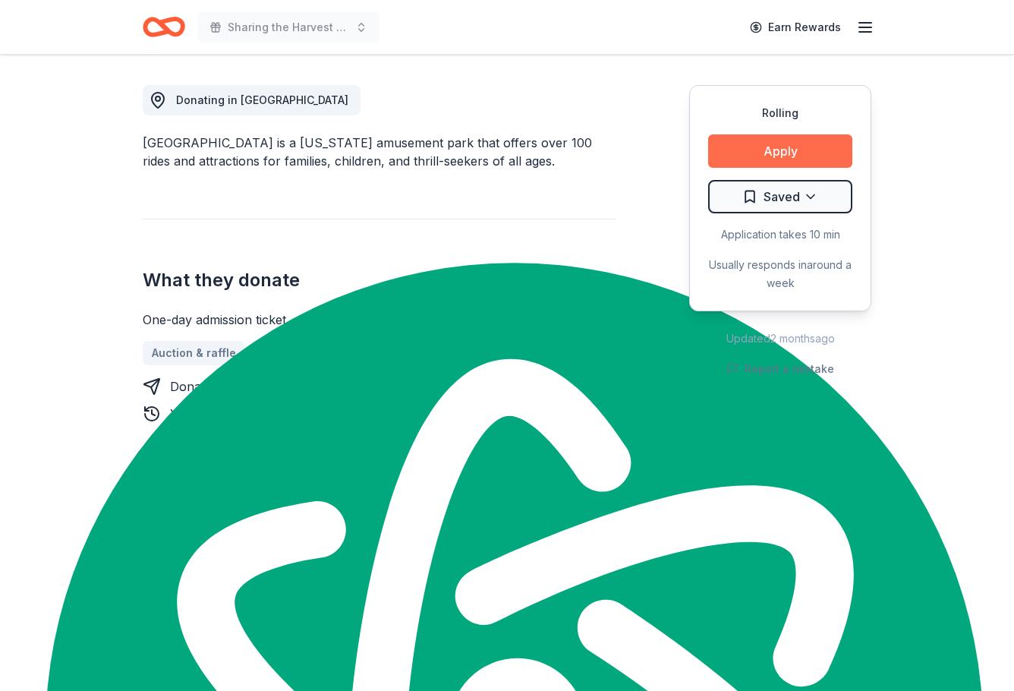
click at [805, 134] on button "Apply" at bounding box center [780, 150] width 144 height 33
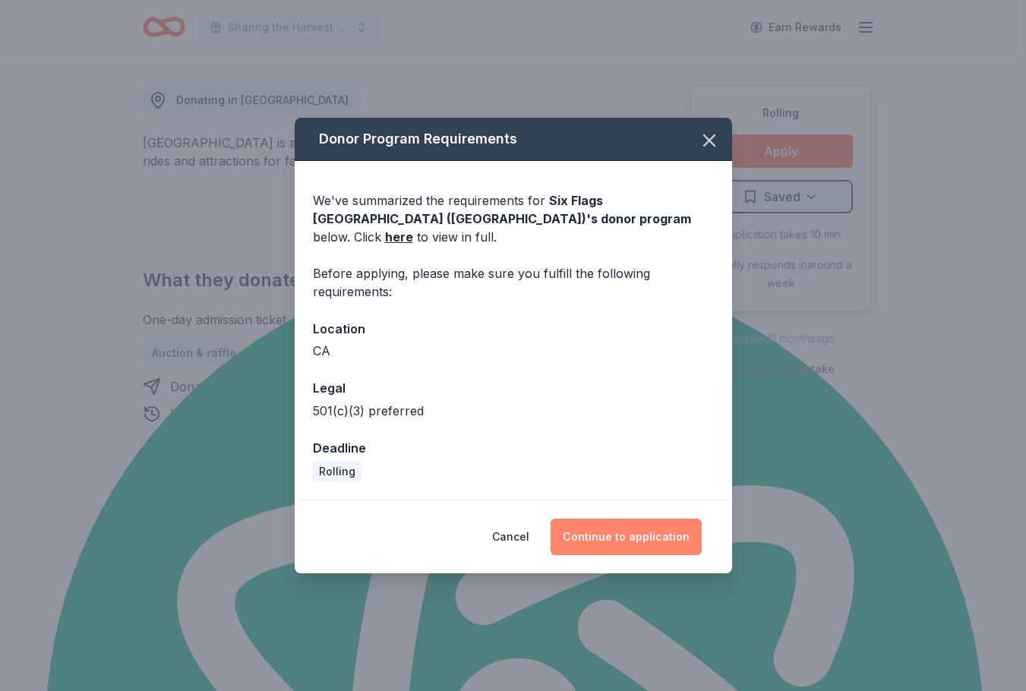
click at [627, 538] on button "Continue to application" at bounding box center [625, 537] width 151 height 36
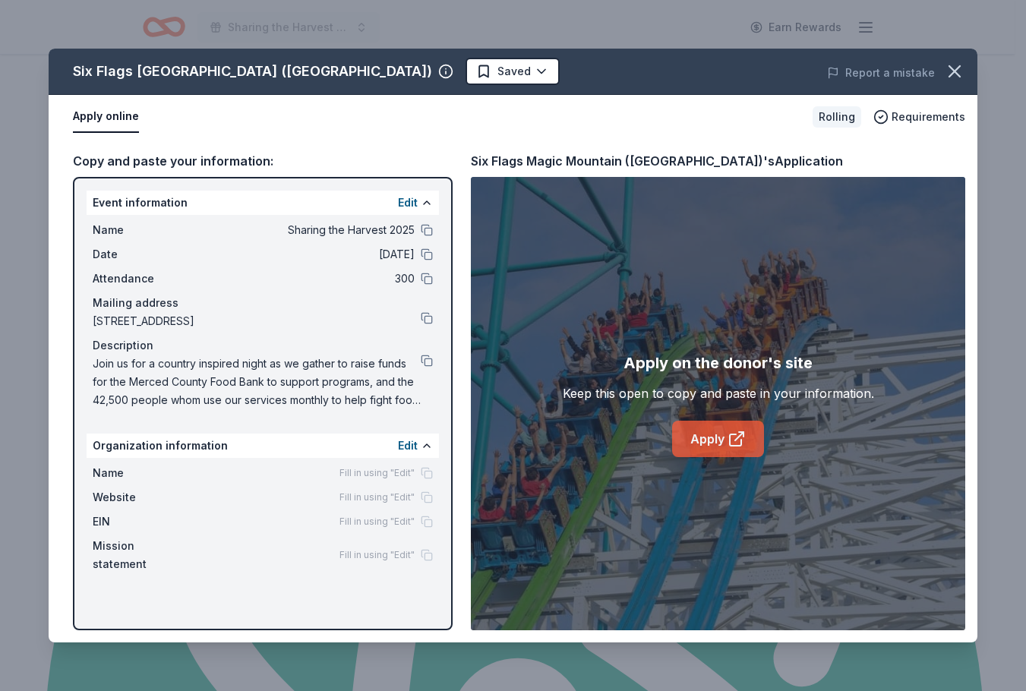
click at [718, 433] on link "Apply" at bounding box center [718, 439] width 92 height 36
click at [721, 441] on link "Apply" at bounding box center [718, 439] width 92 height 36
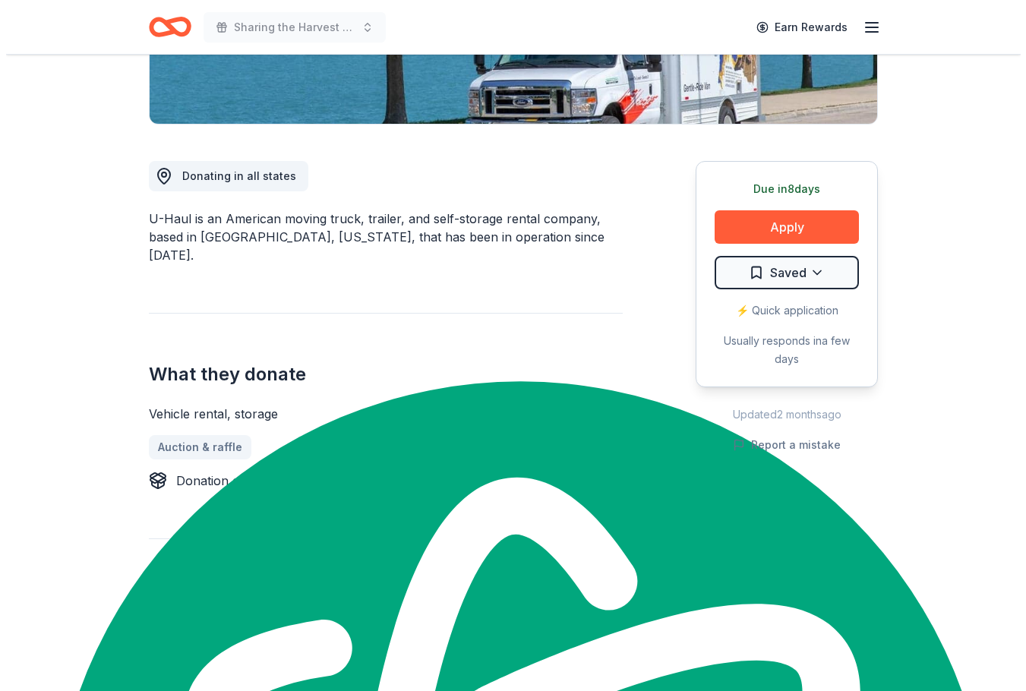
scroll to position [456, 0]
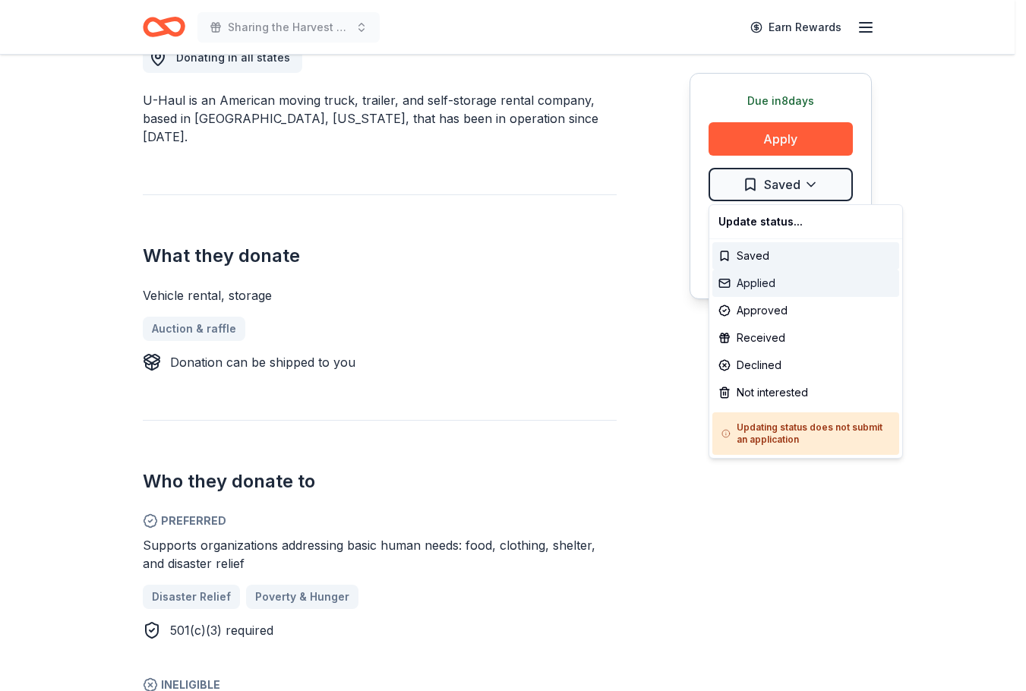
click at [749, 284] on div "Applied" at bounding box center [805, 283] width 187 height 27
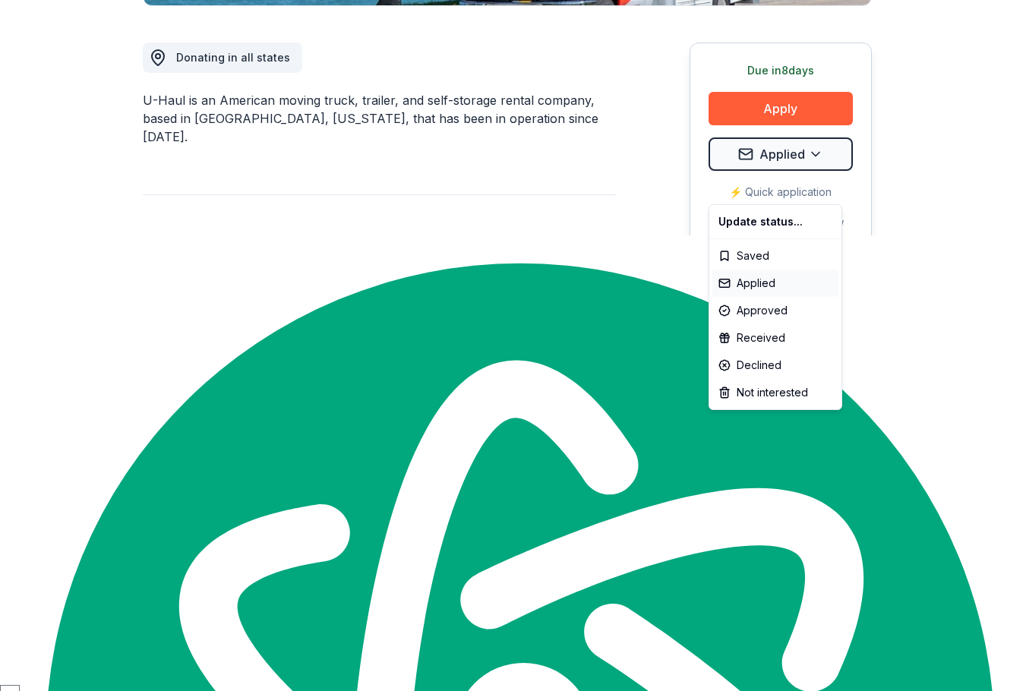
scroll to position [0, 0]
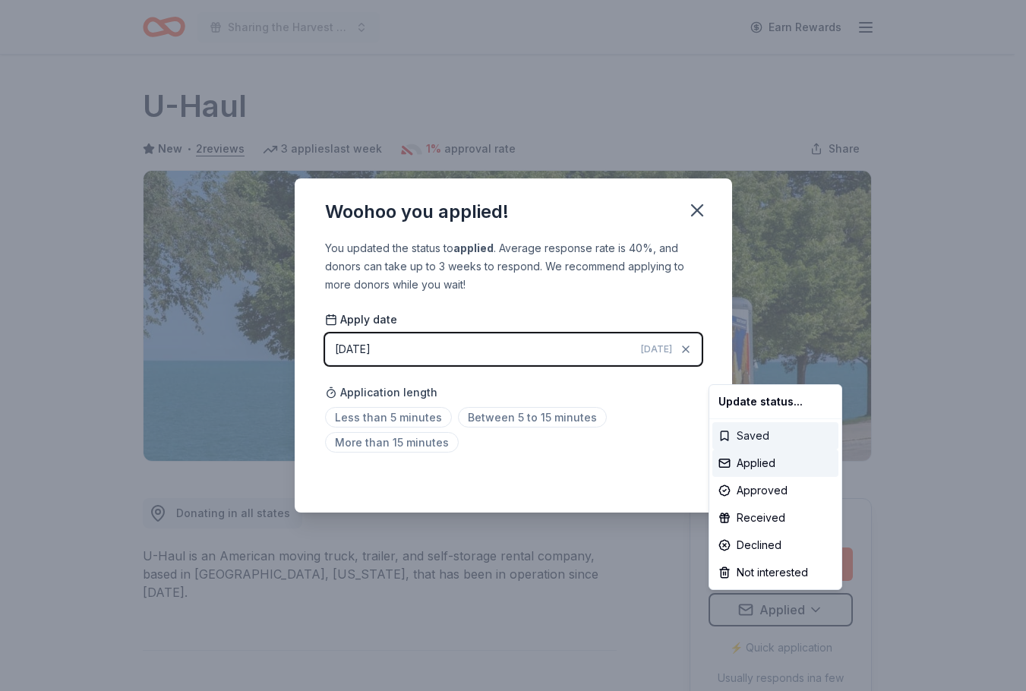
click at [755, 435] on div "Saved" at bounding box center [775, 435] width 126 height 27
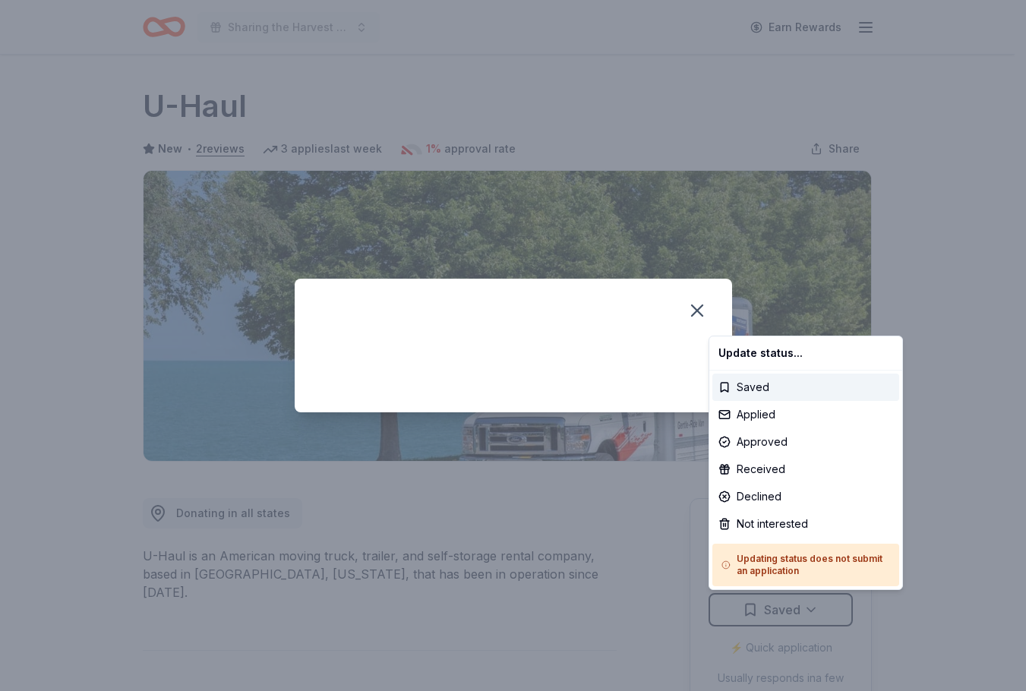
click at [698, 210] on html "Sharing the Harvest 2025 Earn Rewards Due in 8 days Share U-Haul New • 2 review…" at bounding box center [513, 345] width 1026 height 691
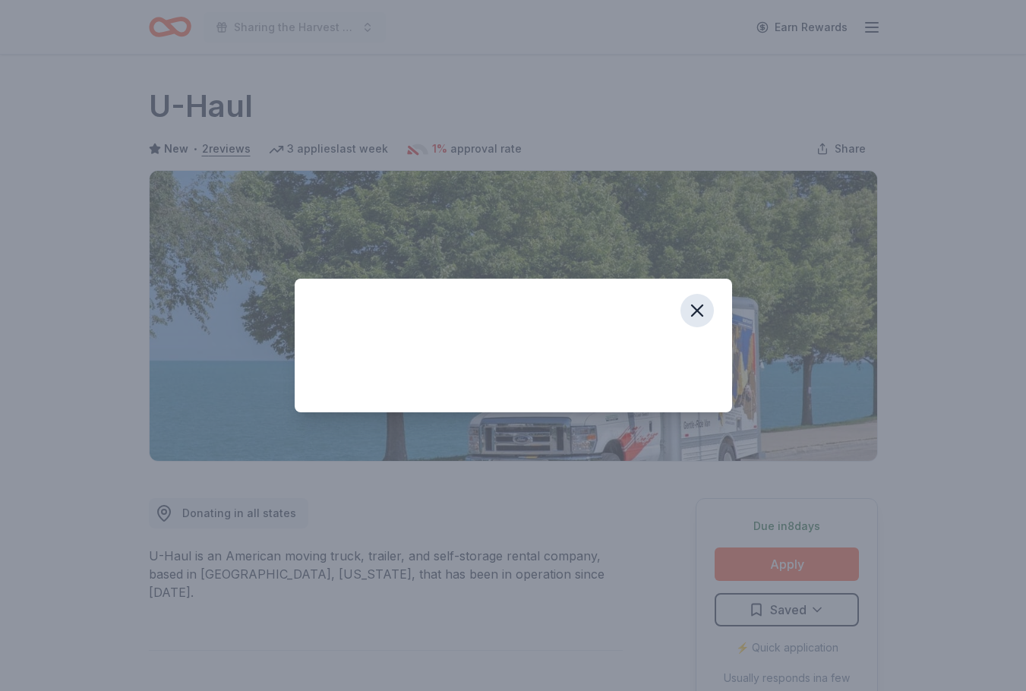
click at [700, 303] on icon "button" at bounding box center [696, 310] width 21 height 21
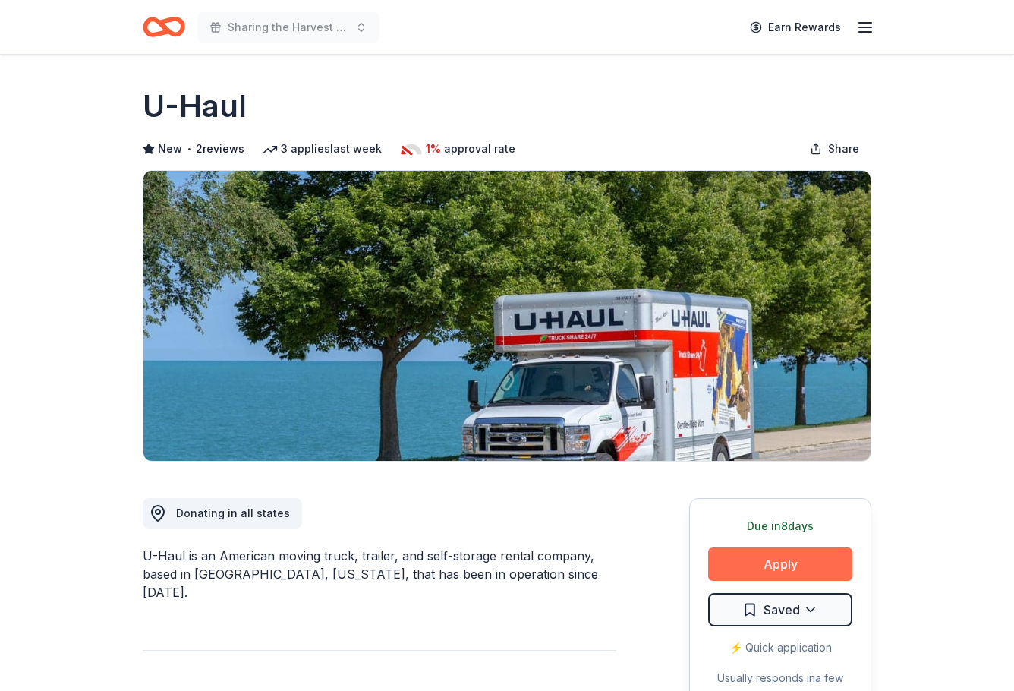
click at [832, 561] on button "Apply" at bounding box center [780, 563] width 144 height 33
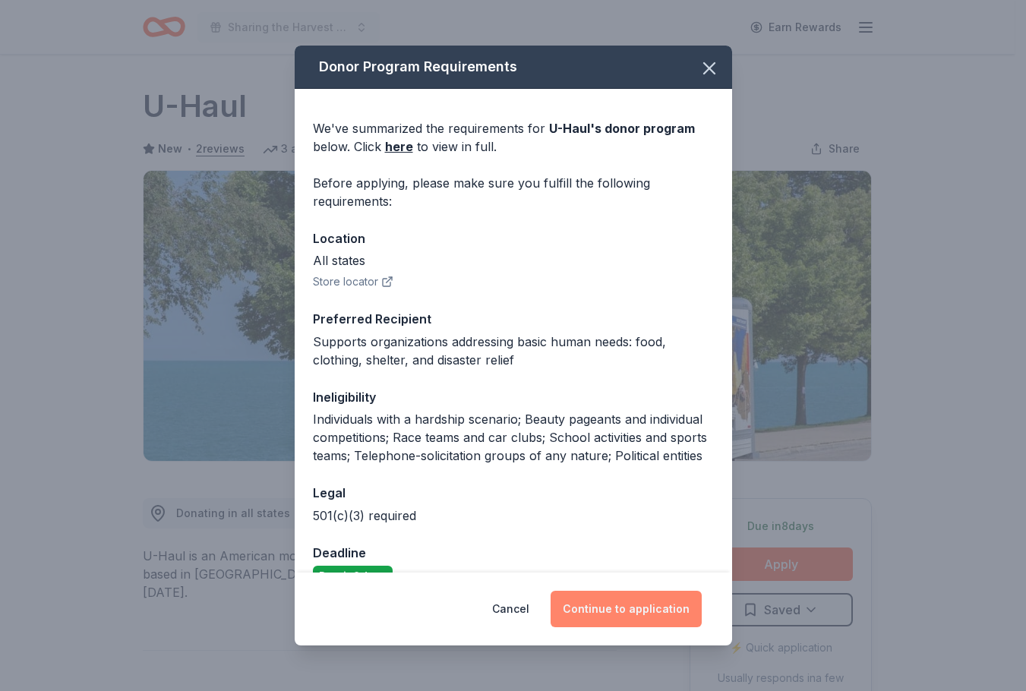
click at [635, 614] on button "Continue to application" at bounding box center [625, 609] width 151 height 36
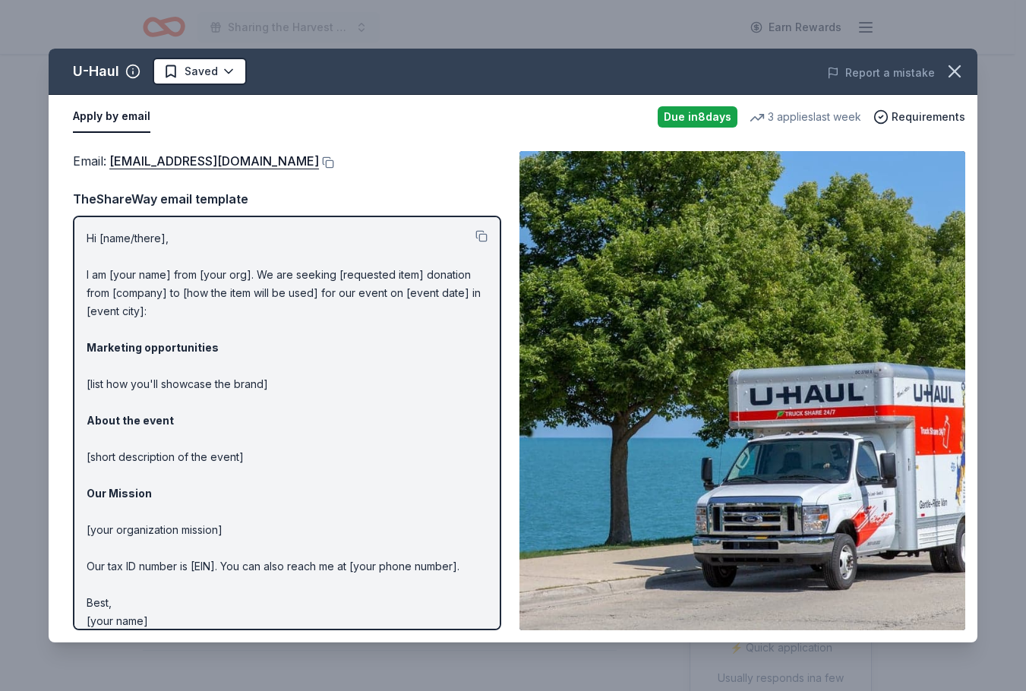
drag, startPoint x: 87, startPoint y: 238, endPoint x: 300, endPoint y: 329, distance: 232.3
click at [300, 329] on p "Hi [name/there], I am [your name] from [your org]. We are seeking [requested it…" at bounding box center [287, 429] width 401 height 401
click at [319, 161] on button at bounding box center [326, 162] width 15 height 12
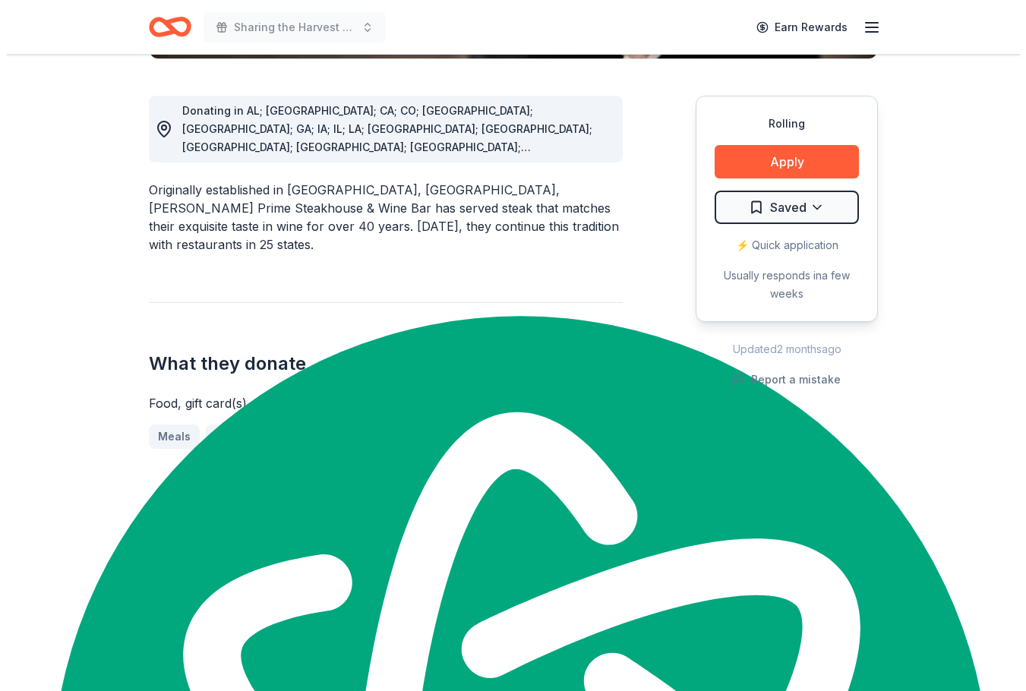
scroll to position [531, 0]
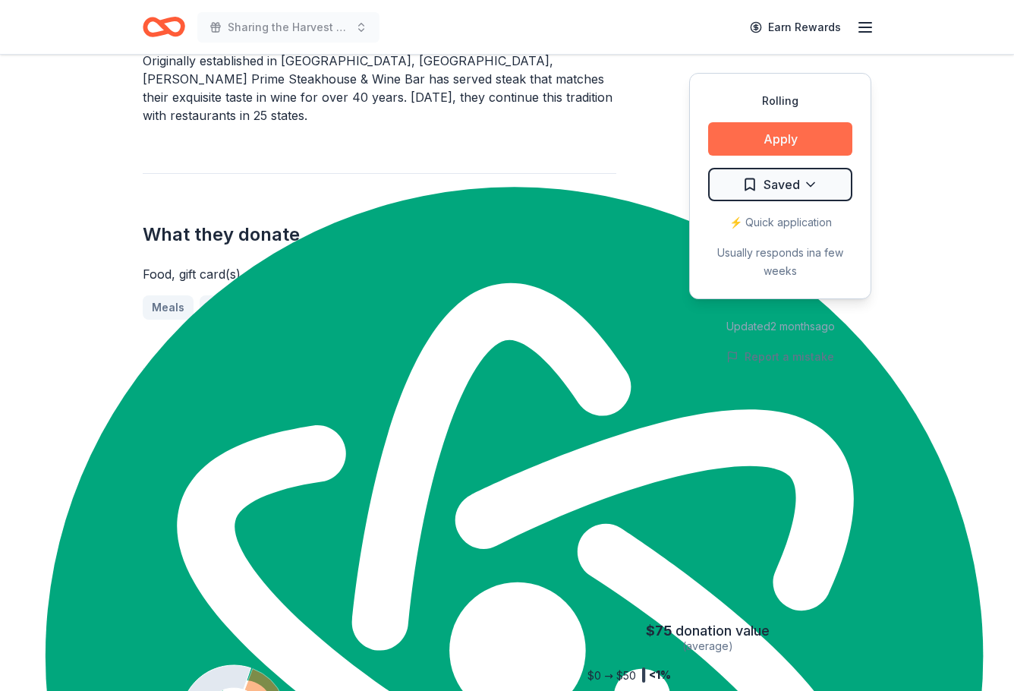
click at [783, 131] on button "Apply" at bounding box center [780, 138] width 144 height 33
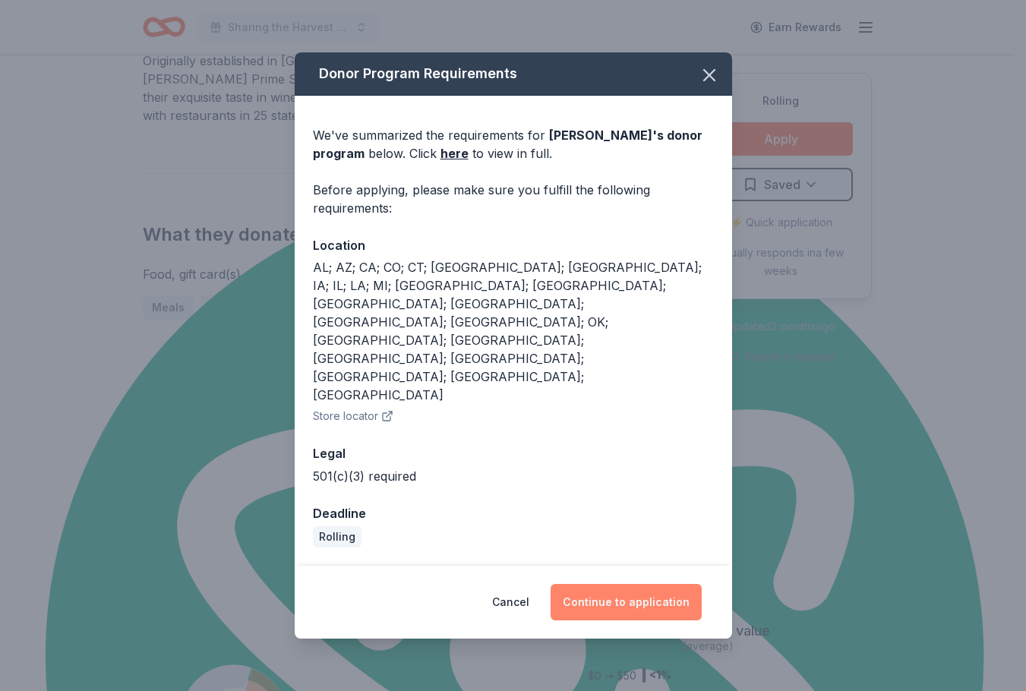
click at [661, 584] on button "Continue to application" at bounding box center [625, 602] width 151 height 36
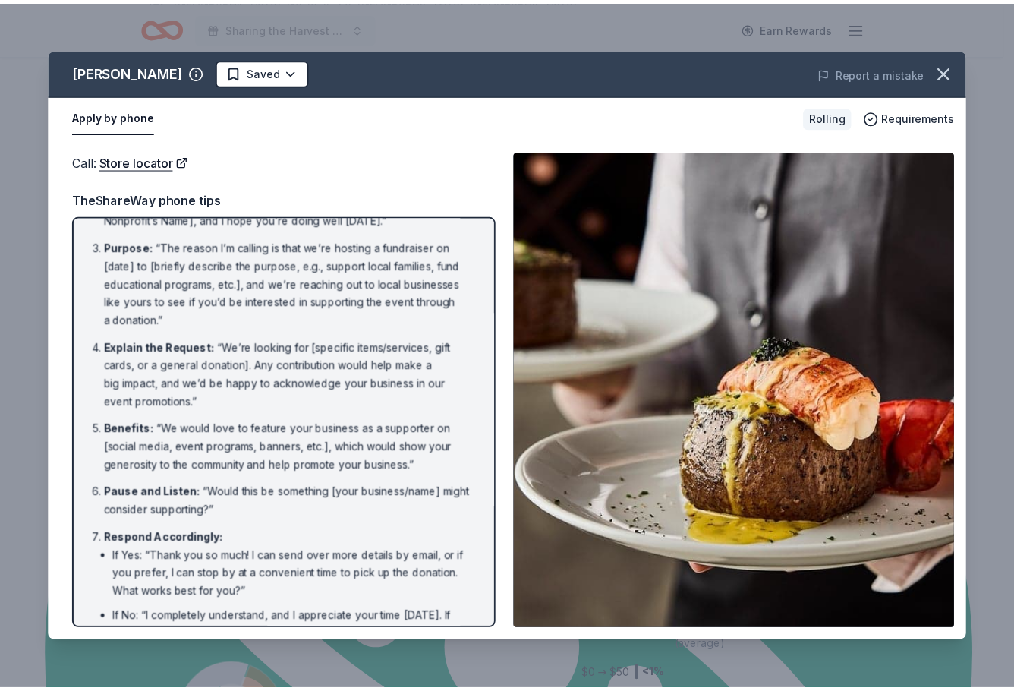
scroll to position [211, 0]
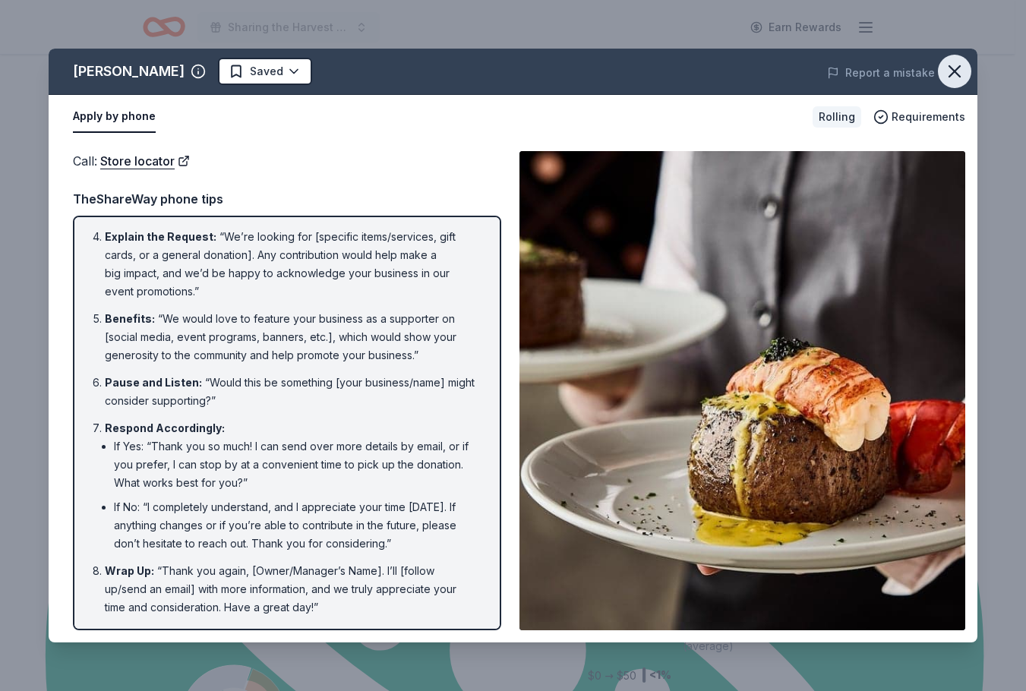
click at [963, 78] on icon "button" at bounding box center [954, 71] width 21 height 21
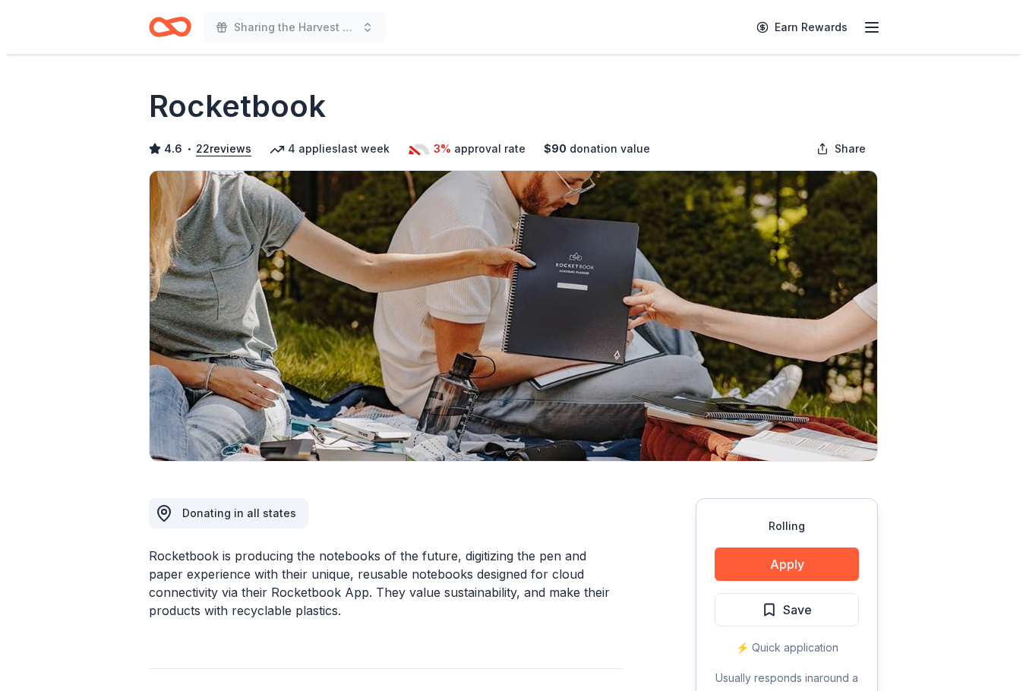
scroll to position [1291, 0]
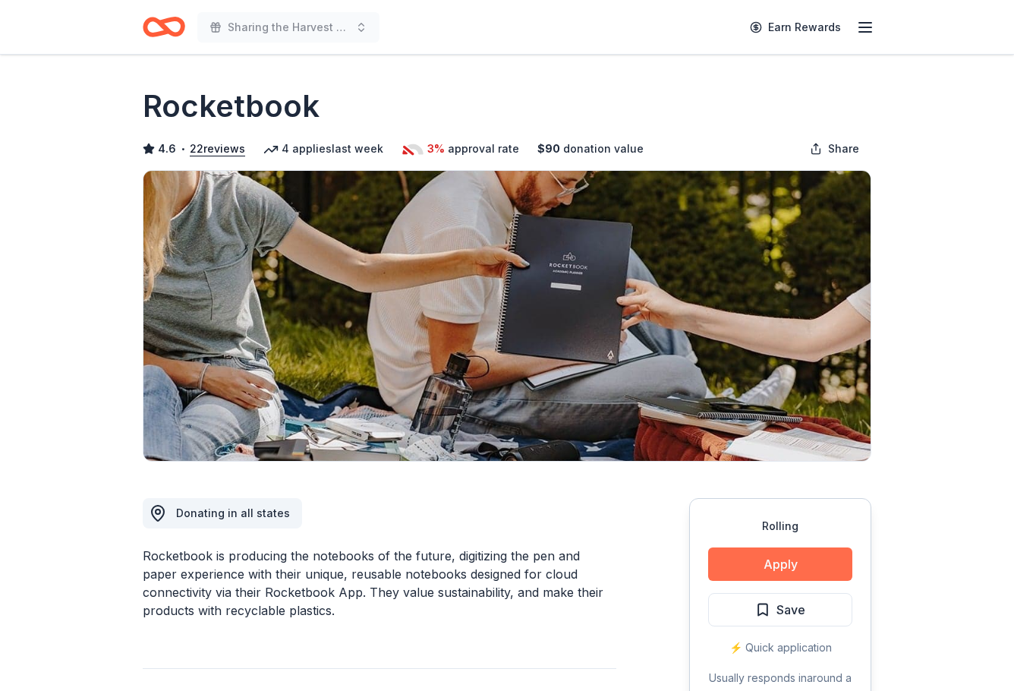
click at [782, 563] on button "Apply" at bounding box center [780, 563] width 144 height 33
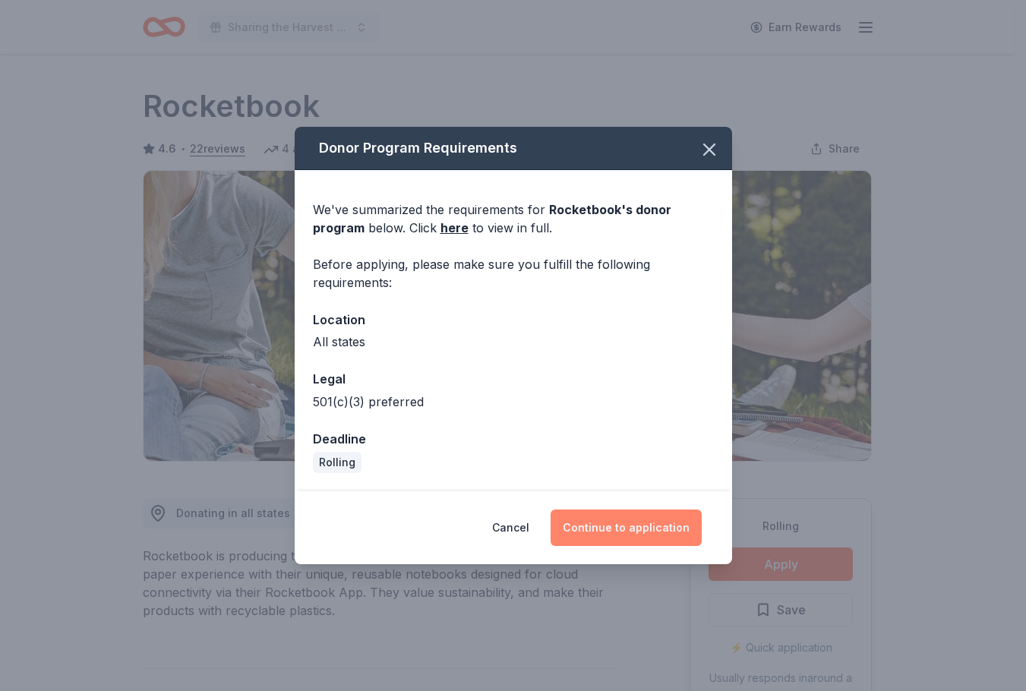
click at [616, 522] on button "Continue to application" at bounding box center [625, 527] width 151 height 36
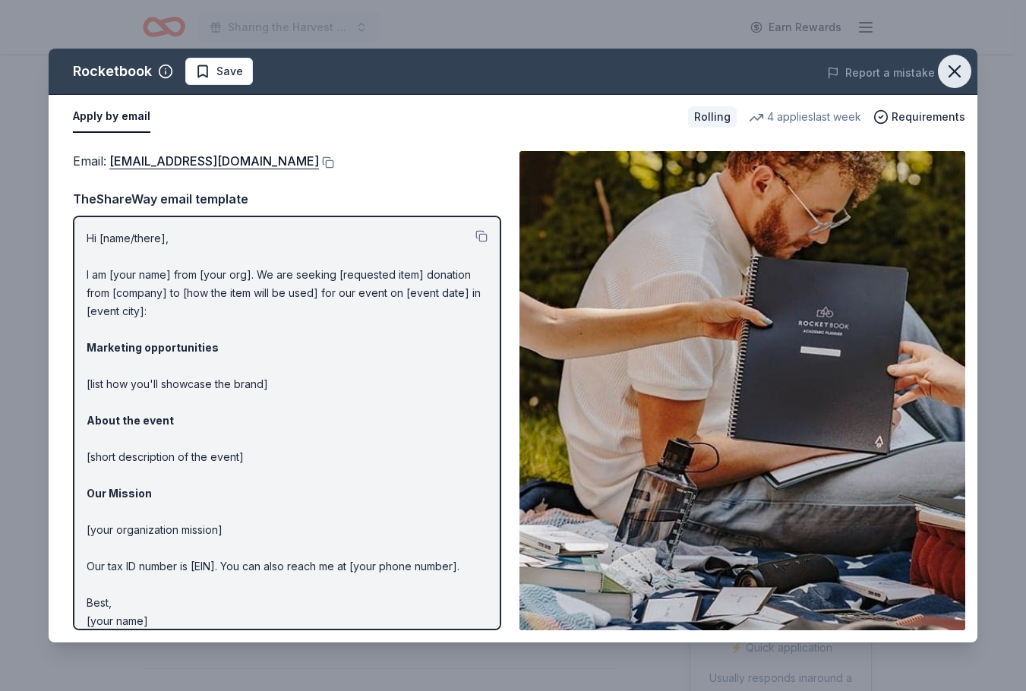
click at [966, 74] on button "button" at bounding box center [954, 71] width 33 height 33
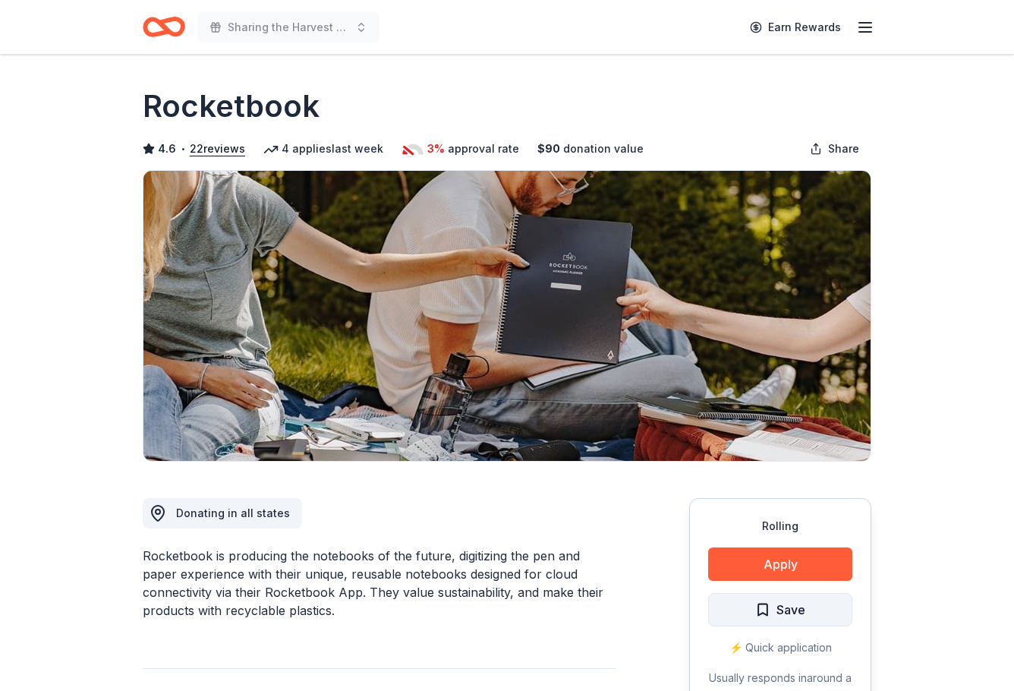
click at [773, 607] on span "Save" at bounding box center [780, 610] width 50 height 20
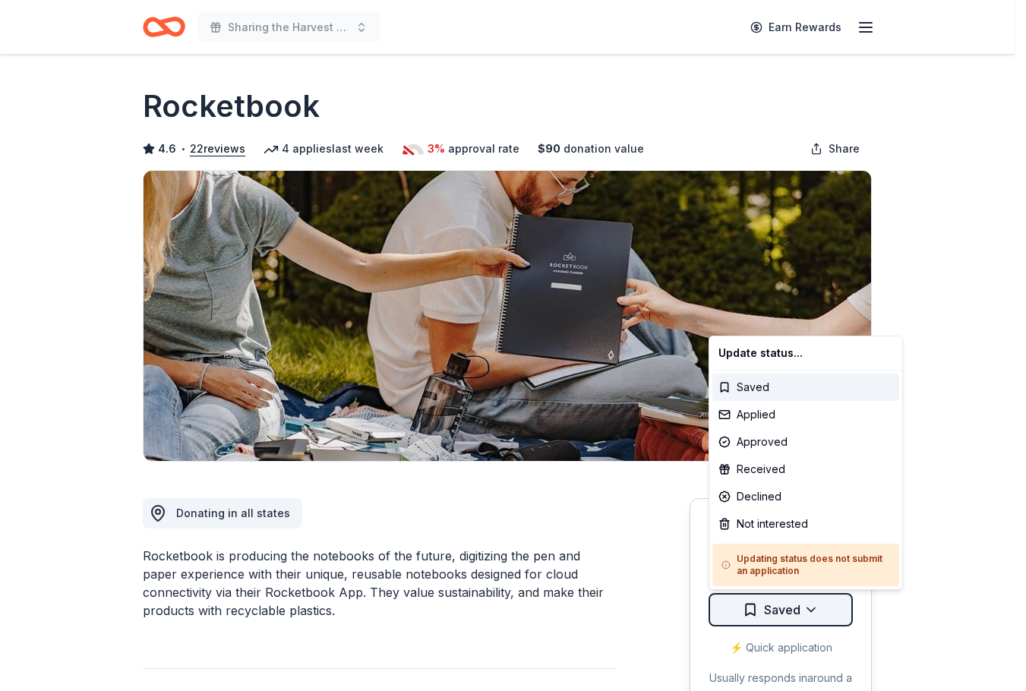
click at [799, 611] on html "Sharing the Harvest 2025 Earn Rewards Rolling Share Rocketbook 4.6 • 22 reviews…" at bounding box center [513, 345] width 1026 height 691
click at [767, 416] on div "Applied" at bounding box center [805, 414] width 187 height 27
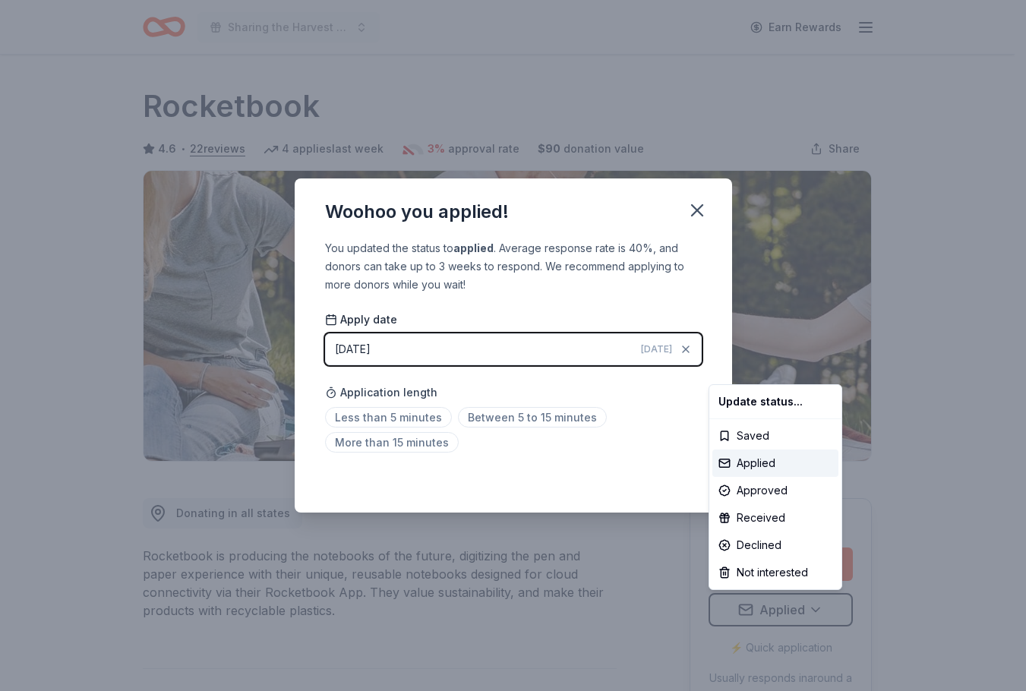
click at [692, 207] on html "Sharing the Harvest 2025 Earn Rewards Rolling Share Rocketbook 4.6 • 22 reviews…" at bounding box center [513, 345] width 1026 height 691
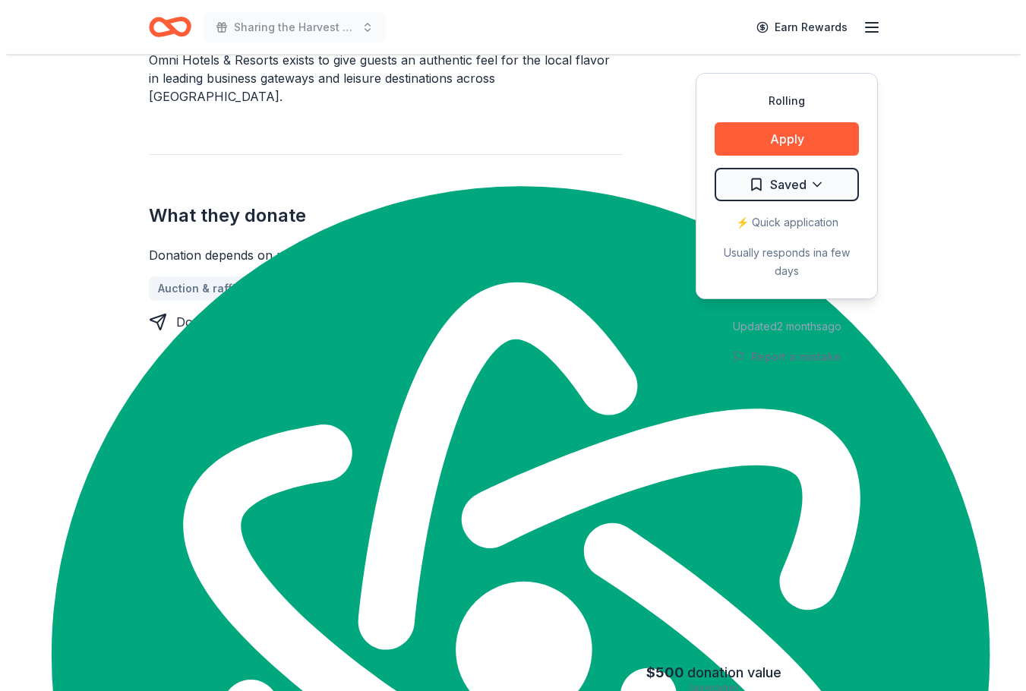
scroll to position [531, 0]
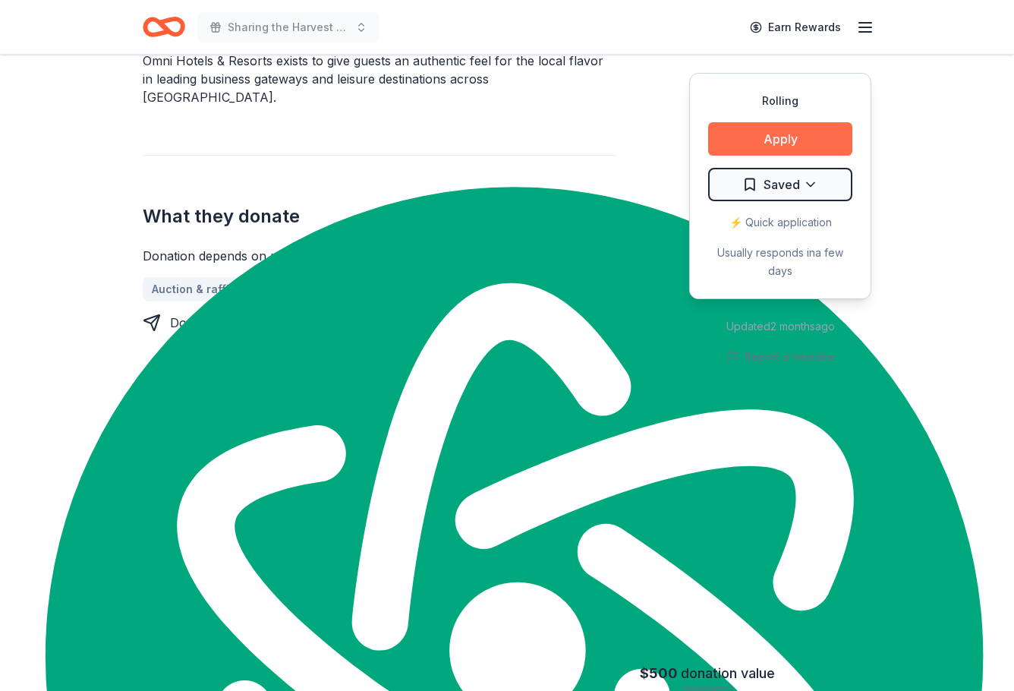
click at [797, 143] on button "Apply" at bounding box center [780, 138] width 144 height 33
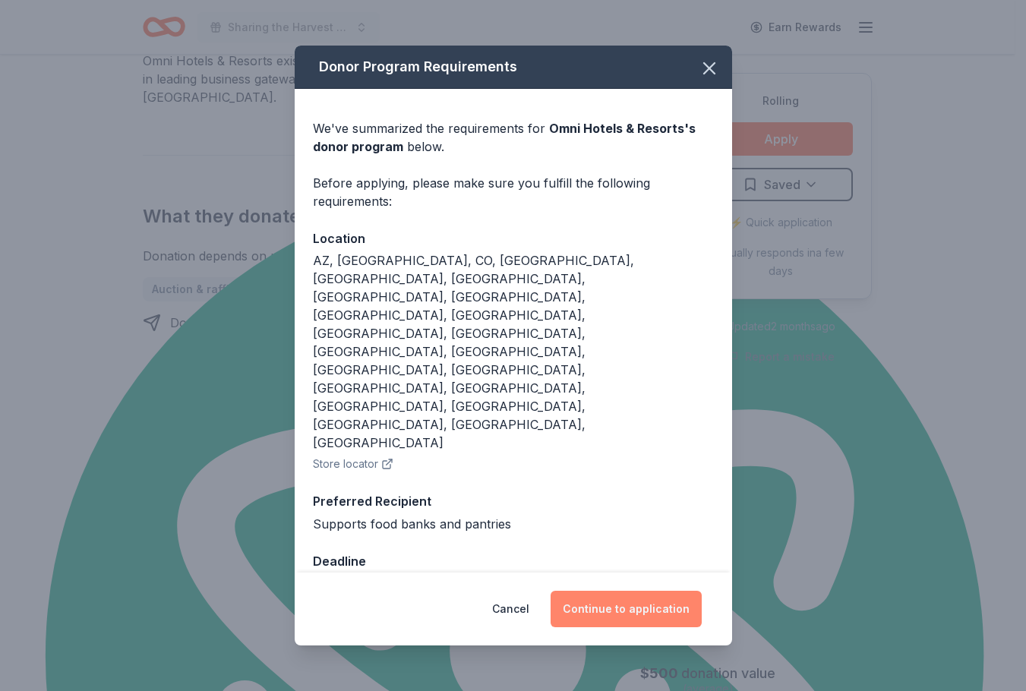
click at [625, 591] on button "Continue to application" at bounding box center [625, 609] width 151 height 36
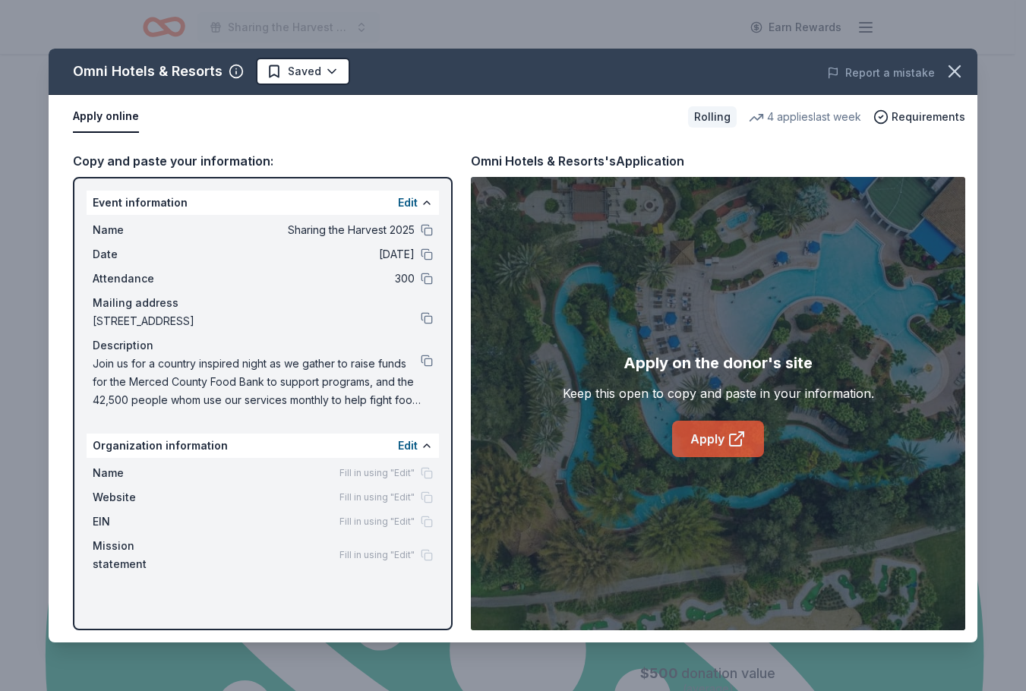
click at [681, 430] on link "Apply" at bounding box center [718, 439] width 92 height 36
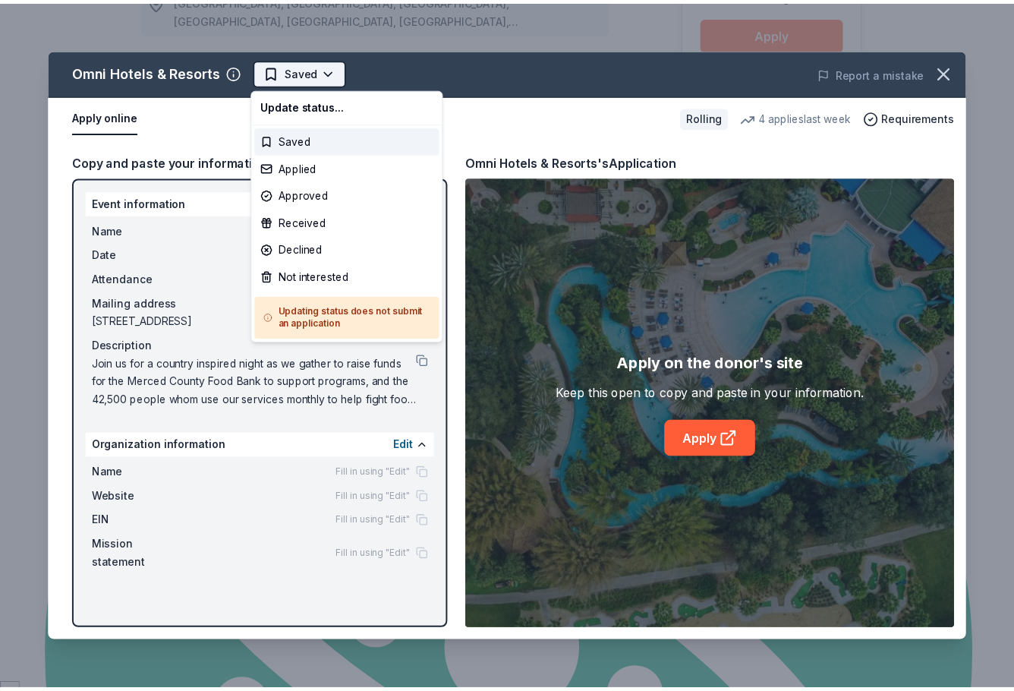
scroll to position [0, 0]
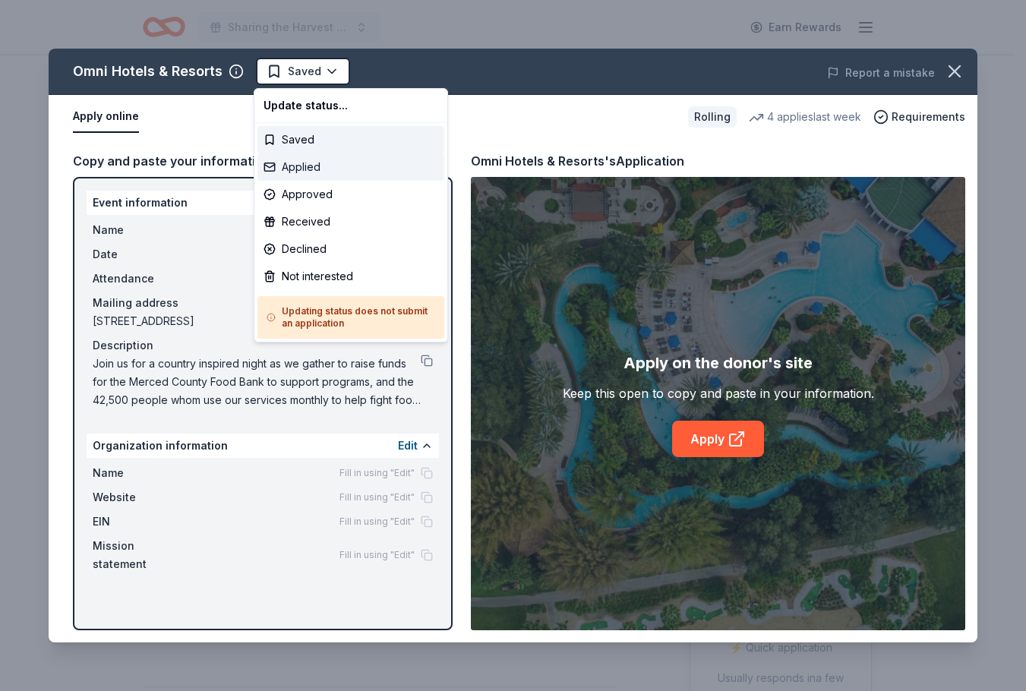
click at [298, 170] on div "Applied" at bounding box center [350, 166] width 187 height 27
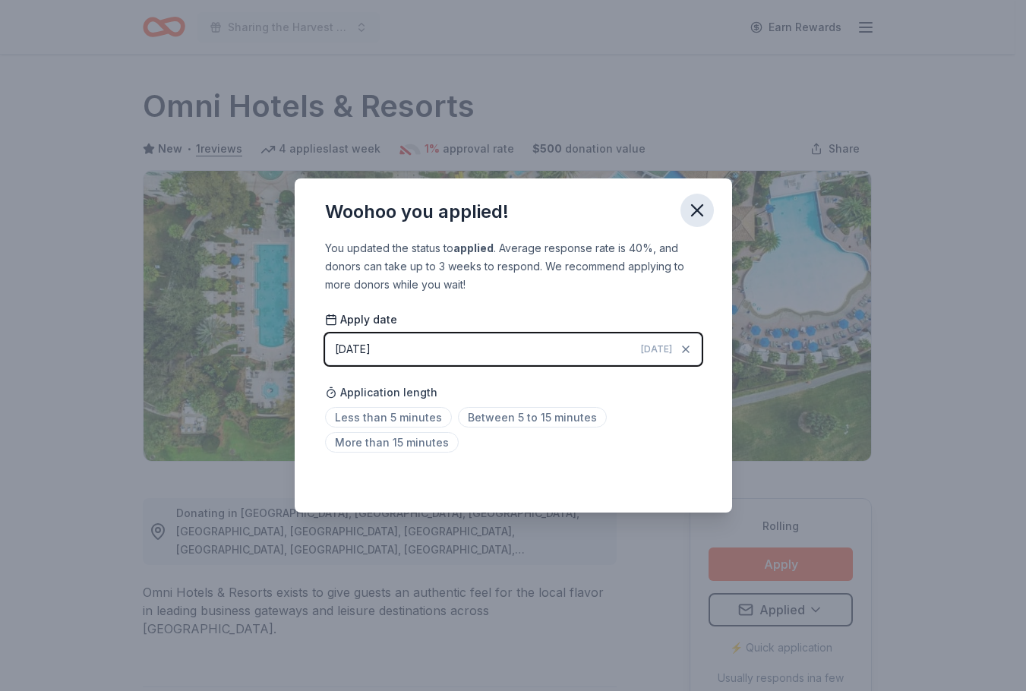
click at [689, 205] on icon "button" at bounding box center [696, 210] width 21 height 21
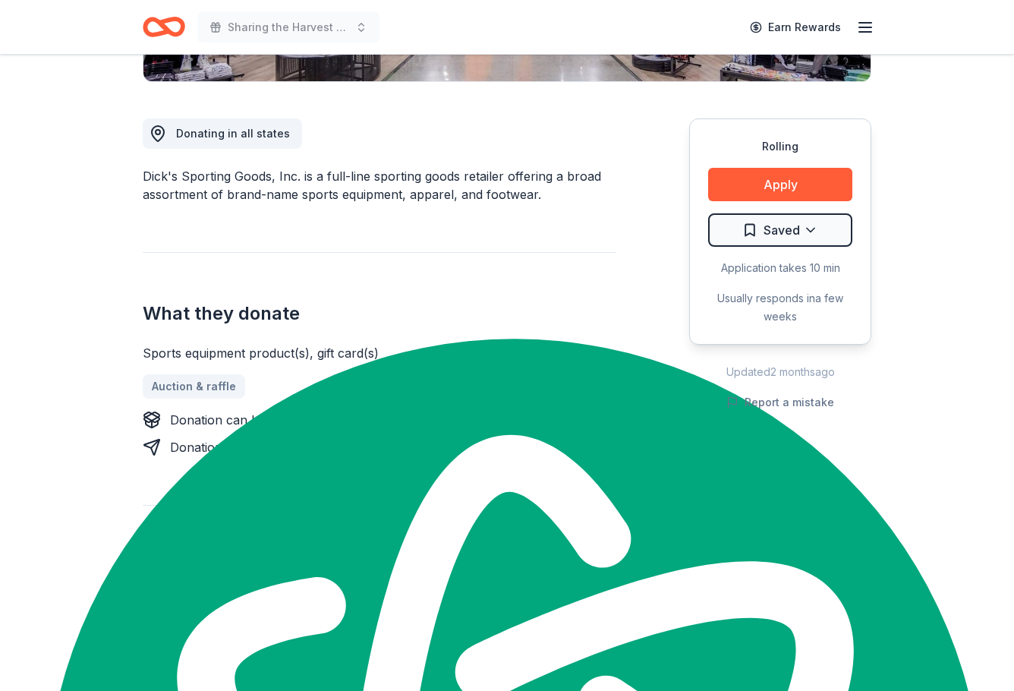
scroll to position [607, 0]
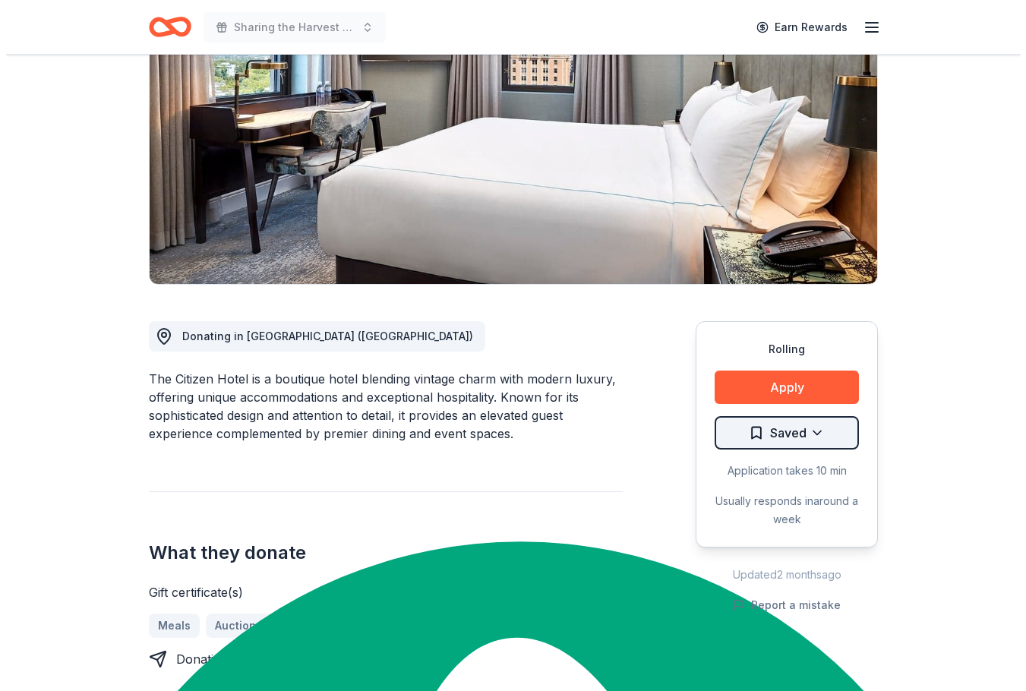
scroll to position [152, 0]
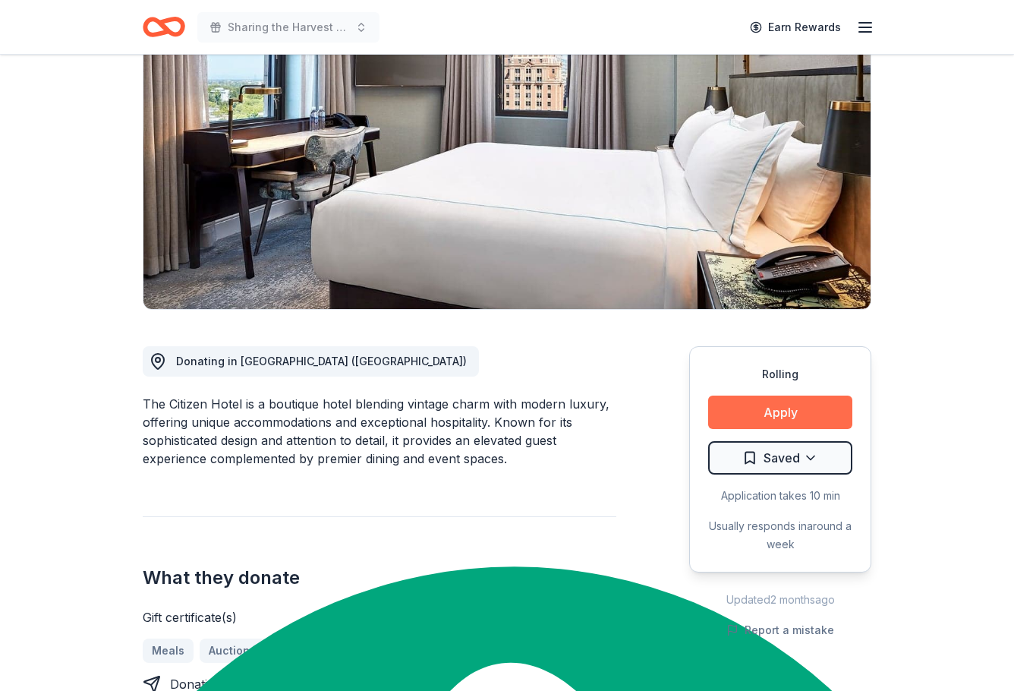
click at [780, 398] on button "Apply" at bounding box center [780, 412] width 144 height 33
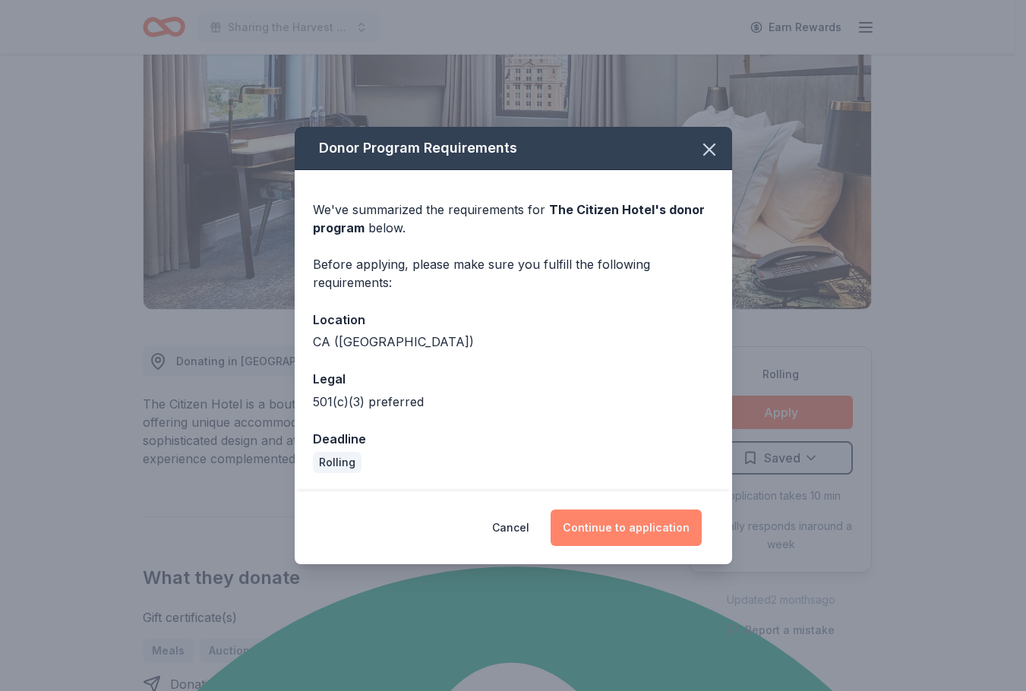
click at [635, 512] on button "Continue to application" at bounding box center [625, 527] width 151 height 36
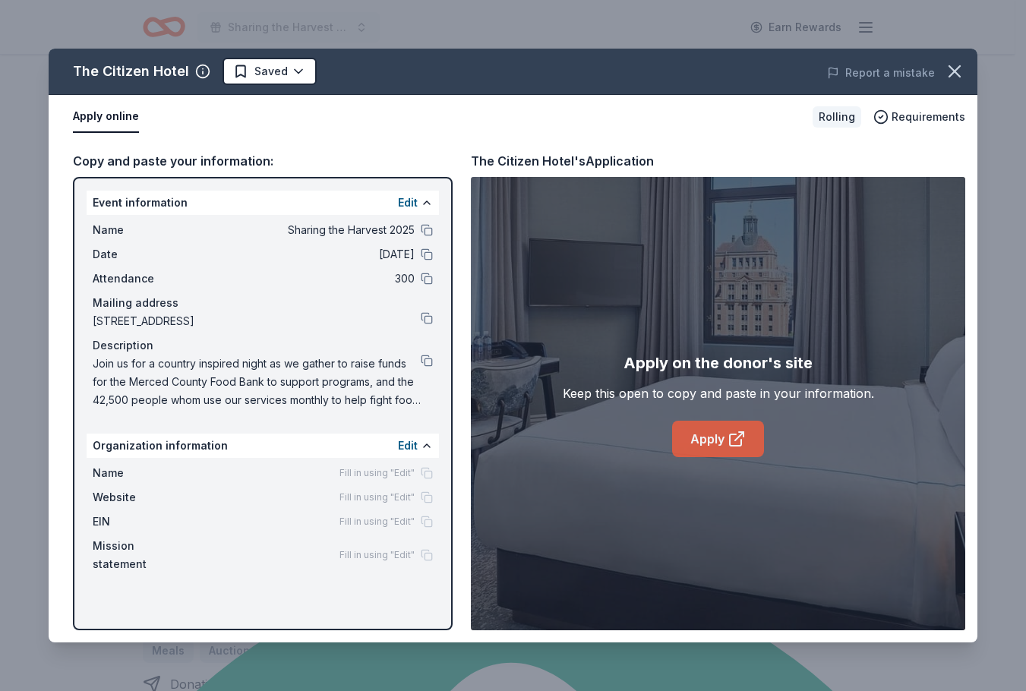
click at [711, 433] on link "Apply" at bounding box center [718, 439] width 92 height 36
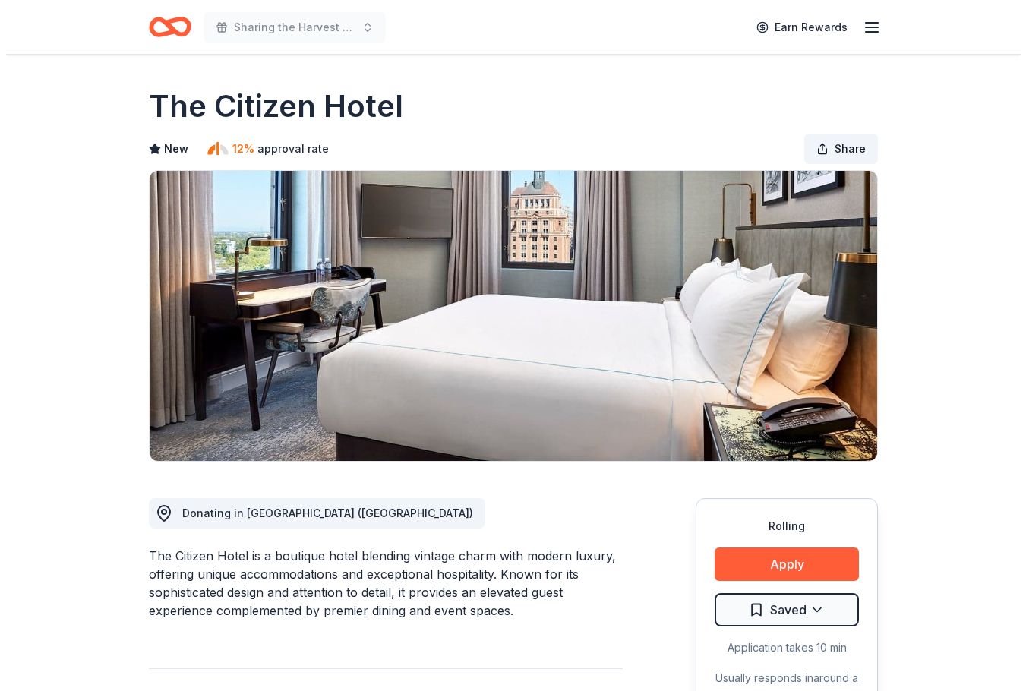
scroll to position [1291, 0]
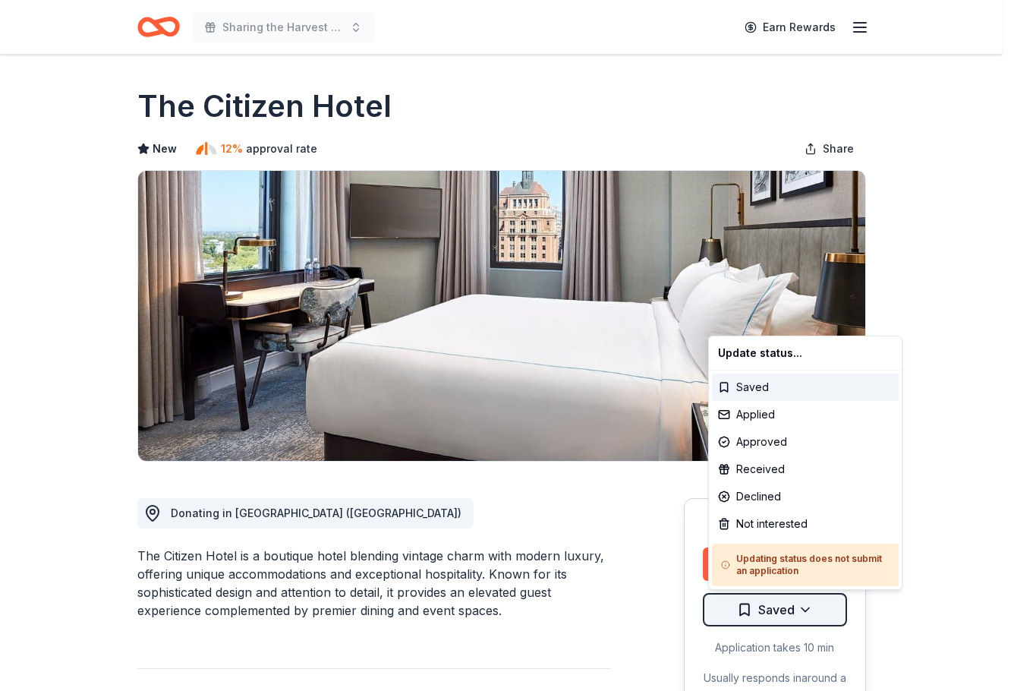
click at [790, 618] on html "Sharing the Harvest 2025 Earn Rewards Rolling Share The Citizen Hotel New 12% a…" at bounding box center [507, 345] width 1014 height 691
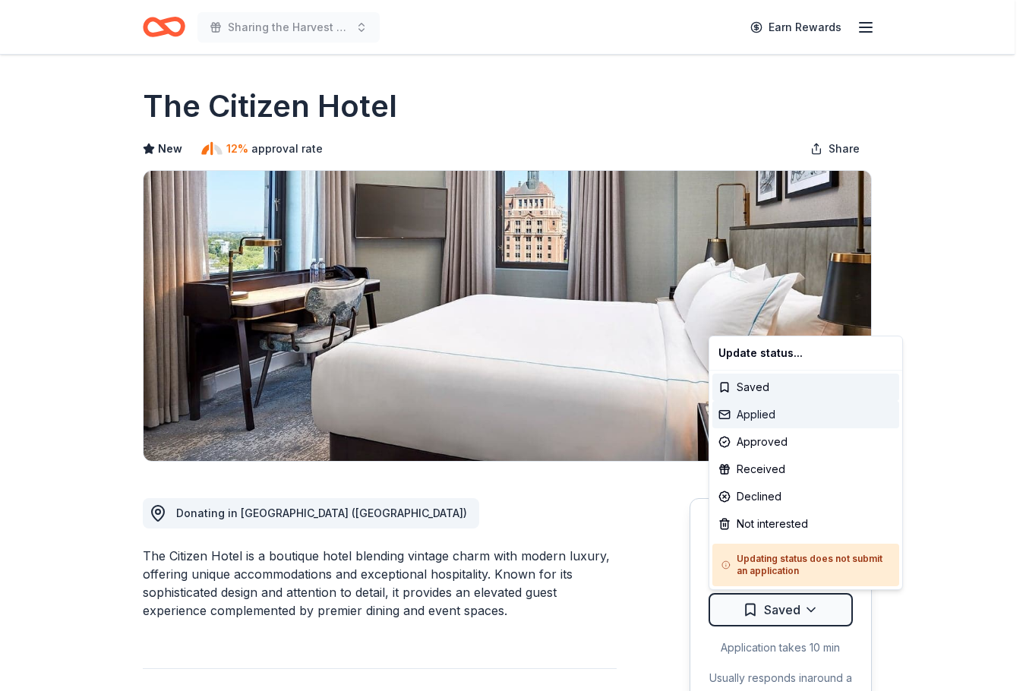
click at [761, 411] on div "Applied" at bounding box center [805, 414] width 187 height 27
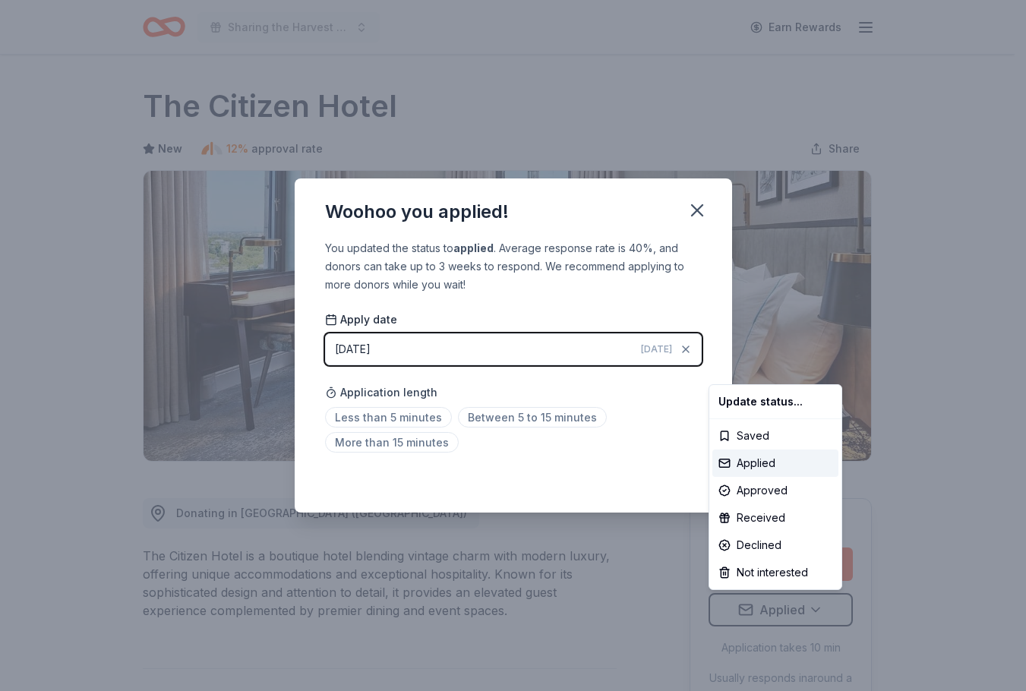
click at [692, 205] on html "Sharing the Harvest 2025 Earn Rewards Rolling Share The Citizen Hotel New 12% a…" at bounding box center [513, 345] width 1026 height 691
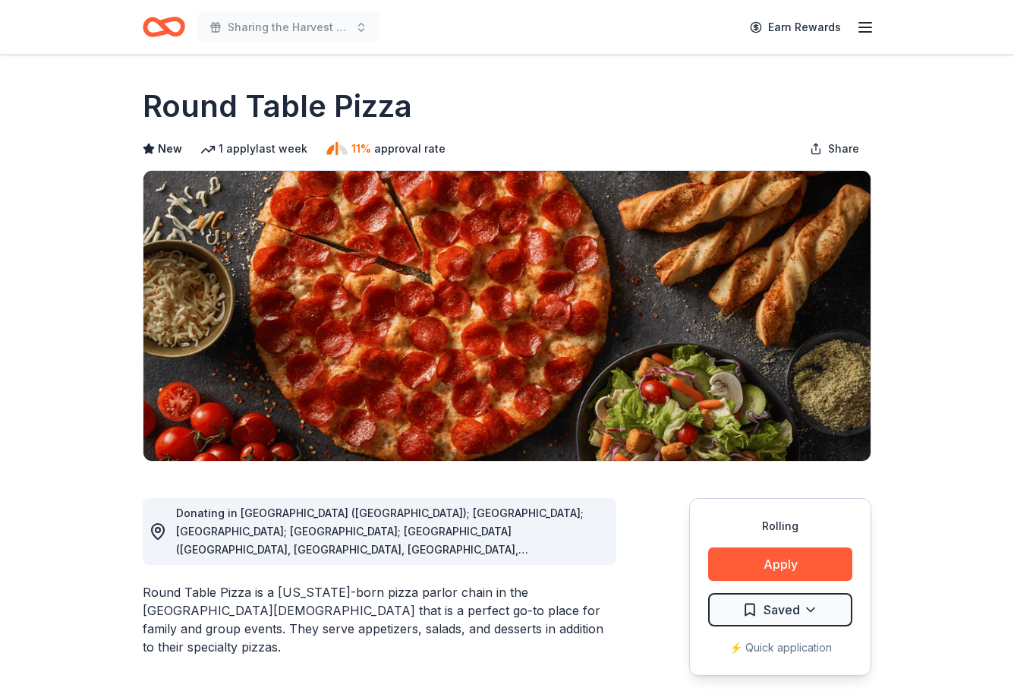
scroll to position [1291, 0]
click at [788, 561] on button "Apply" at bounding box center [780, 563] width 144 height 33
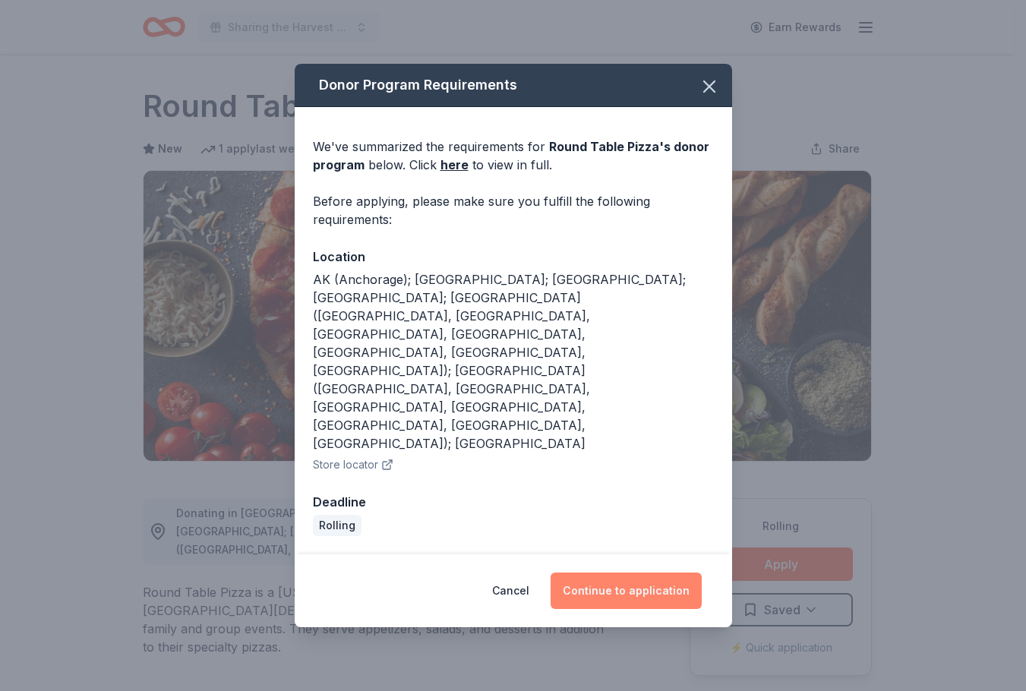
click at [619, 572] on button "Continue to application" at bounding box center [625, 590] width 151 height 36
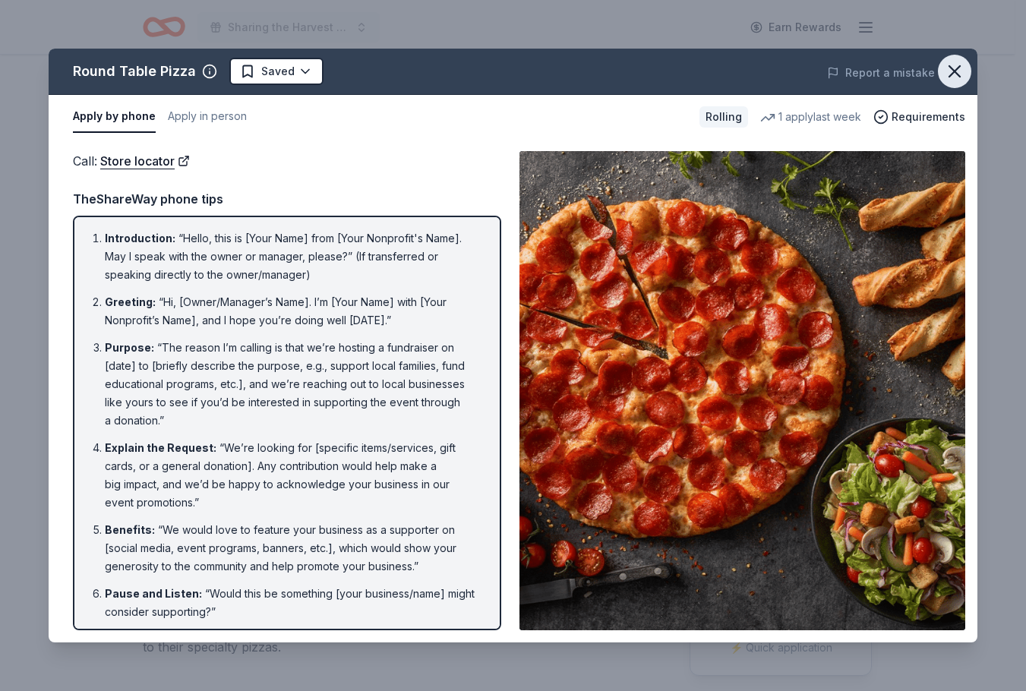
click at [961, 68] on icon "button" at bounding box center [954, 71] width 21 height 21
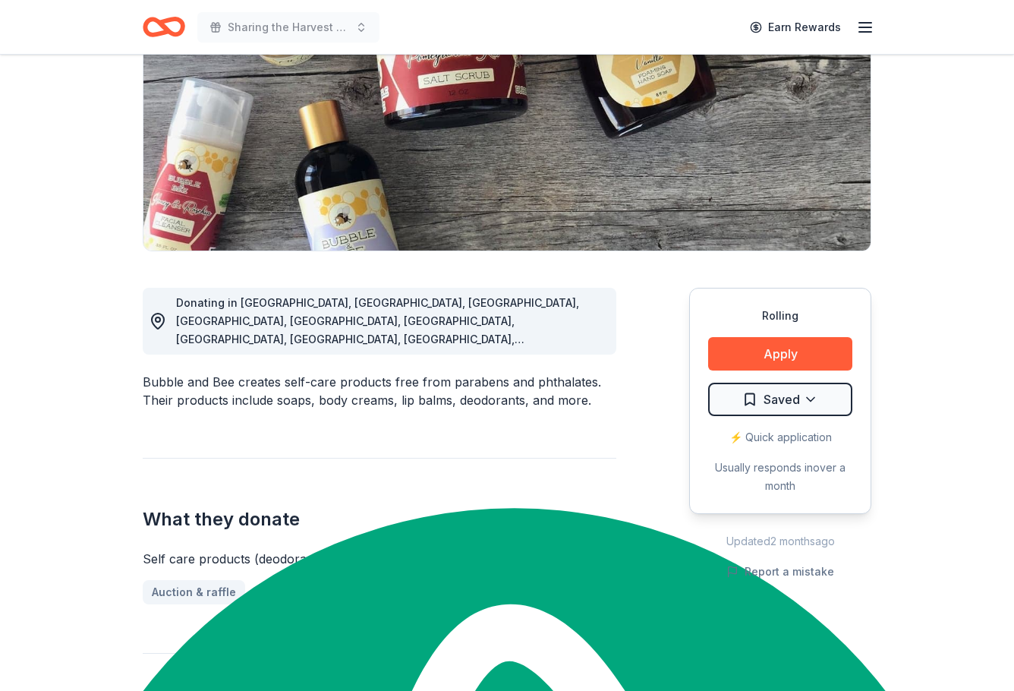
scroll to position [228, 0]
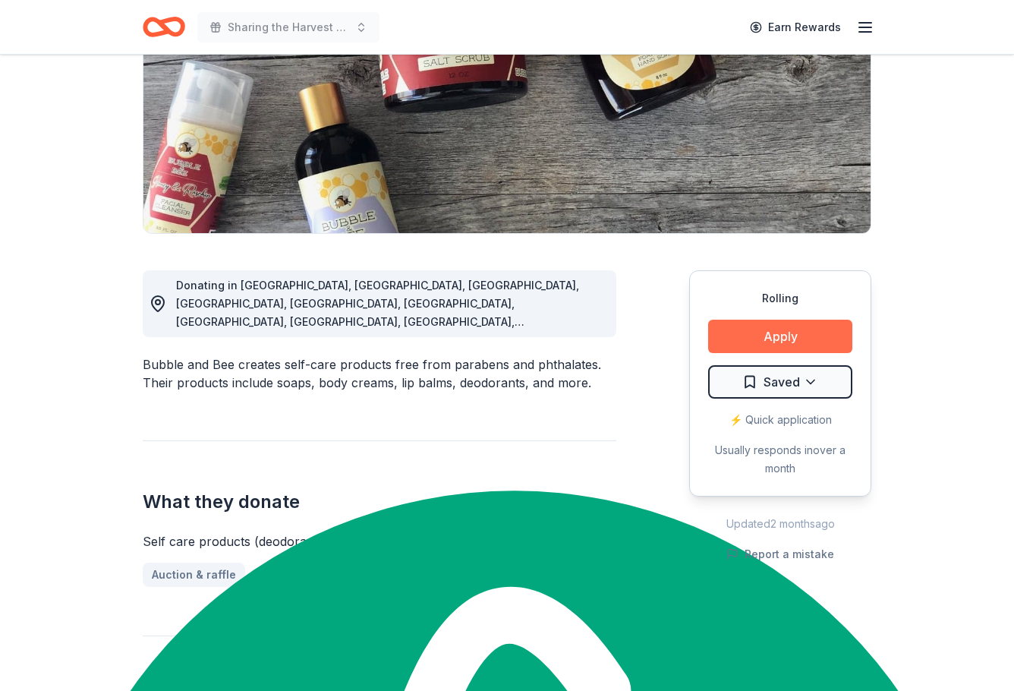
click at [811, 333] on button "Apply" at bounding box center [780, 336] width 144 height 33
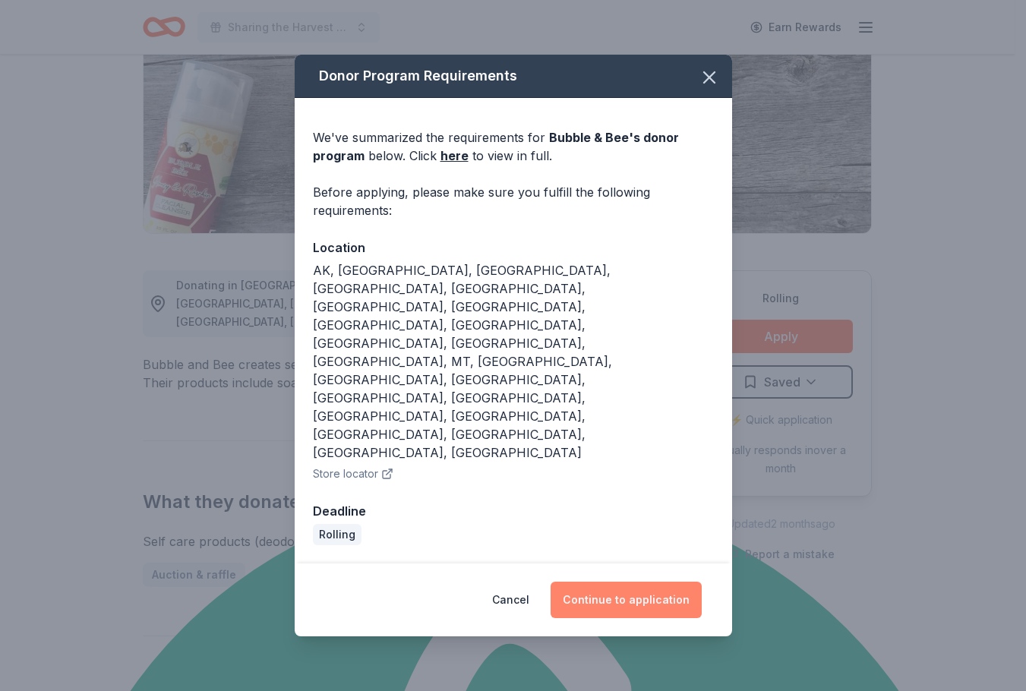
click at [669, 582] on button "Continue to application" at bounding box center [625, 600] width 151 height 36
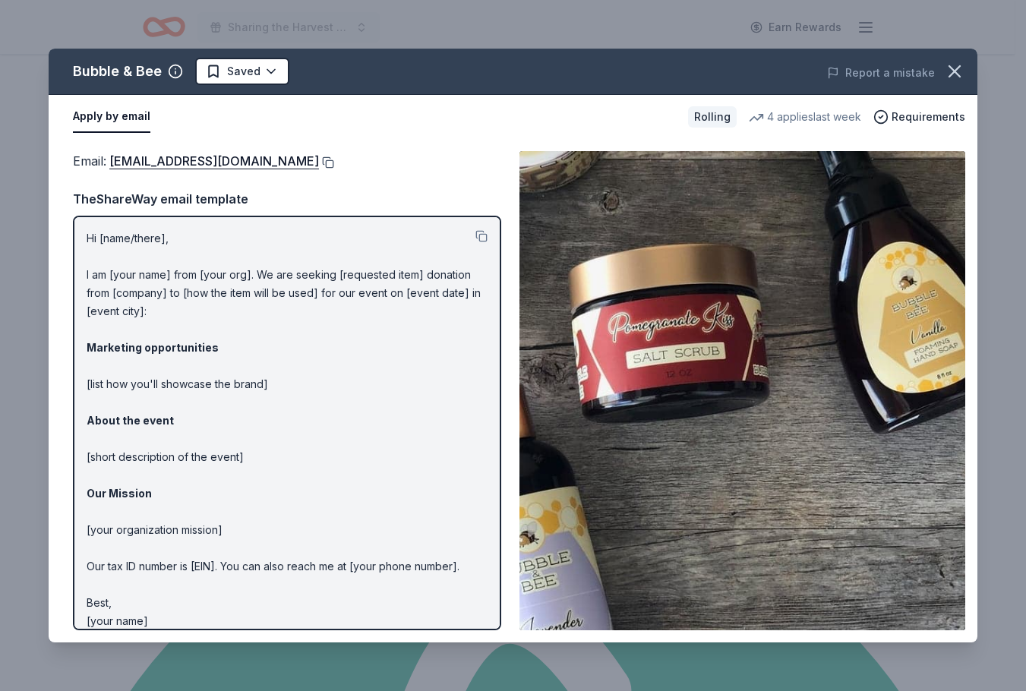
click at [319, 162] on button at bounding box center [326, 162] width 15 height 12
click at [952, 71] on icon "button" at bounding box center [954, 71] width 21 height 21
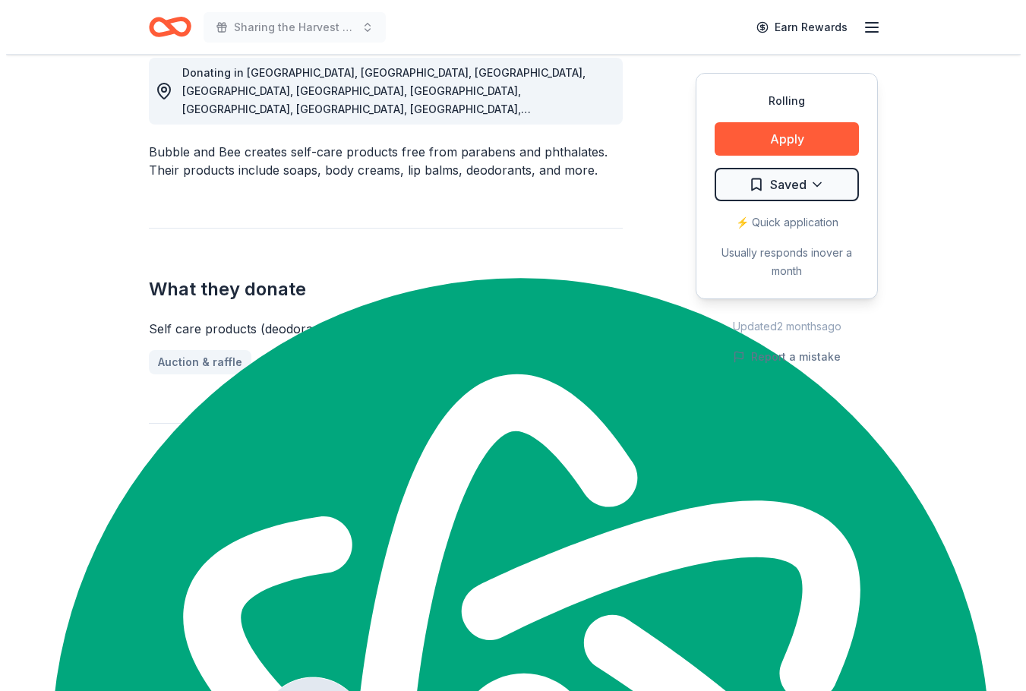
scroll to position [456, 0]
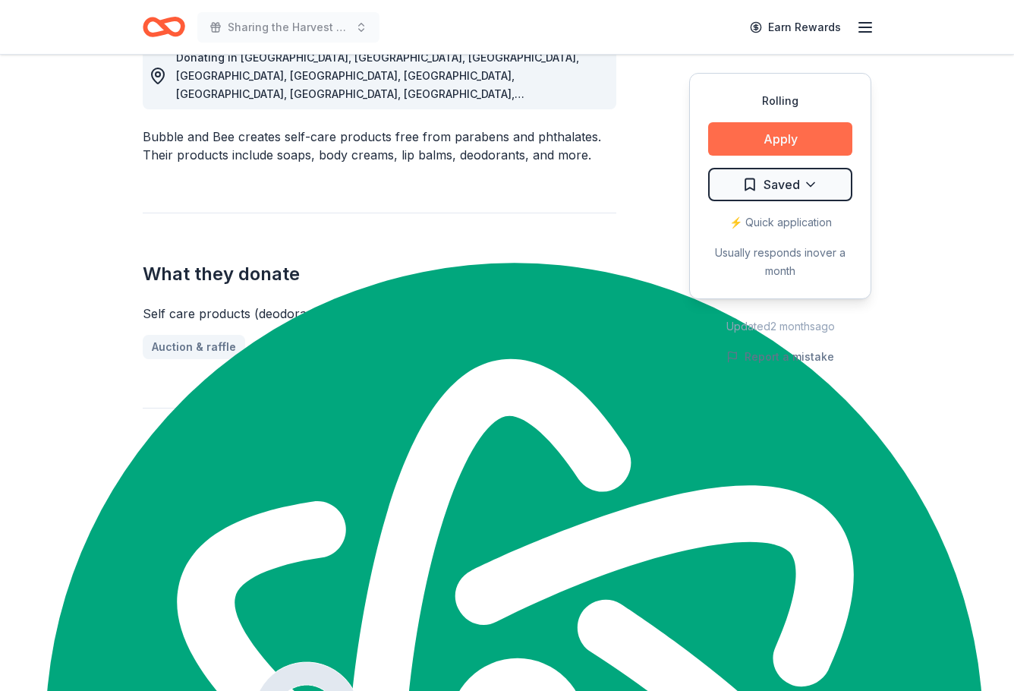
click at [783, 142] on button "Apply" at bounding box center [780, 138] width 144 height 33
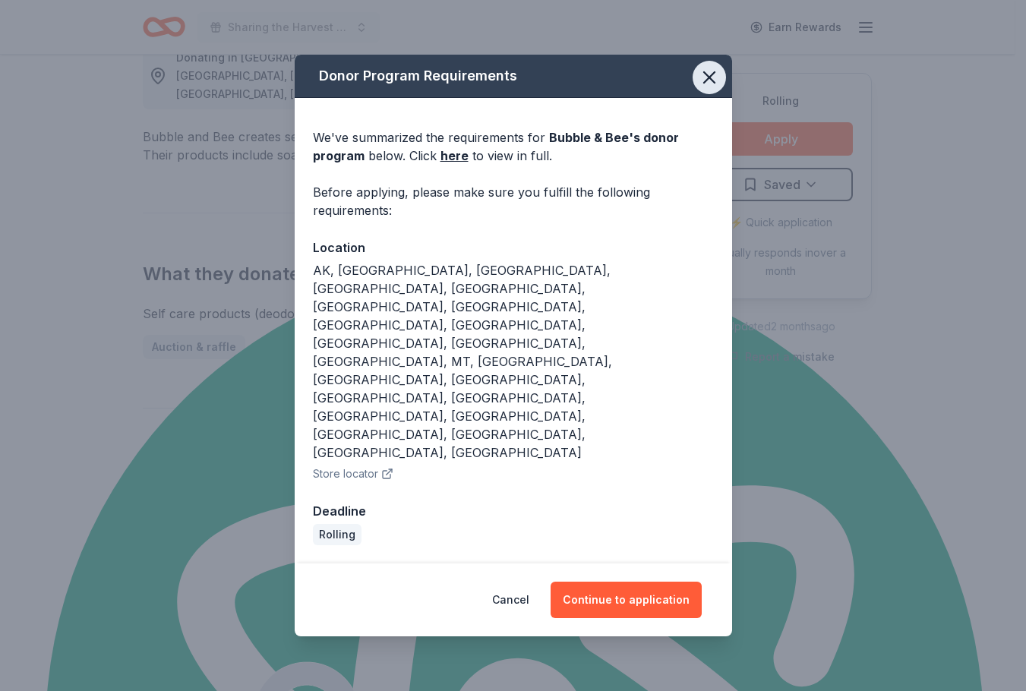
click at [708, 83] on icon "button" at bounding box center [709, 77] width 11 height 11
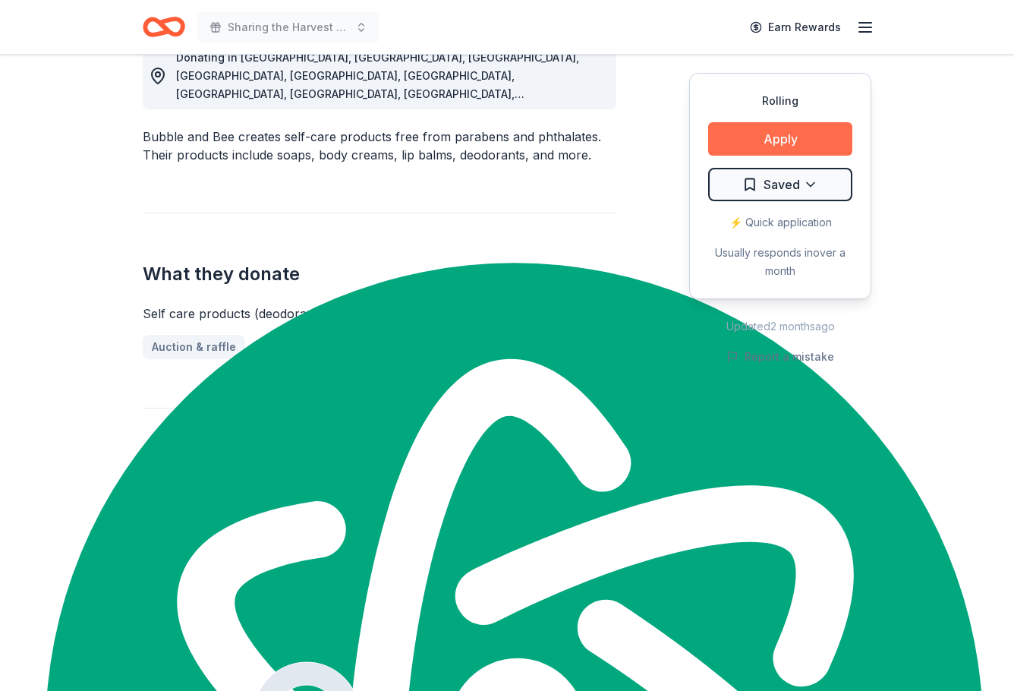
click at [790, 136] on button "Apply" at bounding box center [780, 138] width 144 height 33
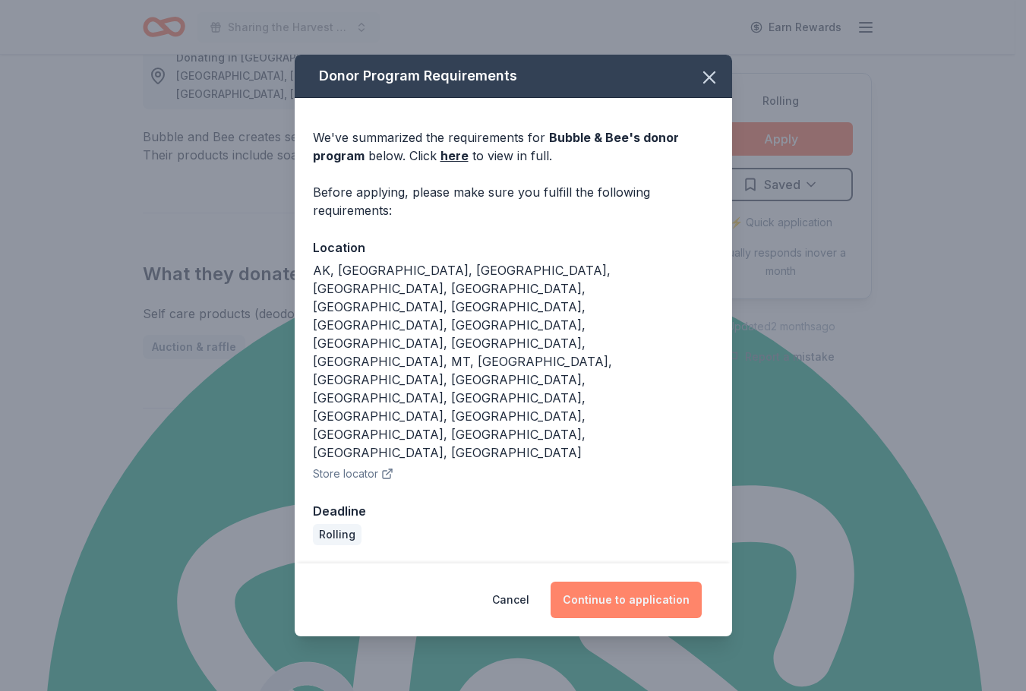
click at [648, 582] on button "Continue to application" at bounding box center [625, 600] width 151 height 36
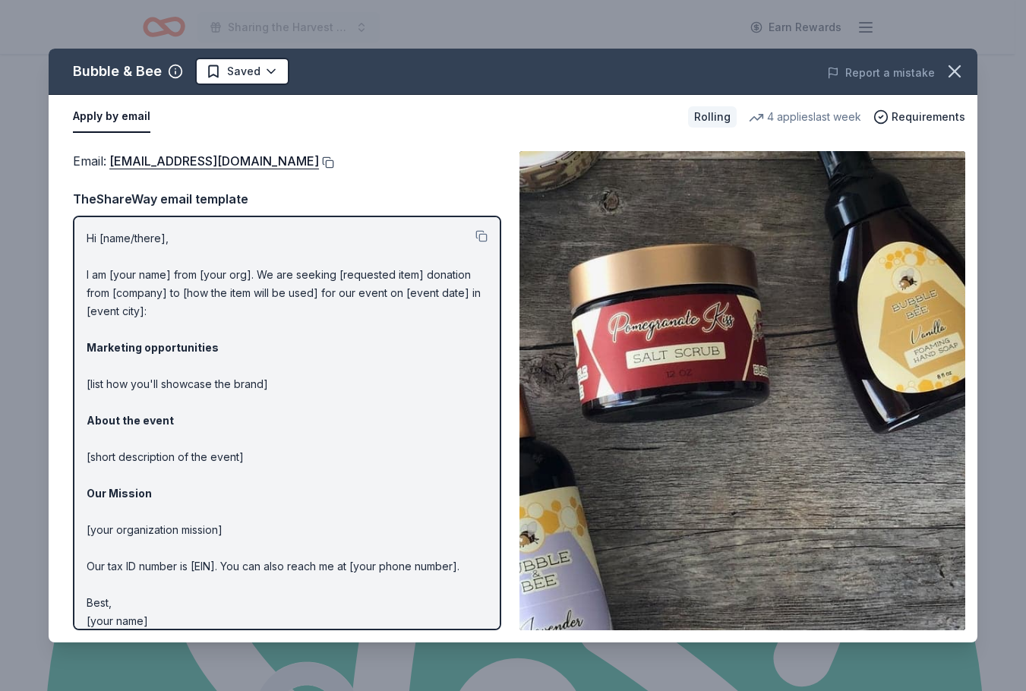
click at [319, 162] on button at bounding box center [326, 162] width 15 height 12
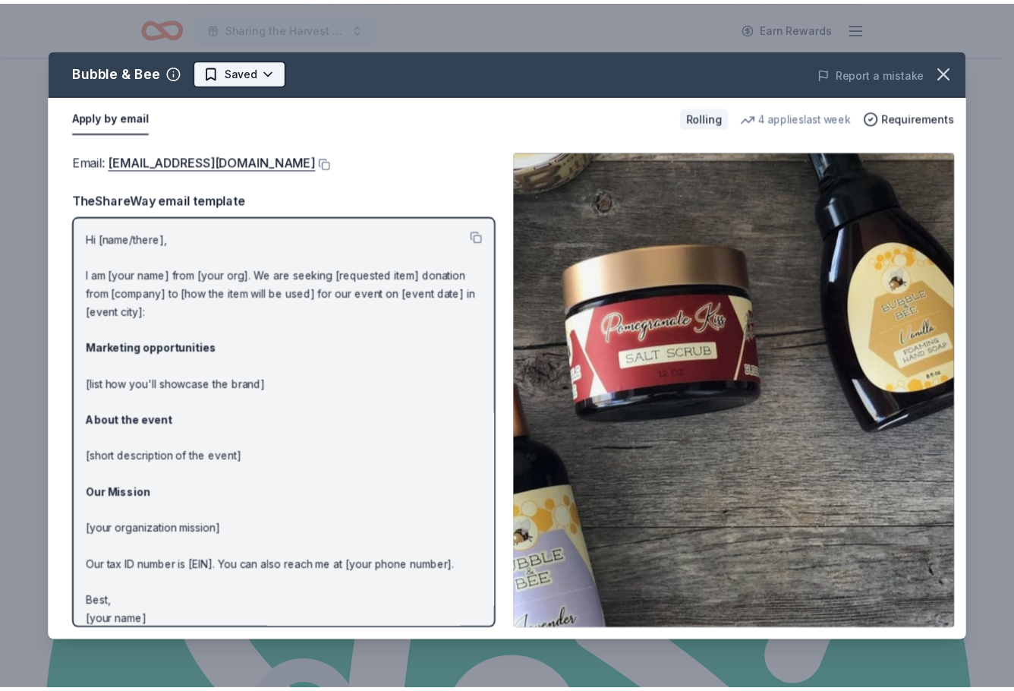
scroll to position [0, 0]
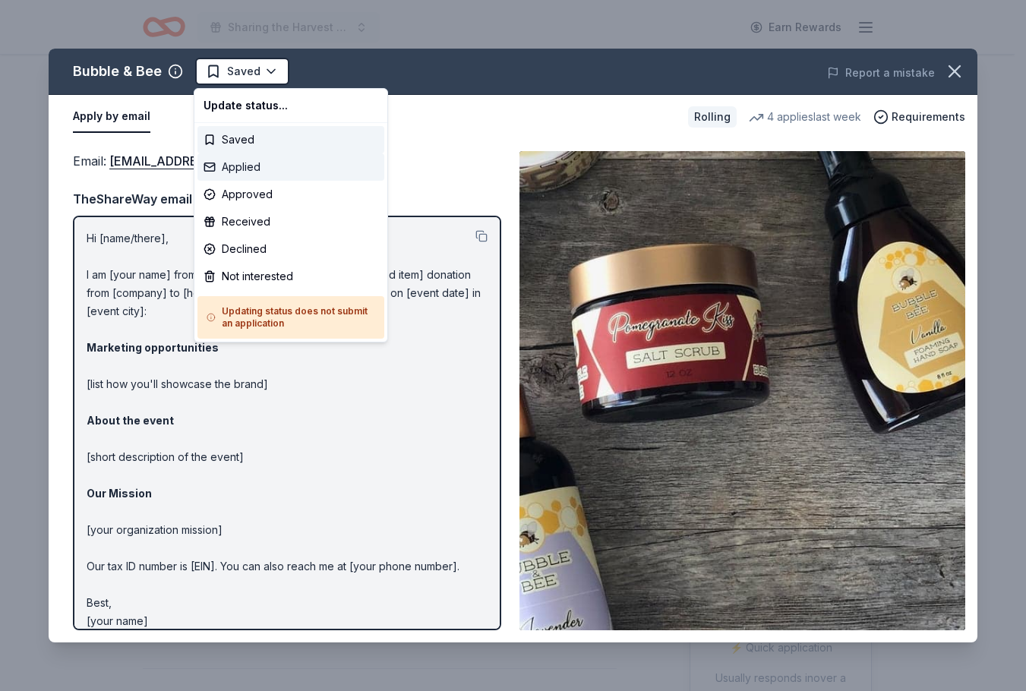
click at [240, 169] on div "Applied" at bounding box center [290, 166] width 187 height 27
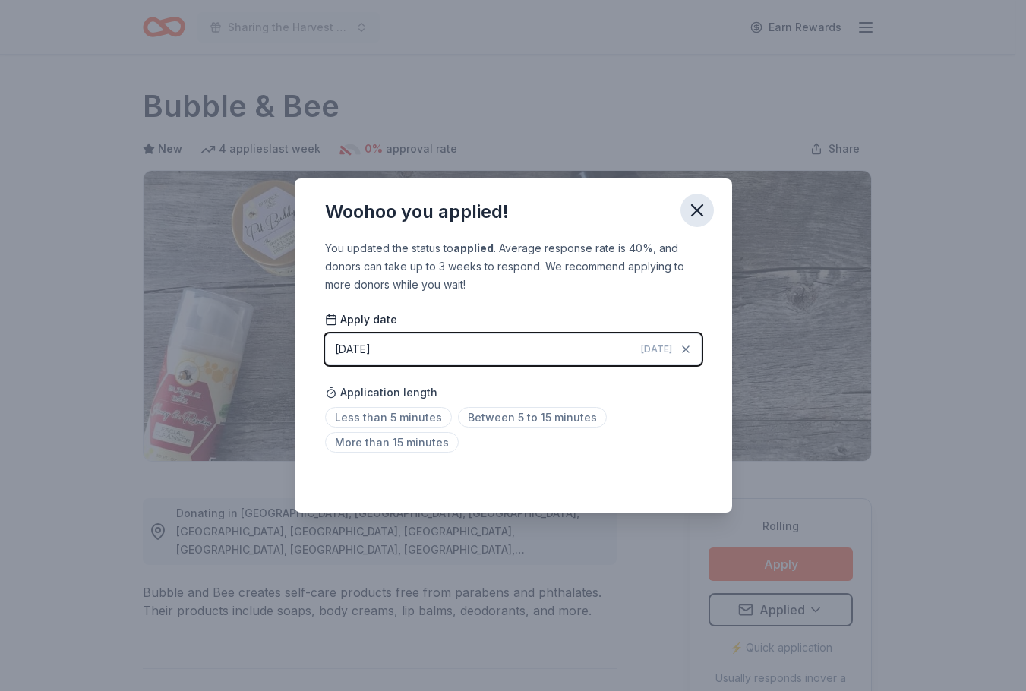
click at [699, 202] on icon "button" at bounding box center [696, 210] width 21 height 21
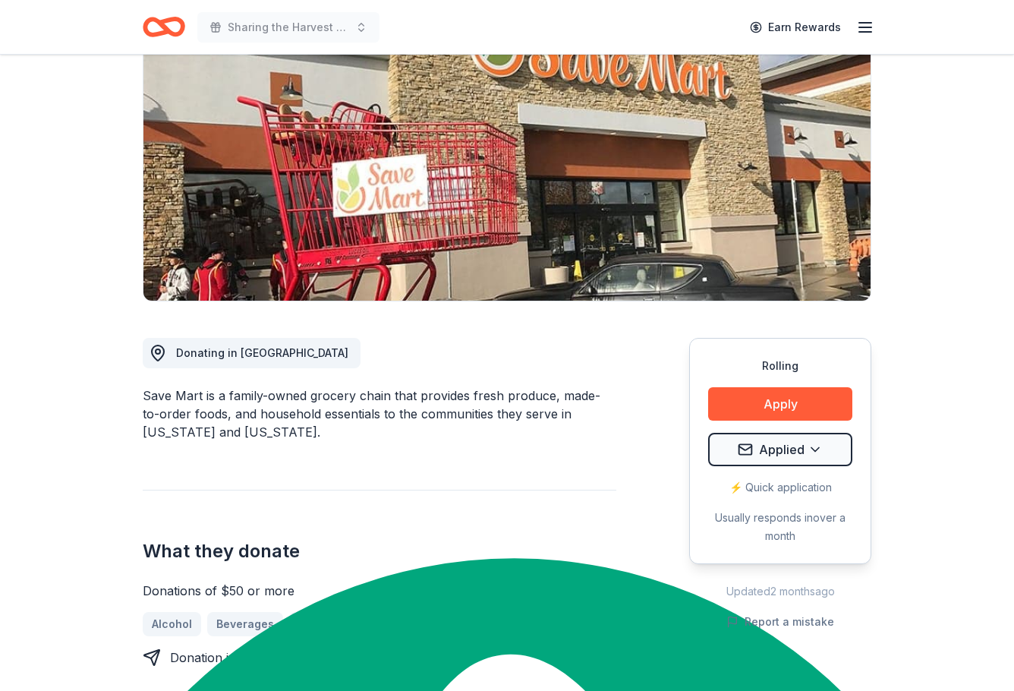
scroll to position [152, 0]
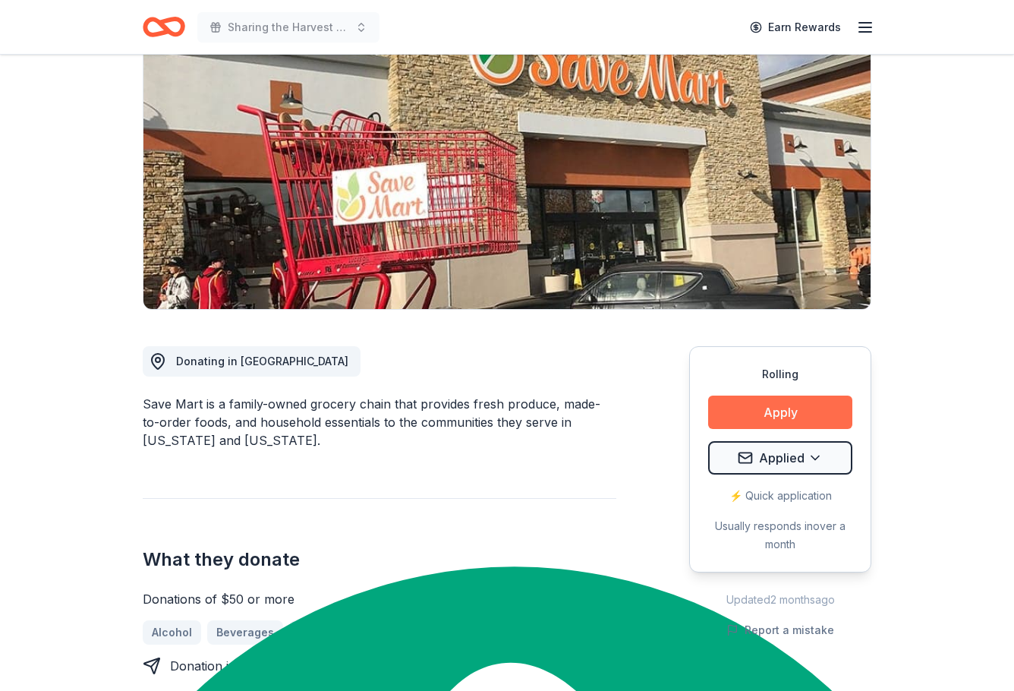
click at [763, 416] on button "Apply" at bounding box center [780, 412] width 144 height 33
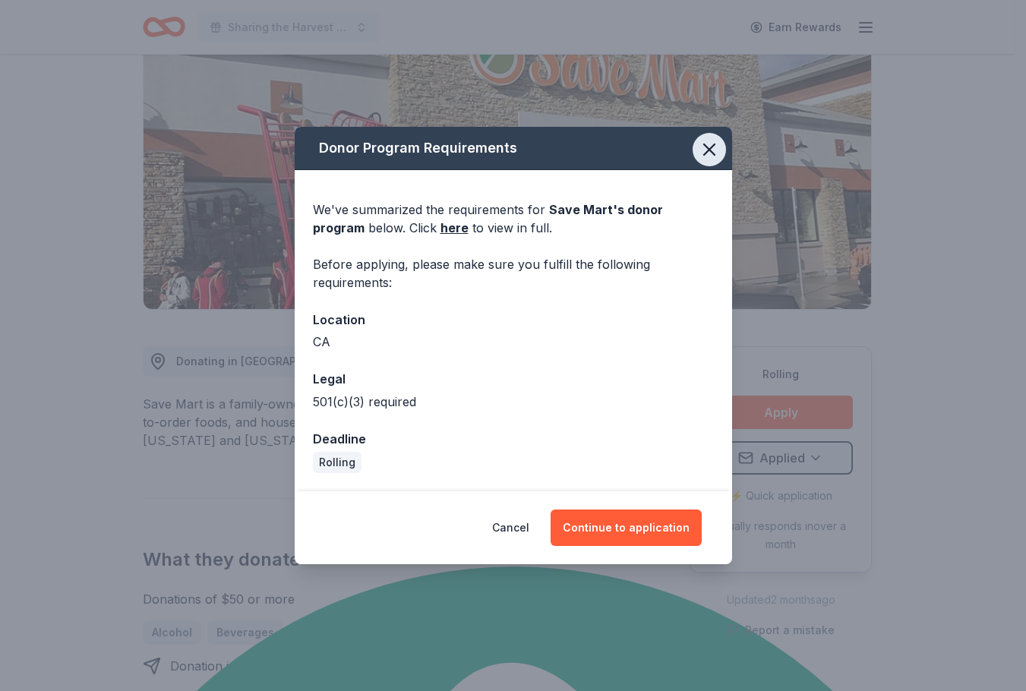
click at [706, 150] on icon "button" at bounding box center [708, 149] width 21 height 21
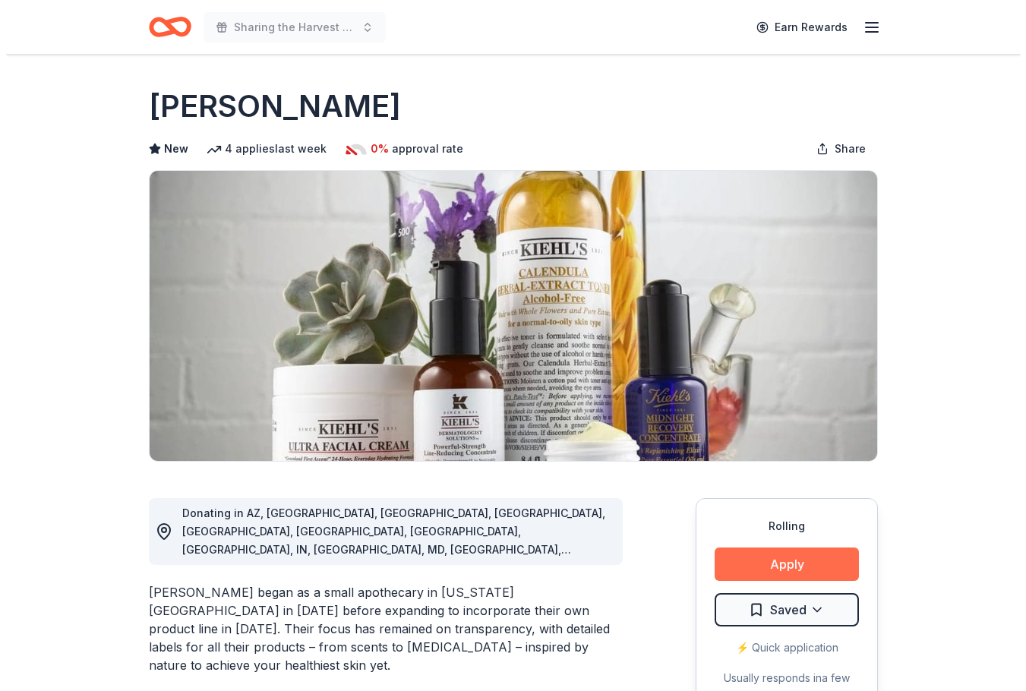
scroll to position [1291, 0]
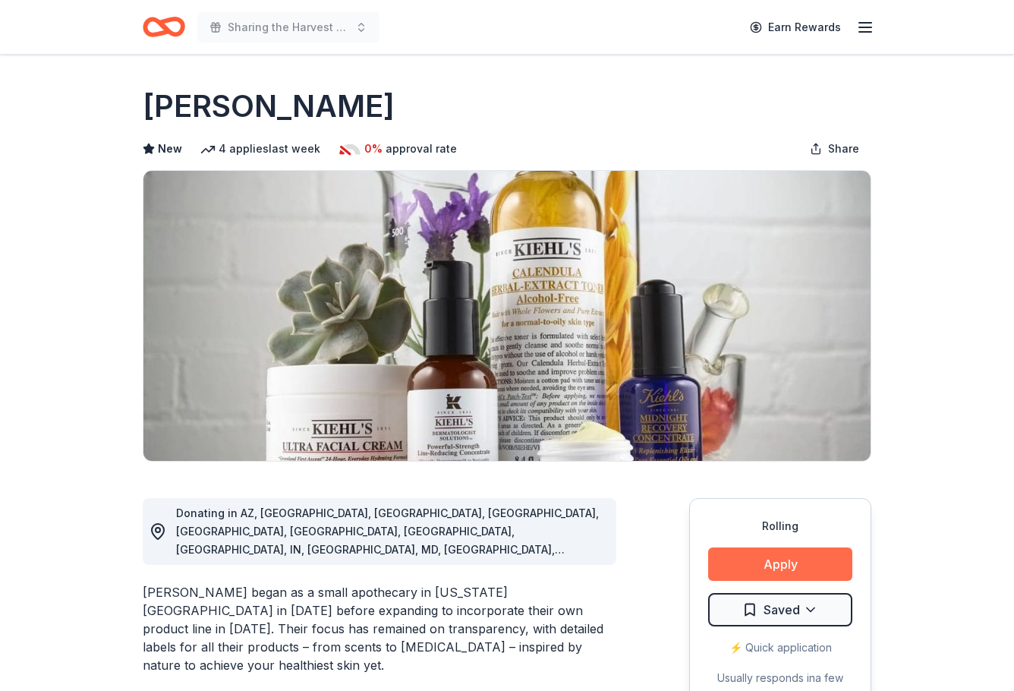
click at [768, 549] on button "Apply" at bounding box center [780, 563] width 144 height 33
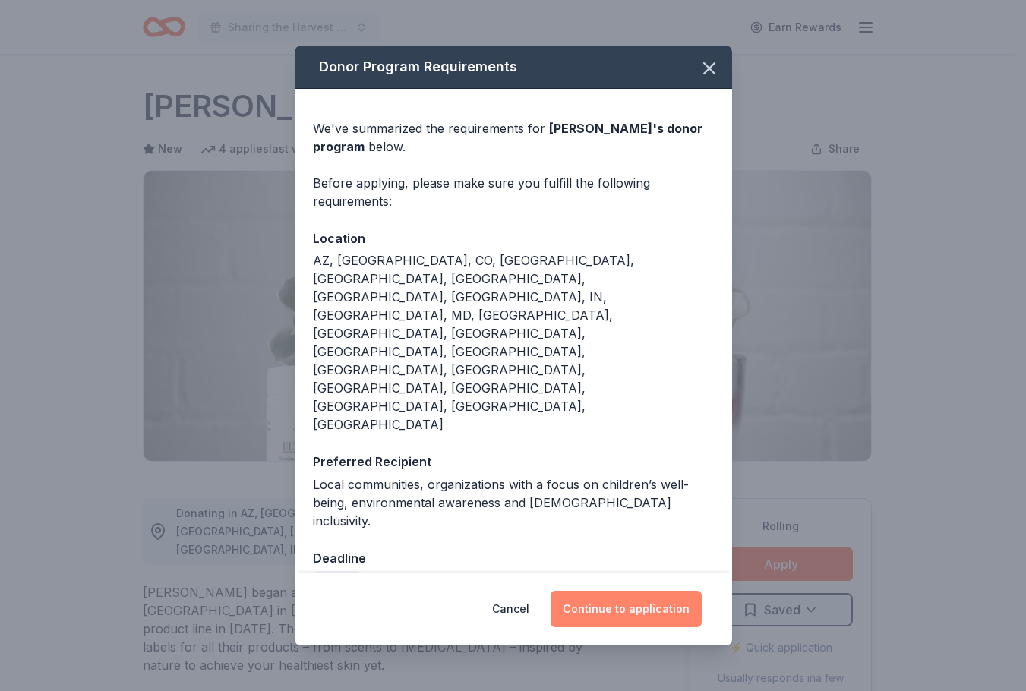
click at [641, 591] on button "Continue to application" at bounding box center [625, 609] width 151 height 36
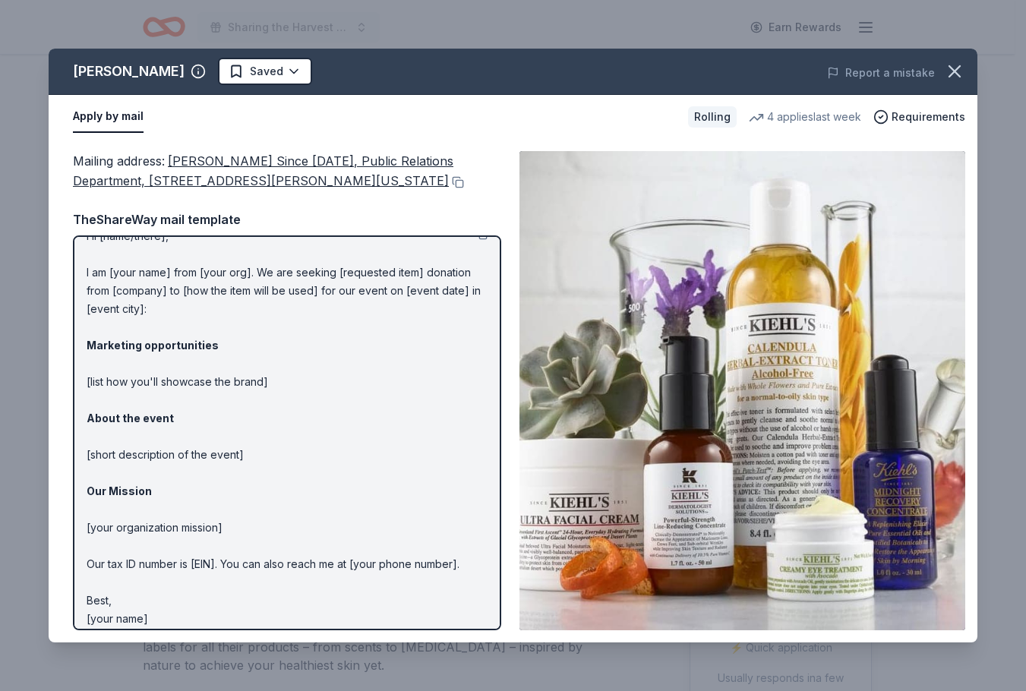
scroll to position [33, 0]
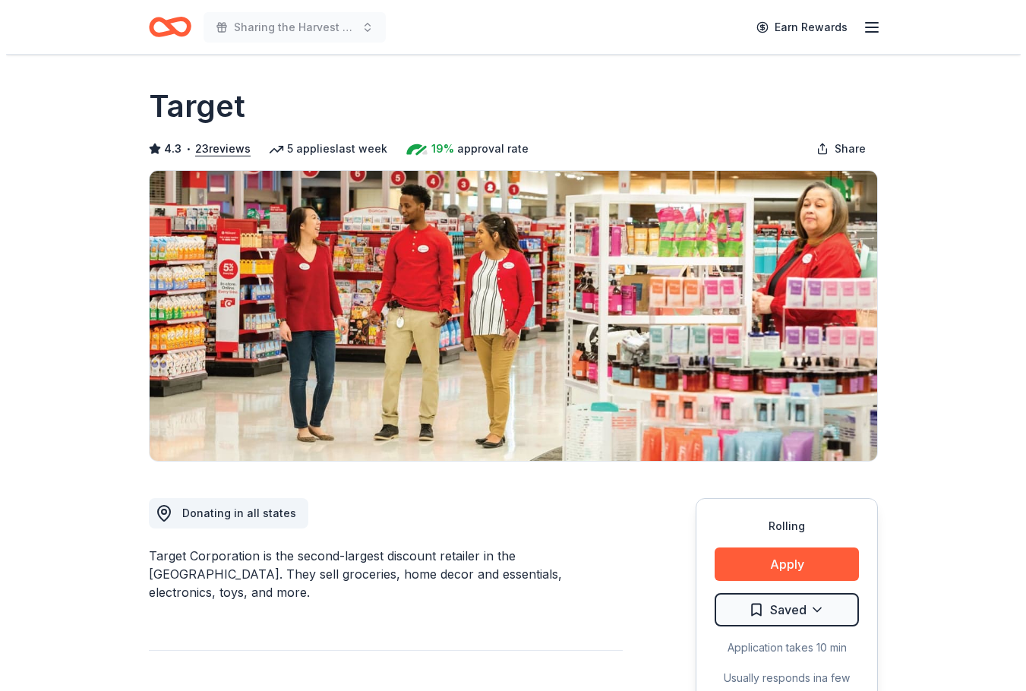
scroll to position [304, 0]
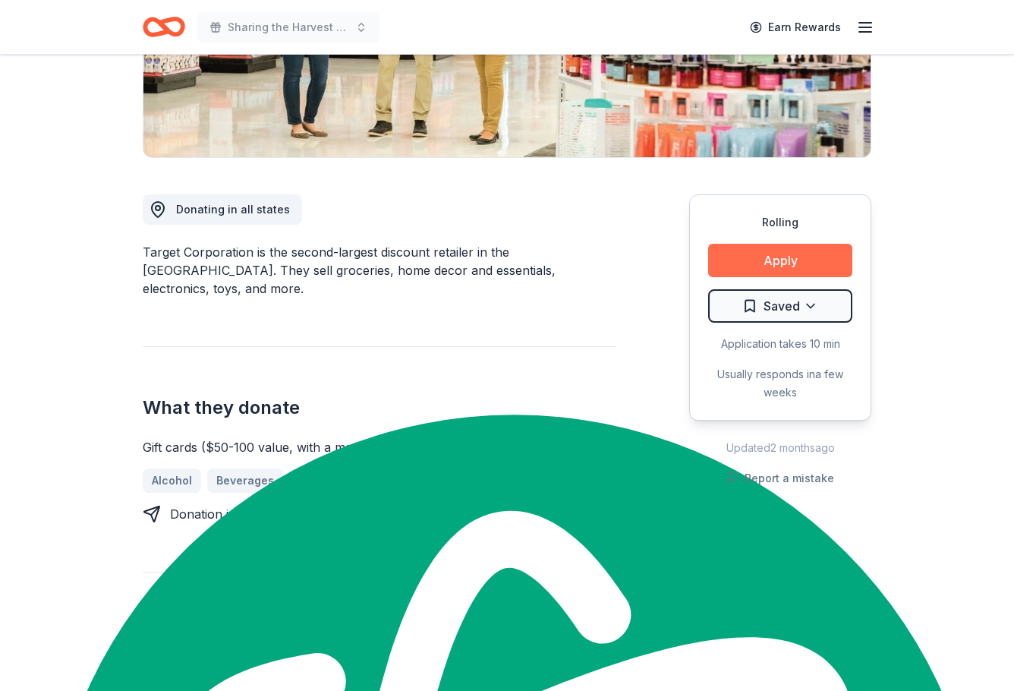
click at [775, 260] on button "Apply" at bounding box center [780, 260] width 144 height 33
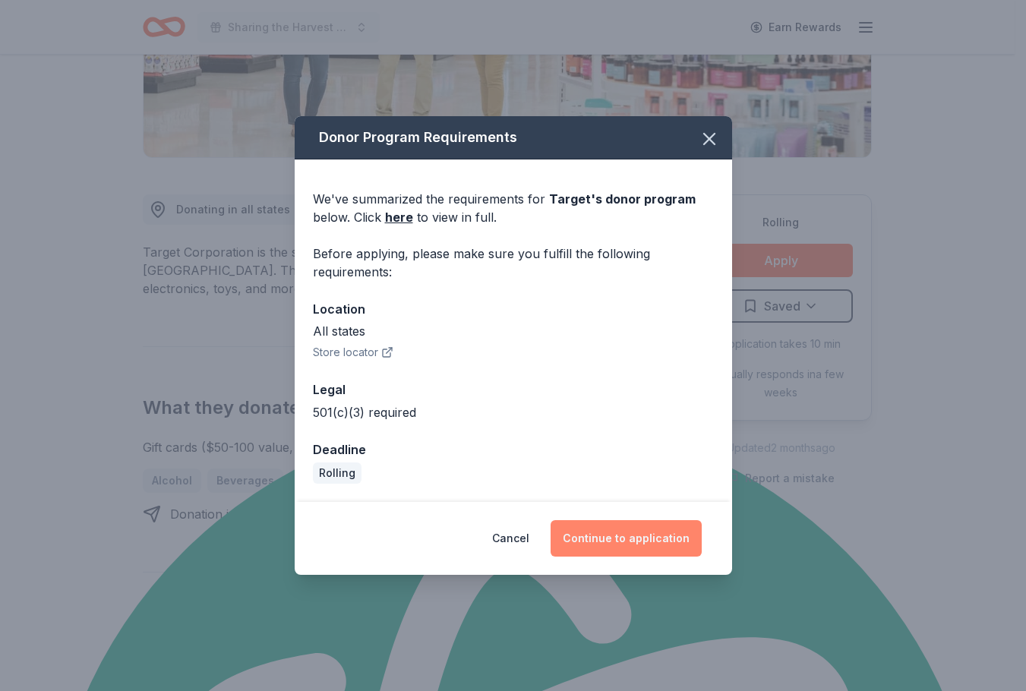
click at [627, 538] on button "Continue to application" at bounding box center [625, 538] width 151 height 36
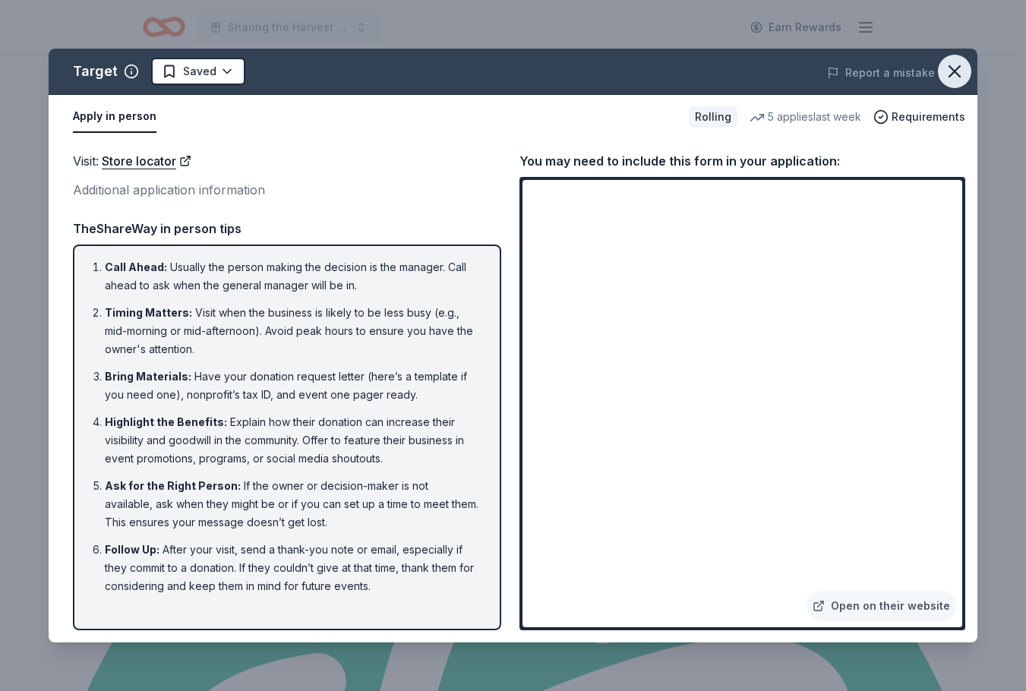
click at [956, 62] on icon "button" at bounding box center [954, 71] width 21 height 21
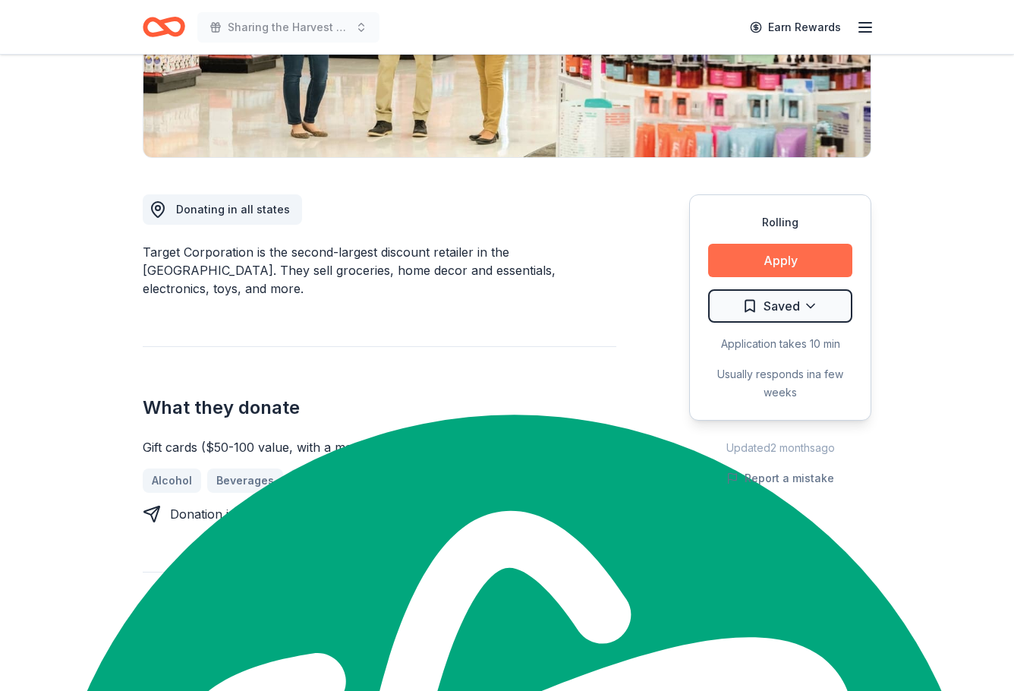
click at [768, 253] on button "Apply" at bounding box center [780, 260] width 144 height 33
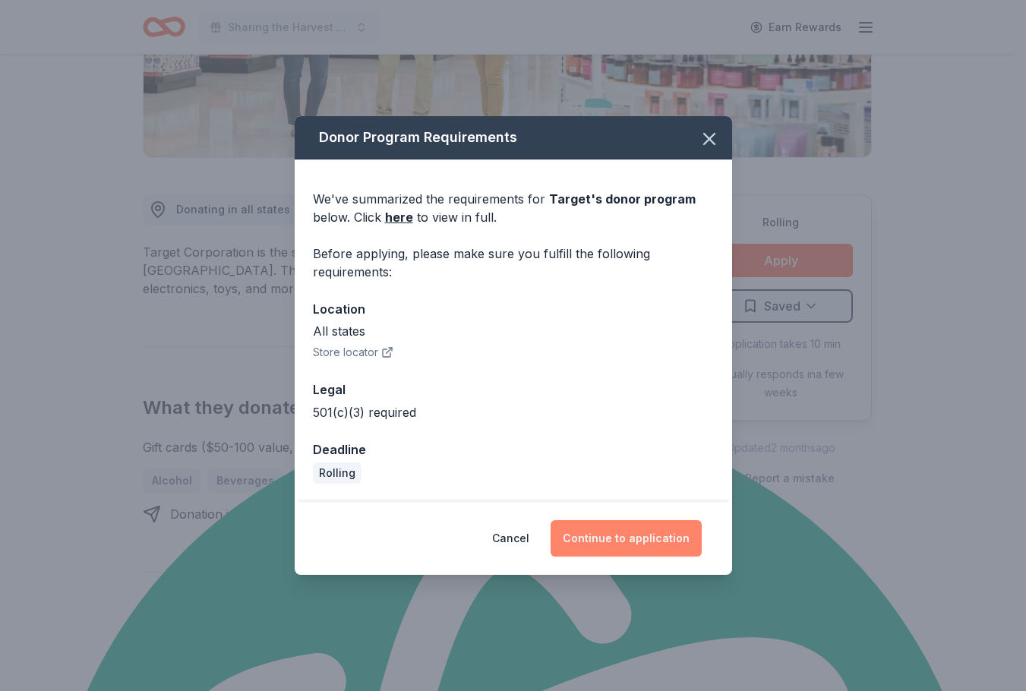
click at [634, 538] on button "Continue to application" at bounding box center [625, 538] width 151 height 36
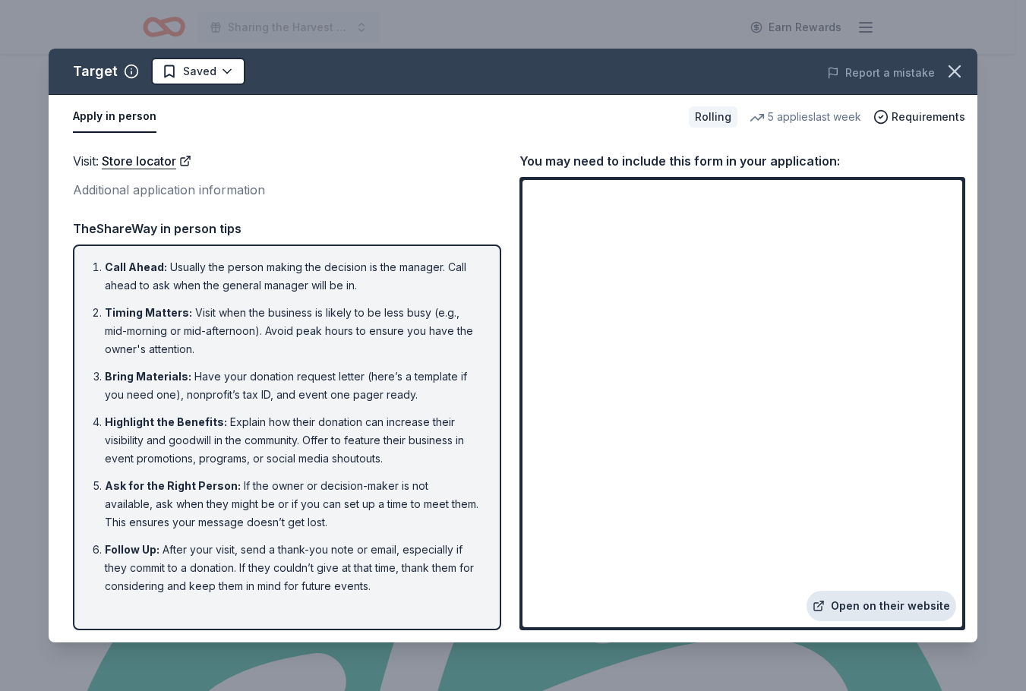
click at [891, 604] on link "Open on their website" at bounding box center [881, 606] width 150 height 30
click at [956, 74] on icon "button" at bounding box center [954, 71] width 11 height 11
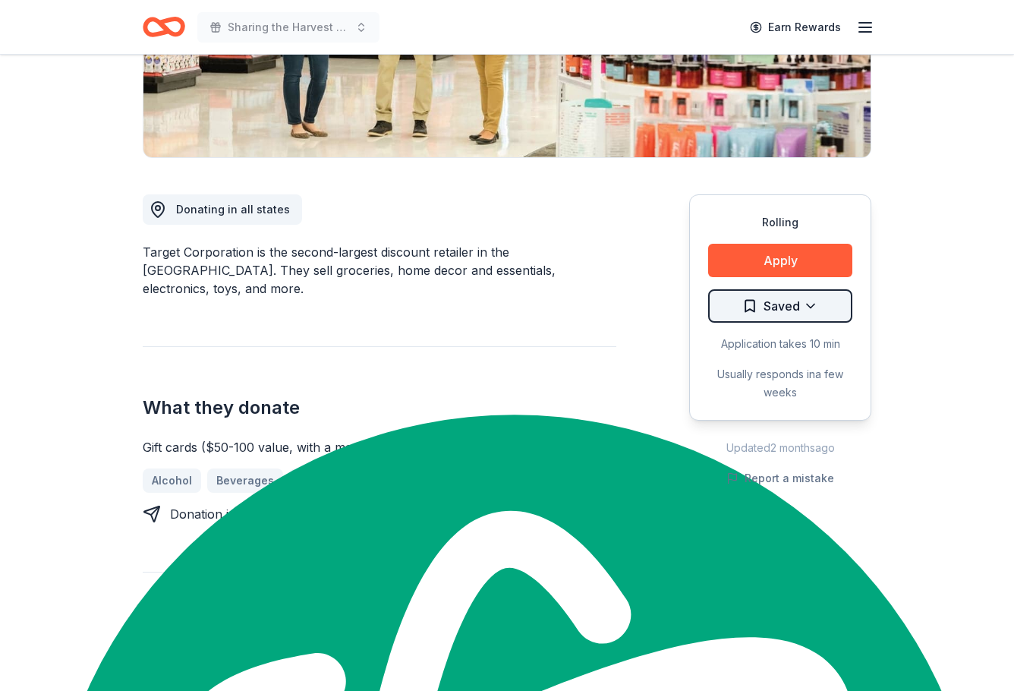
click at [772, 301] on html "Sharing the Harvest 2025 Earn Rewards Rolling Share Target 4.3 • 23 reviews 5 a…" at bounding box center [507, 41] width 1014 height 691
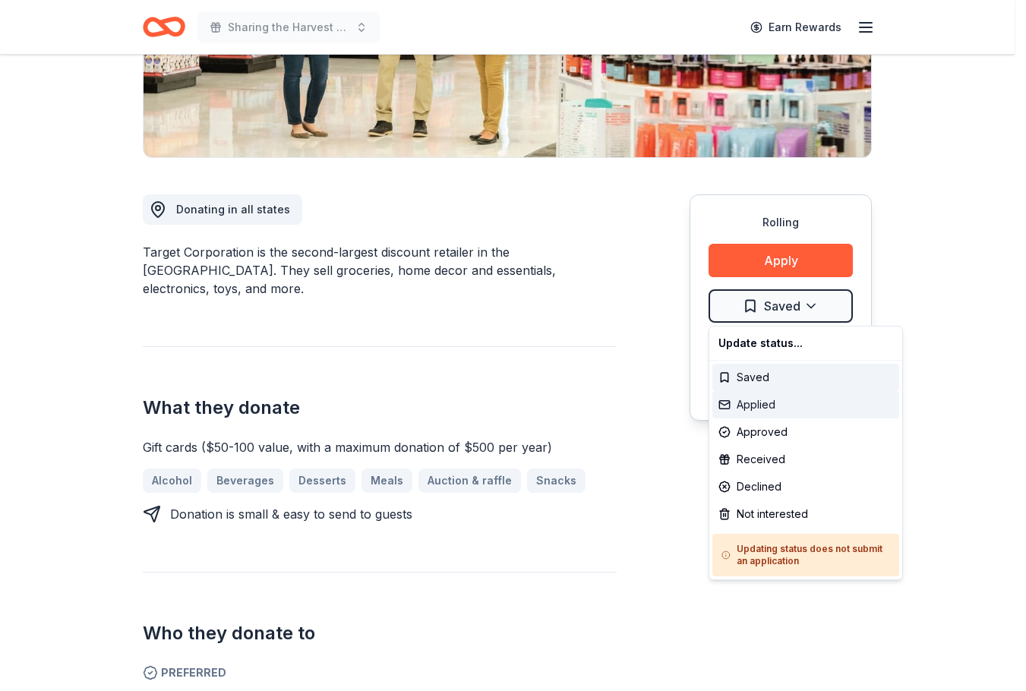
click at [747, 403] on div "Applied" at bounding box center [805, 404] width 187 height 27
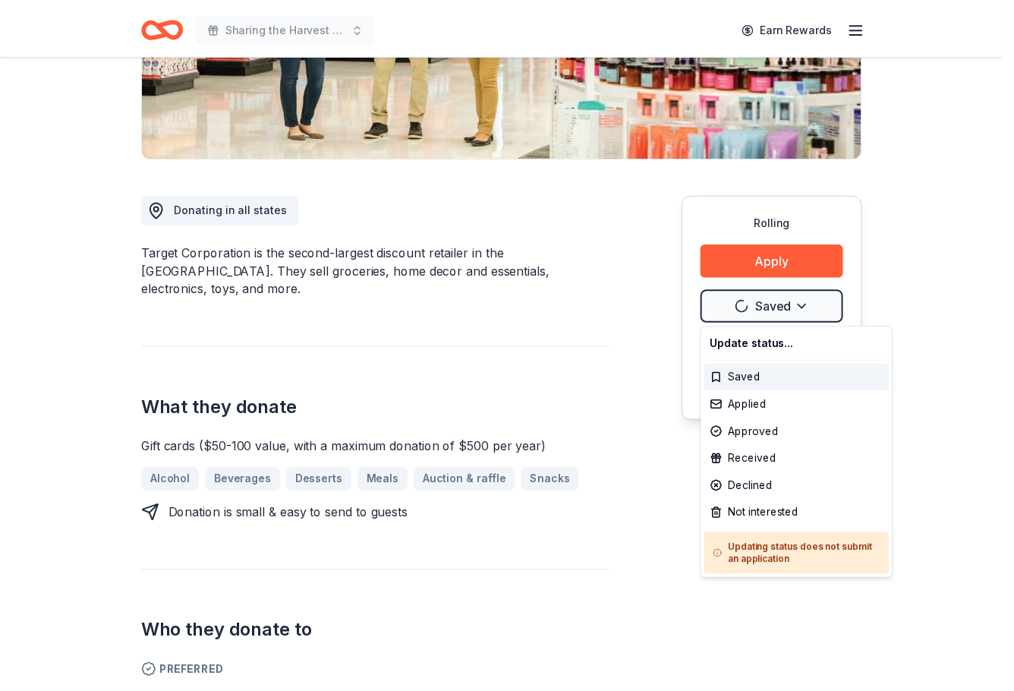
scroll to position [0, 0]
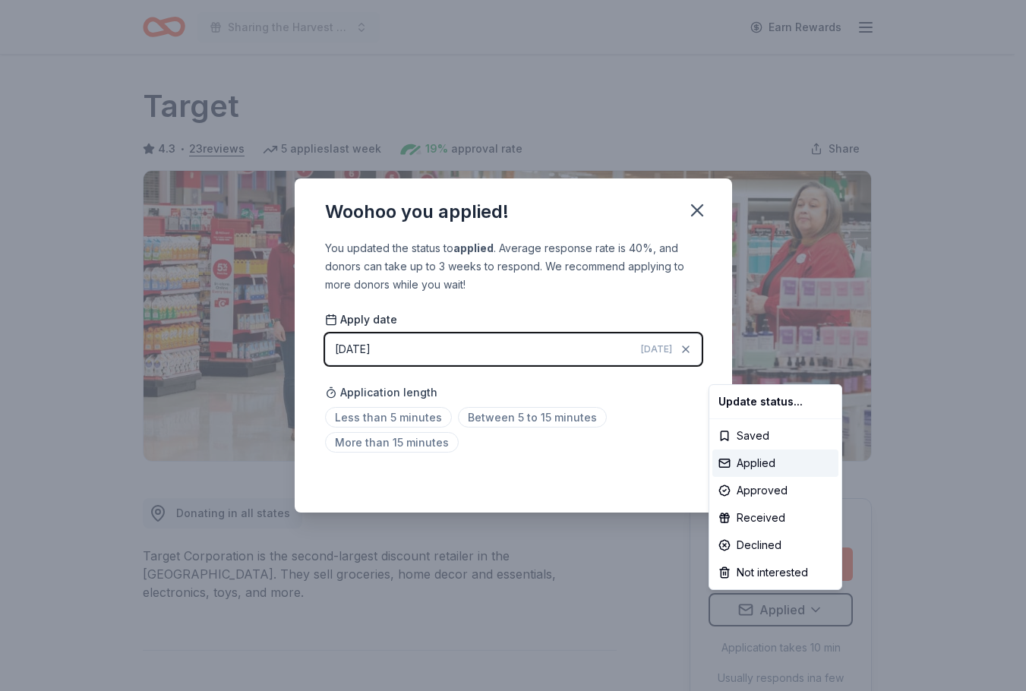
click at [698, 208] on html "Sharing the Harvest 2025 Earn Rewards Rolling Share Target 4.3 • 23 reviews 5 a…" at bounding box center [513, 345] width 1026 height 691
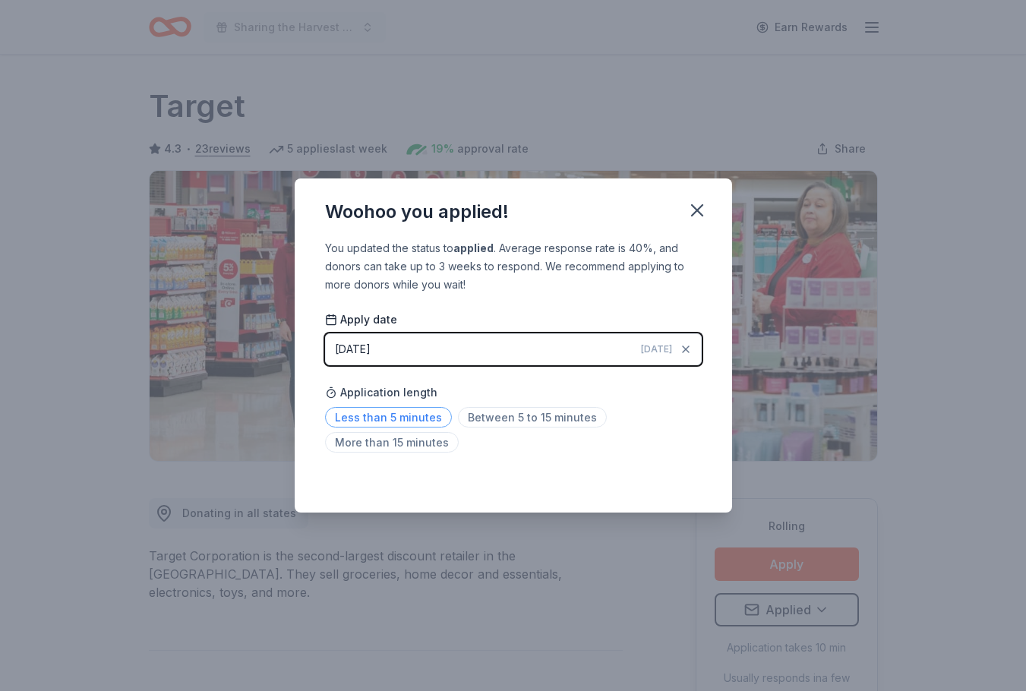
click at [439, 421] on span "Less than 5 minutes" at bounding box center [388, 417] width 127 height 20
click at [694, 215] on icon "button" at bounding box center [696, 210] width 21 height 21
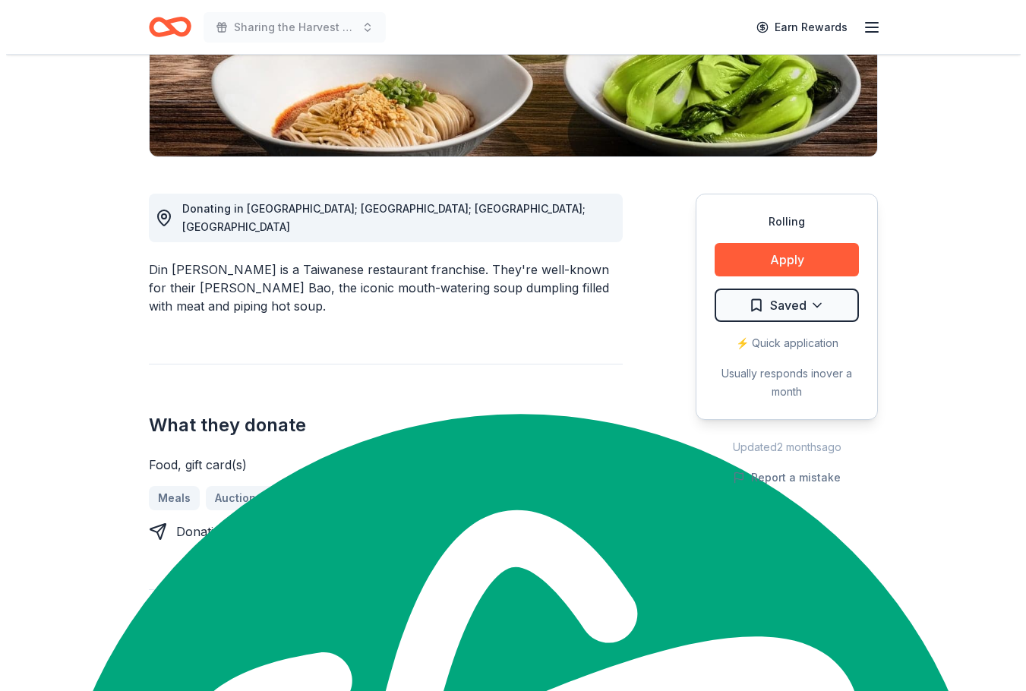
scroll to position [304, 0]
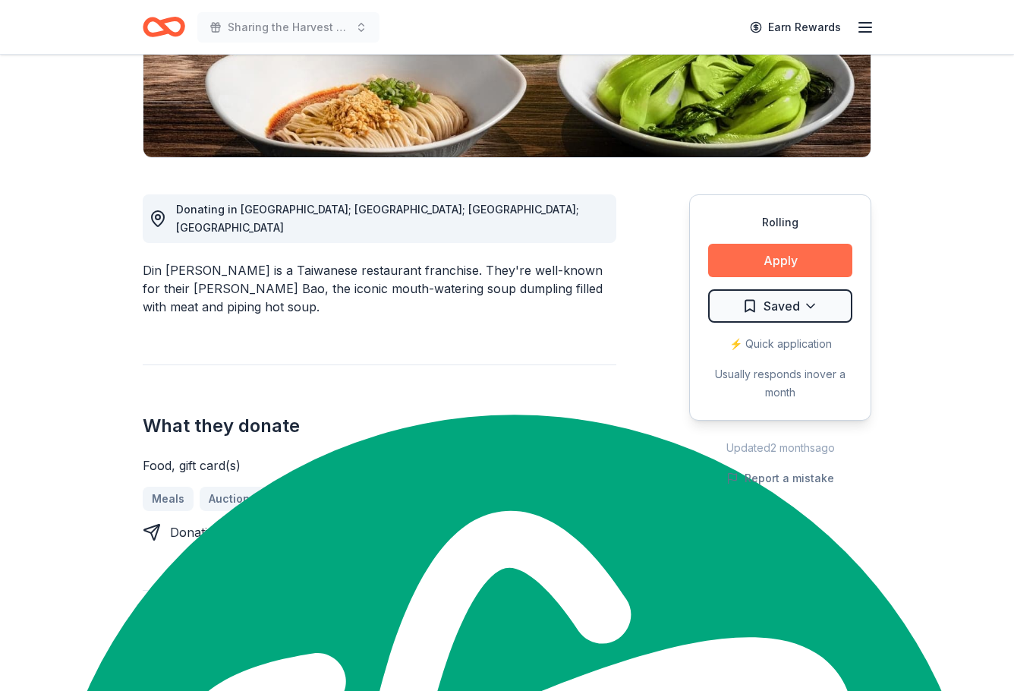
click at [766, 264] on button "Apply" at bounding box center [780, 260] width 144 height 33
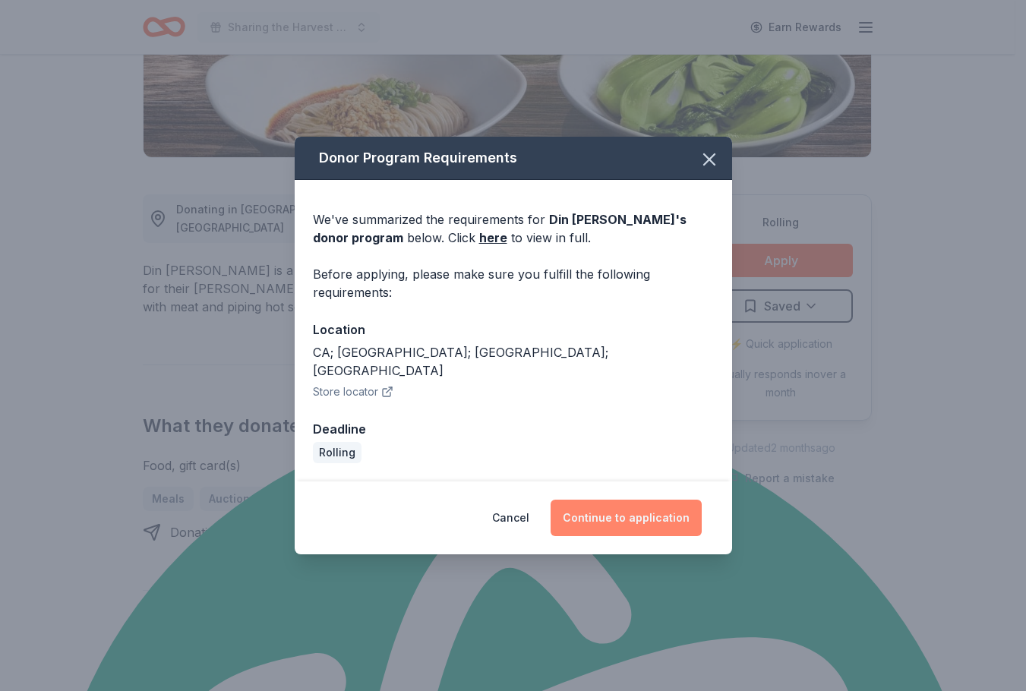
click at [625, 519] on button "Continue to application" at bounding box center [625, 518] width 151 height 36
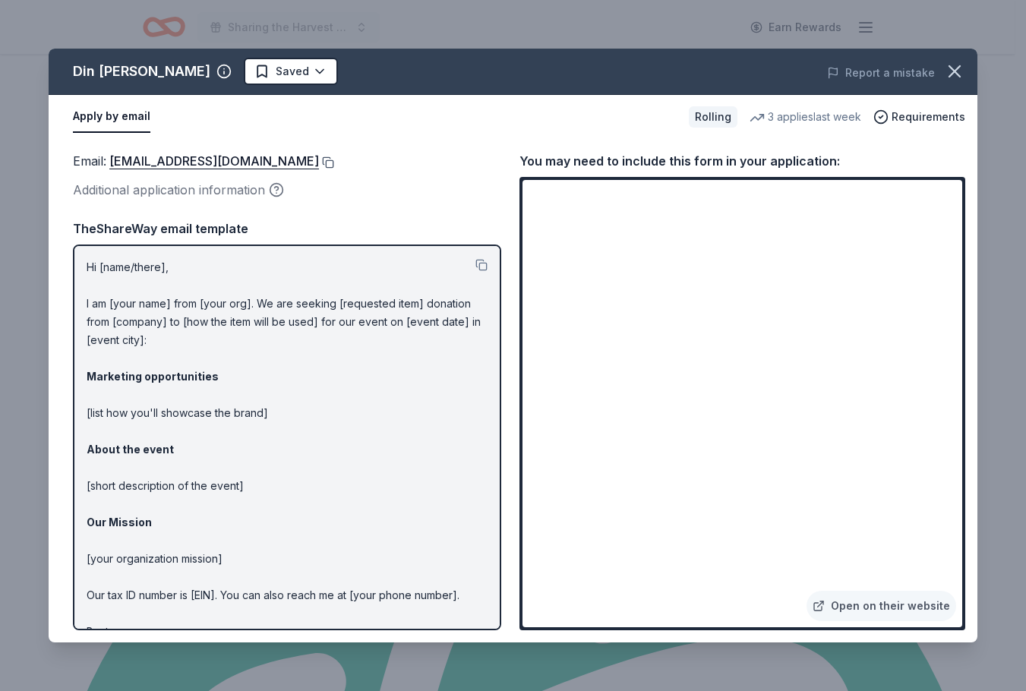
click at [325, 165] on button at bounding box center [326, 162] width 15 height 12
click at [255, 70] on html "Sharing the Harvest 2025 Earn Rewards Rolling Share Din [PERSON_NAME] New • 1 r…" at bounding box center [513, 41] width 1026 height 691
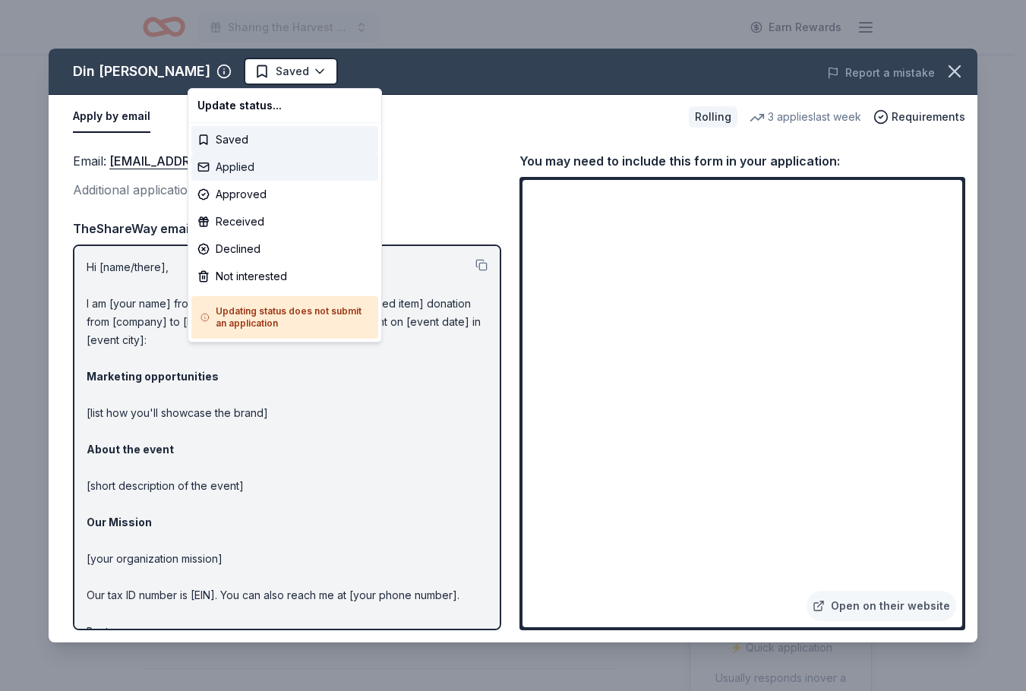
click at [235, 174] on div "Applied" at bounding box center [284, 166] width 187 height 27
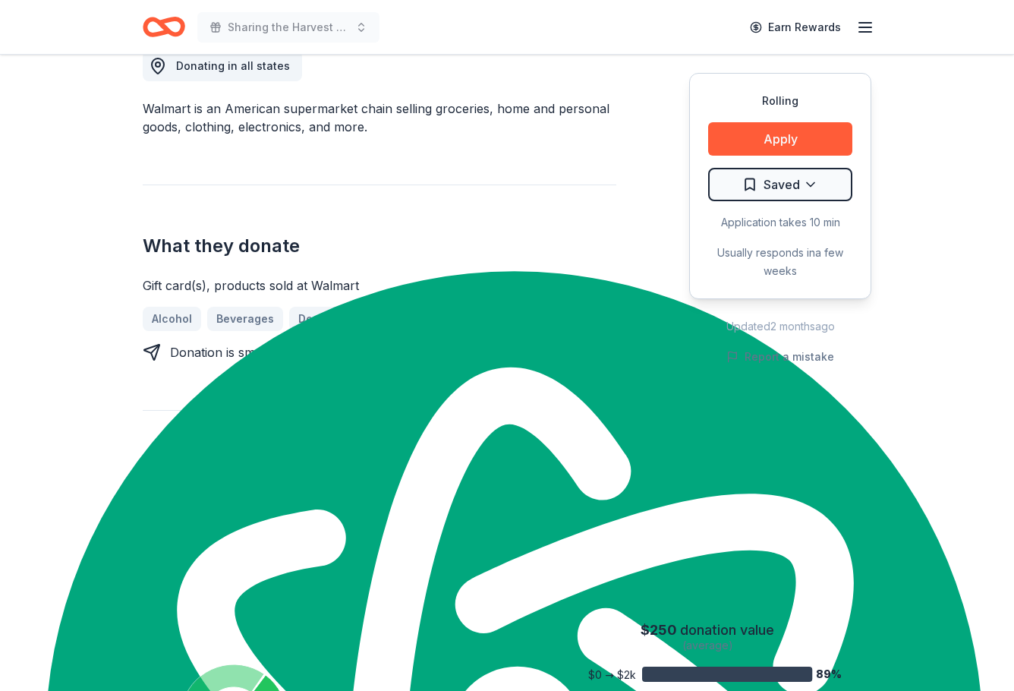
scroll to position [456, 0]
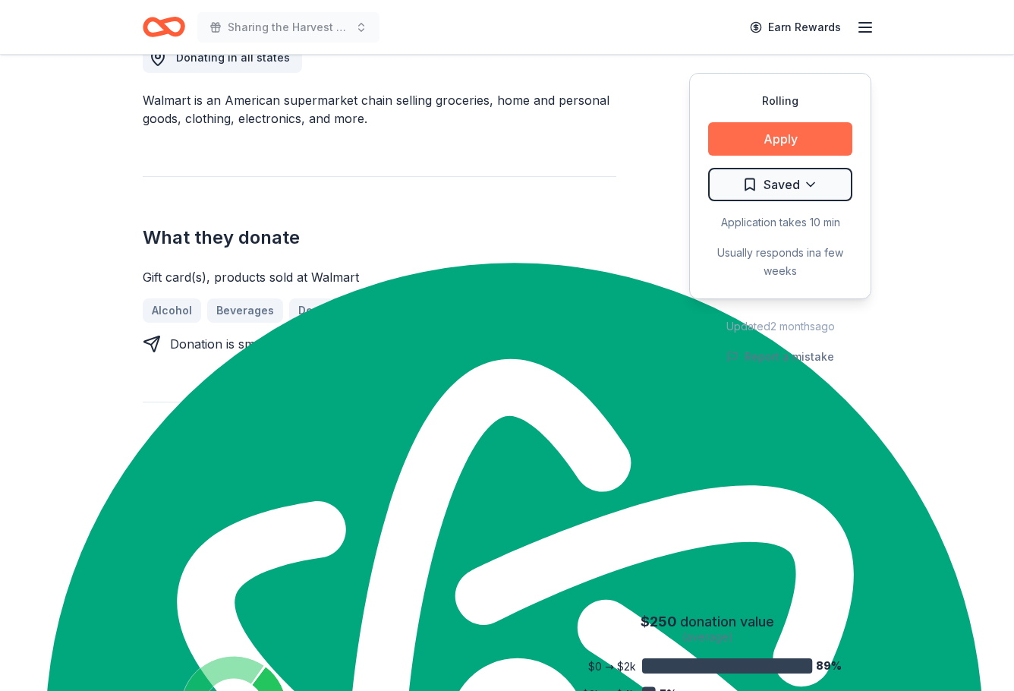
click at [812, 131] on button "Apply" at bounding box center [780, 138] width 144 height 33
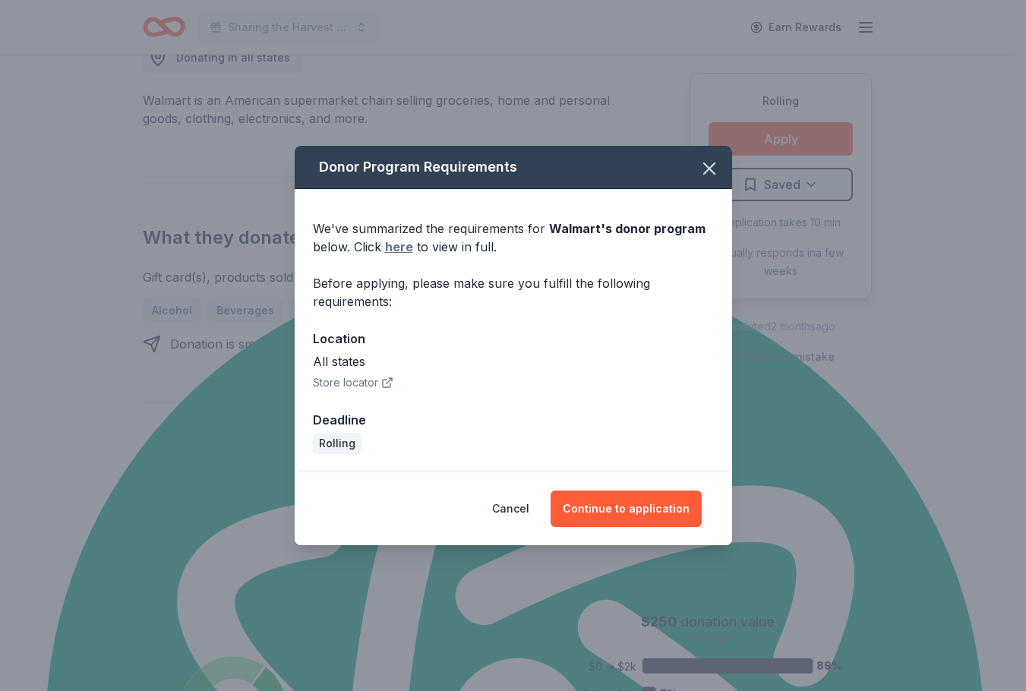
click at [402, 244] on link "here" at bounding box center [399, 247] width 28 height 18
click at [522, 509] on button "Cancel" at bounding box center [510, 508] width 37 height 36
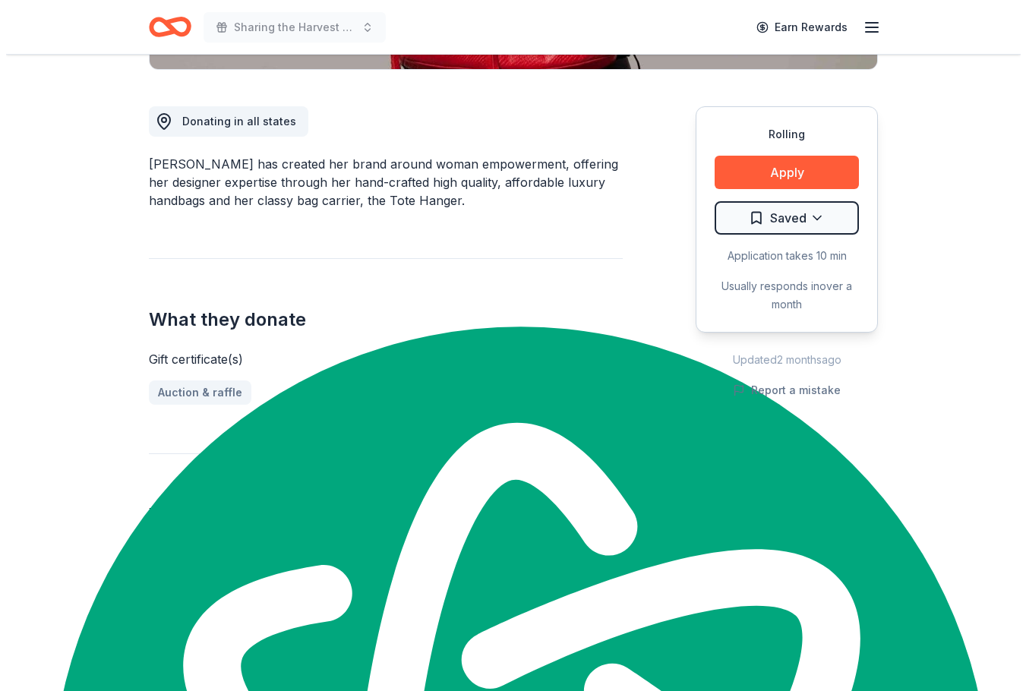
scroll to position [531, 0]
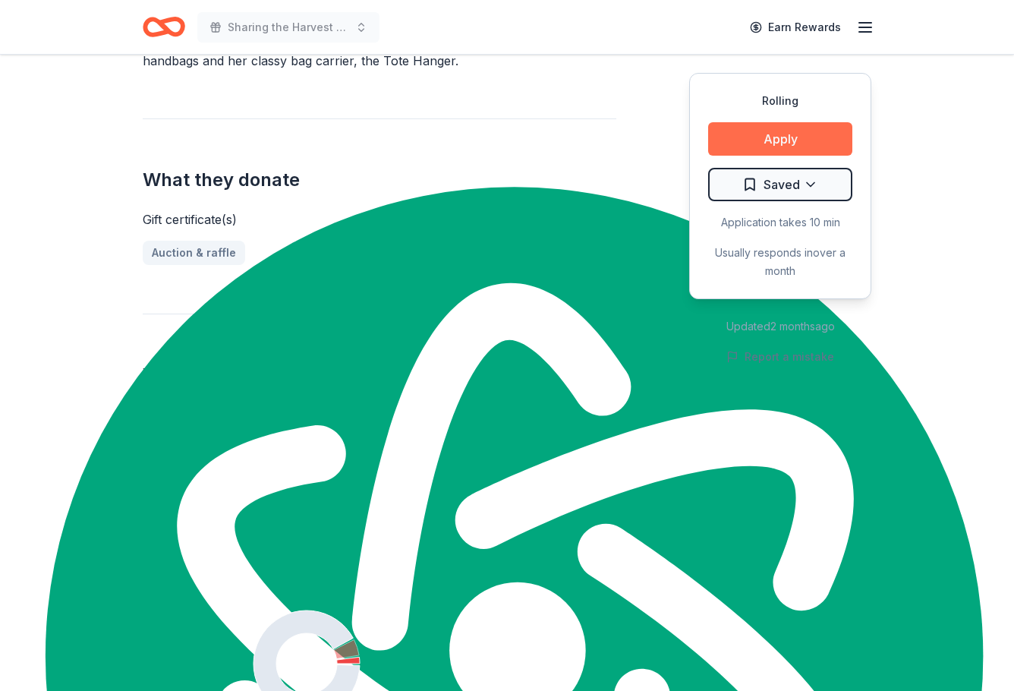
click at [781, 130] on button "Apply" at bounding box center [780, 138] width 144 height 33
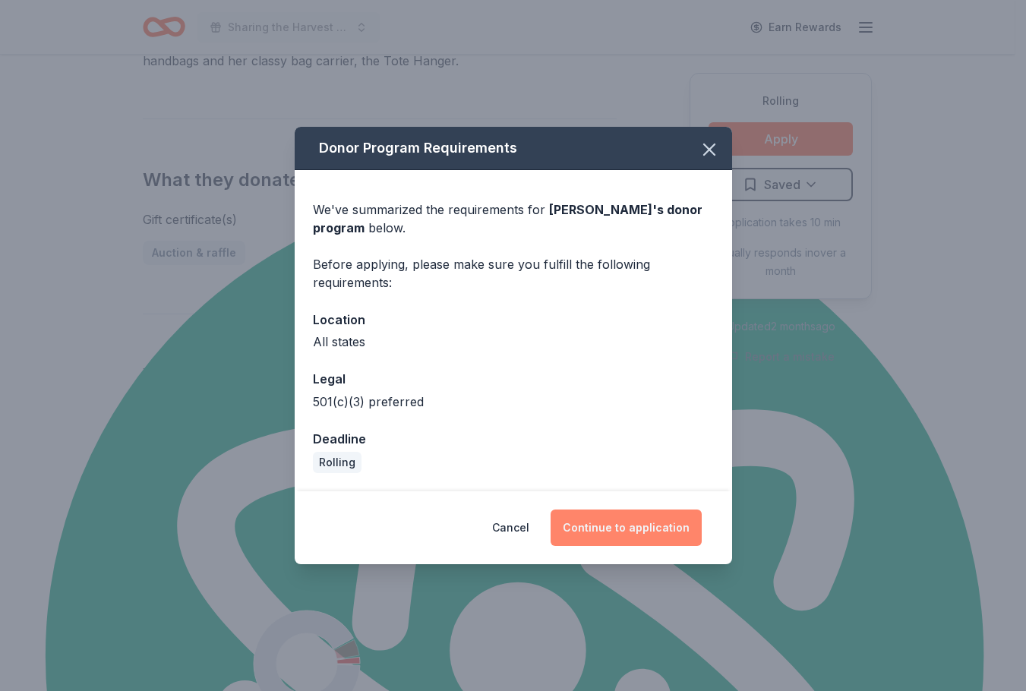
click at [631, 525] on button "Continue to application" at bounding box center [625, 527] width 151 height 36
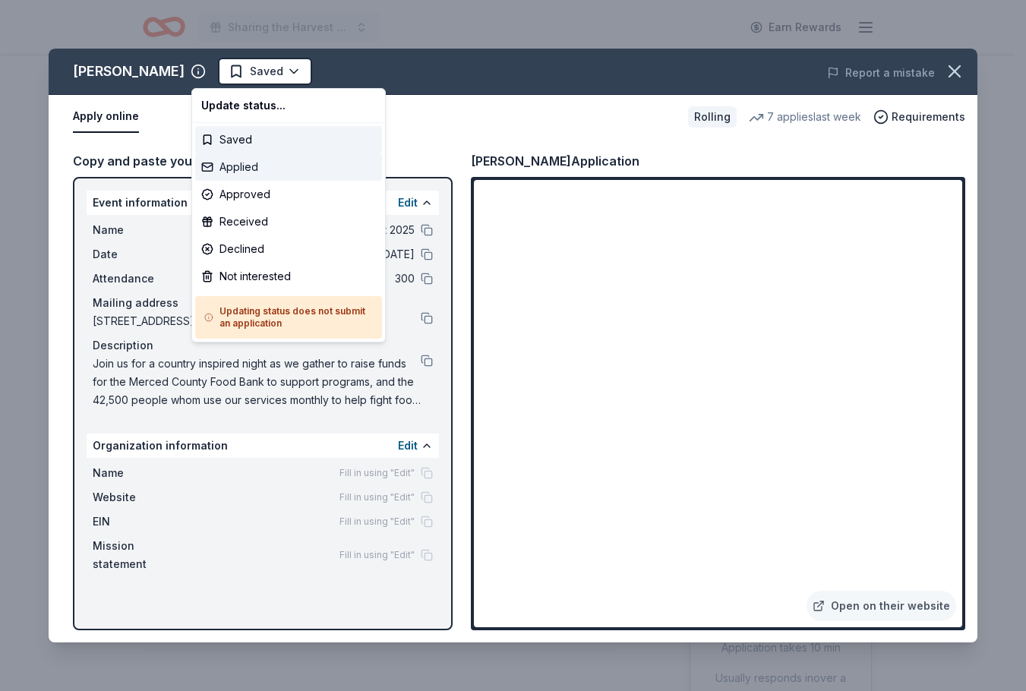
click at [250, 170] on div "Applied" at bounding box center [288, 166] width 187 height 27
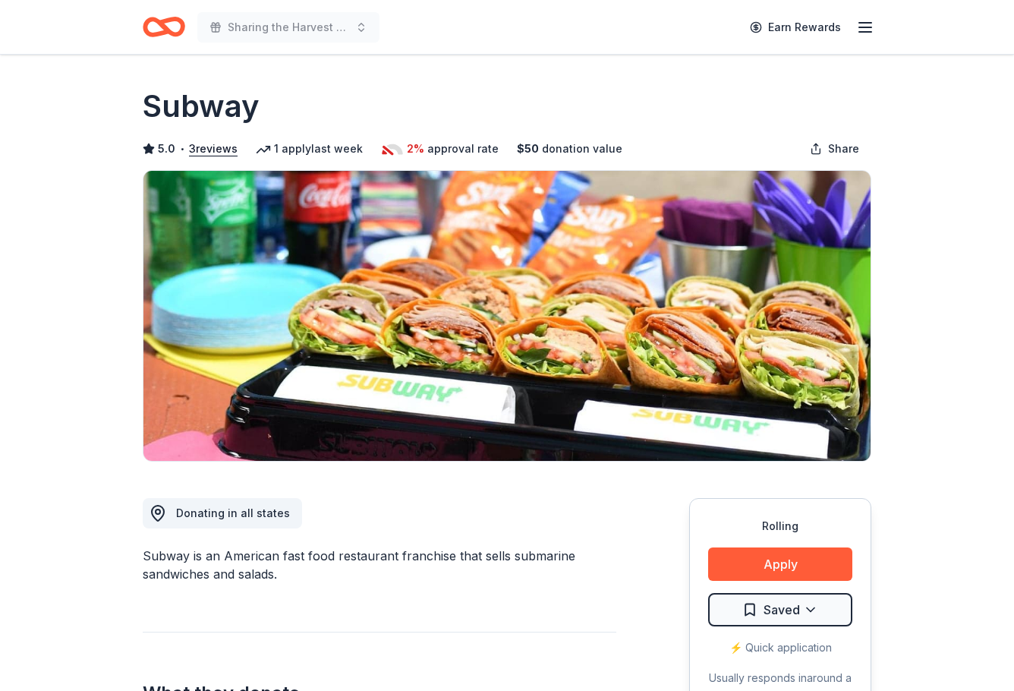
scroll to position [1291, 0]
click at [745, 572] on button "Apply" at bounding box center [780, 563] width 144 height 33
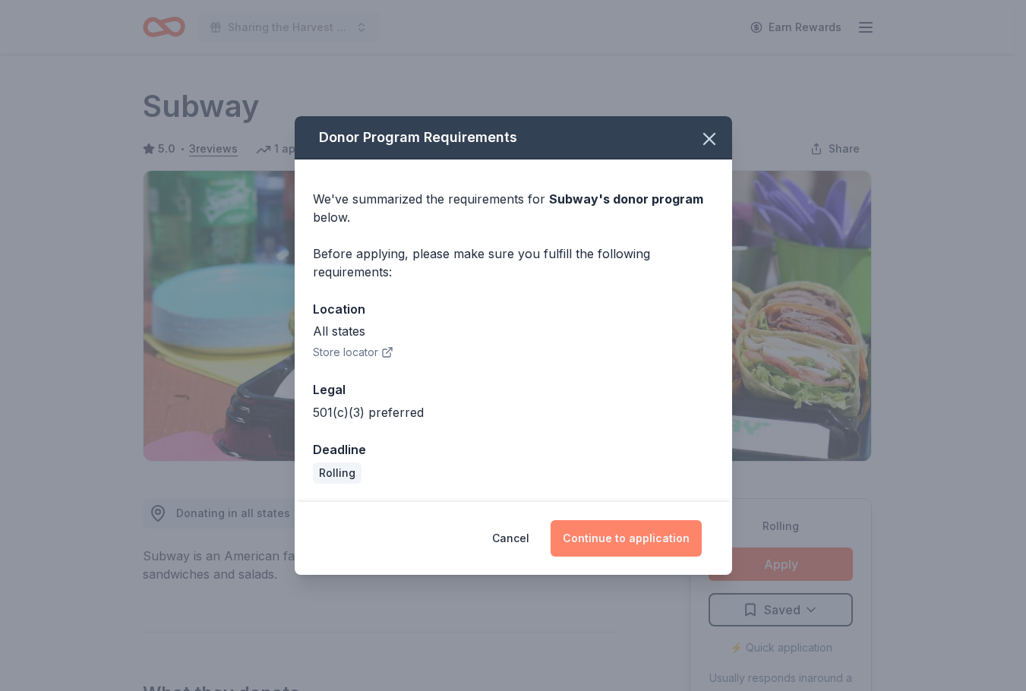
click at [635, 531] on button "Continue to application" at bounding box center [625, 538] width 151 height 36
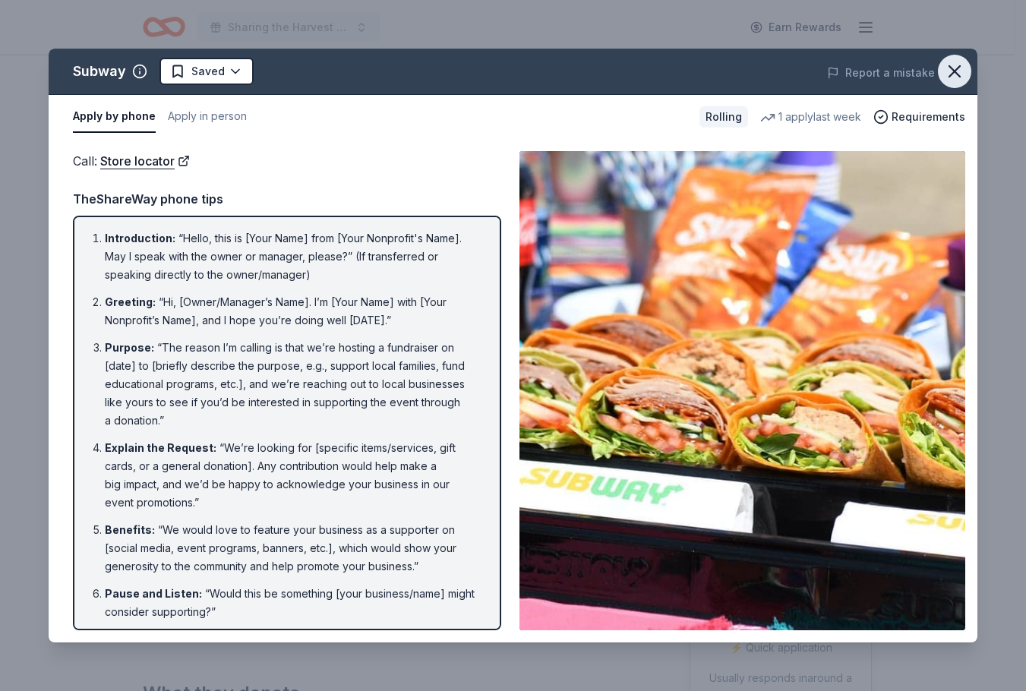
click at [960, 66] on icon "button" at bounding box center [954, 71] width 11 height 11
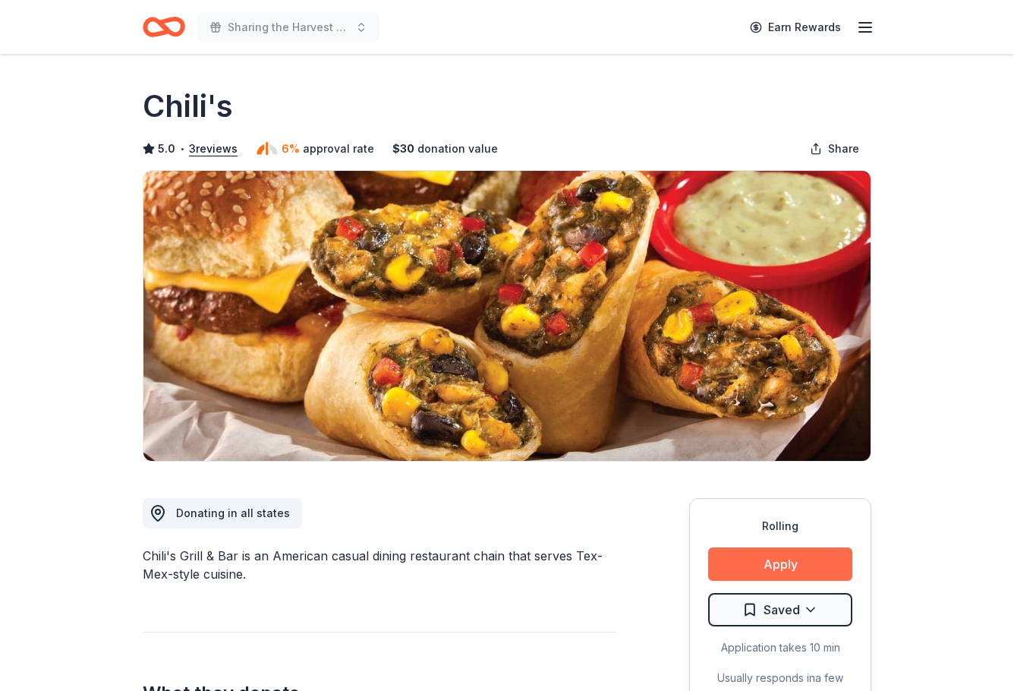
scroll to position [1291, 0]
click at [787, 578] on button "Apply" at bounding box center [780, 563] width 144 height 33
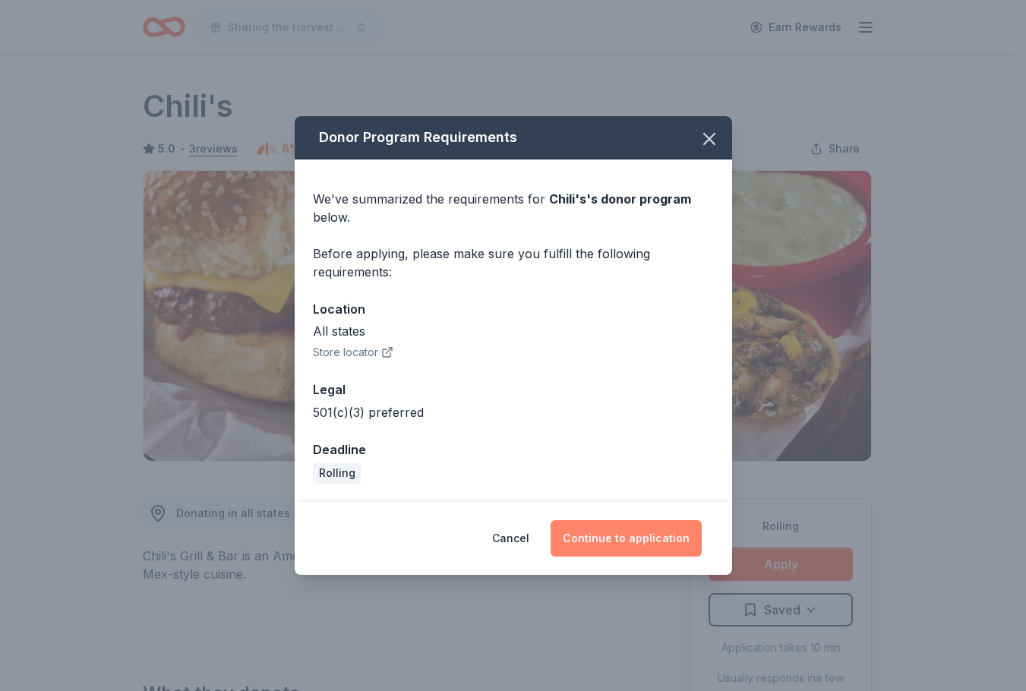
click at [632, 538] on button "Continue to application" at bounding box center [625, 538] width 151 height 36
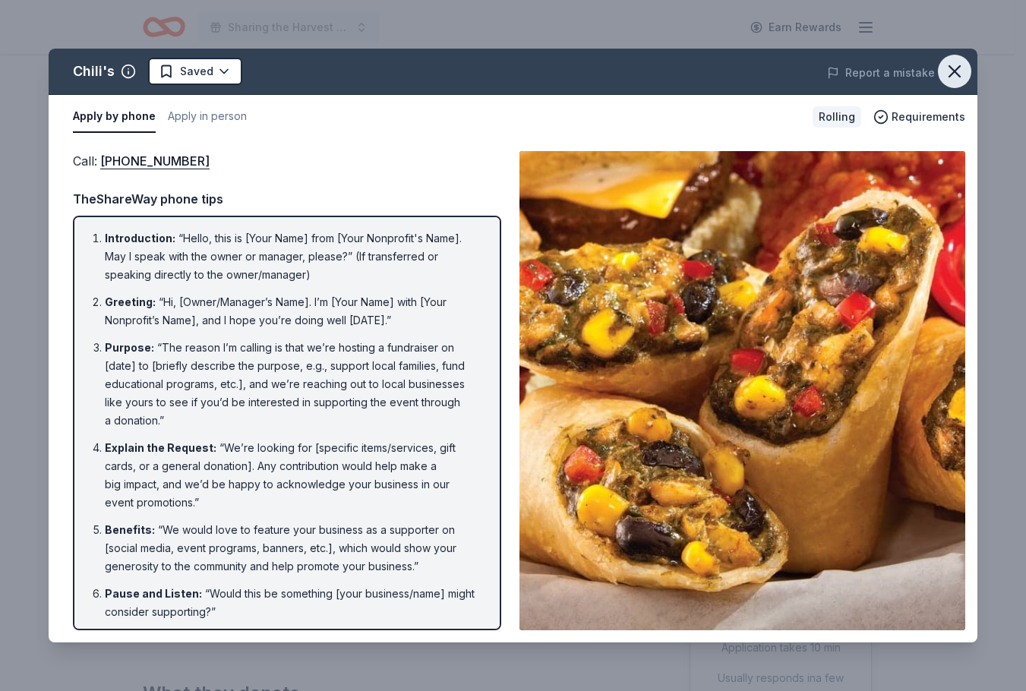
click at [956, 65] on icon "button" at bounding box center [954, 71] width 21 height 21
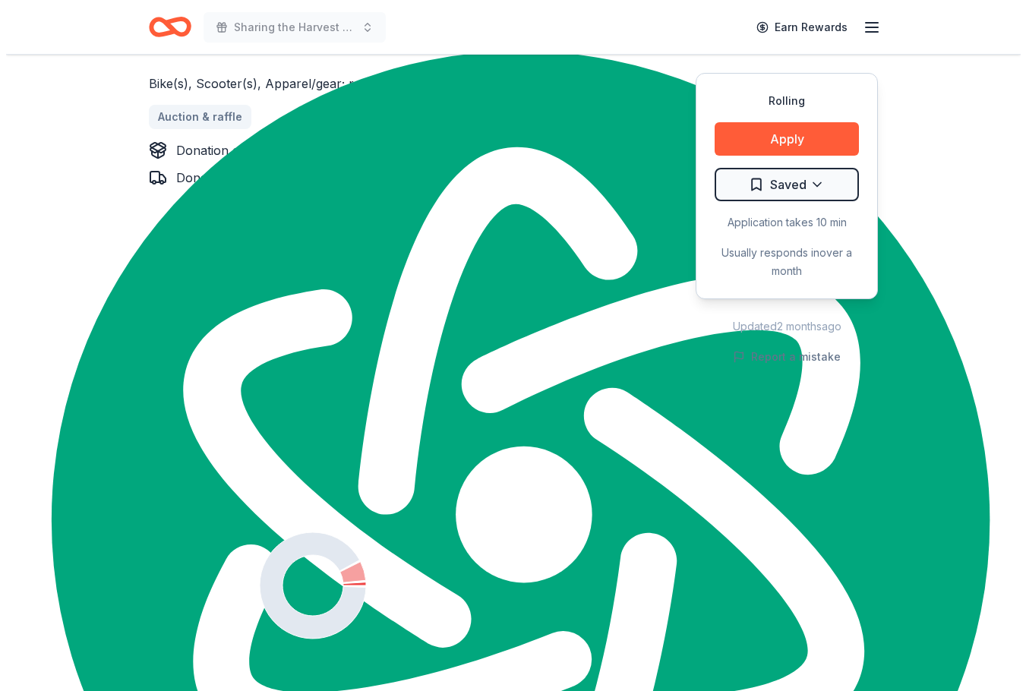
scroll to position [683, 0]
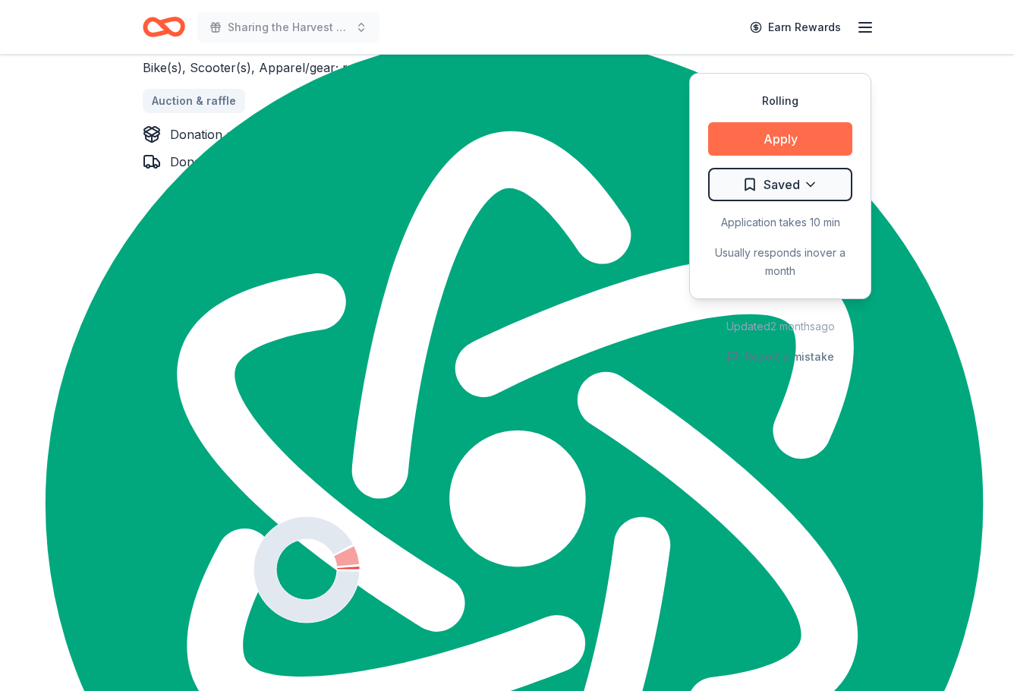
click at [796, 132] on button "Apply" at bounding box center [780, 138] width 144 height 33
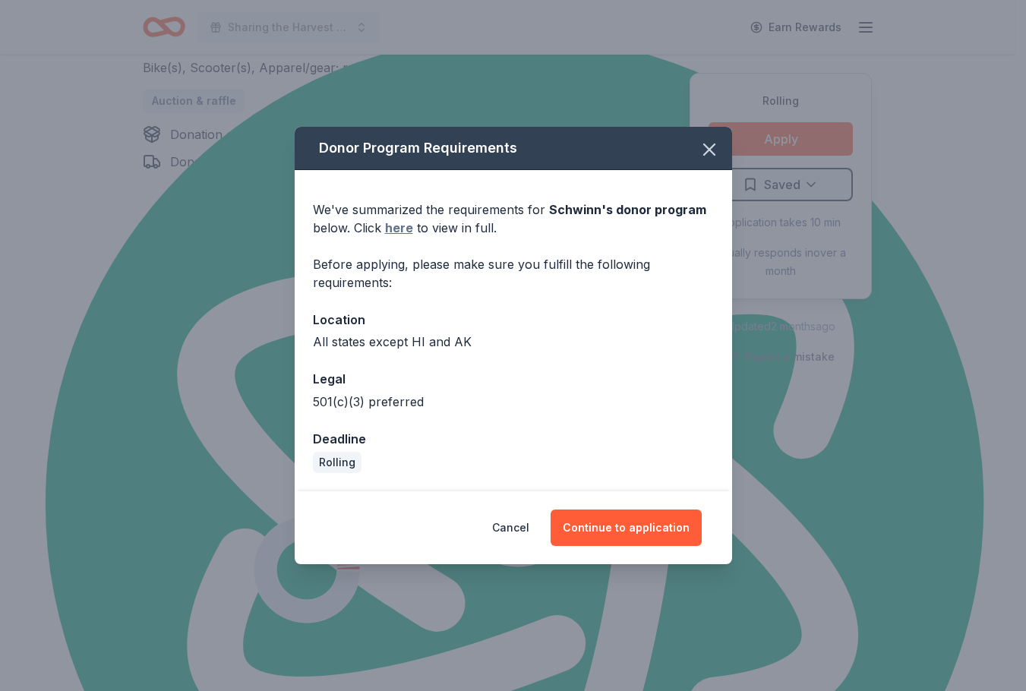
click at [409, 234] on link "here" at bounding box center [399, 228] width 28 height 18
click at [700, 526] on button "Continue to application" at bounding box center [625, 527] width 151 height 36
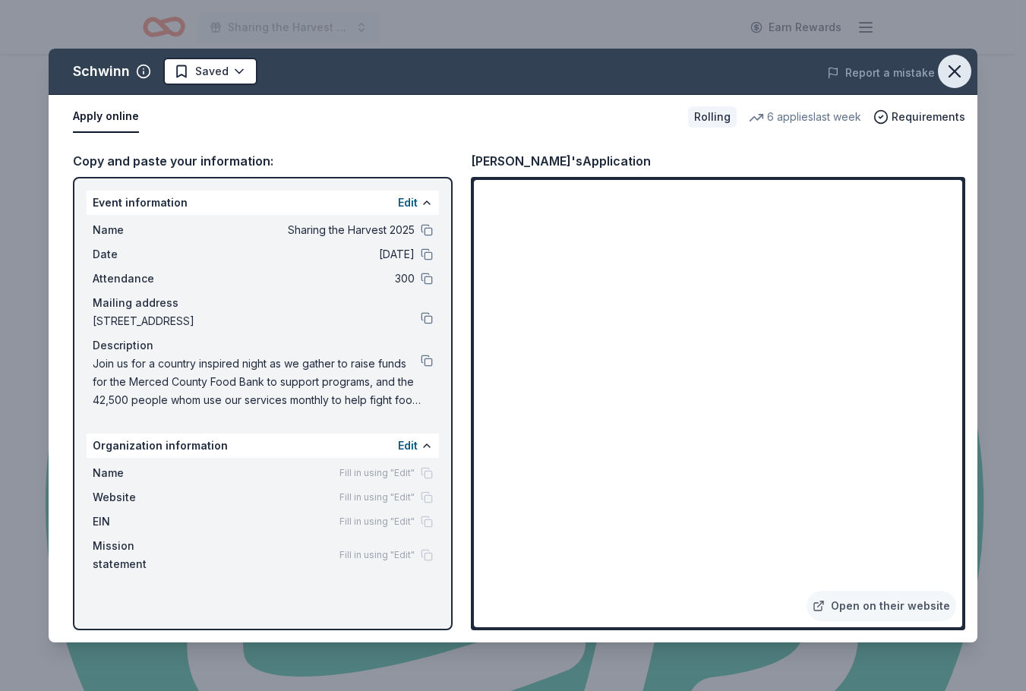
click at [954, 79] on icon "button" at bounding box center [954, 71] width 21 height 21
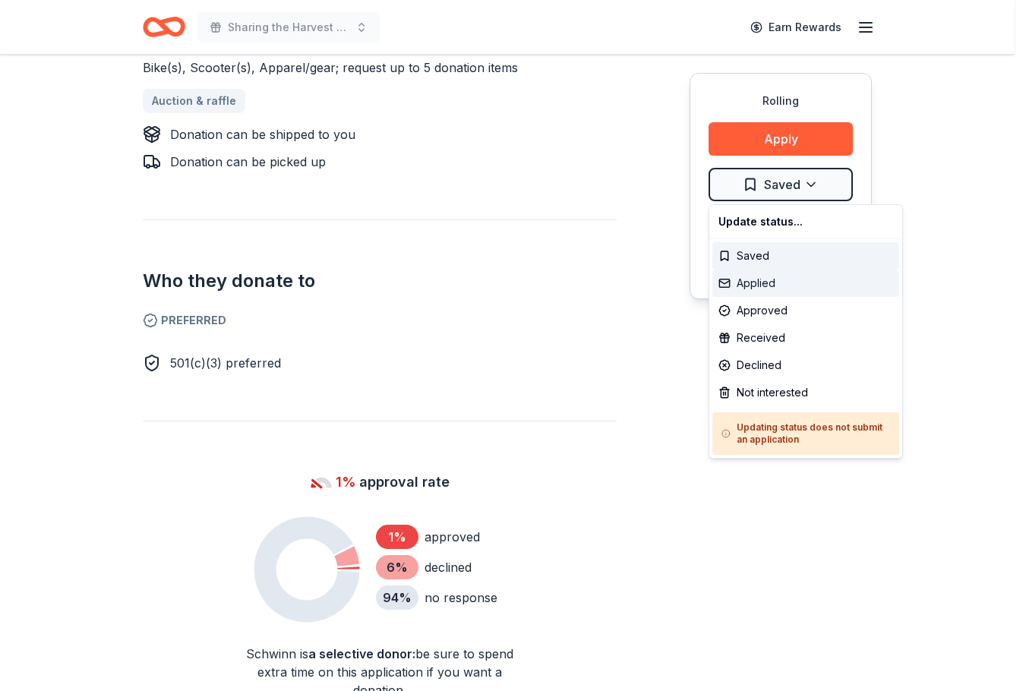
click at [768, 283] on div "Applied" at bounding box center [805, 283] width 187 height 27
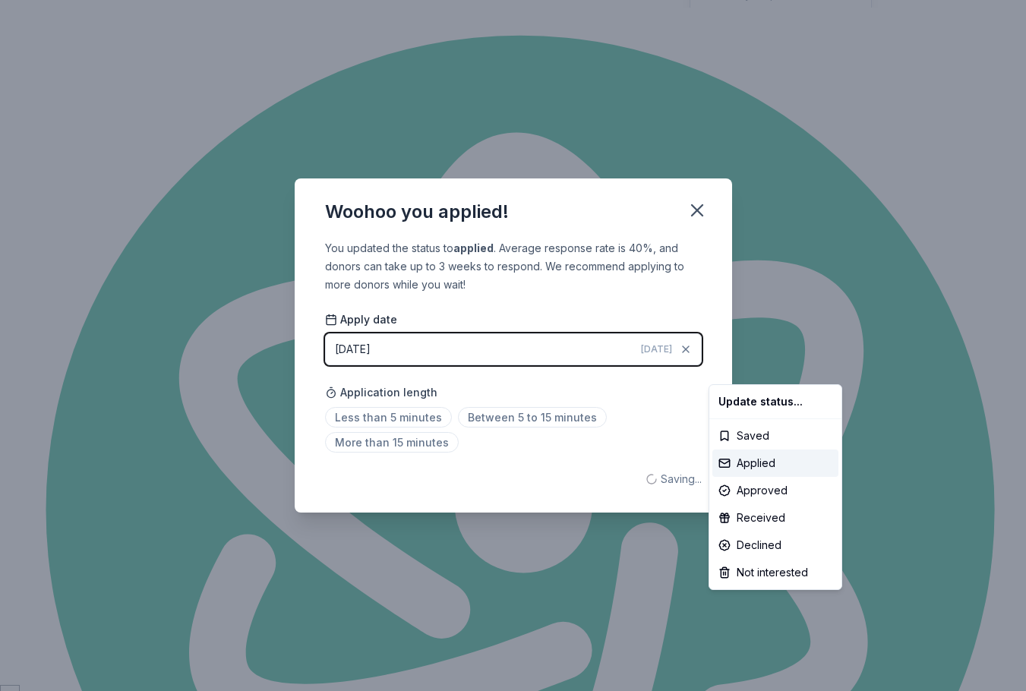
scroll to position [0, 0]
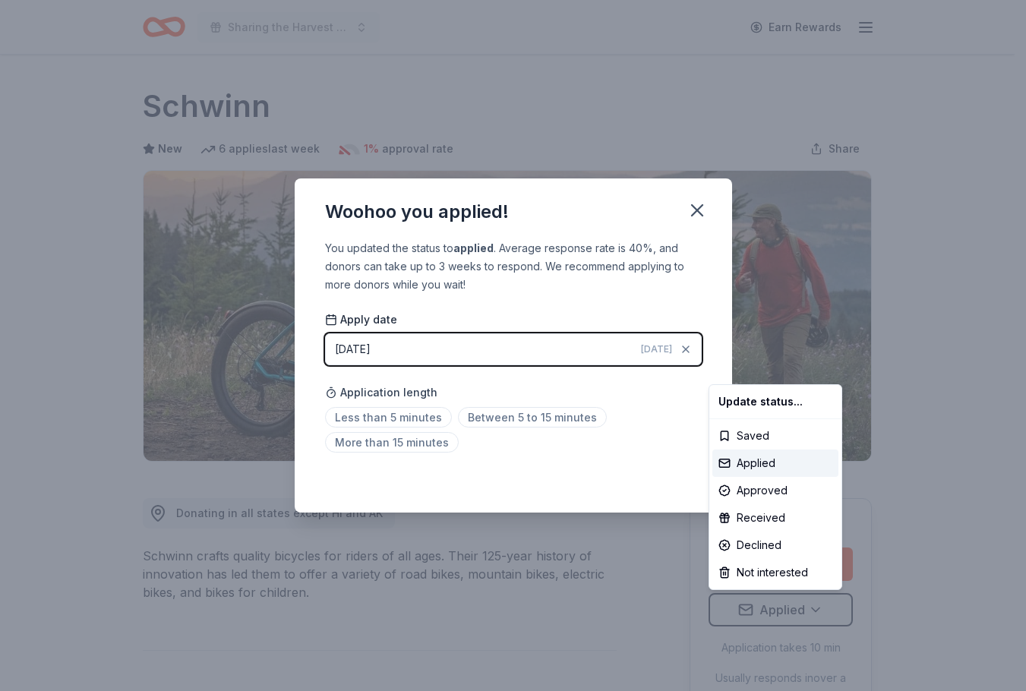
click at [699, 215] on html "Sharing the Harvest 2025 Earn Rewards Rolling Share Schwinn New 6 applies last …" at bounding box center [513, 345] width 1026 height 691
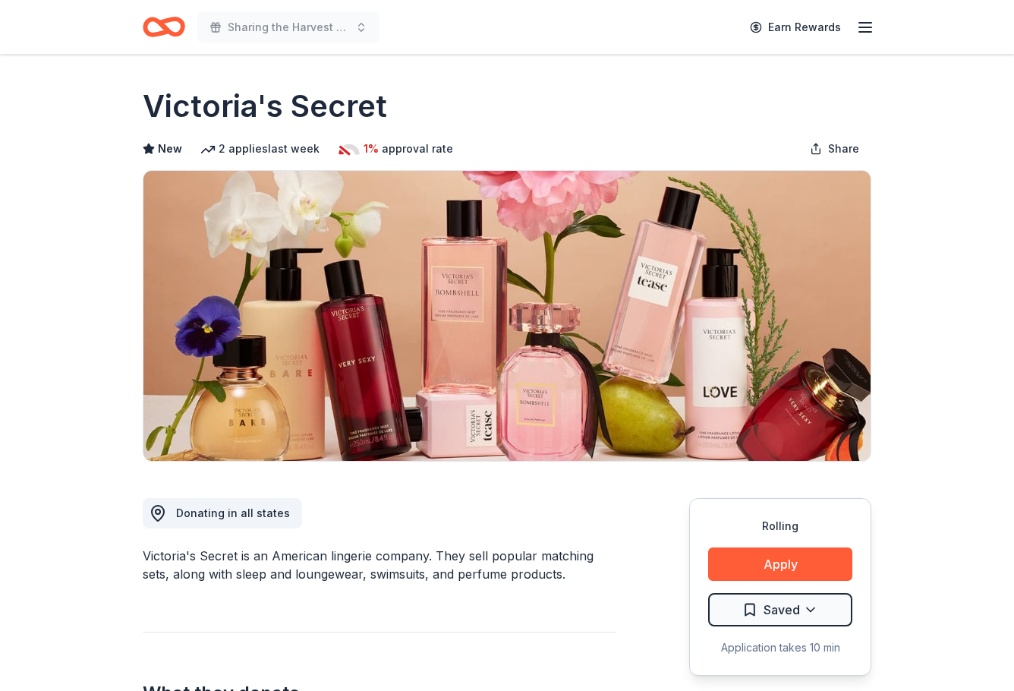
scroll to position [1291, 0]
click at [826, 555] on button "Apply" at bounding box center [780, 563] width 144 height 33
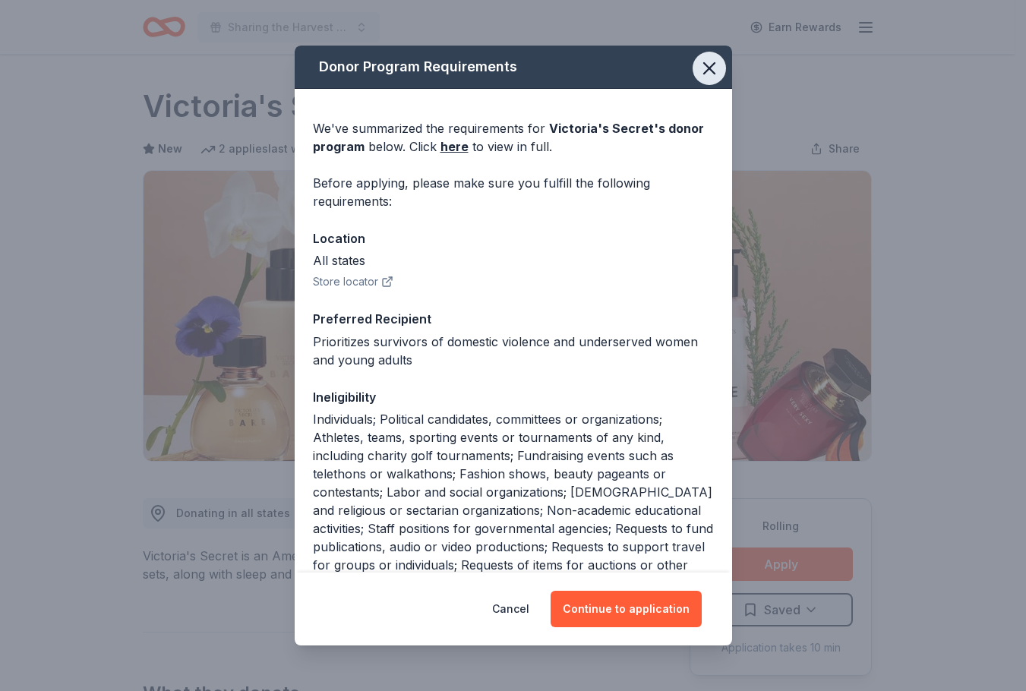
click at [698, 58] on icon "button" at bounding box center [708, 68] width 21 height 21
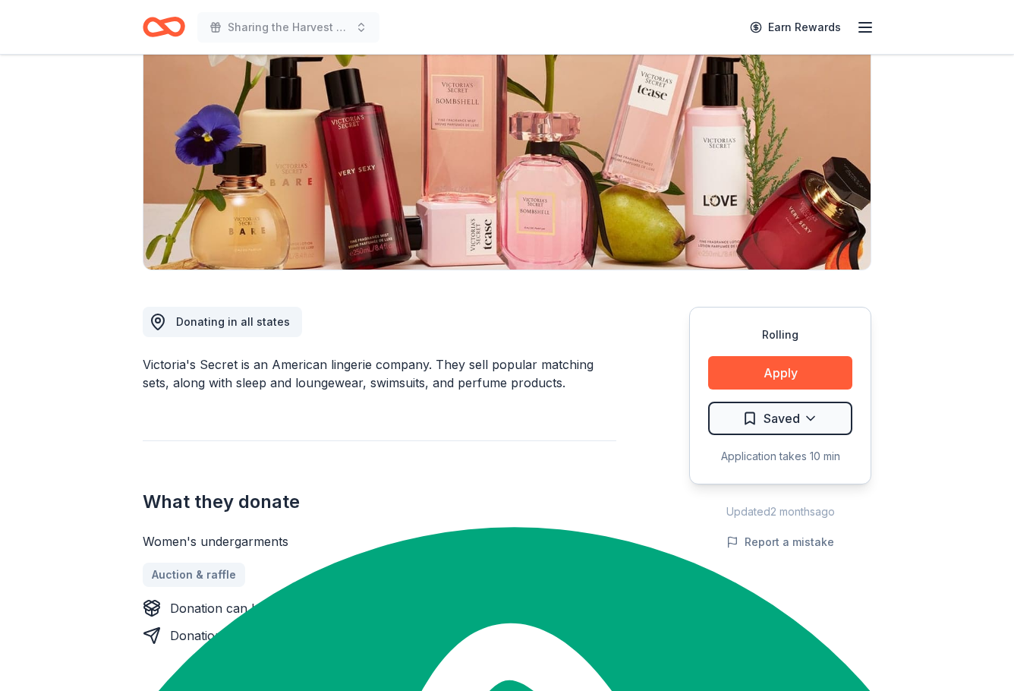
scroll to position [228, 0]
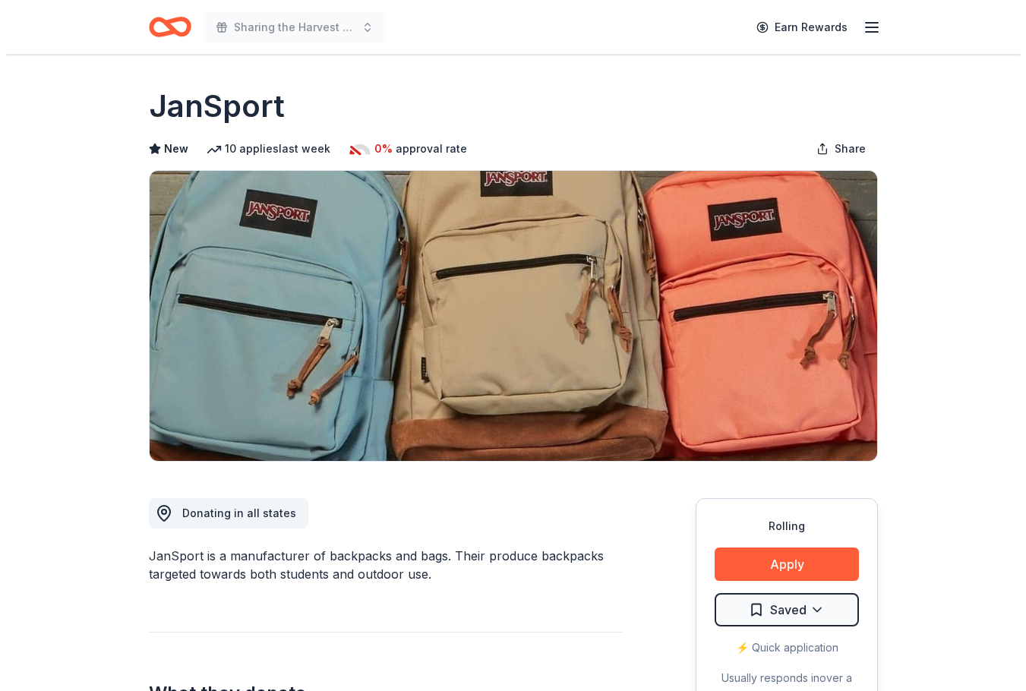
scroll to position [1291, 0]
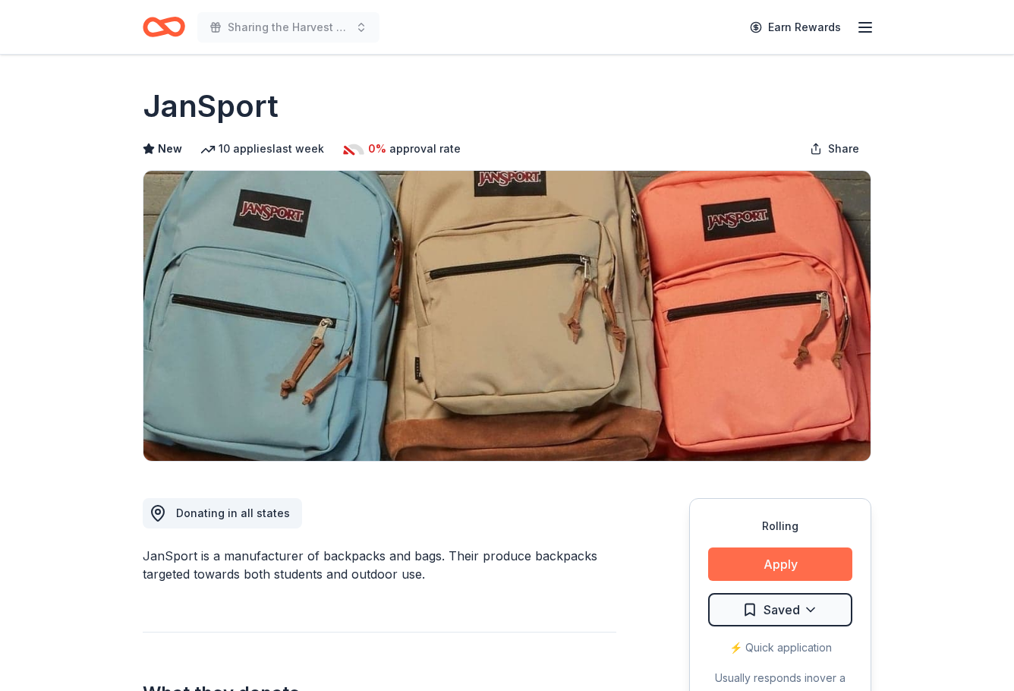
click at [786, 562] on button "Apply" at bounding box center [780, 563] width 144 height 33
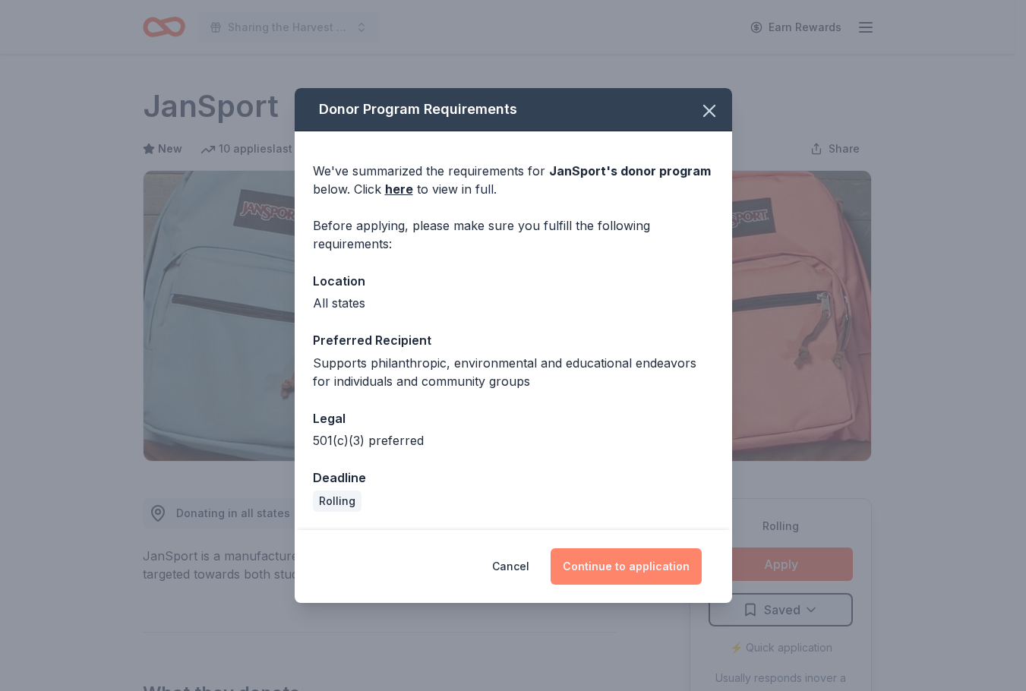
click at [652, 566] on button "Continue to application" at bounding box center [625, 566] width 151 height 36
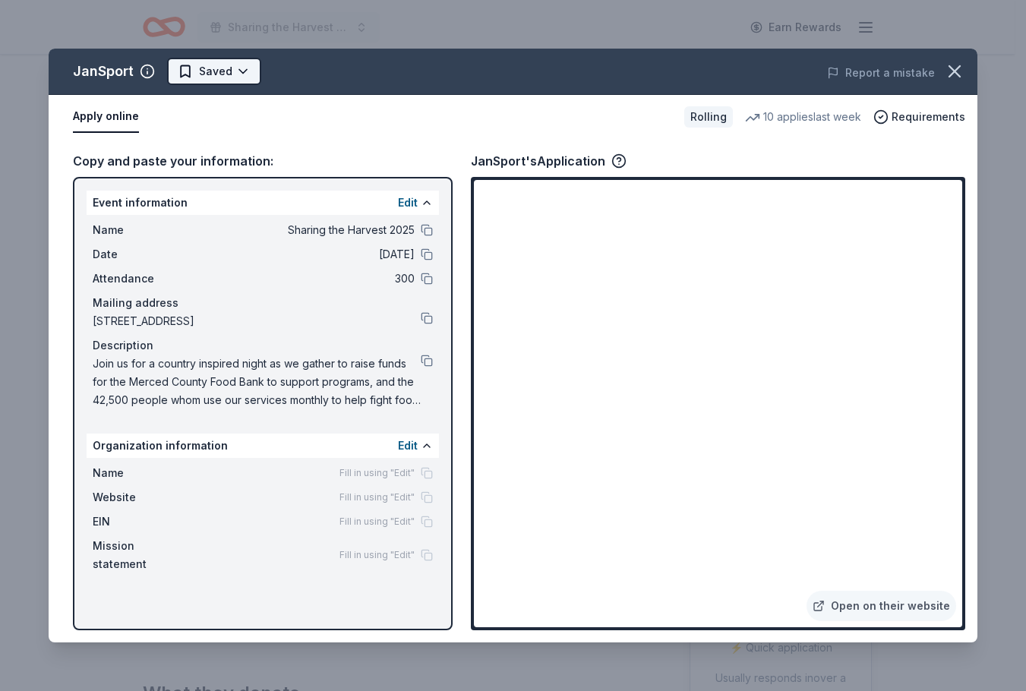
click at [253, 68] on html "Sharing the Harvest 2025 Earn Rewards Rolling Share JanSport New 10 applies las…" at bounding box center [513, 345] width 1026 height 691
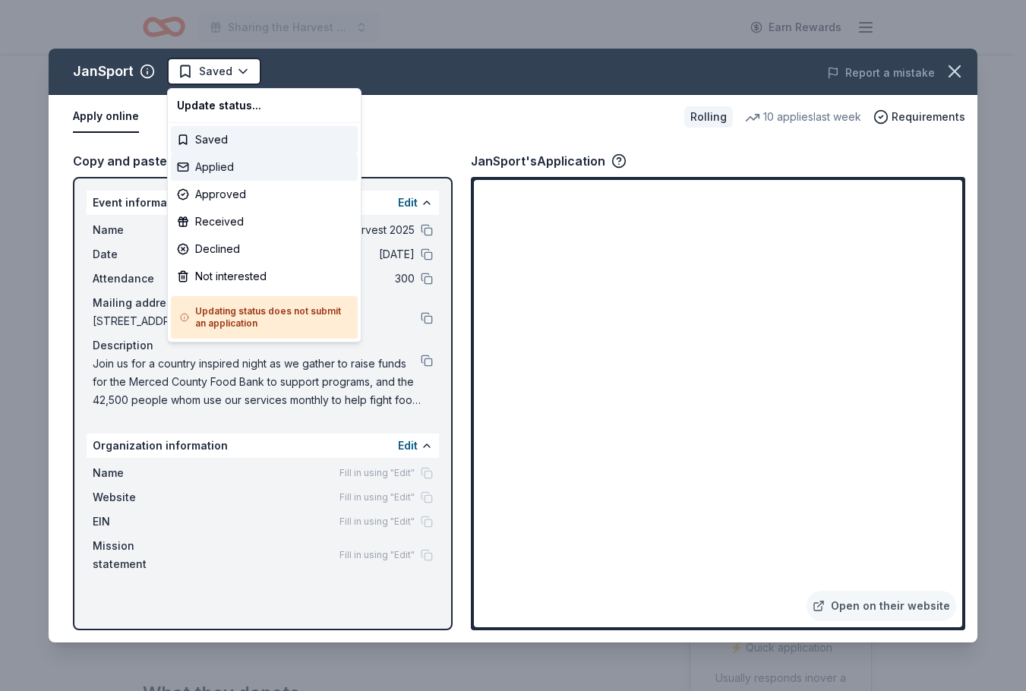
click at [218, 166] on div "Applied" at bounding box center [264, 166] width 187 height 27
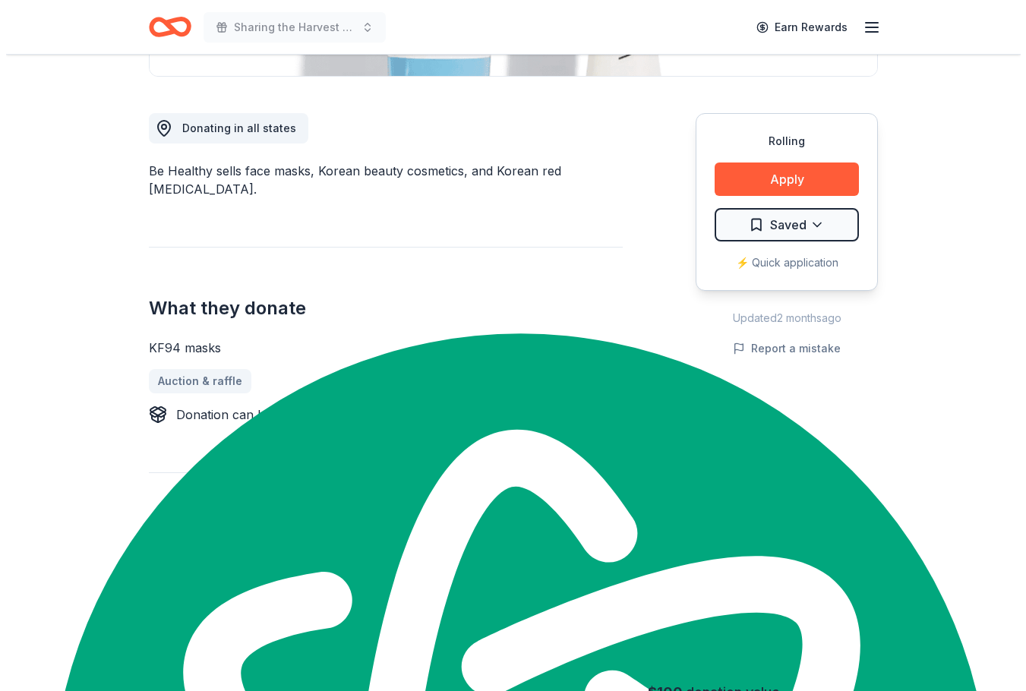
scroll to position [304, 0]
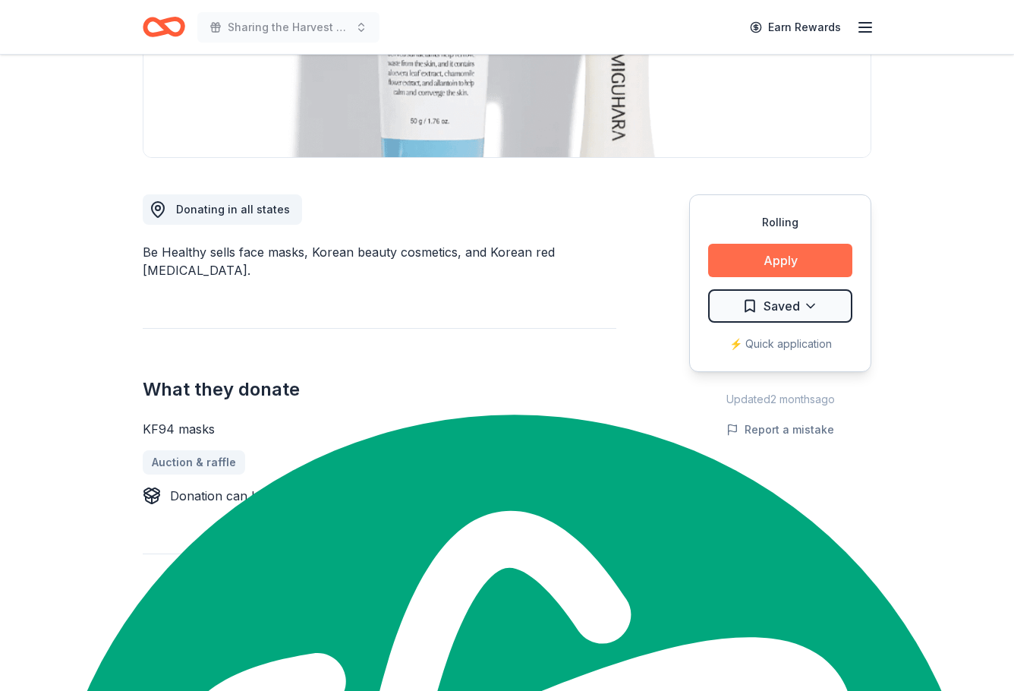
click at [761, 258] on button "Apply" at bounding box center [780, 260] width 144 height 33
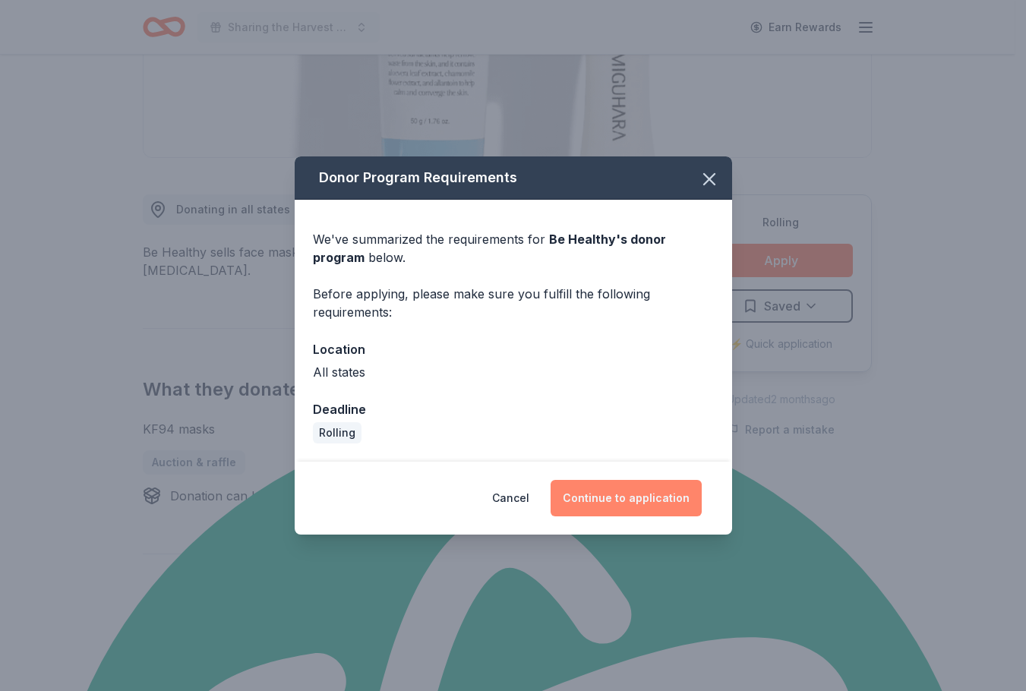
click at [663, 504] on button "Continue to application" at bounding box center [625, 498] width 151 height 36
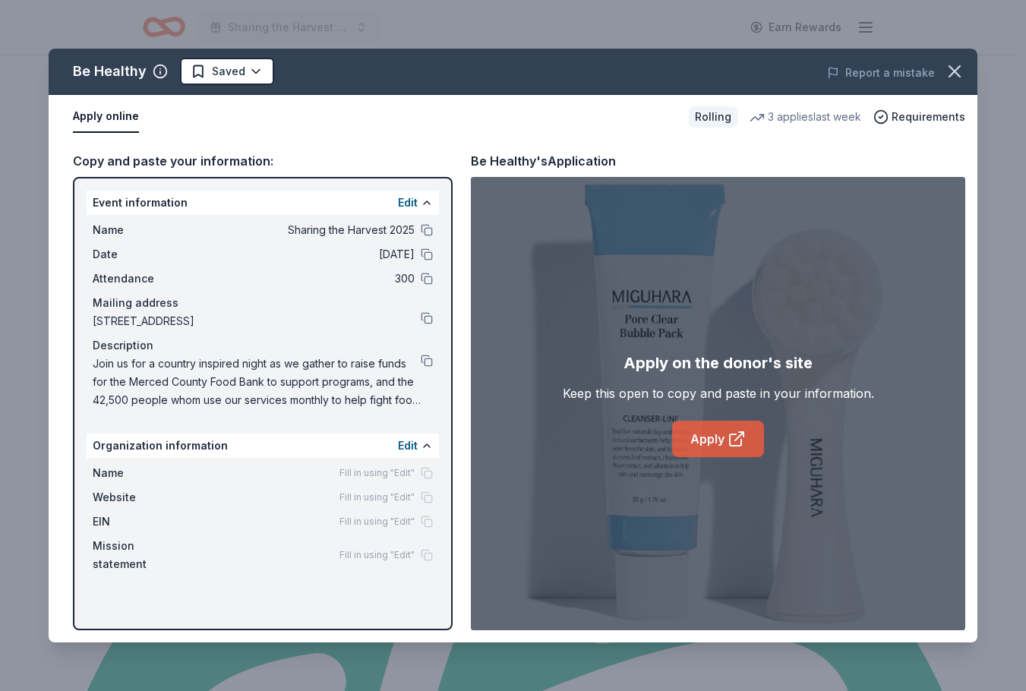
click at [710, 443] on link "Apply" at bounding box center [718, 439] width 92 height 36
click at [250, 74] on html "Sharing the Harvest 2025 Earn Rewards Rolling Share Be Healthy New • 1 reviews …" at bounding box center [513, 41] width 1026 height 691
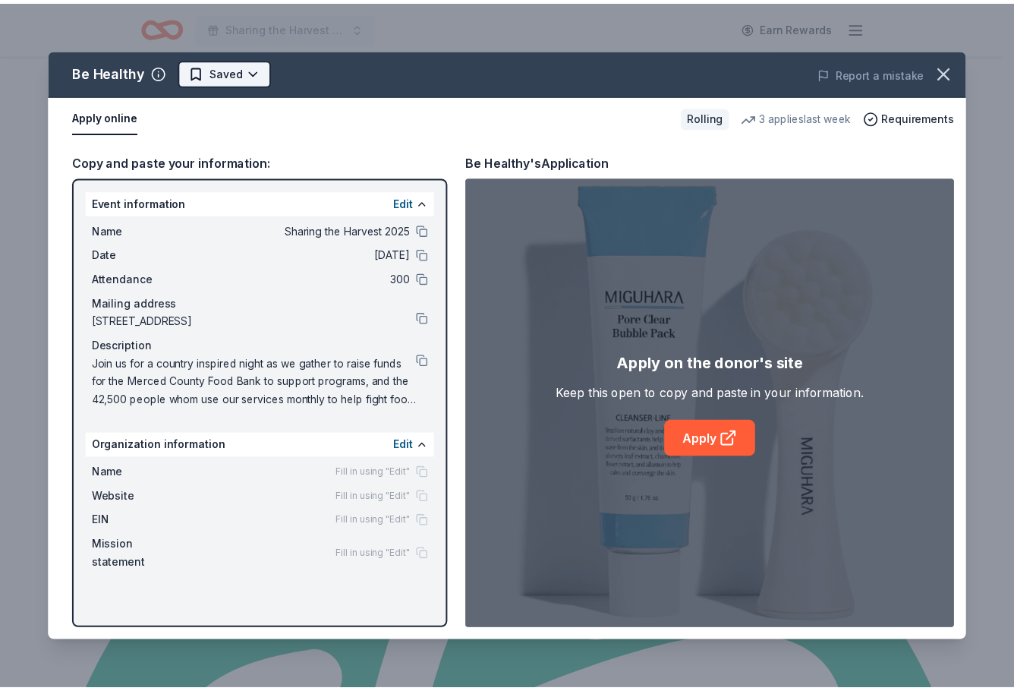
scroll to position [0, 0]
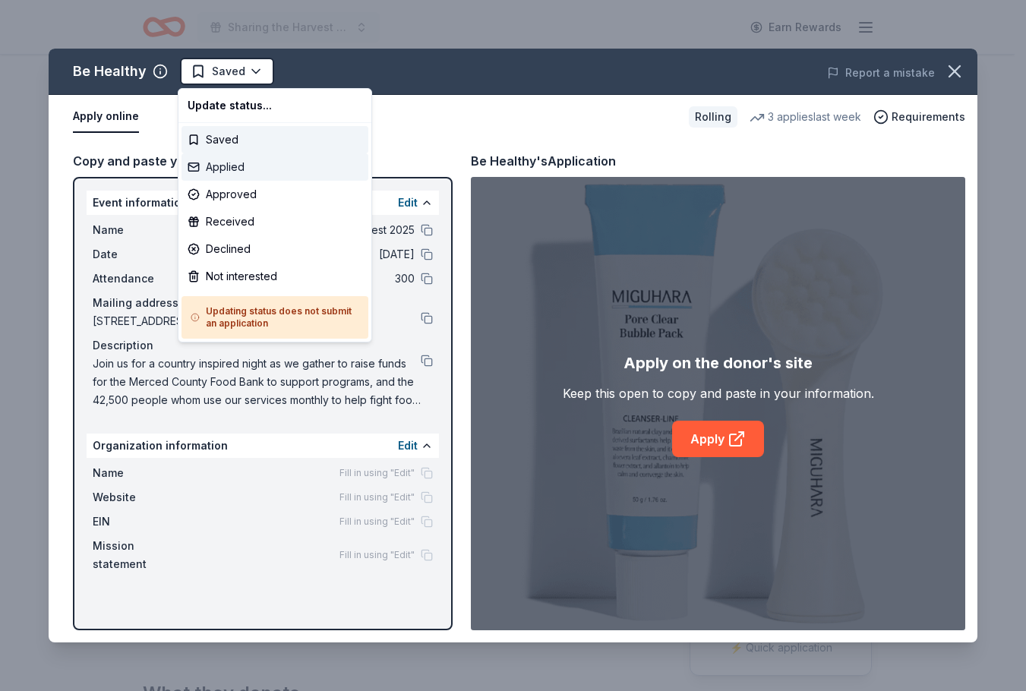
click at [238, 166] on div "Applied" at bounding box center [274, 166] width 187 height 27
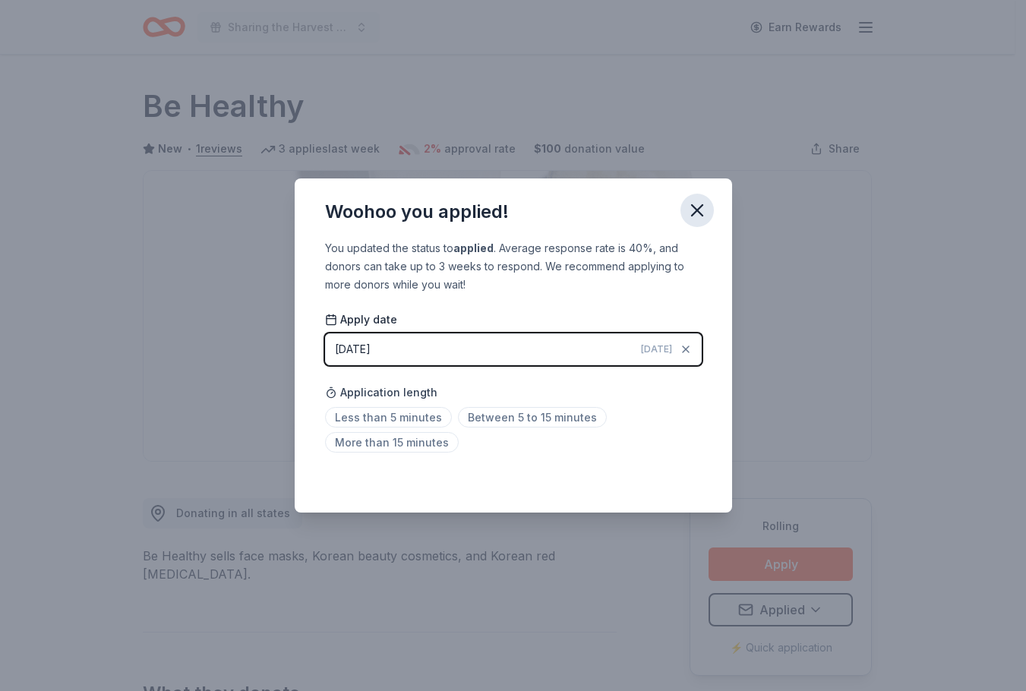
click at [689, 211] on icon "button" at bounding box center [696, 210] width 21 height 21
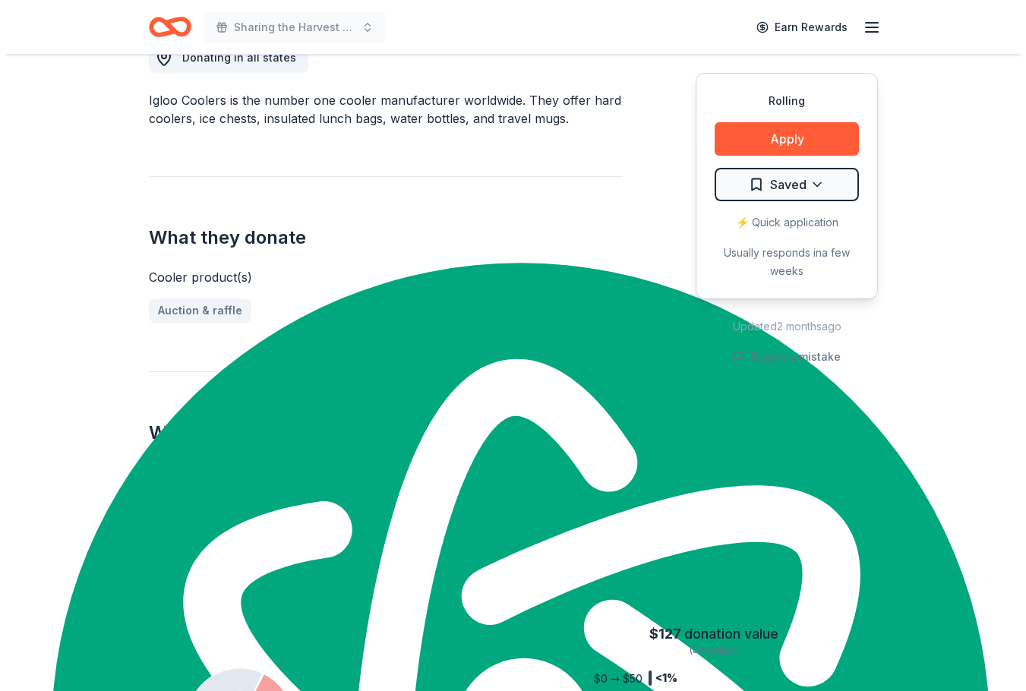
scroll to position [152, 0]
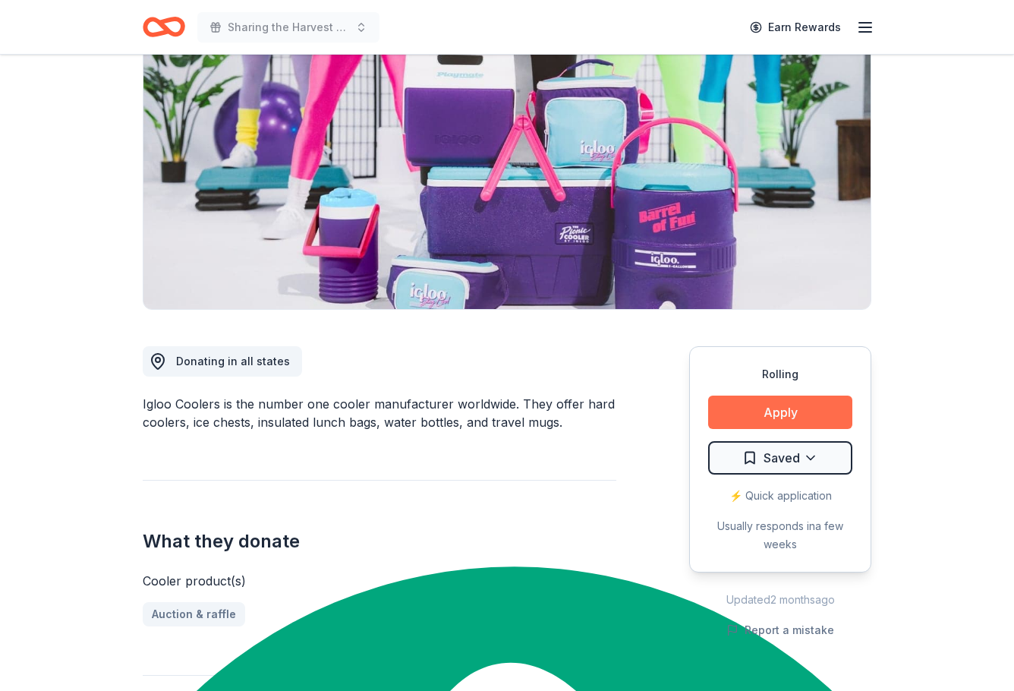
click at [817, 418] on button "Apply" at bounding box center [780, 412] width 144 height 33
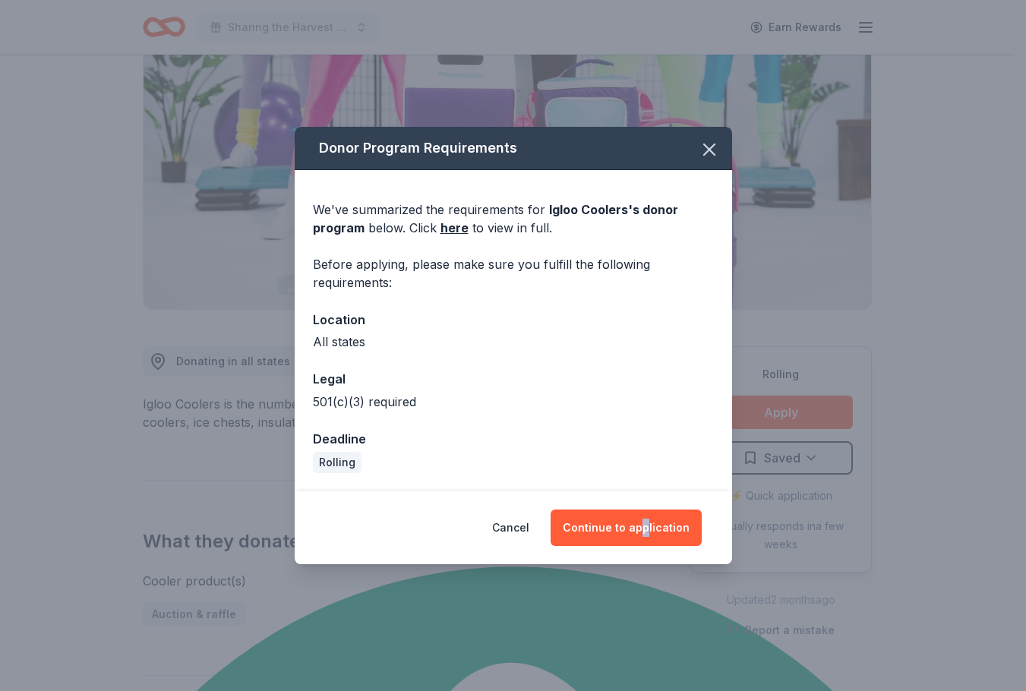
type textarea "p"
click at [648, 507] on div "Cancel Continue to application" at bounding box center [513, 527] width 437 height 73
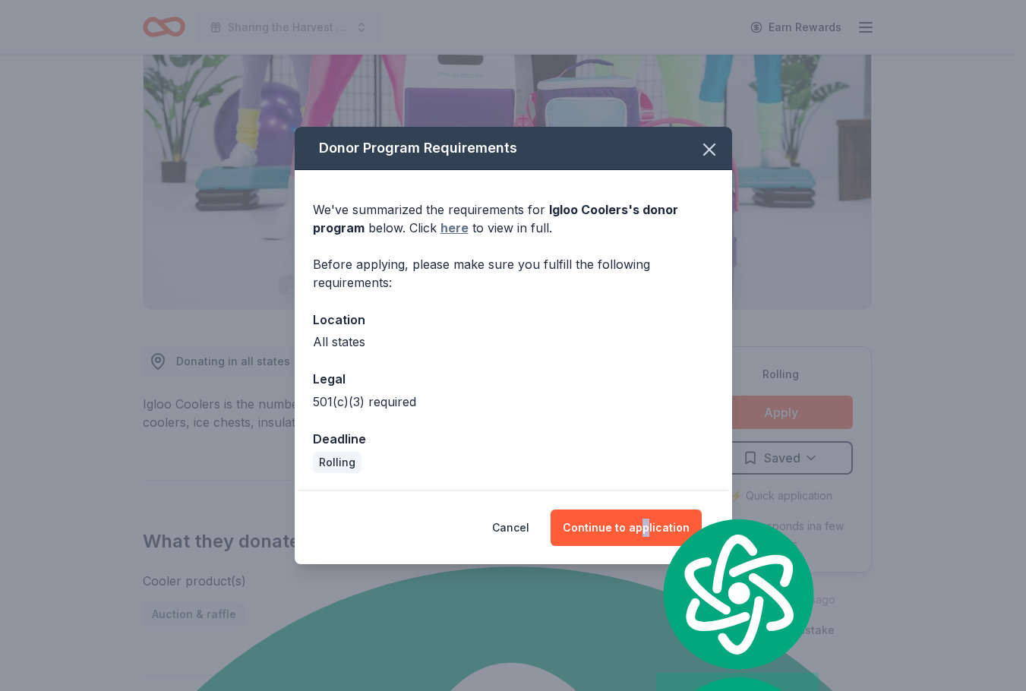
click at [445, 230] on link "here" at bounding box center [454, 228] width 28 height 18
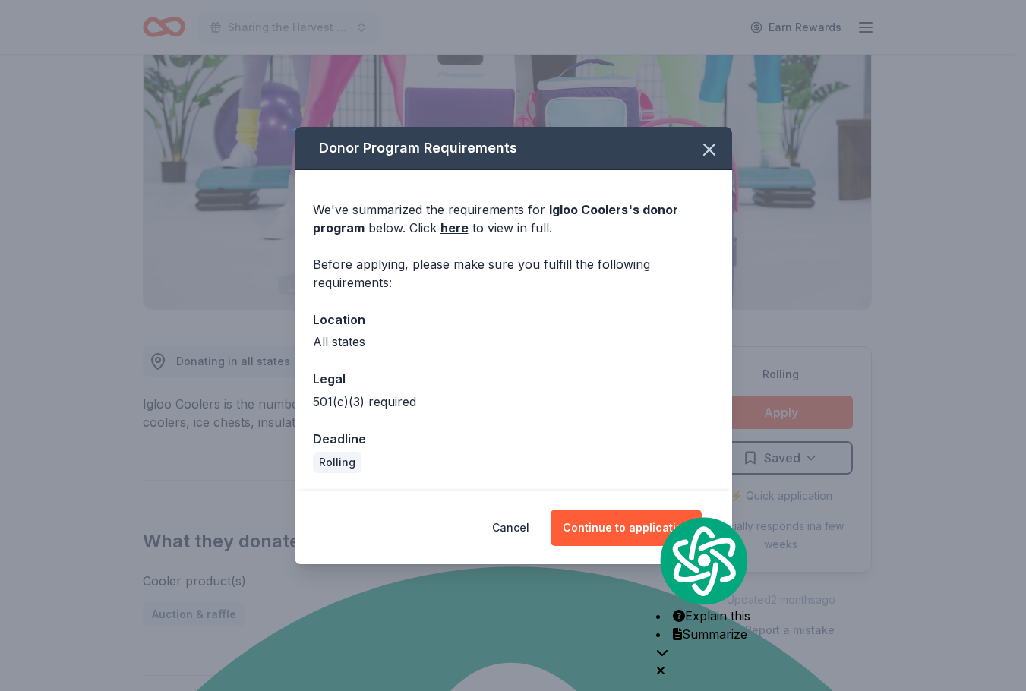
click at [671, 495] on div "Cancel Continue to application" at bounding box center [513, 527] width 437 height 73
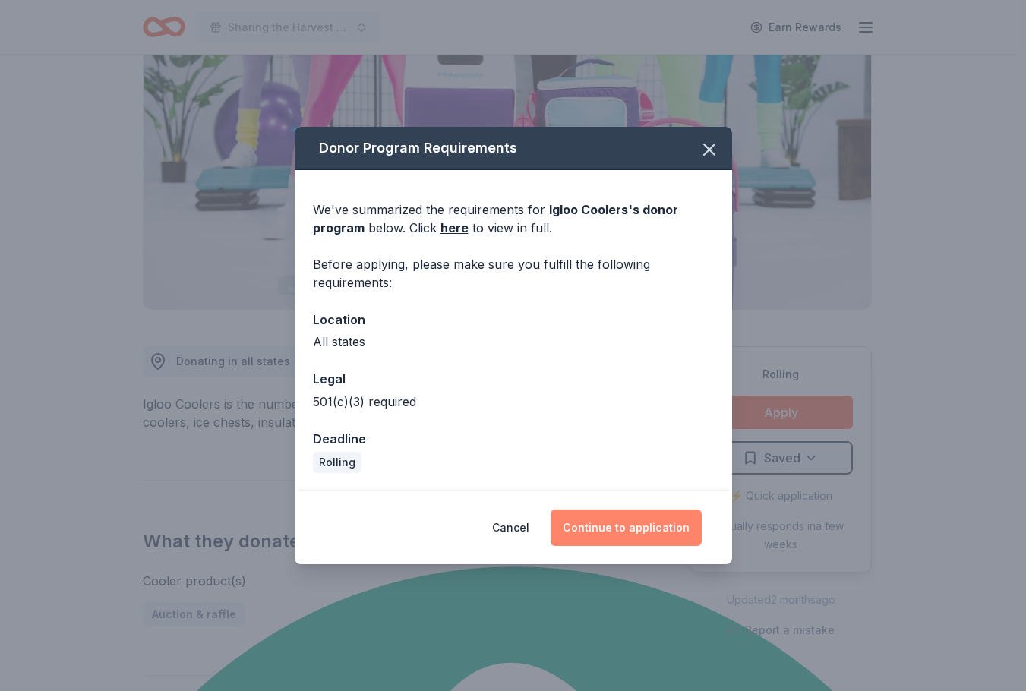
click at [603, 533] on button "Continue to application" at bounding box center [625, 527] width 151 height 36
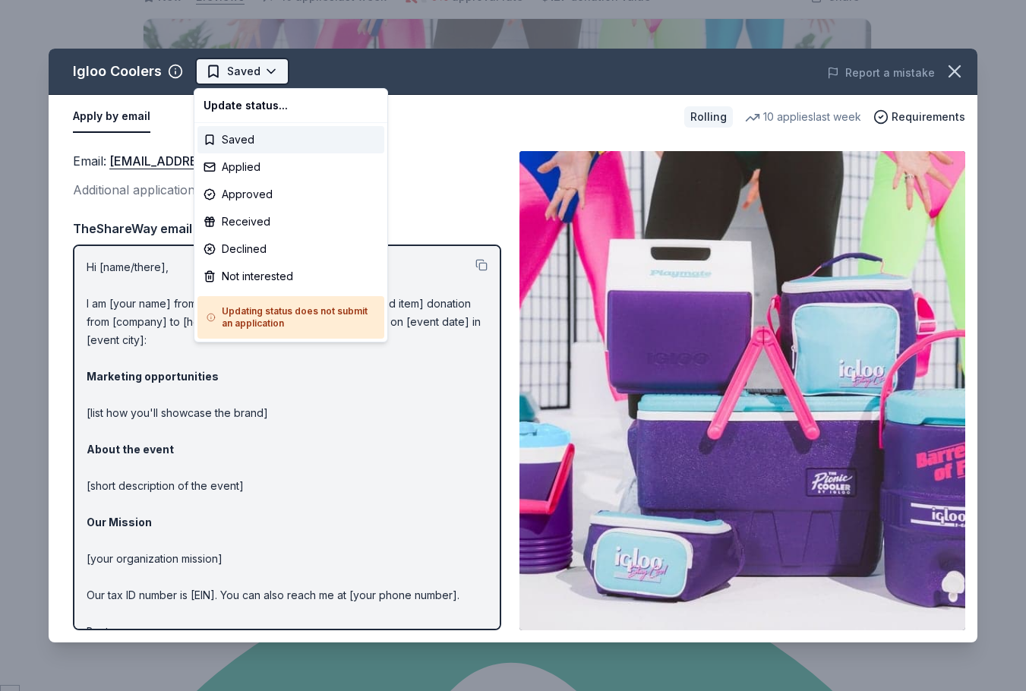
click at [270, 69] on html "Sharing the Harvest 2025 Earn Rewards Rolling Share Igloo Coolers New • 2 revie…" at bounding box center [513, 193] width 1026 height 691
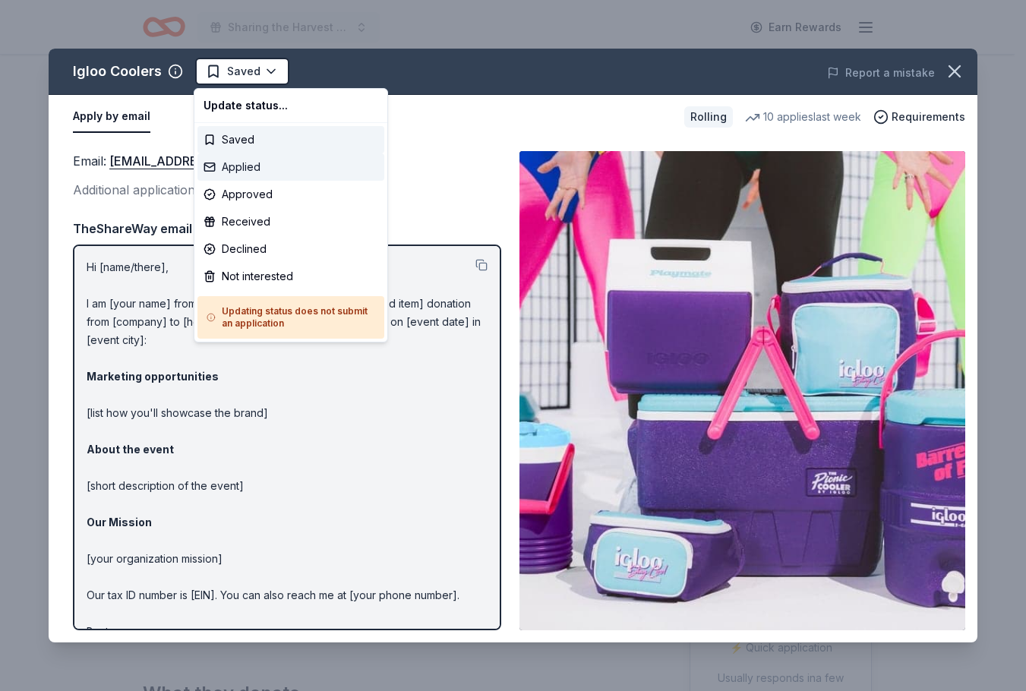
click at [239, 168] on div "Applied" at bounding box center [290, 166] width 187 height 27
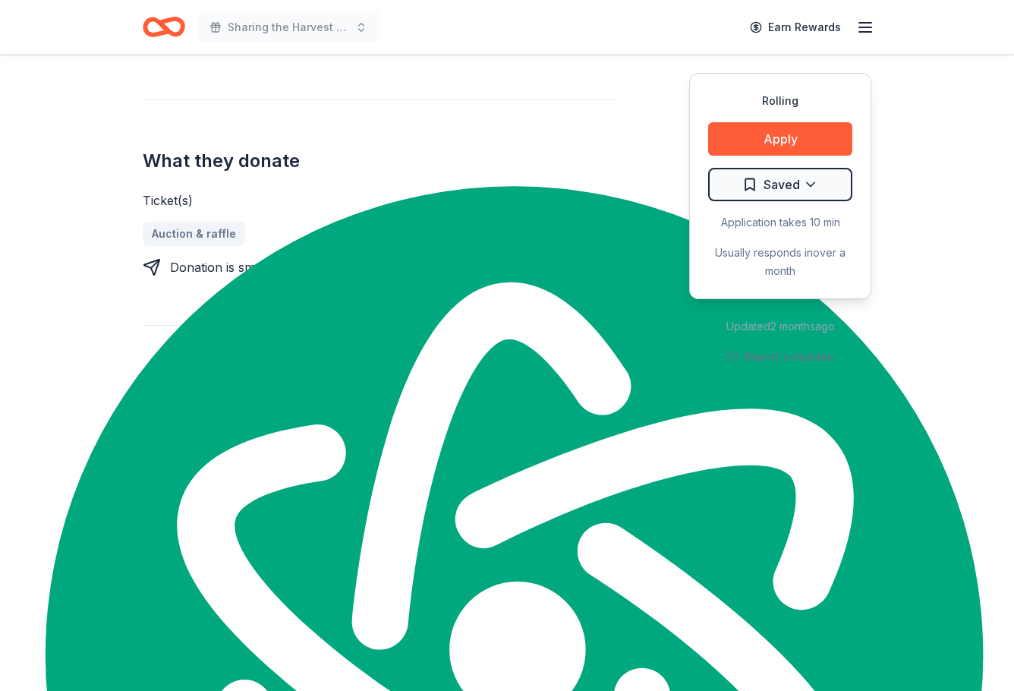
scroll to position [531, 0]
